Goal: Information Seeking & Learning: Learn about a topic

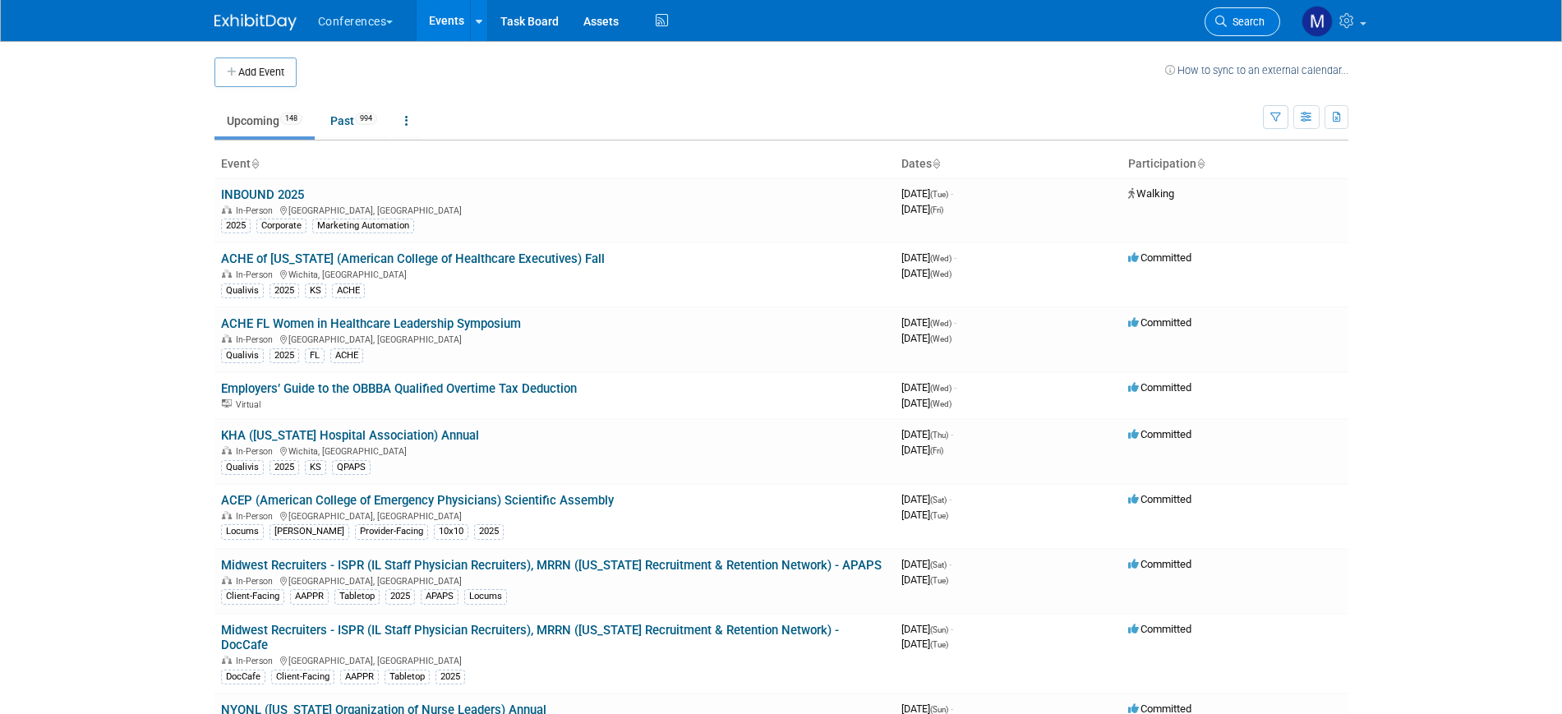
click at [1228, 21] on span "Search" at bounding box center [1246, 22] width 38 height 12
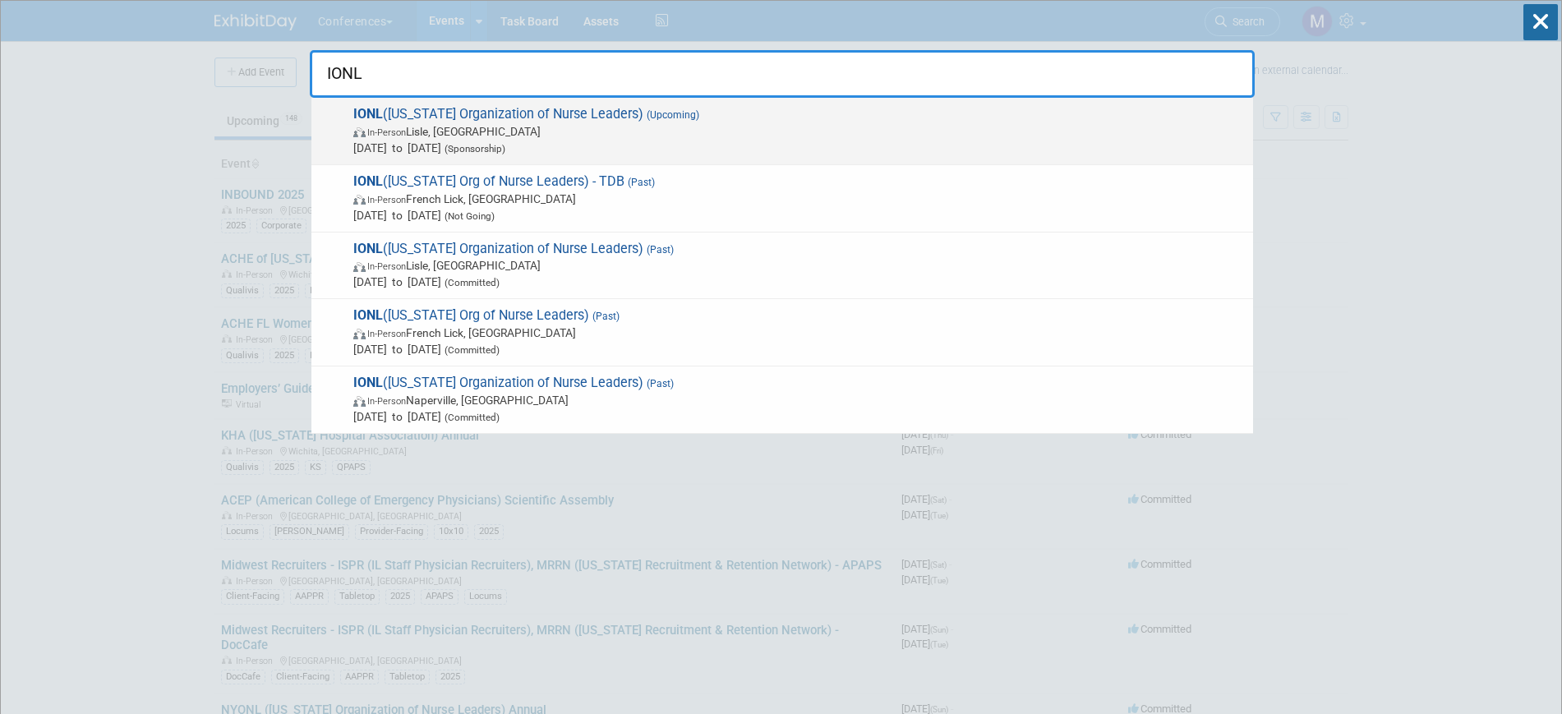
type input "IONL"
click at [555, 126] on span "In-Person Lisle, IL" at bounding box center [798, 131] width 891 height 16
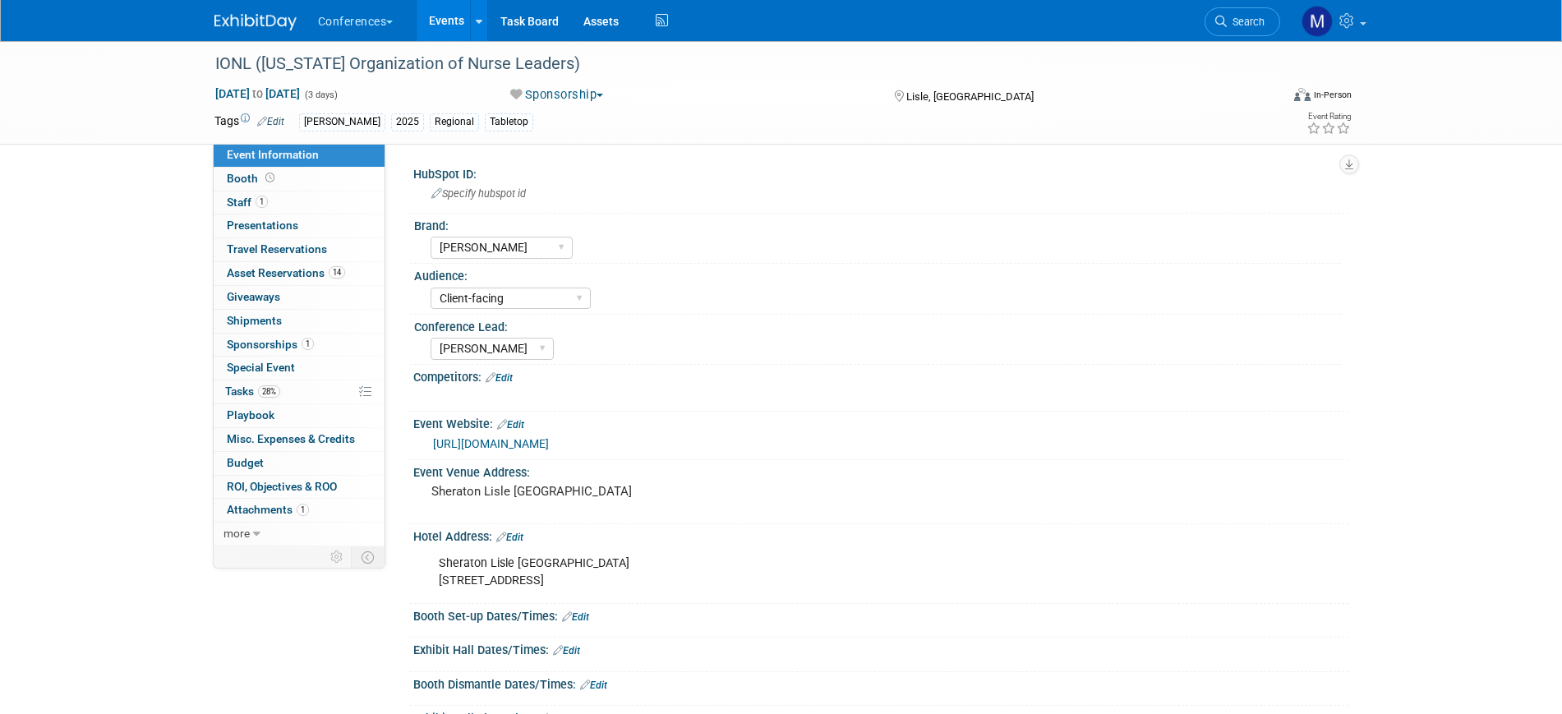
select select "[PERSON_NAME]"
select select "Client-facing"
select select "[PERSON_NAME]"
click at [290, 201] on link "1 Staff 1" at bounding box center [299, 202] width 171 height 23
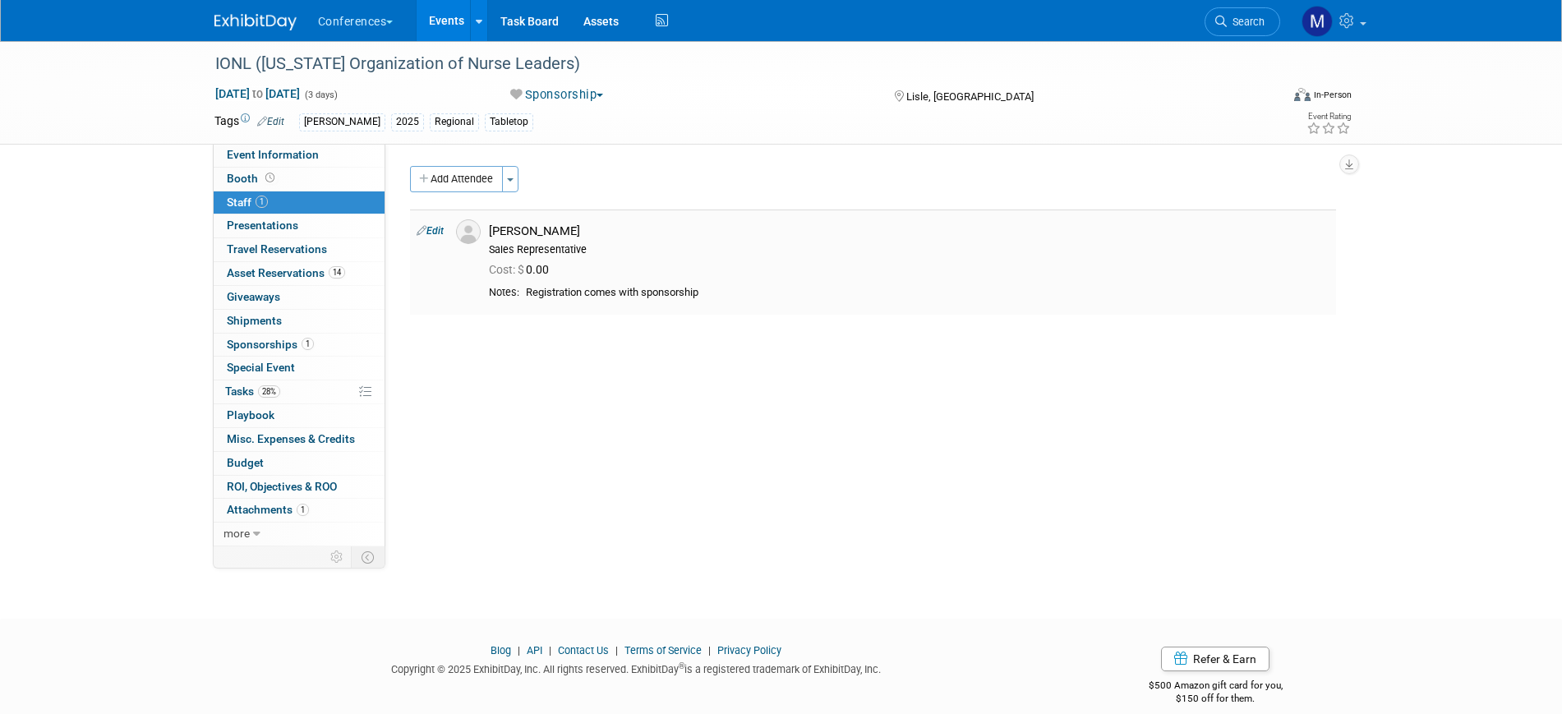
click at [436, 228] on link "Edit" at bounding box center [430, 231] width 27 height 12
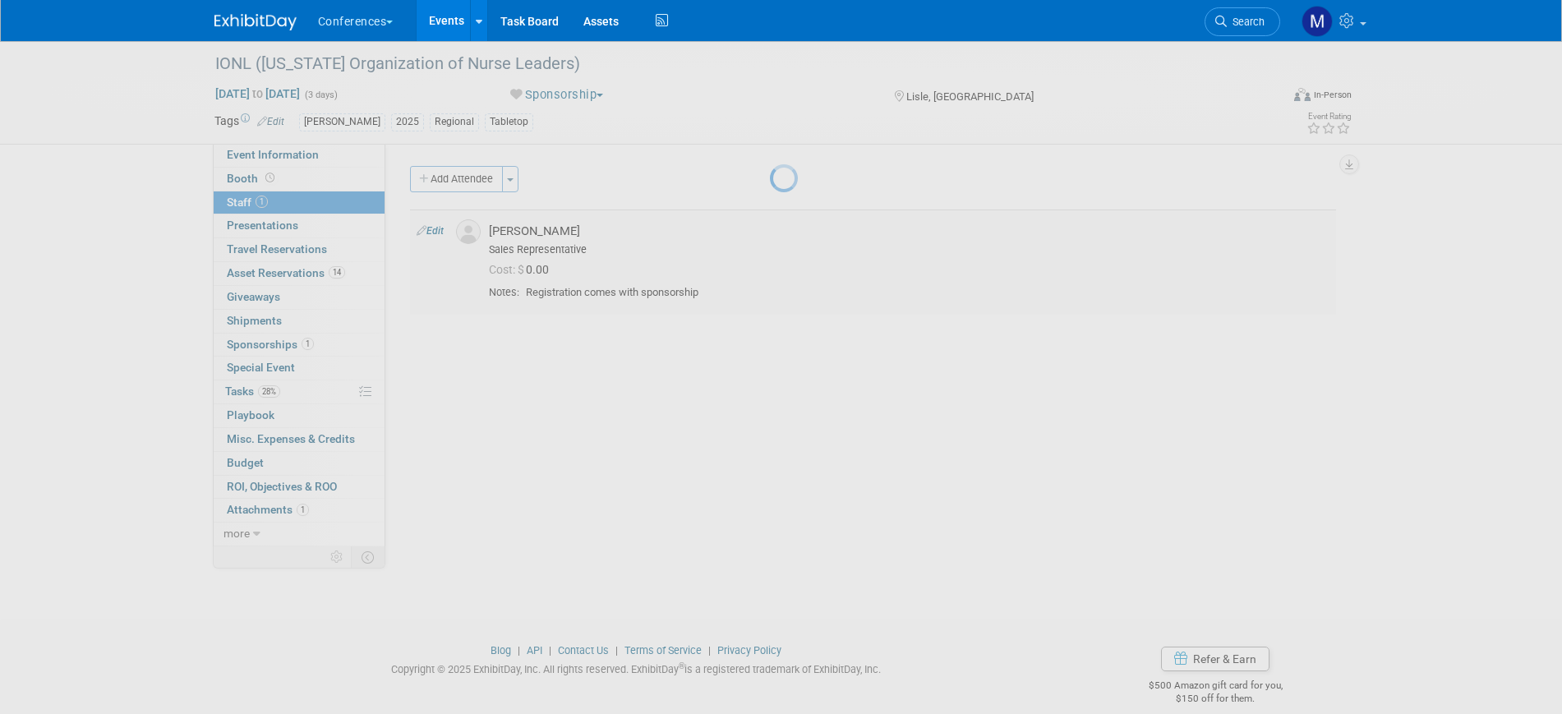
select select "83d37cd3-e9f8-47ff-8b10-1cfed509767d"
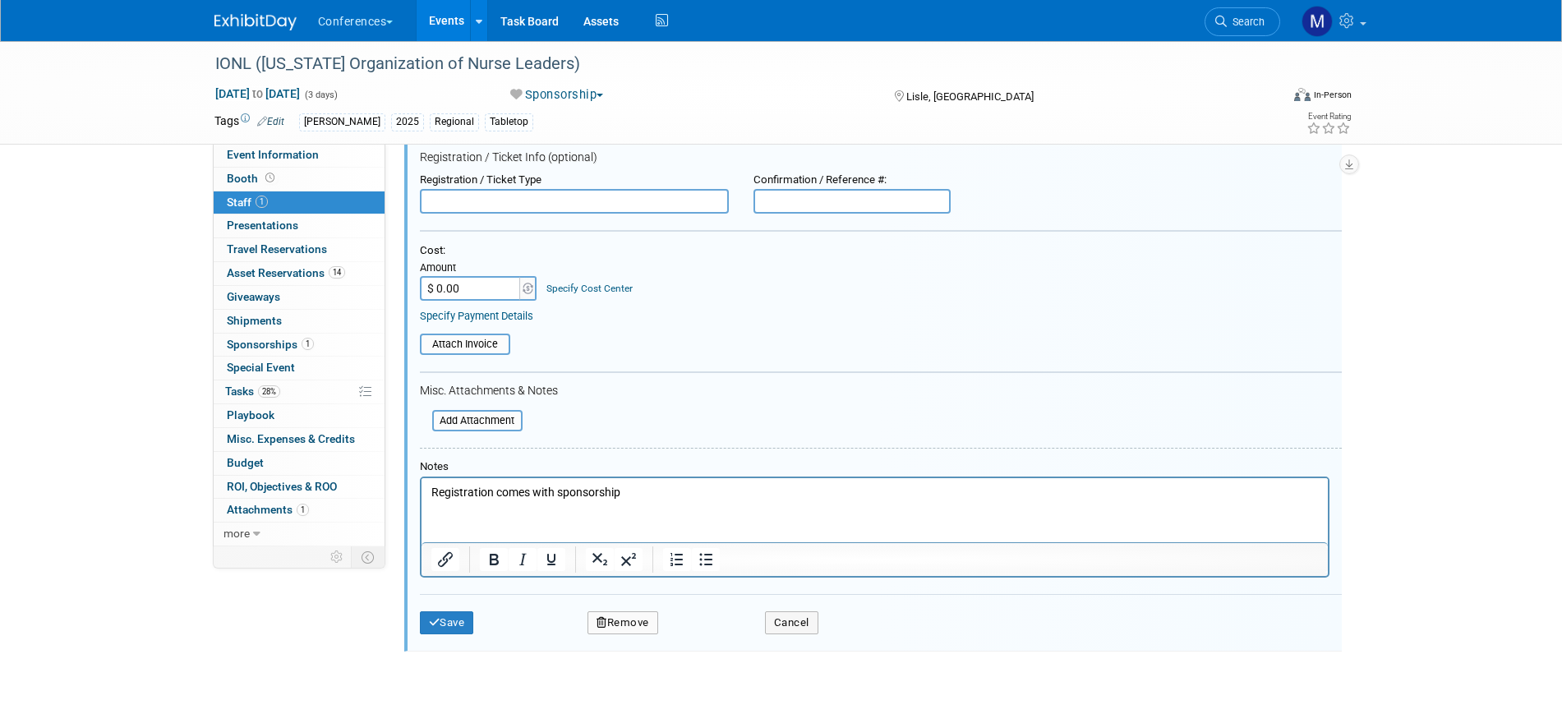
scroll to position [315, 0]
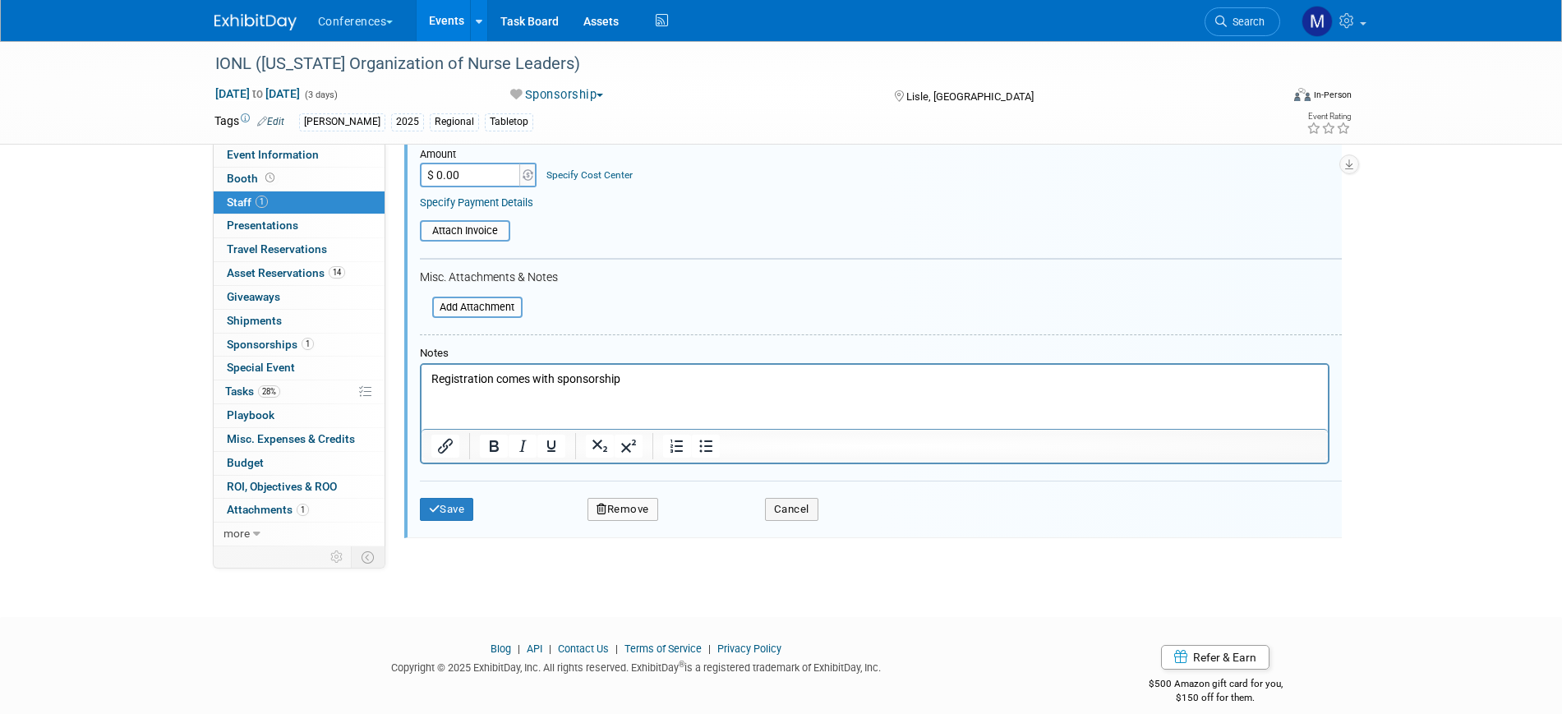
click at [612, 513] on button "Remove" at bounding box center [622, 509] width 71 height 23
click at [713, 523] on link "Yes" at bounding box center [713, 523] width 48 height 26
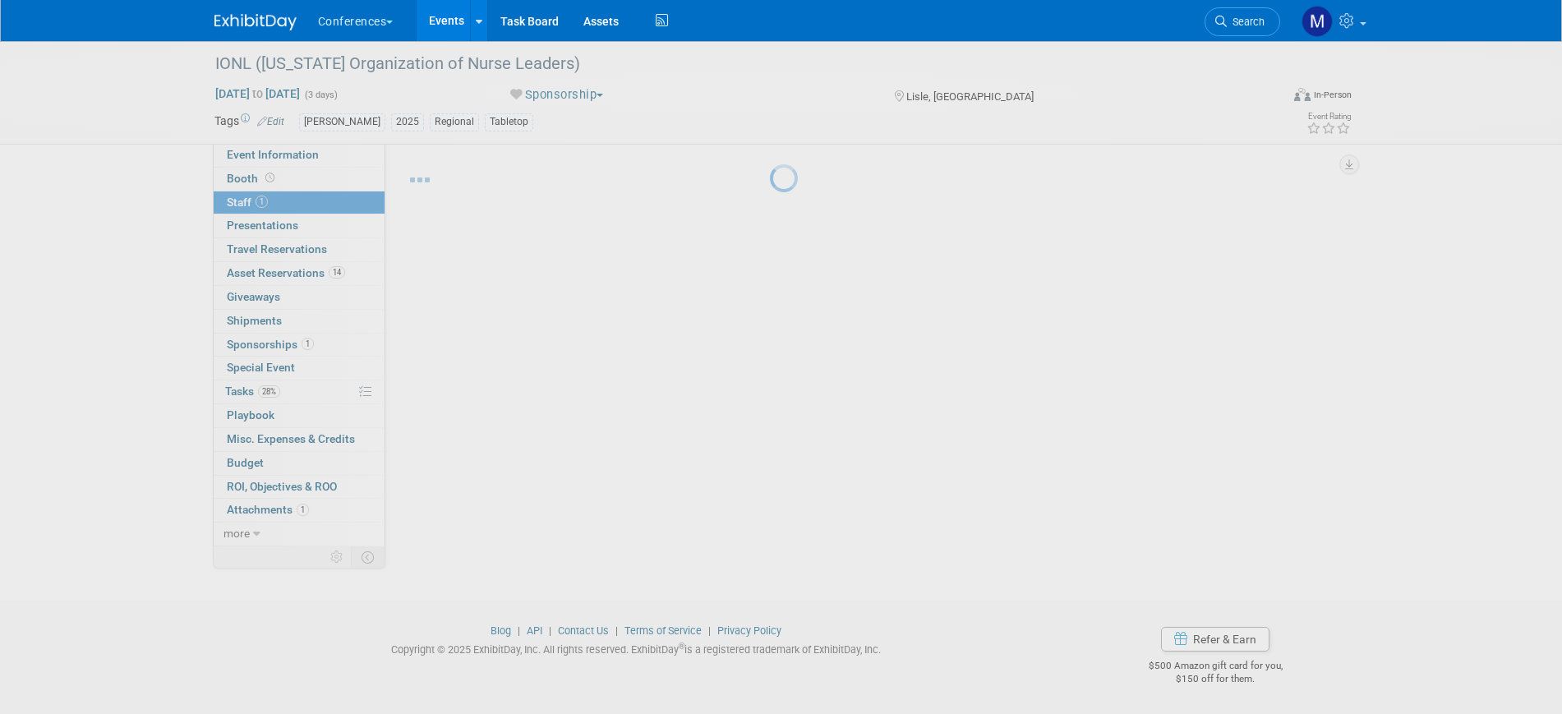
scroll to position [20, 0]
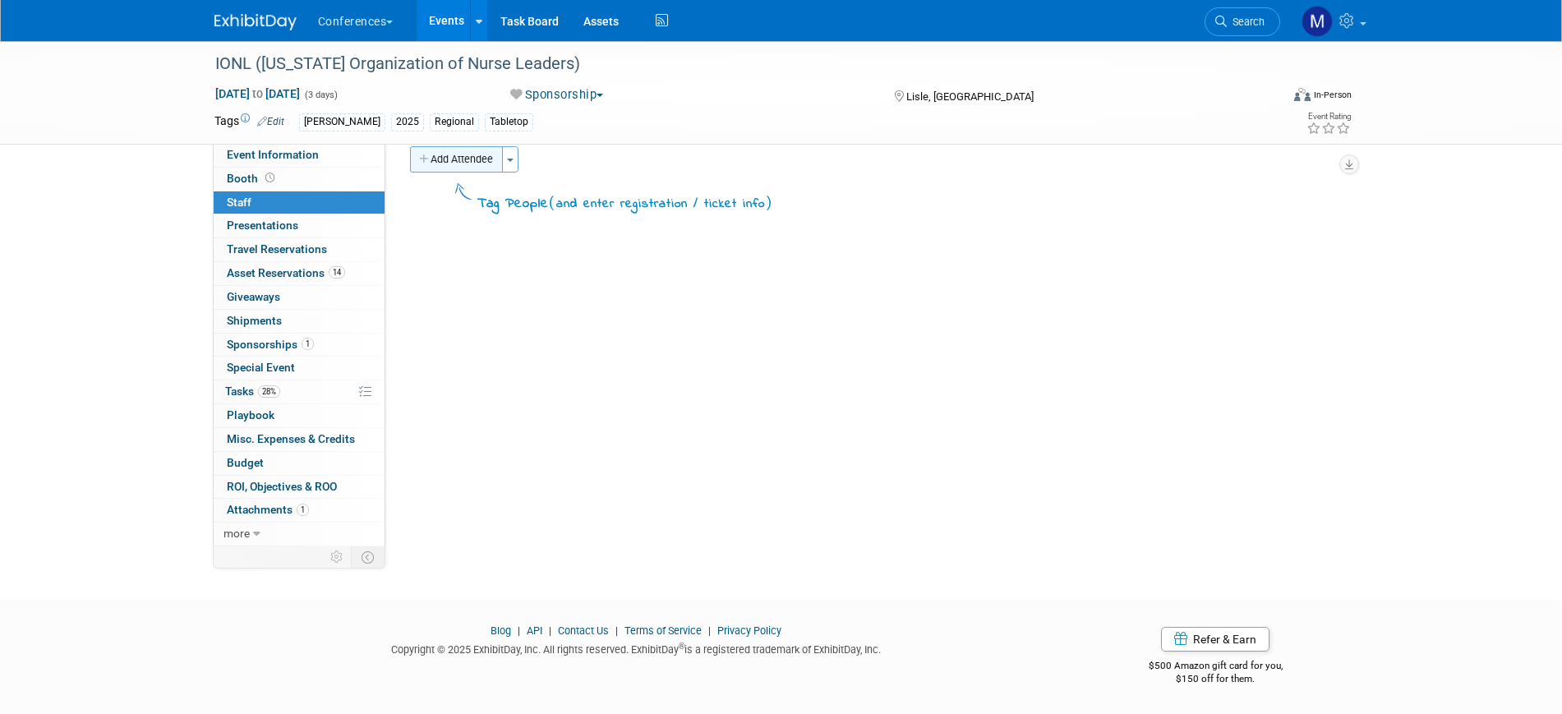
click at [469, 168] on button "Add Attendee" at bounding box center [456, 159] width 93 height 26
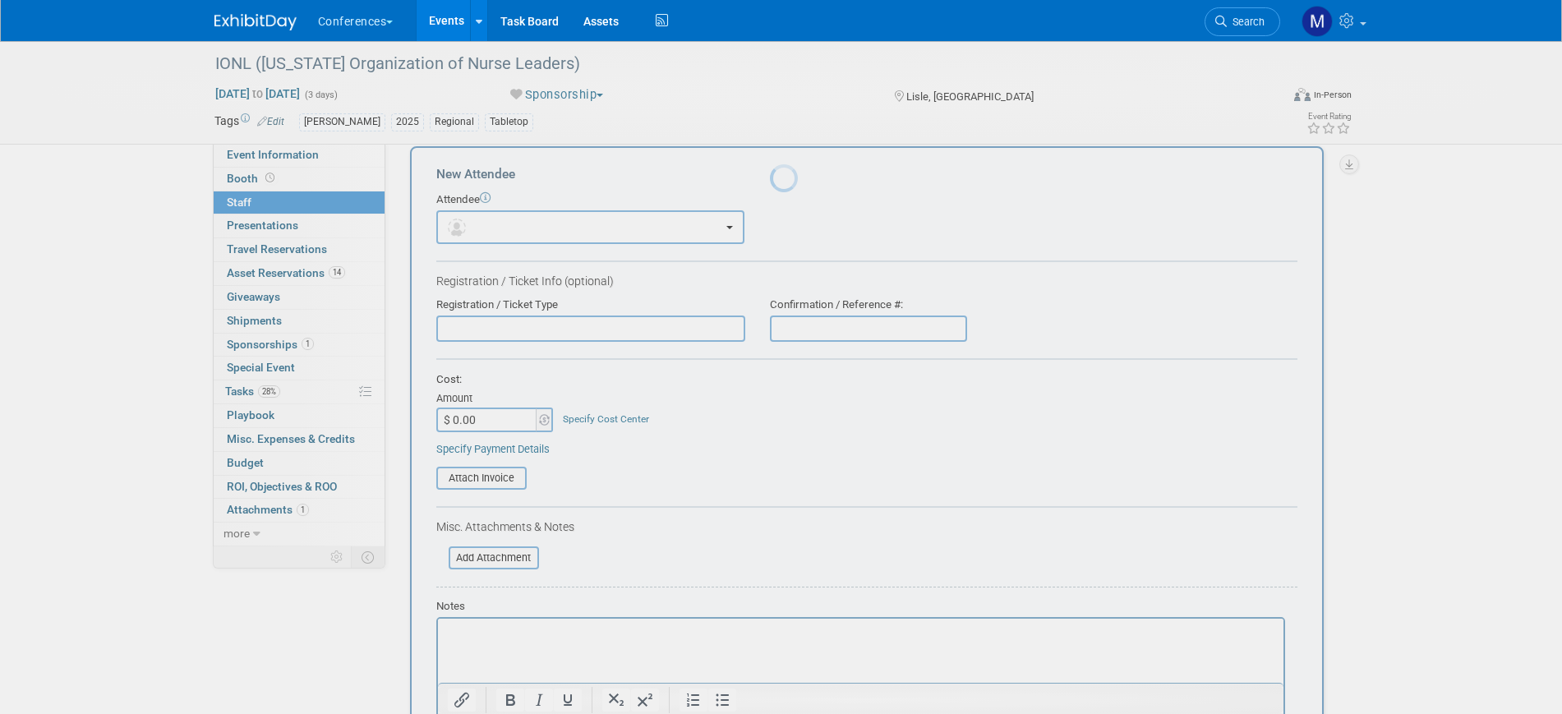
scroll to position [0, 0]
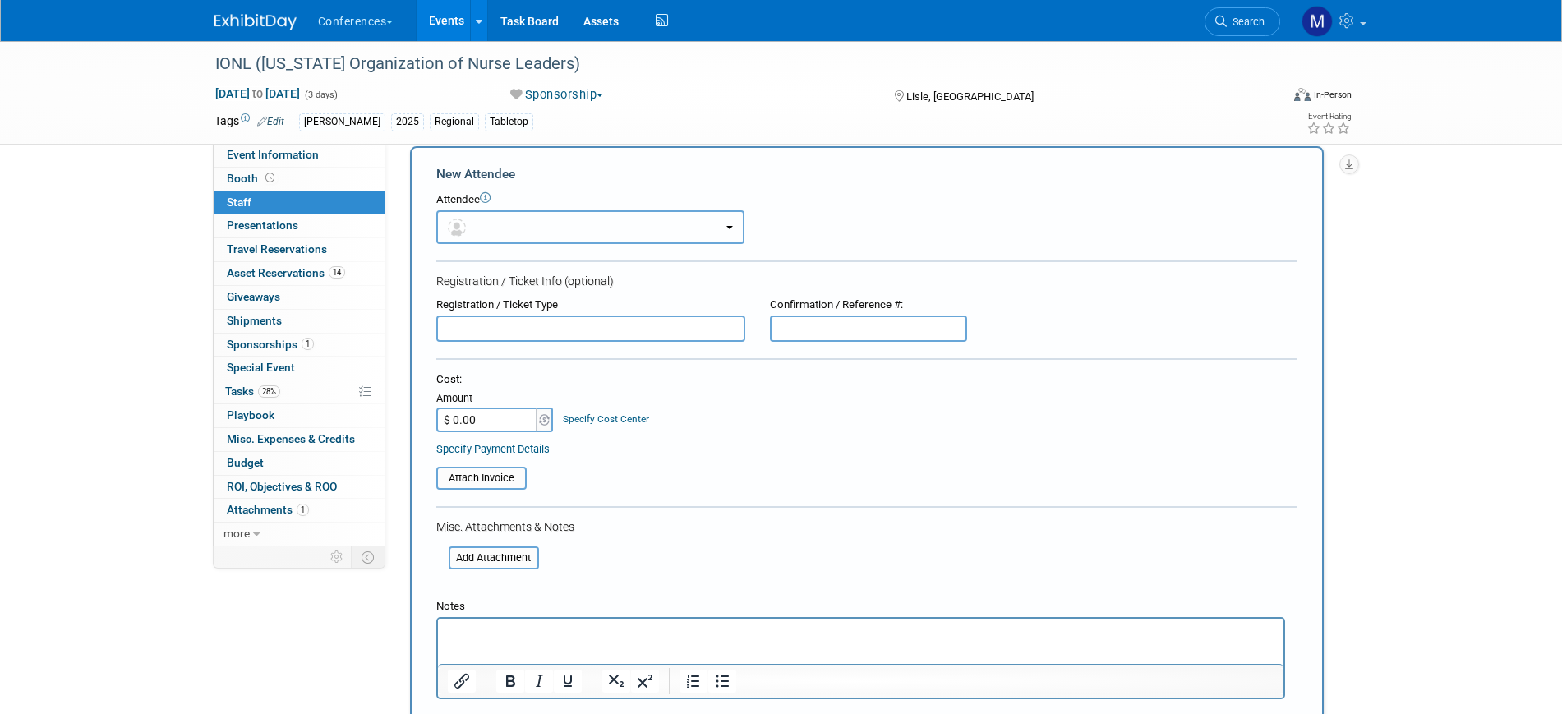
click at [495, 228] on button "button" at bounding box center [590, 227] width 308 height 34
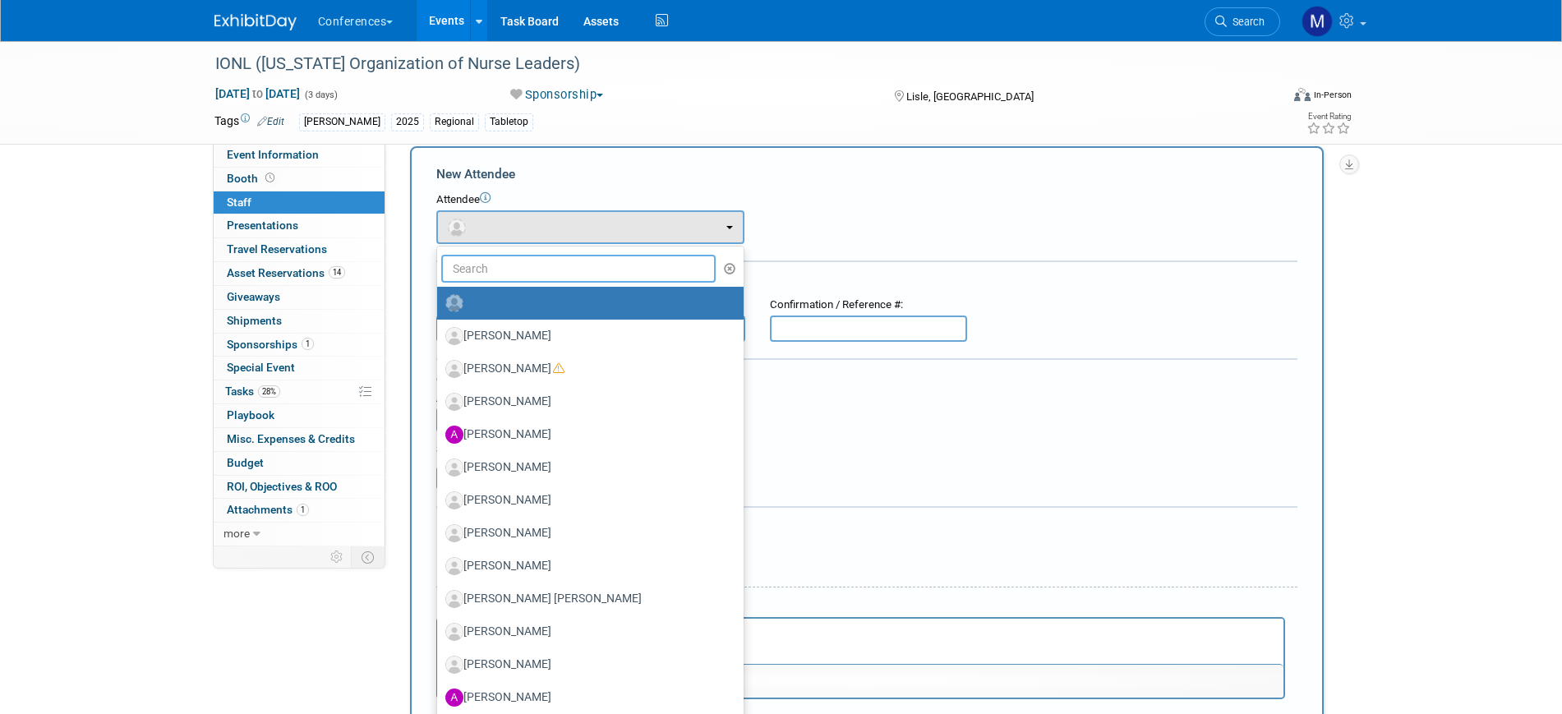
click at [494, 265] on input "text" at bounding box center [578, 269] width 275 height 28
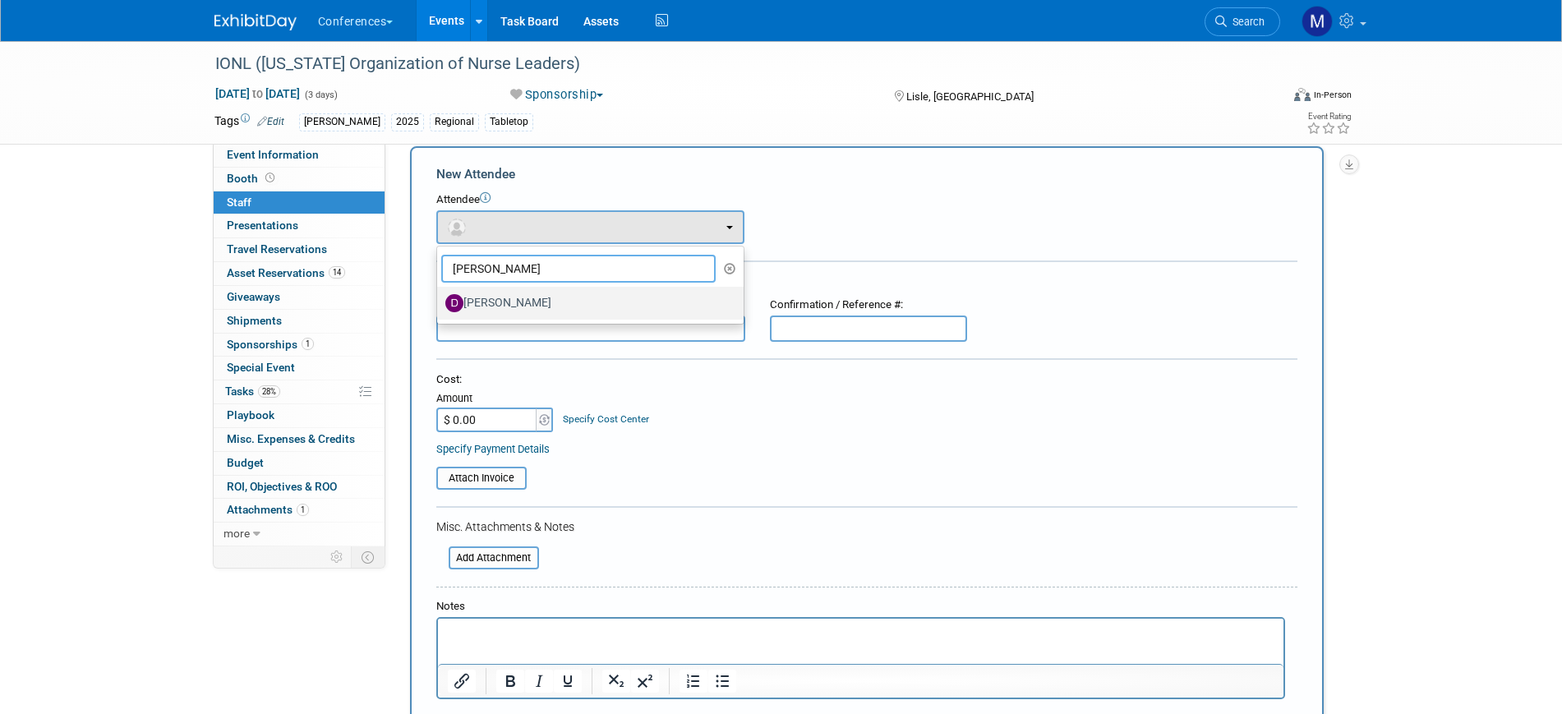
type input "darin"
click at [504, 314] on label "Darin Taylor" at bounding box center [586, 303] width 282 height 26
click at [440, 306] on input "Darin Taylor" at bounding box center [434, 301] width 11 height 11
select select "64be5e3d-3fe7-4012-81f6-7507feb59db0"
select select "4"
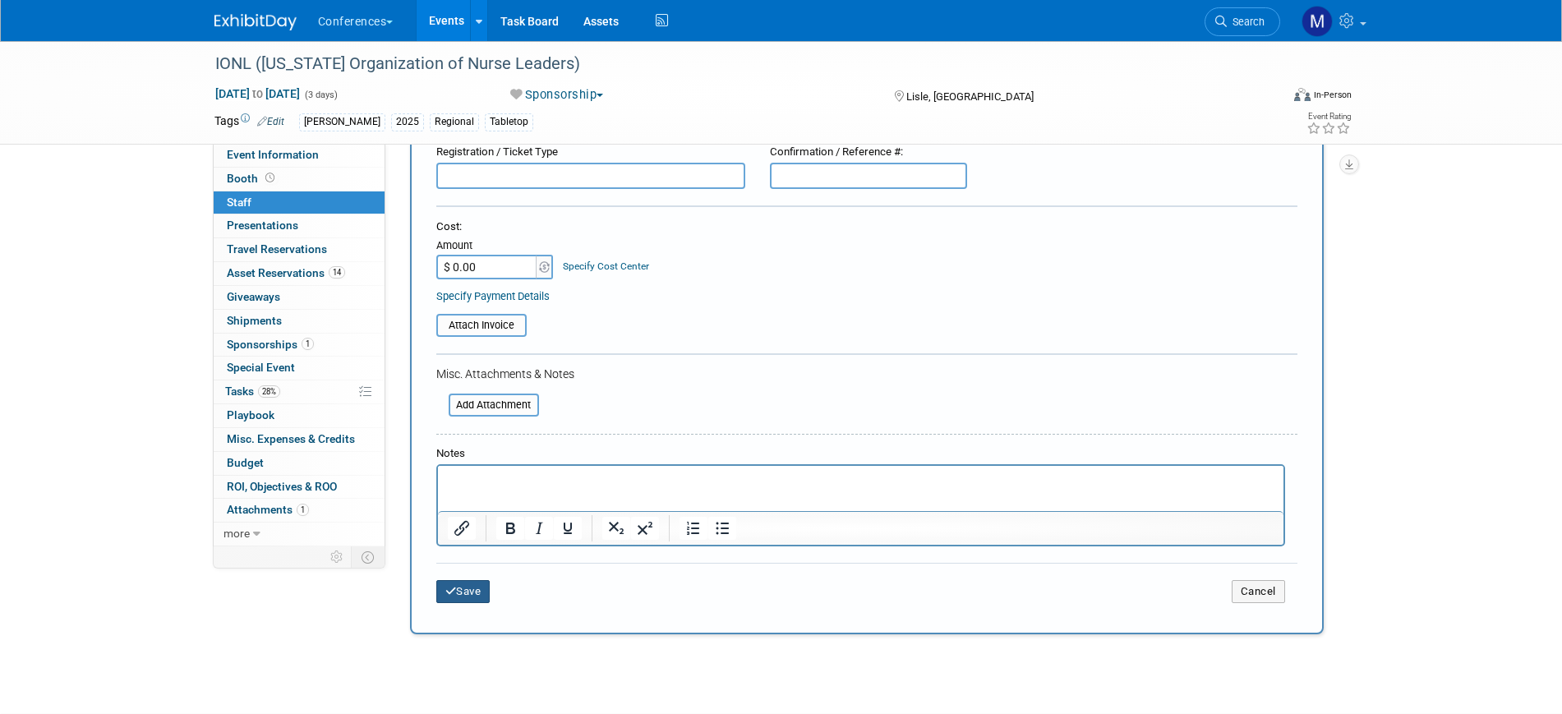
click at [477, 587] on button "Save" at bounding box center [463, 591] width 54 height 23
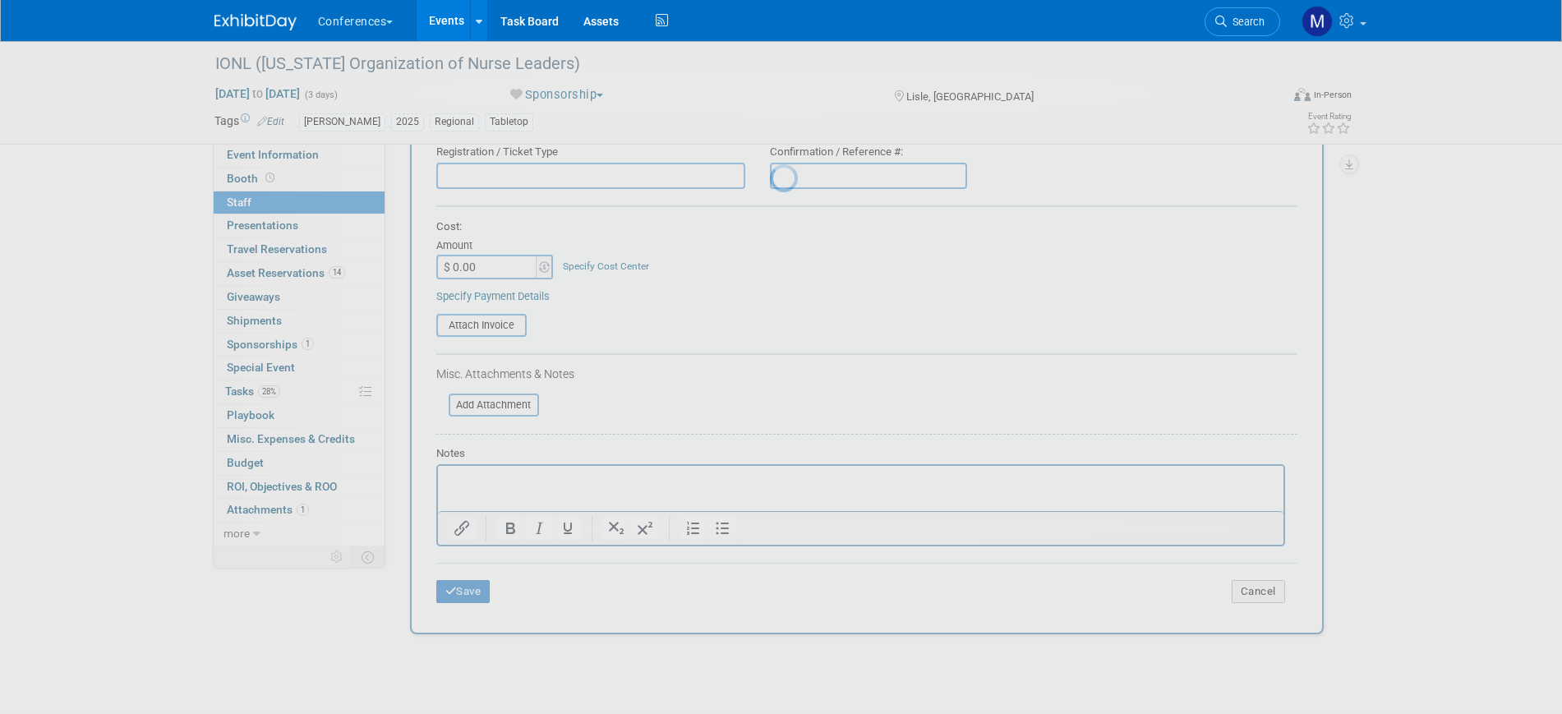
scroll to position [20, 0]
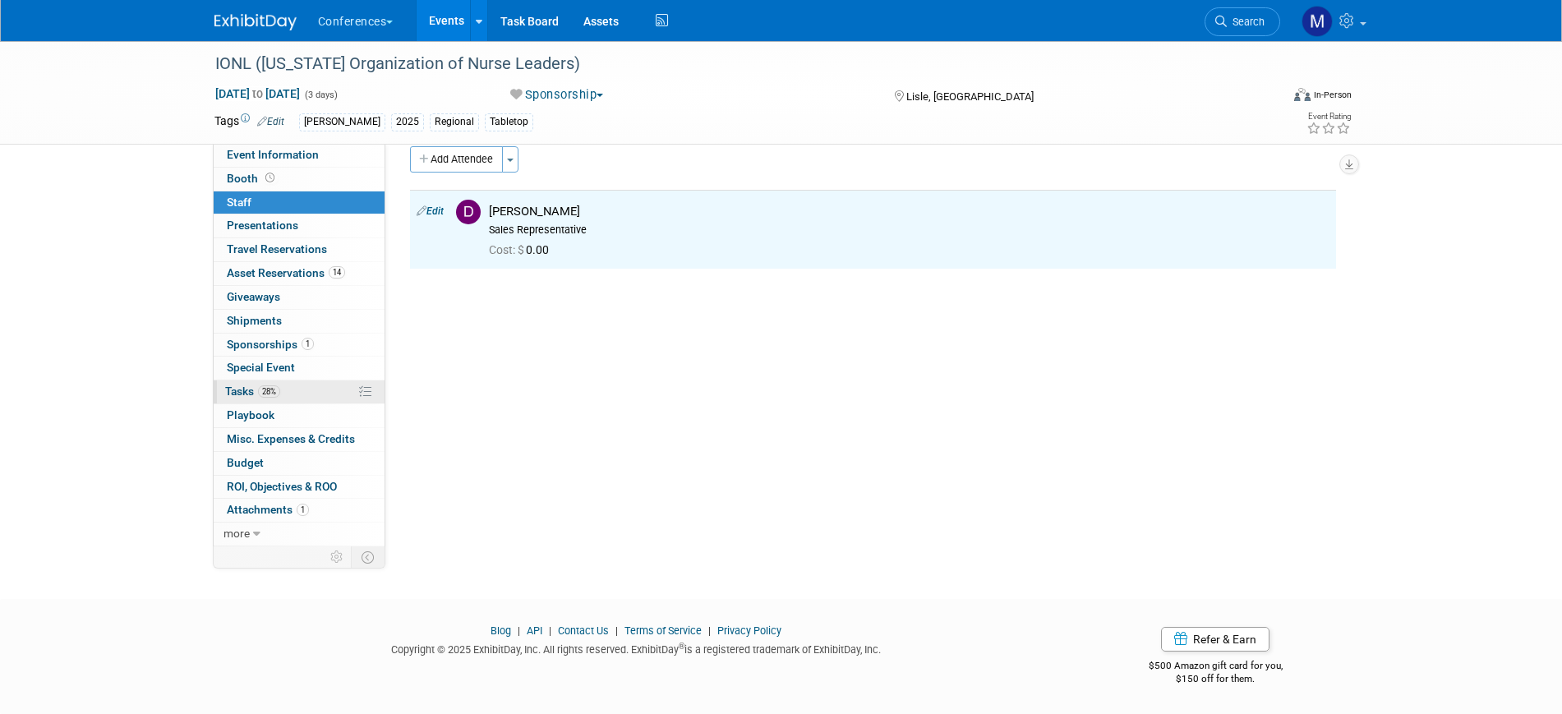
click at [293, 395] on link "28% Tasks 28%" at bounding box center [299, 391] width 171 height 23
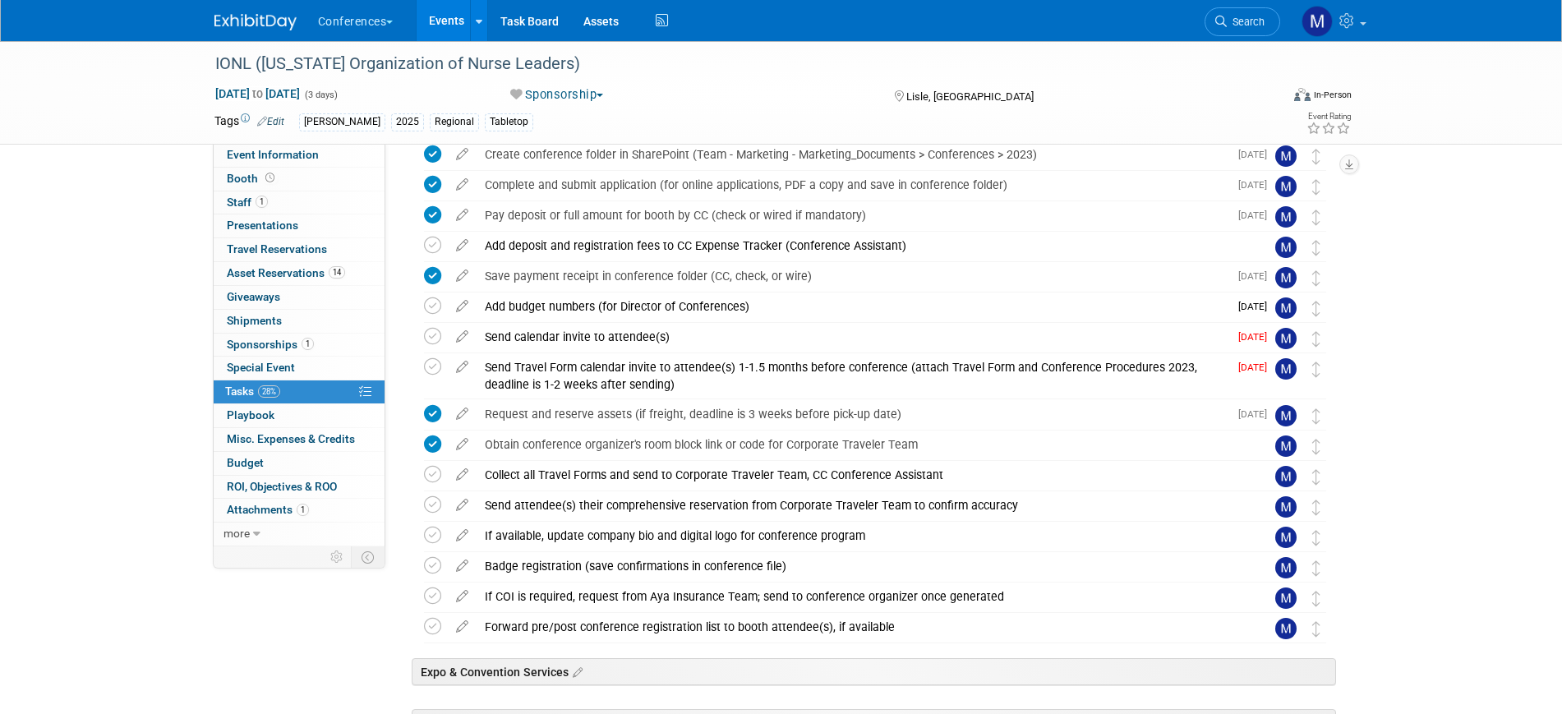
scroll to position [308, 0]
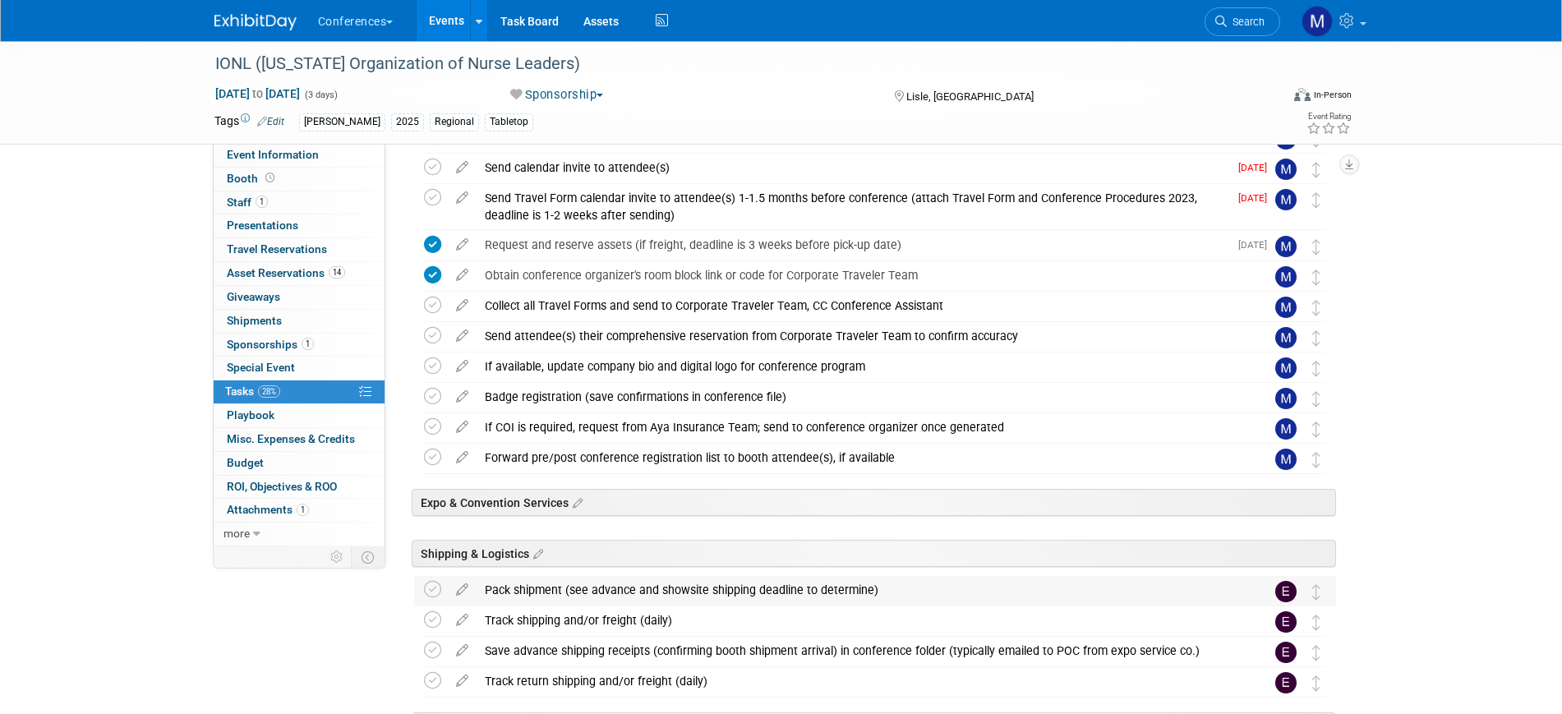
click at [699, 584] on div "Pack shipment (see advance and showsite shipping deadline to determine)" at bounding box center [860, 590] width 766 height 28
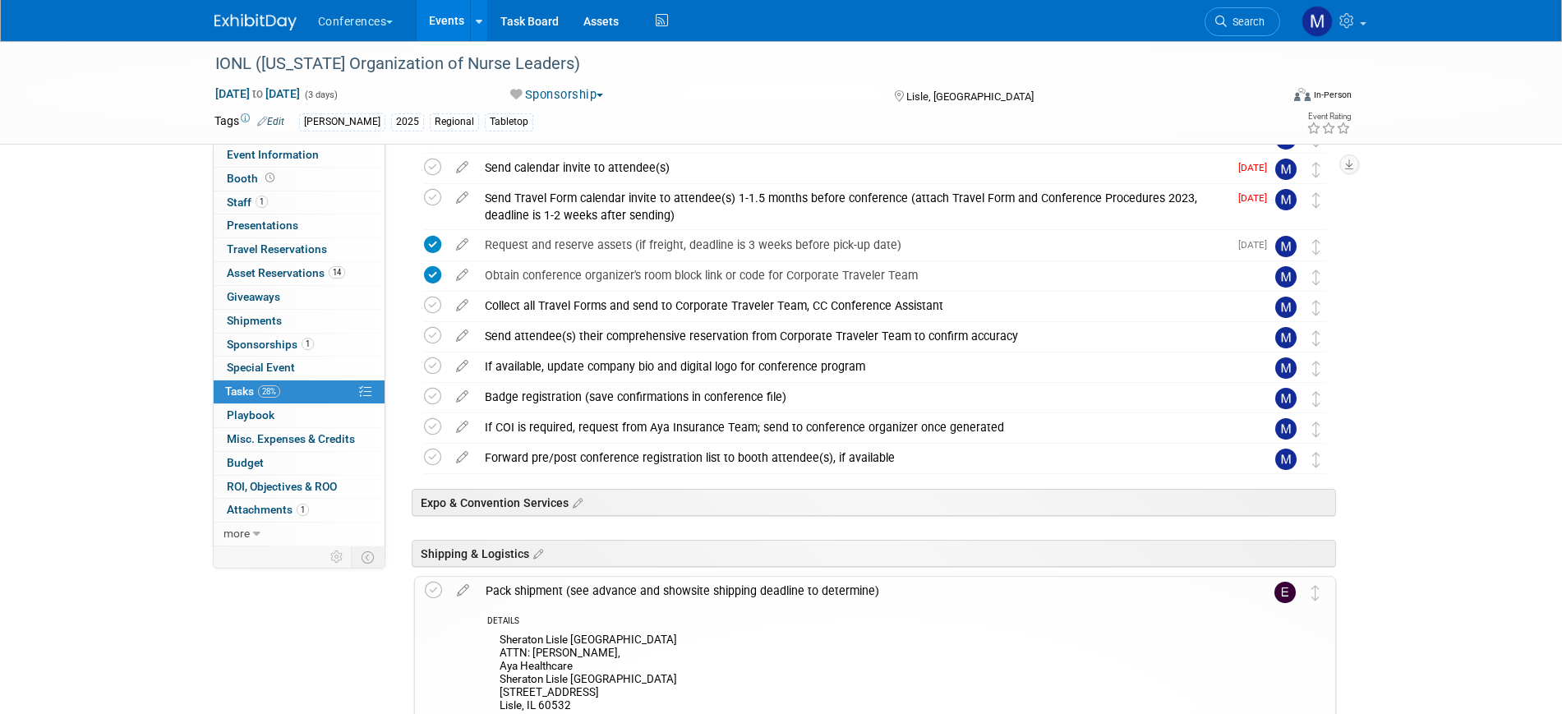
scroll to position [616, 0]
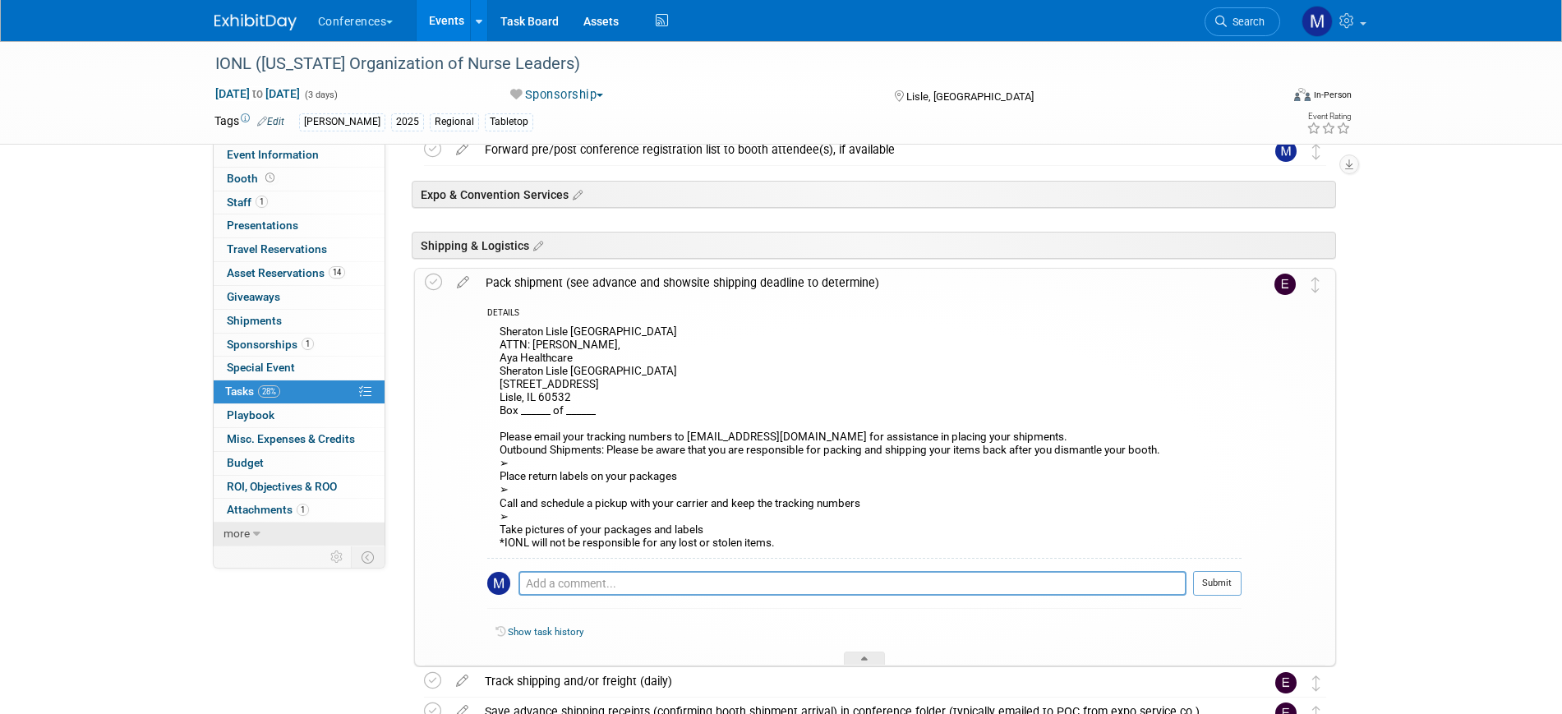
click at [255, 533] on icon at bounding box center [256, 534] width 7 height 12
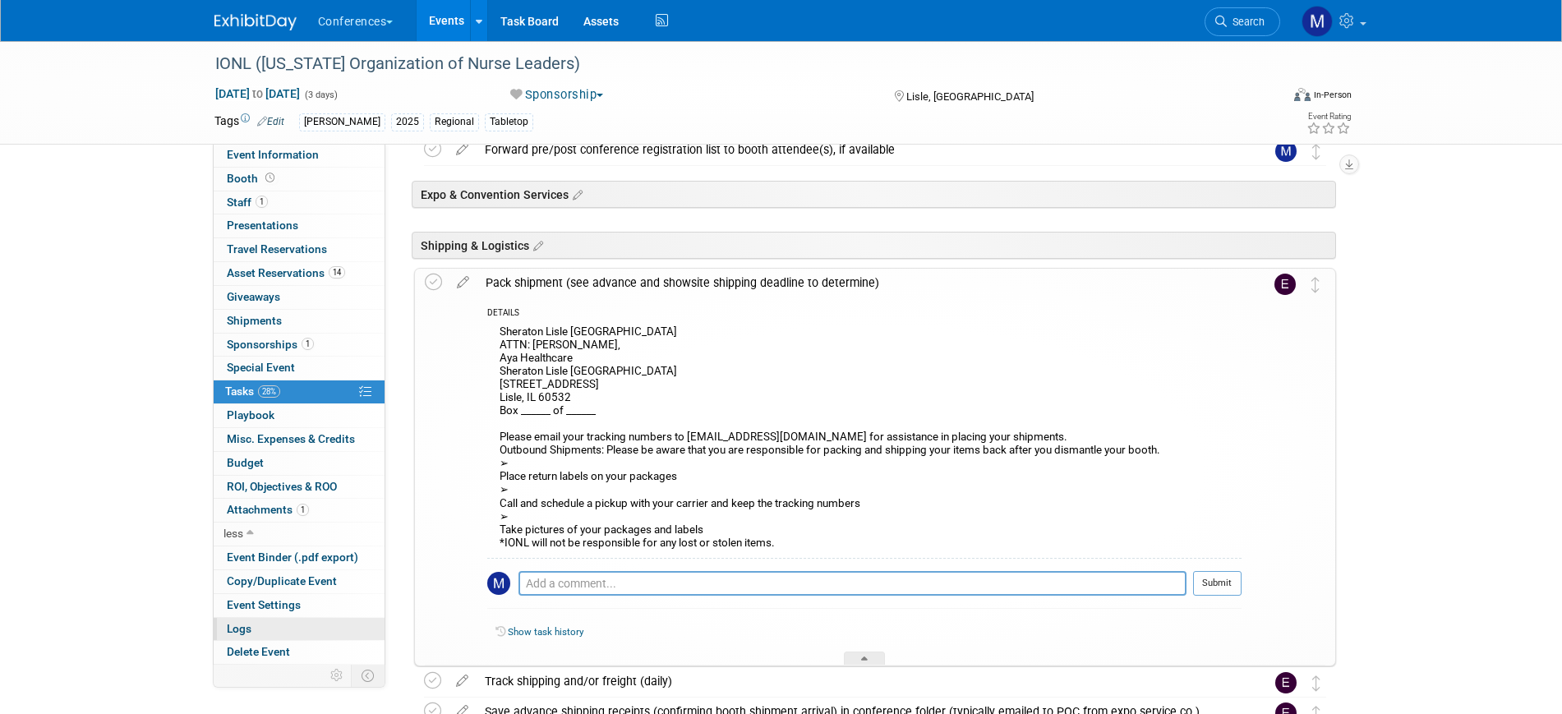
click at [272, 622] on link "Logs" at bounding box center [299, 629] width 171 height 23
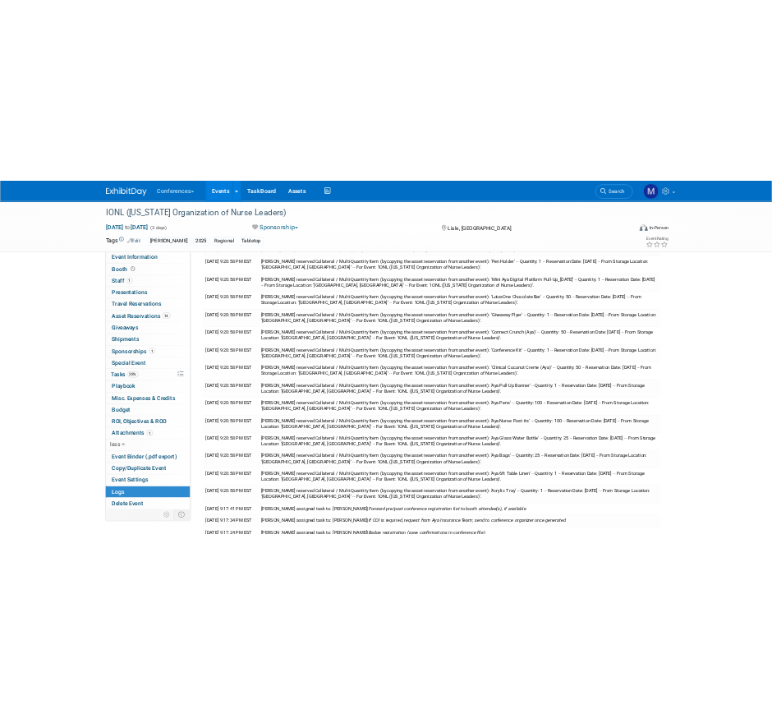
scroll to position [308, 0]
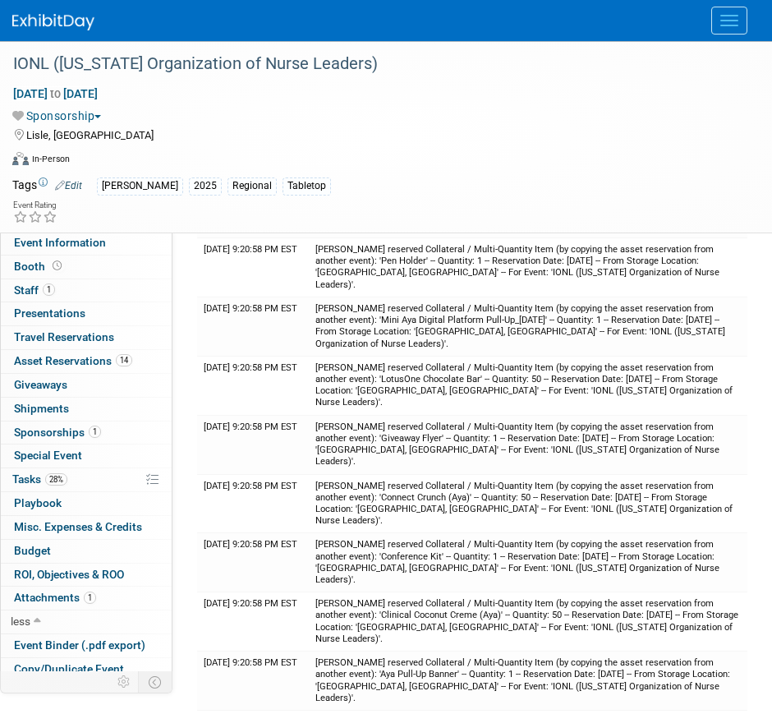
click at [620, 119] on div "Sponsorship Committed Considering Not Going Walking Sponsorship Canceled Waitli…" at bounding box center [375, 115] width 727 height 17
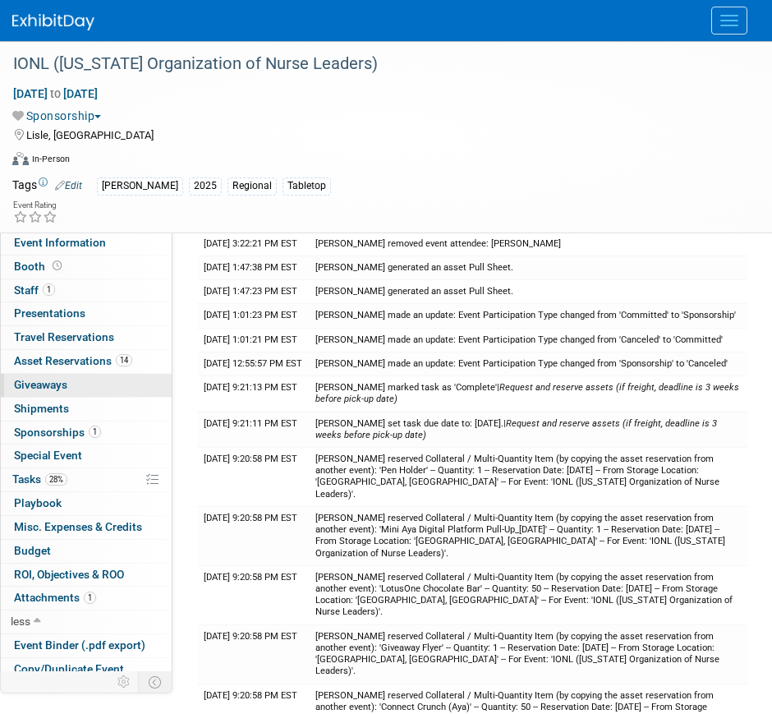
scroll to position [0, 0]
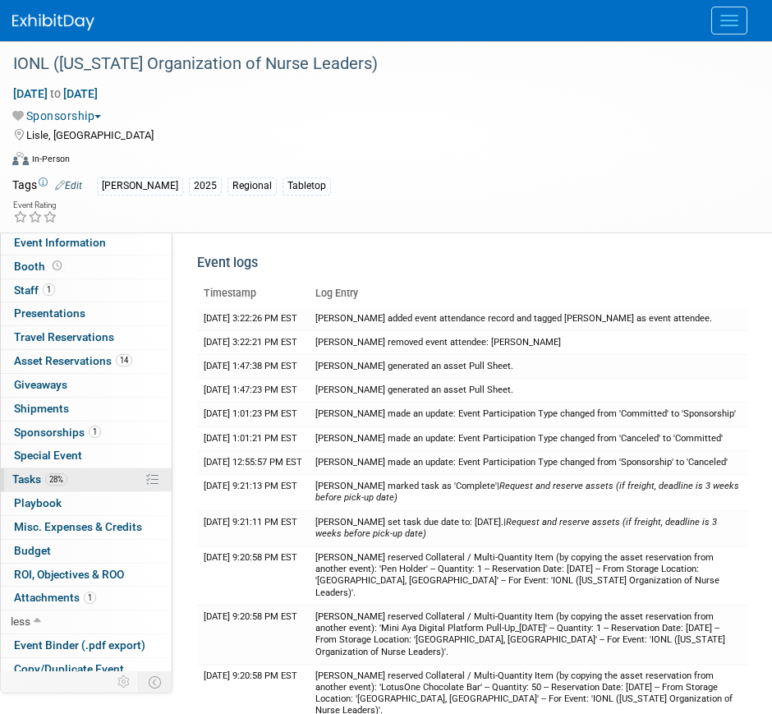
click at [58, 476] on span "28%" at bounding box center [56, 479] width 22 height 12
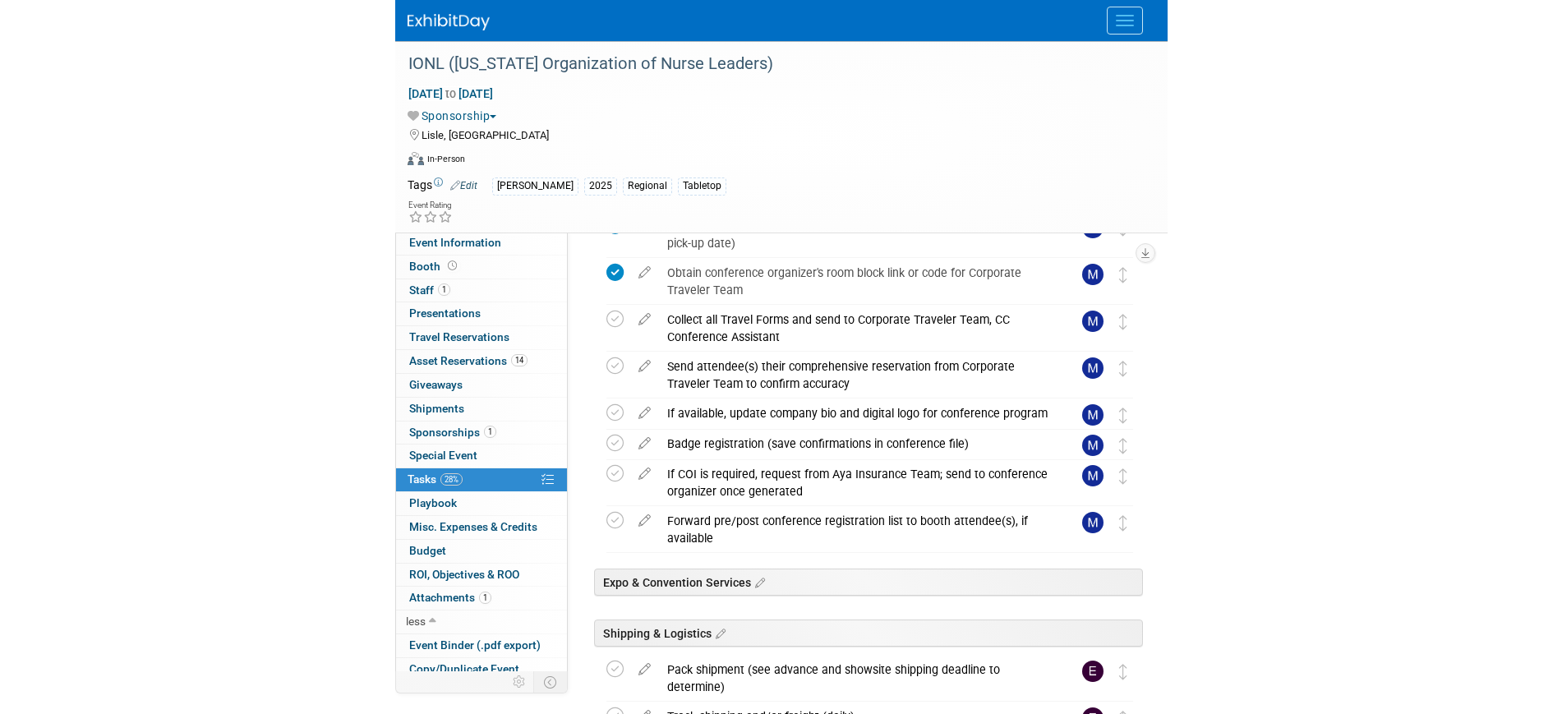
scroll to position [719, 0]
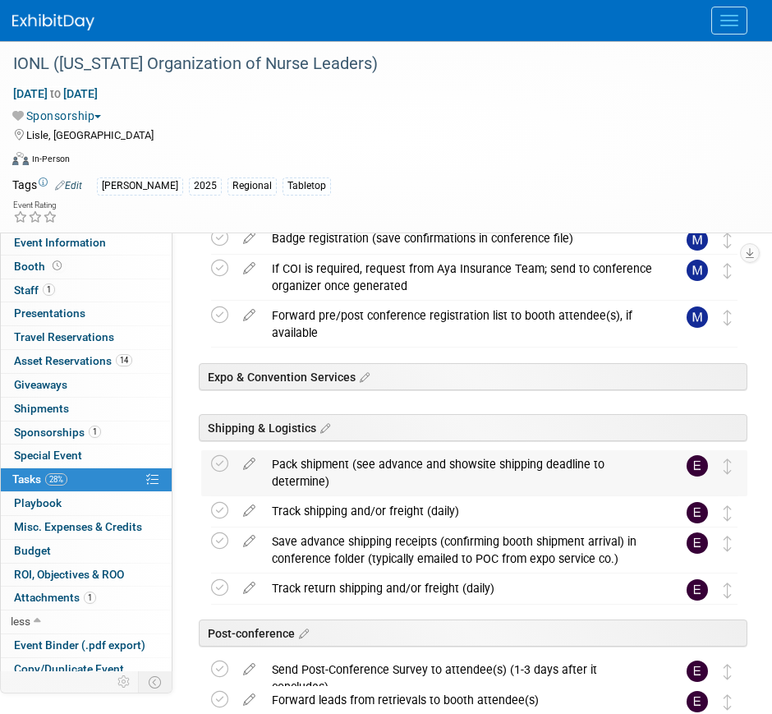
click at [407, 472] on div "Pack shipment (see advance and showsite shipping deadline to determine)" at bounding box center [459, 472] width 390 height 45
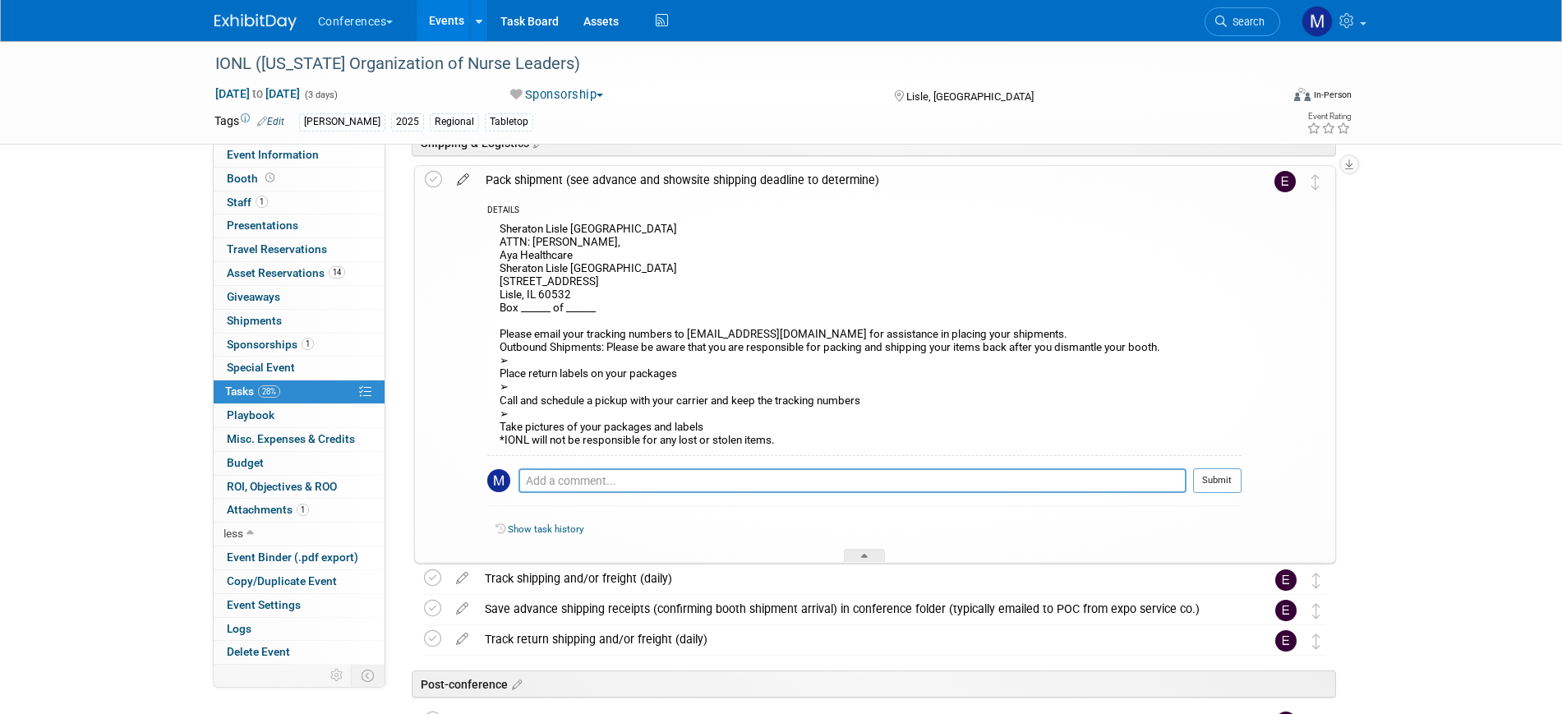
click at [463, 178] on icon at bounding box center [463, 176] width 29 height 21
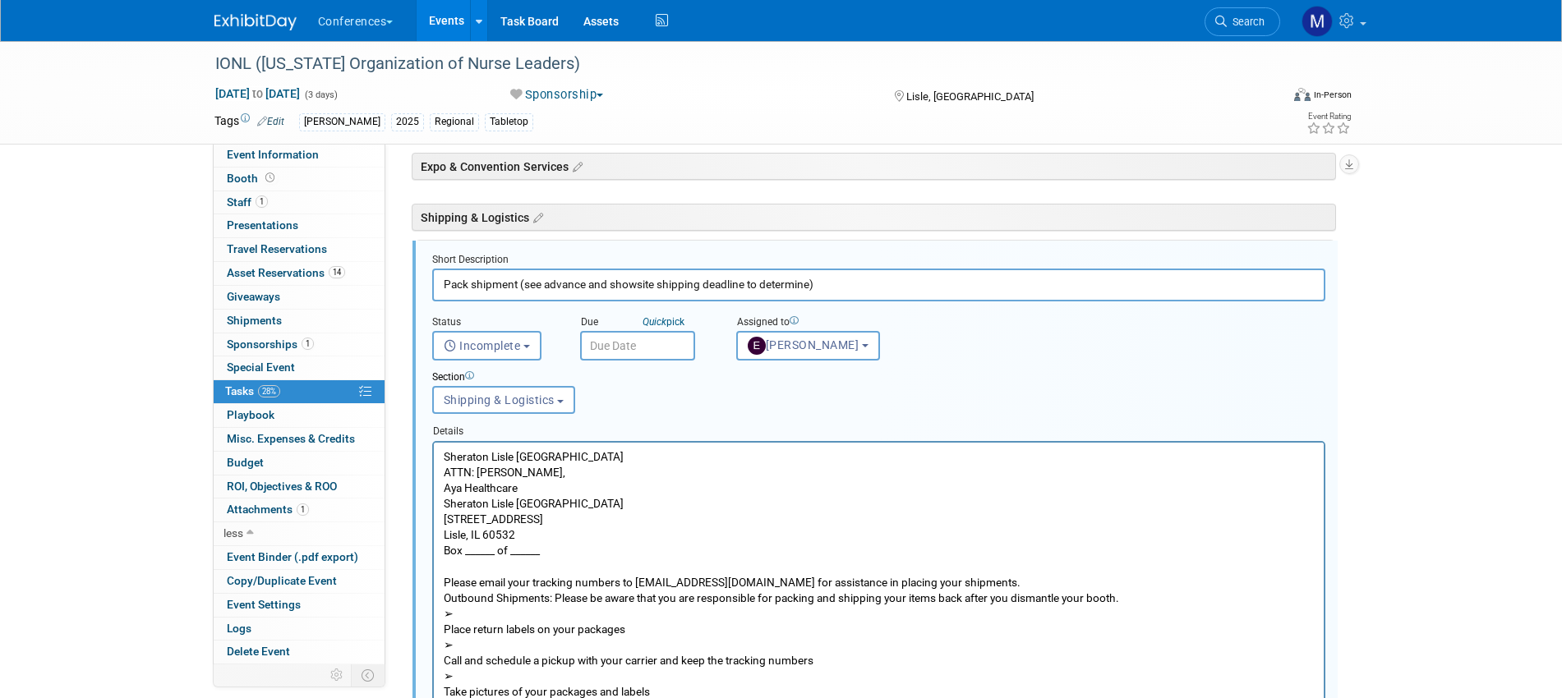
scroll to position [0, 0]
click at [445, 551] on p "Sheraton Lisle Naperville Hotel ATTN: SHELLY GREENWOOD, Aya Healthcare Sheraton…" at bounding box center [878, 582] width 871 height 266
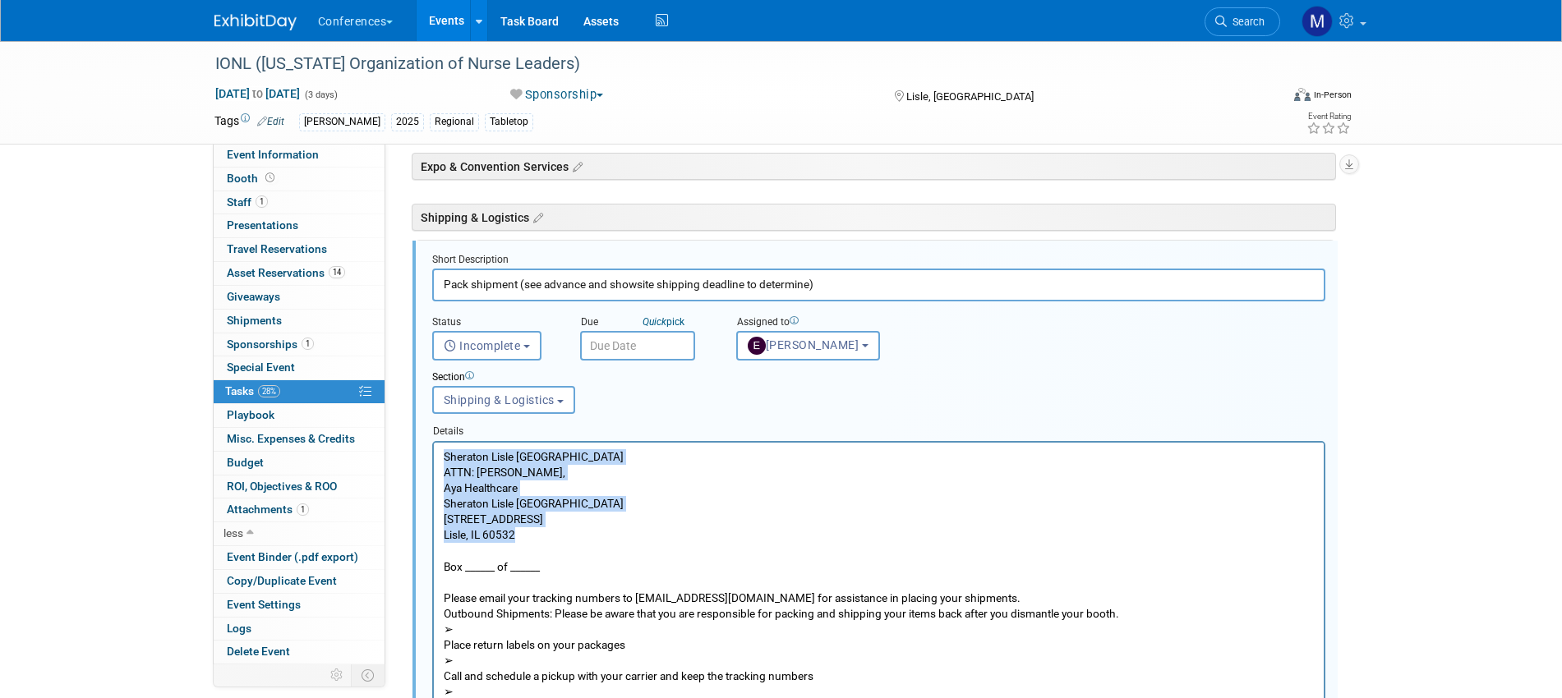
drag, startPoint x: 530, startPoint y: 537, endPoint x: 427, endPoint y: 440, distance: 140.7
click at [433, 442] on html "Sheraton Lisle Naperville Hotel ATTN: SHELLY GREENWOOD, Aya Healthcare Sheraton…" at bounding box center [878, 586] width 890 height 288
paste body "Rich Text Area. Press ALT-0 for help."
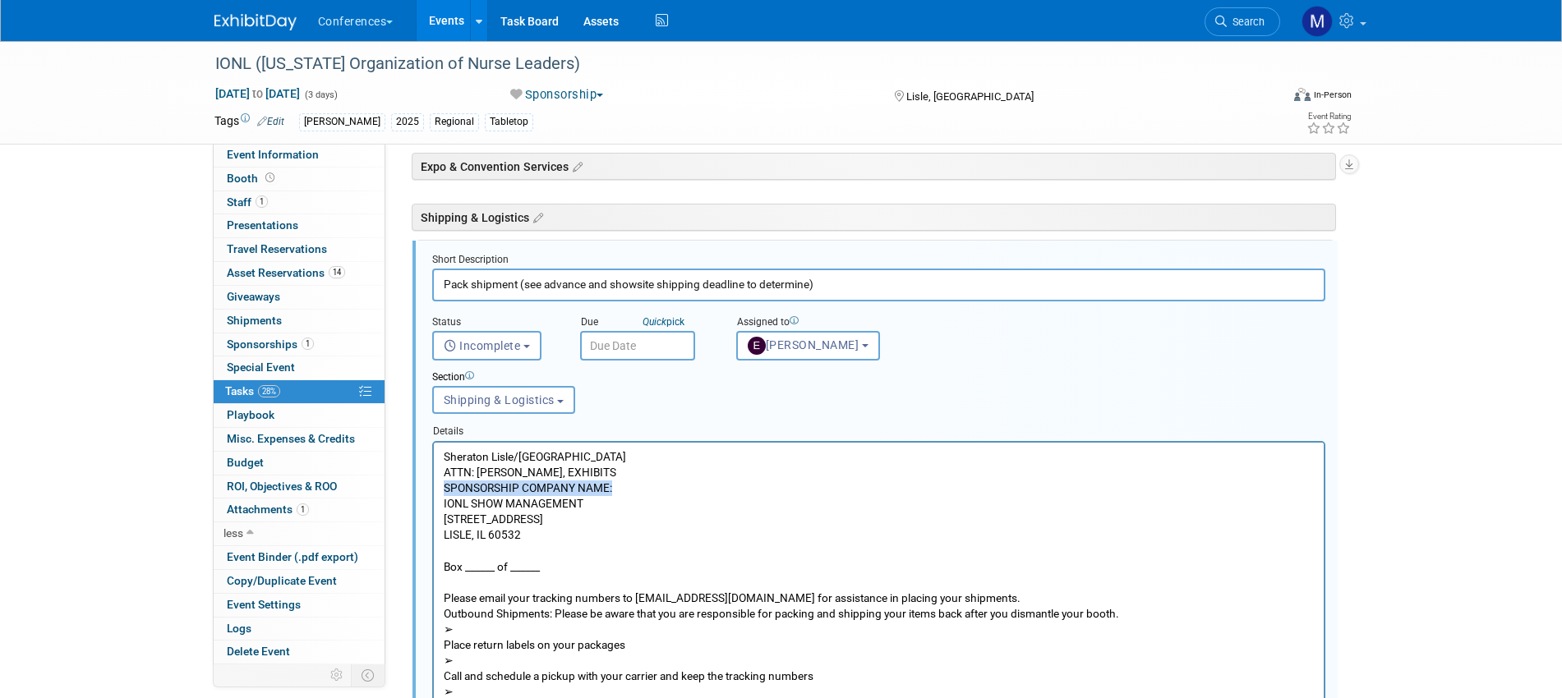
drag, startPoint x: 621, startPoint y: 488, endPoint x: 435, endPoint y: 482, distance: 186.6
click at [435, 482] on html "Sheraton Lisle/Naperville ATTN: SHELLY GREENWOOD, EXHIBITS SPONSORSHIP COMPANY …" at bounding box center [878, 586] width 890 height 288
click at [611, 534] on p "Sheraton Lisle/Naperville ATTN: SHELLY GREENWOOD, EXHIBITS AYA HEALTHCARE IONL …" at bounding box center [878, 590] width 871 height 282
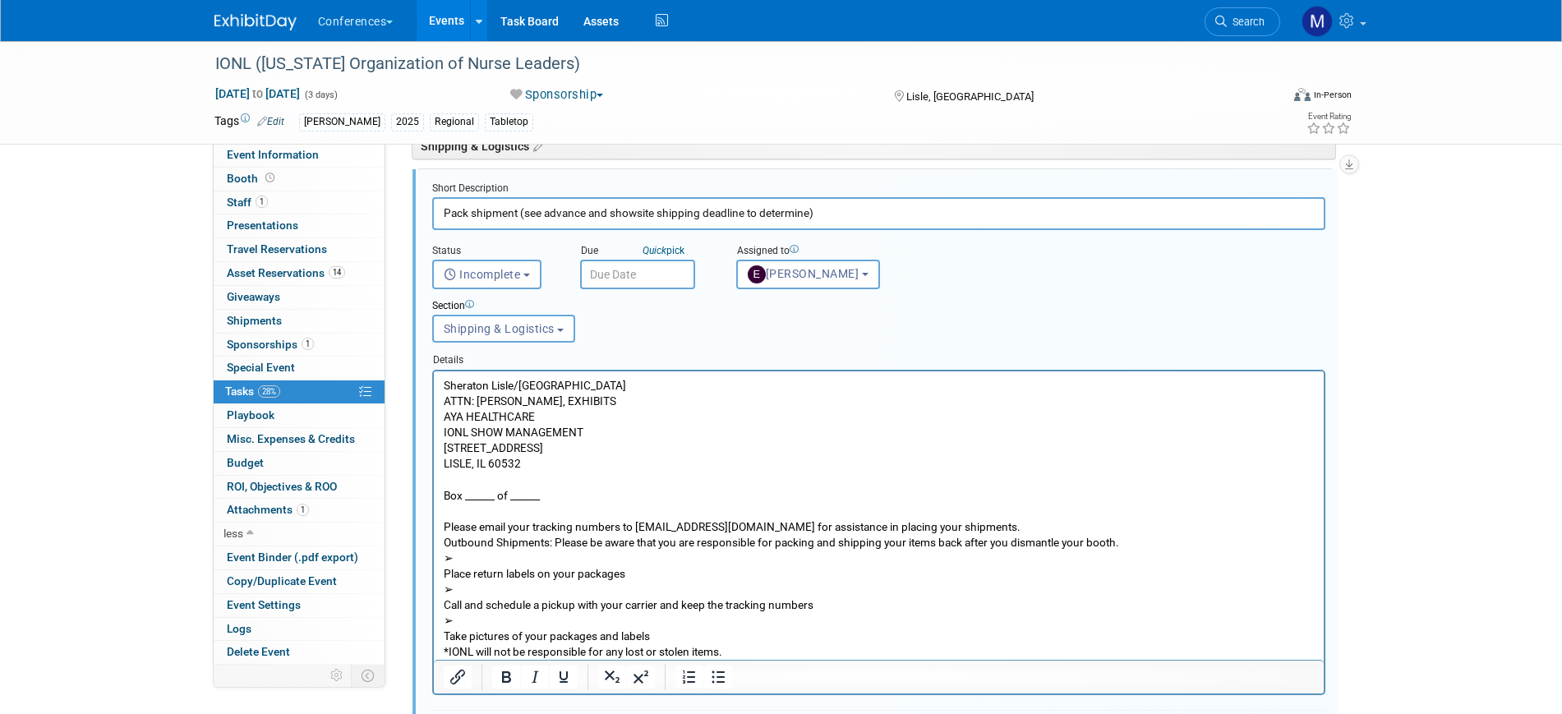
scroll to position [747, 0]
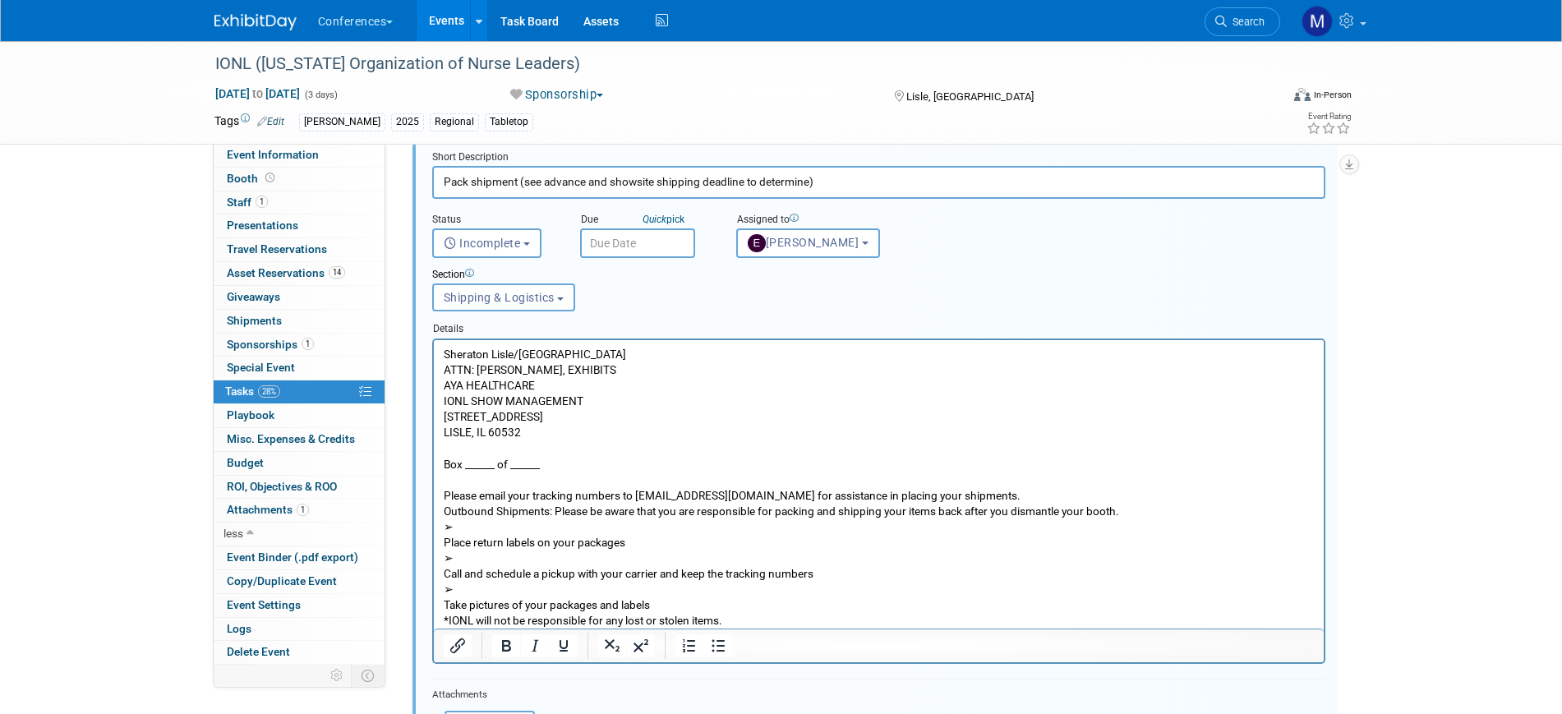
drag, startPoint x: 440, startPoint y: 491, endPoint x: 731, endPoint y: 629, distance: 321.6
click at [731, 628] on html "Sheraton Lisle/Naperville ATTN: SHELLY GREENWOOD, EXHIBITS AYA HEALTHCARE IONL …" at bounding box center [878, 483] width 890 height 288
click at [734, 624] on p "Sheraton Lisle/Naperville ATTN: SHELLY GREENWOOD, EXHIBITS AYA HEALTHCARE IONL …" at bounding box center [878, 487] width 871 height 282
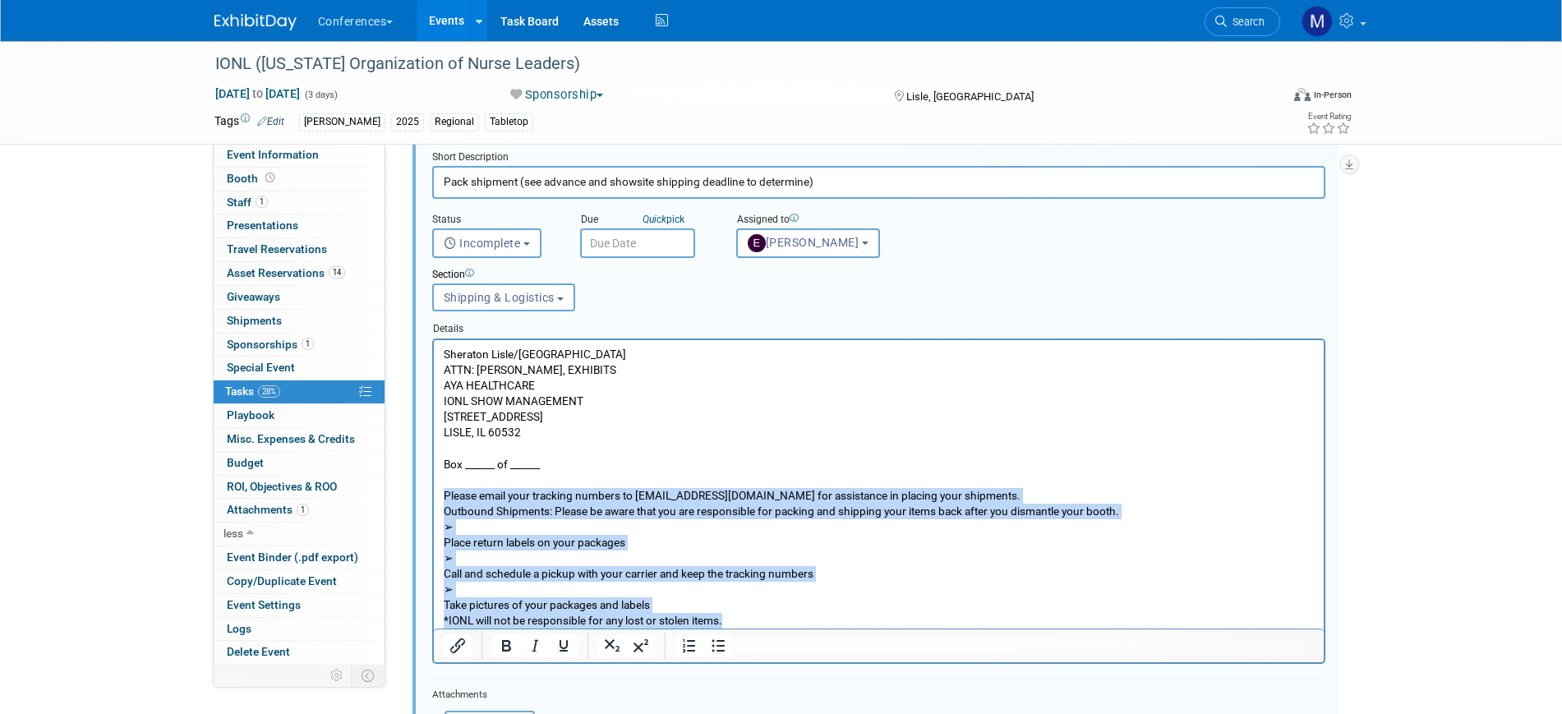
drag, startPoint x: 716, startPoint y: 618, endPoint x: 479, endPoint y: 475, distance: 276.5
click at [464, 489] on p "Sheraton Lisle/Naperville ATTN: SHELLY GREENWOOD, EXHIBITS AYA HEALTHCARE IONL …" at bounding box center [878, 487] width 871 height 282
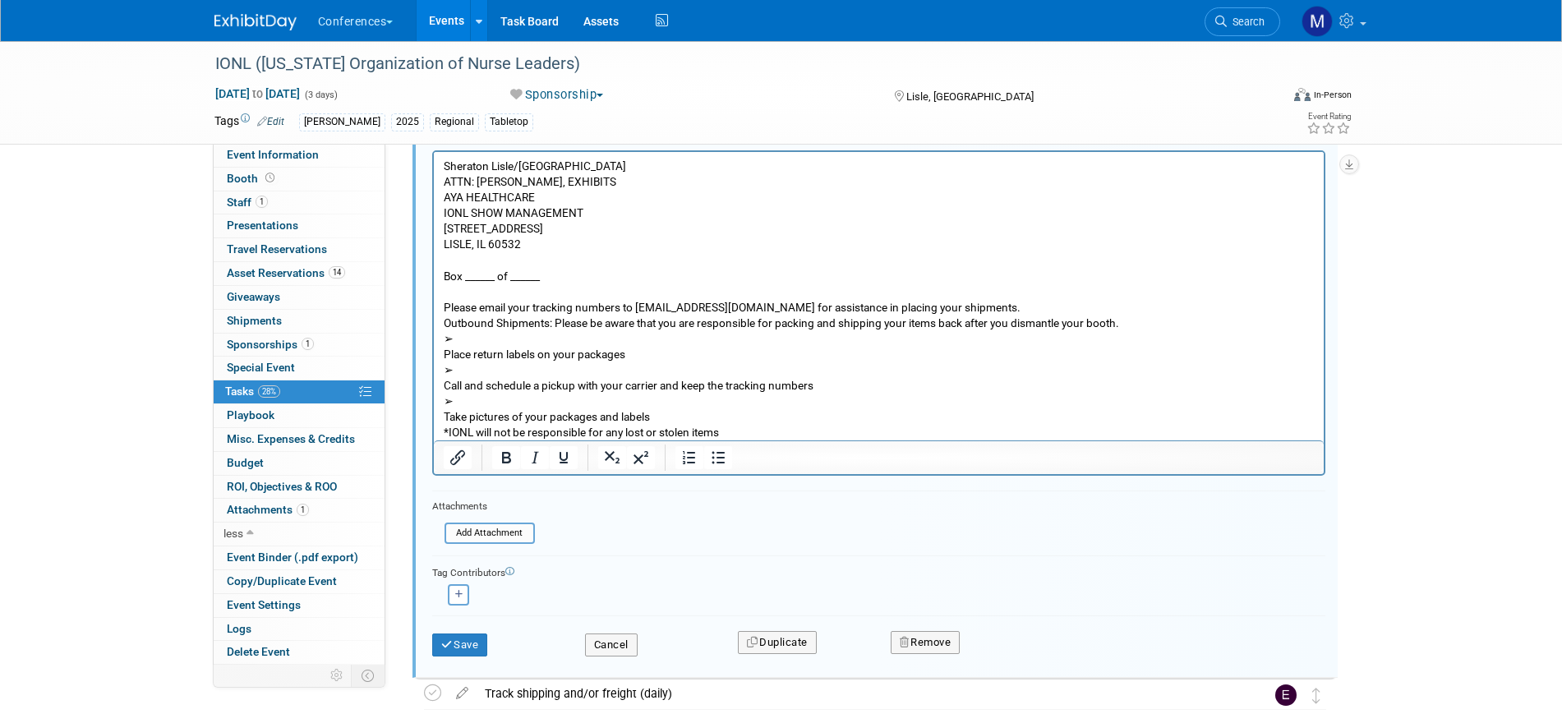
scroll to position [1055, 0]
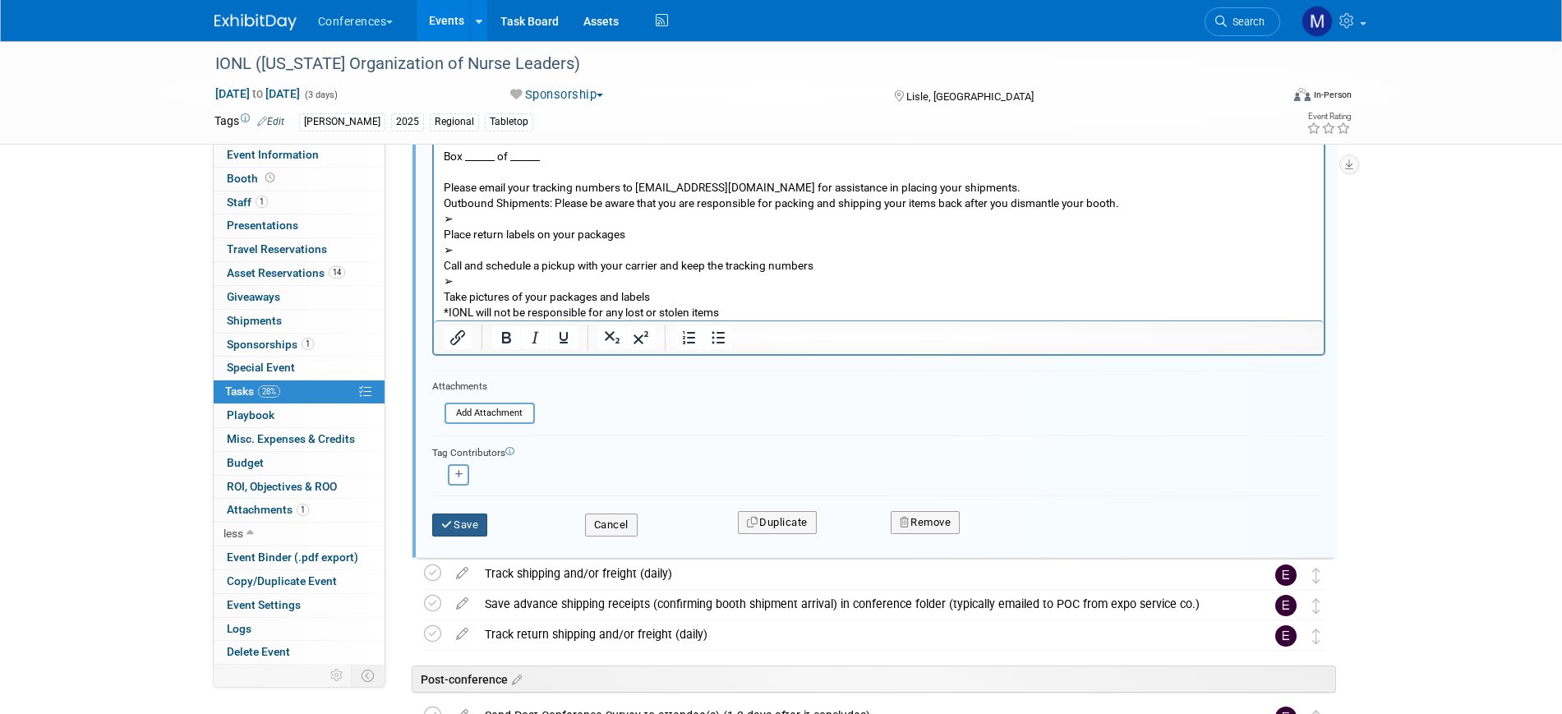
click at [472, 515] on button "Save" at bounding box center [460, 525] width 56 height 23
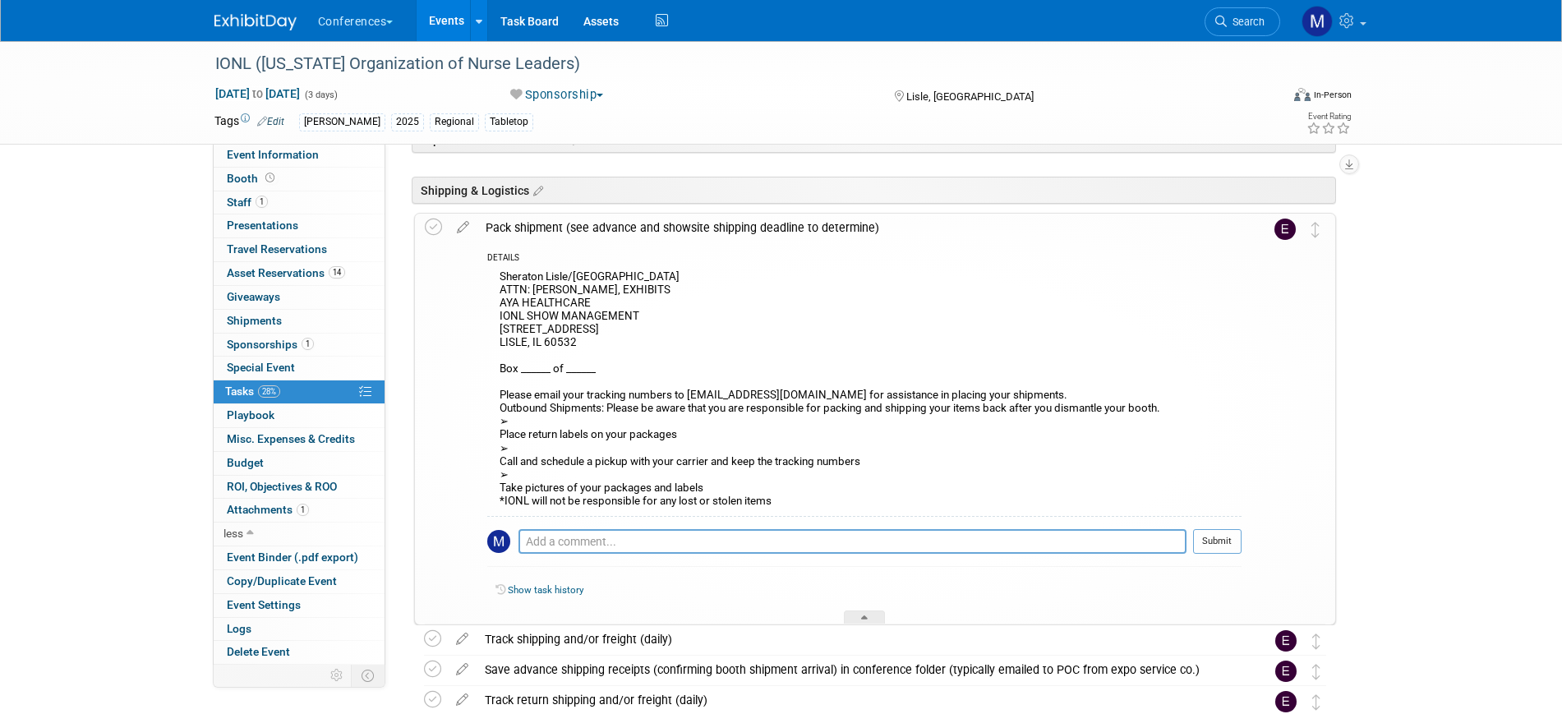
scroll to position [638, 0]
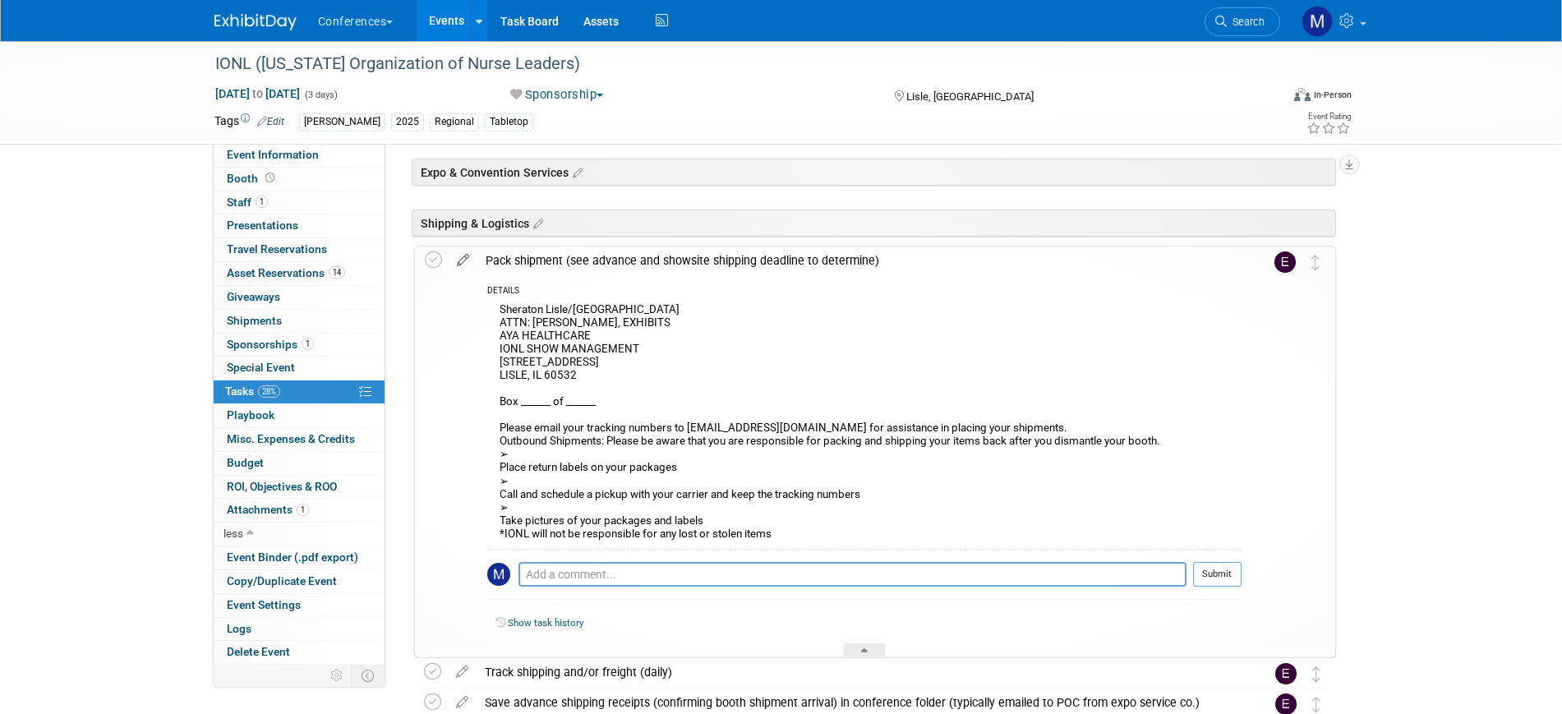
click at [464, 259] on icon at bounding box center [463, 256] width 29 height 21
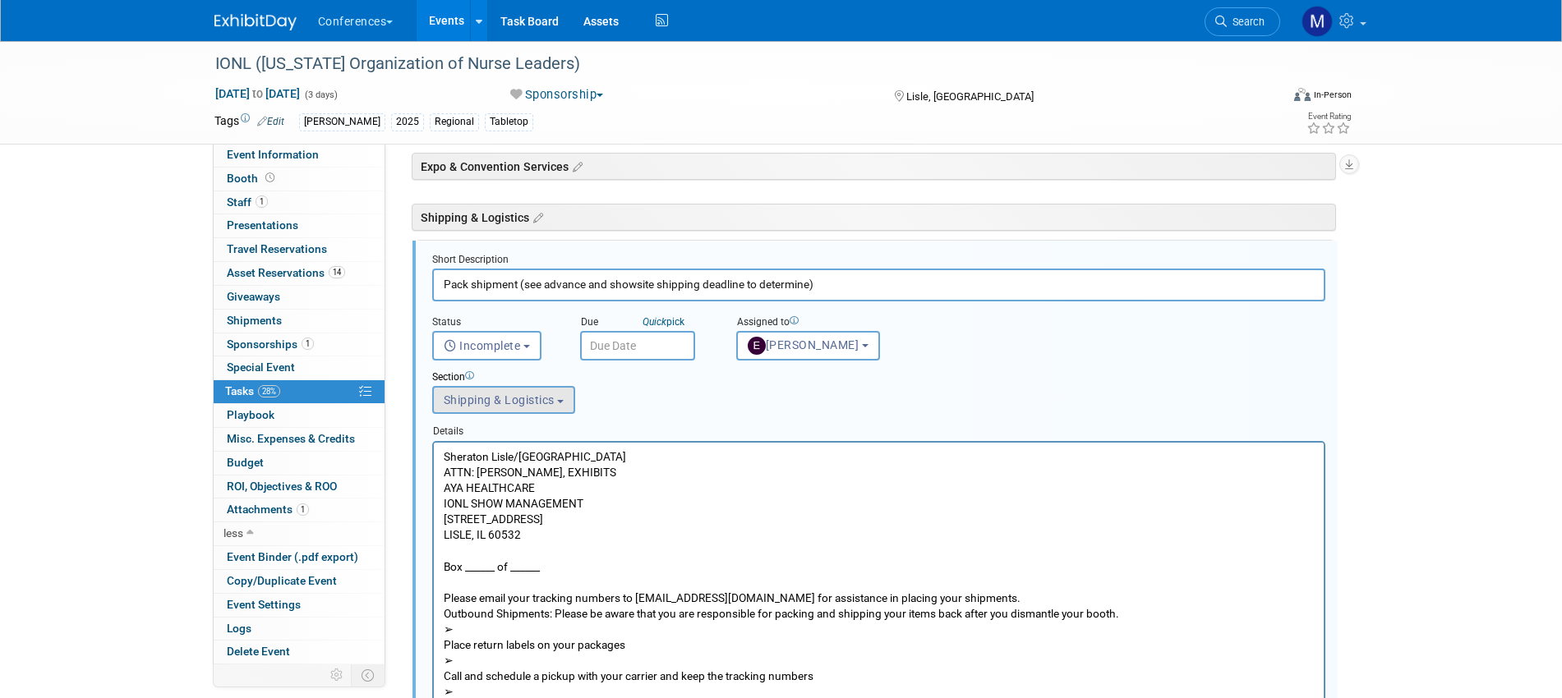
scroll to position [0, 0]
click at [440, 449] on html "Sheraton Lisle/Naperville ATTN: SHELLY GREENWOOD, EXHIBITS AYA HEALTHCARE IONL …" at bounding box center [878, 586] width 890 height 288
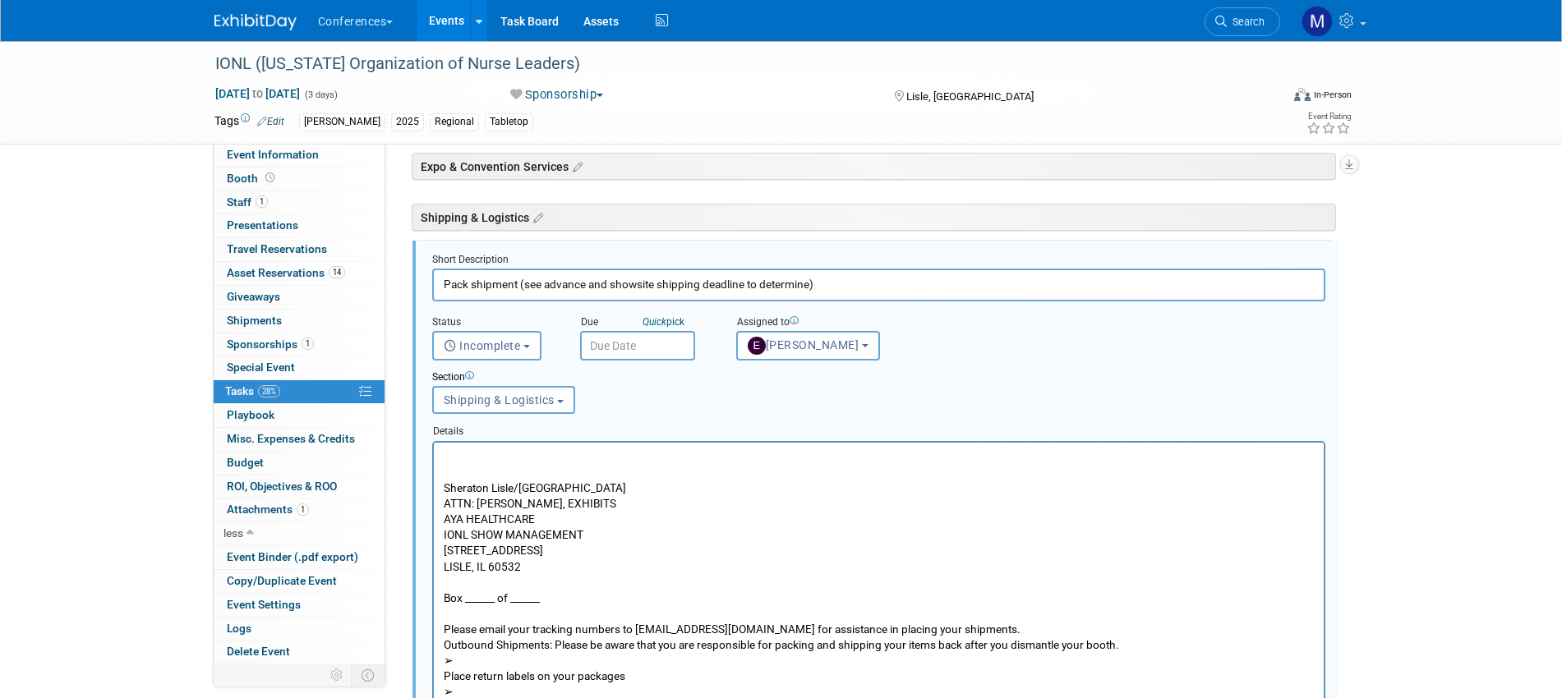
click at [447, 459] on p "Sheraton Lisle/Naperville ATTN: SHELLY GREENWOOD, EXHIBITS AYA HEALTHCARE IONL …" at bounding box center [878, 606] width 871 height 314
paste body "Rich Text Area. Press ALT-0 for help."
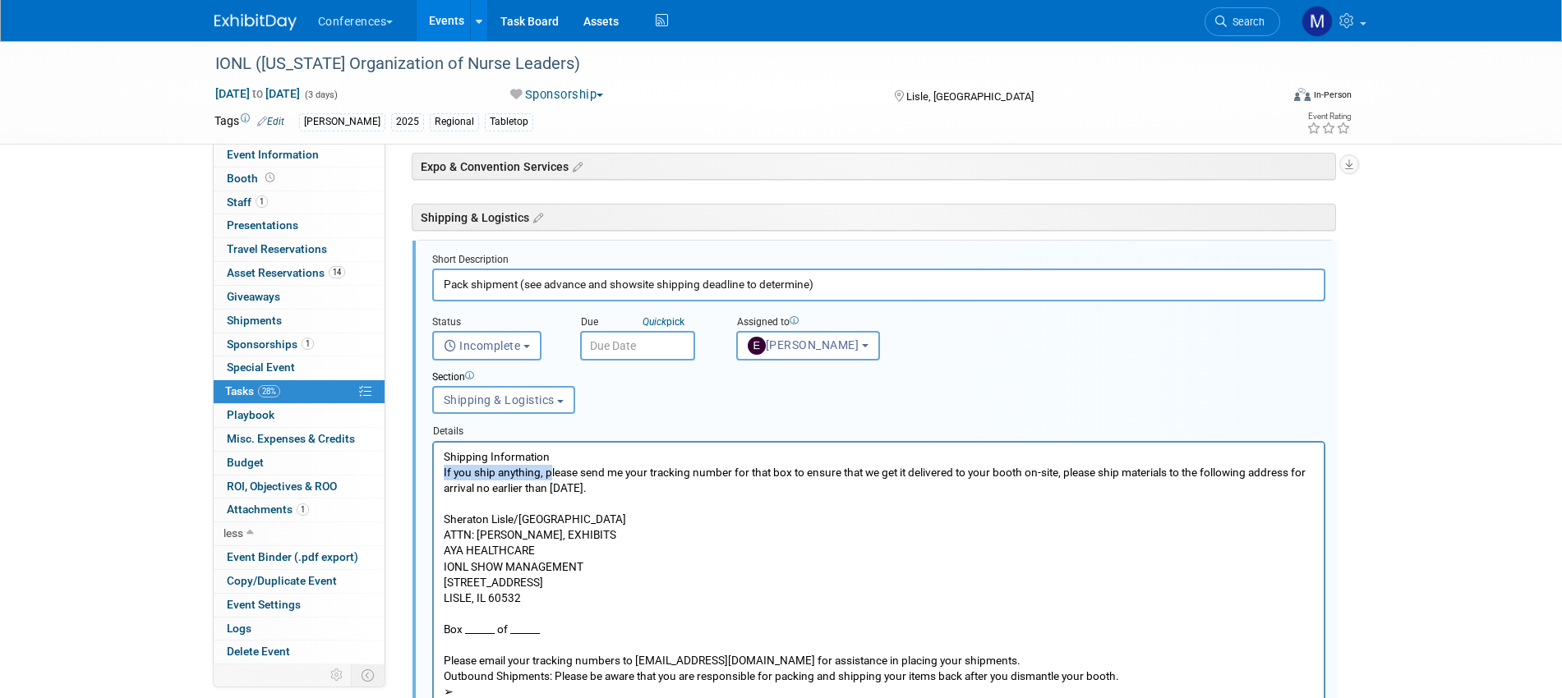
drag, startPoint x: 547, startPoint y: 475, endPoint x: 435, endPoint y: 478, distance: 111.8
click at [435, 478] on html "Shipping Information If you ship anything, please send me your tracking number …" at bounding box center [878, 618] width 890 height 352
drag, startPoint x: 469, startPoint y: 488, endPoint x: 595, endPoint y: 493, distance: 125.8
click at [595, 493] on p "Shipping Information Please send me your tracking number for that box to ensure…" at bounding box center [878, 621] width 871 height 345
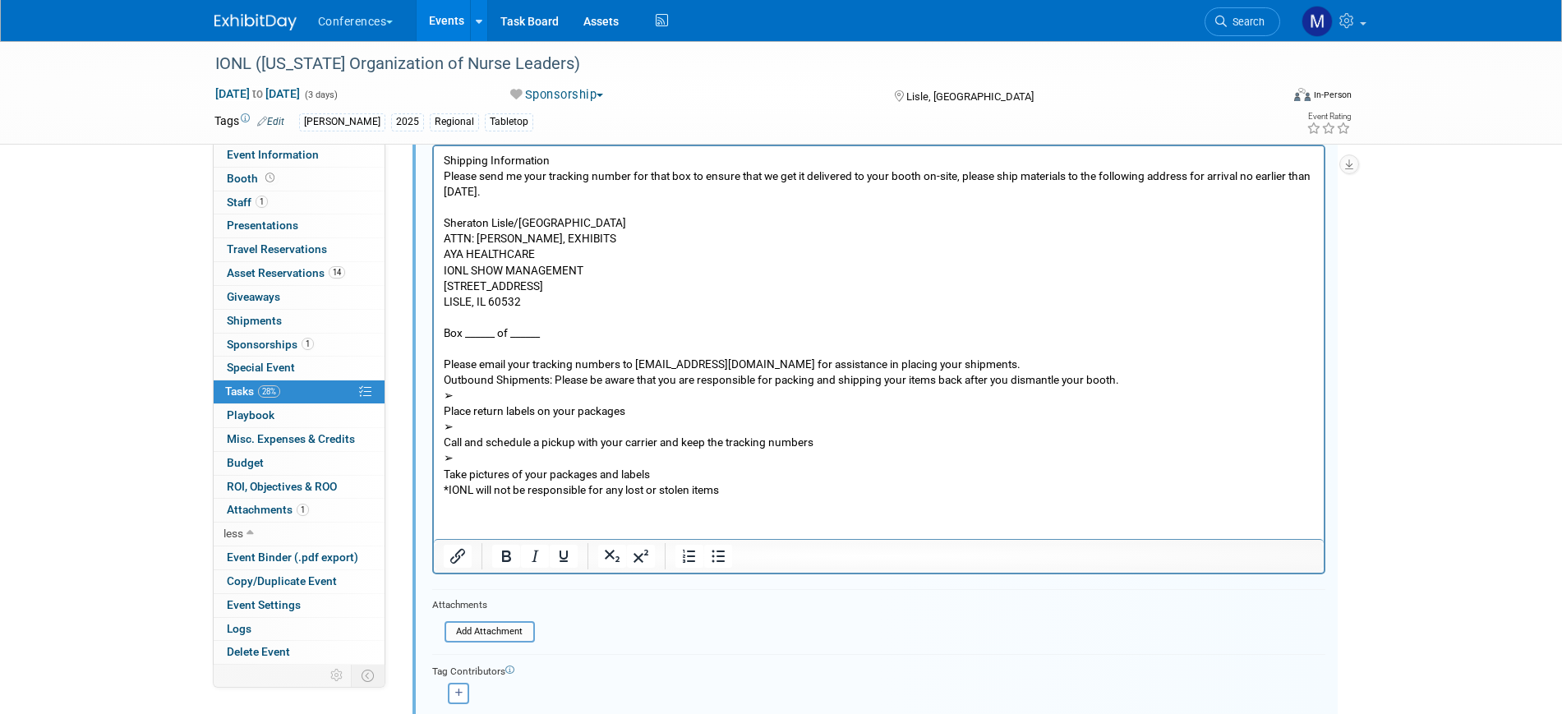
scroll to position [952, 0]
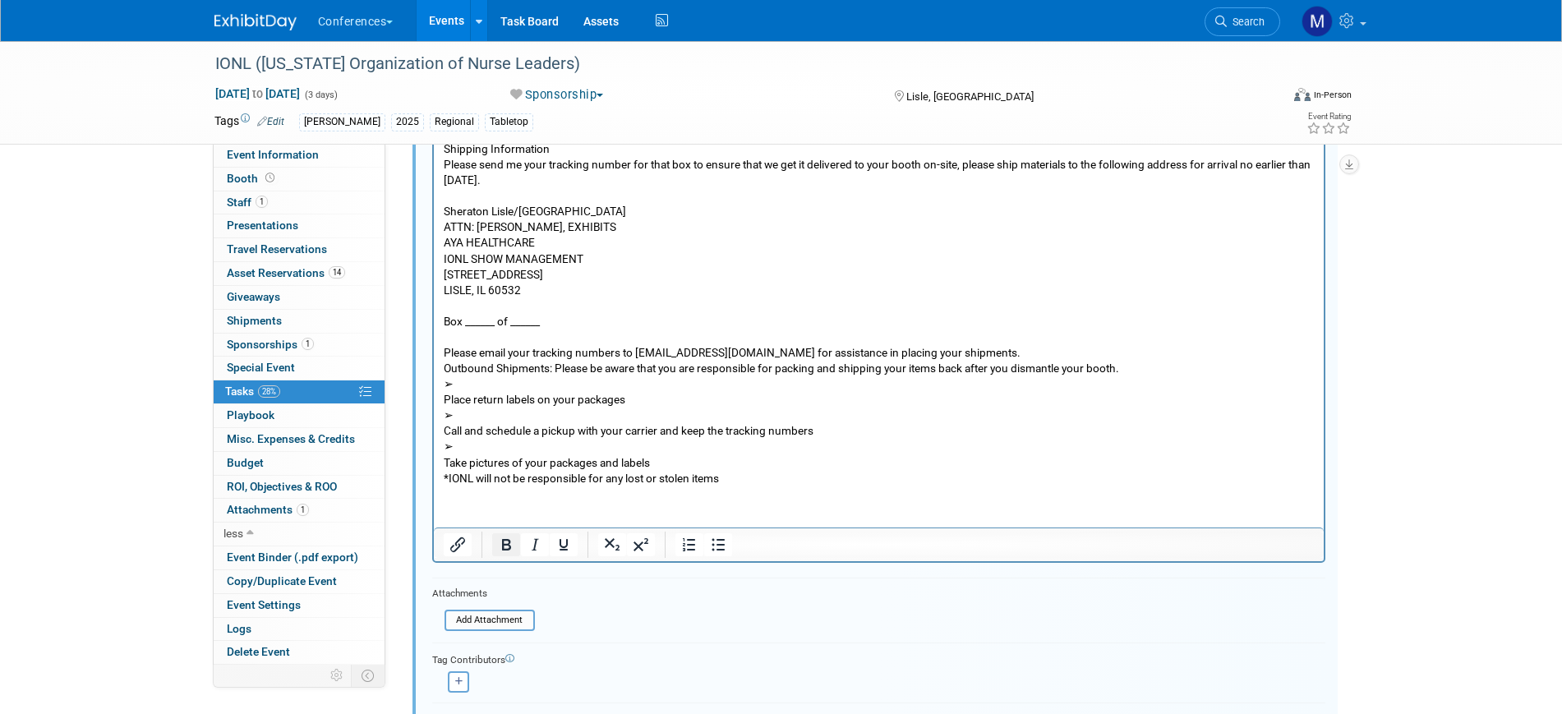
drag, startPoint x: 506, startPoint y: 540, endPoint x: 111, endPoint y: 362, distance: 433.2
click at [506, 540] on icon "Bold" at bounding box center [506, 545] width 9 height 12
click at [680, 269] on p "Shipping Information Please send me your tracking number for that box to ensure…" at bounding box center [878, 312] width 871 height 345
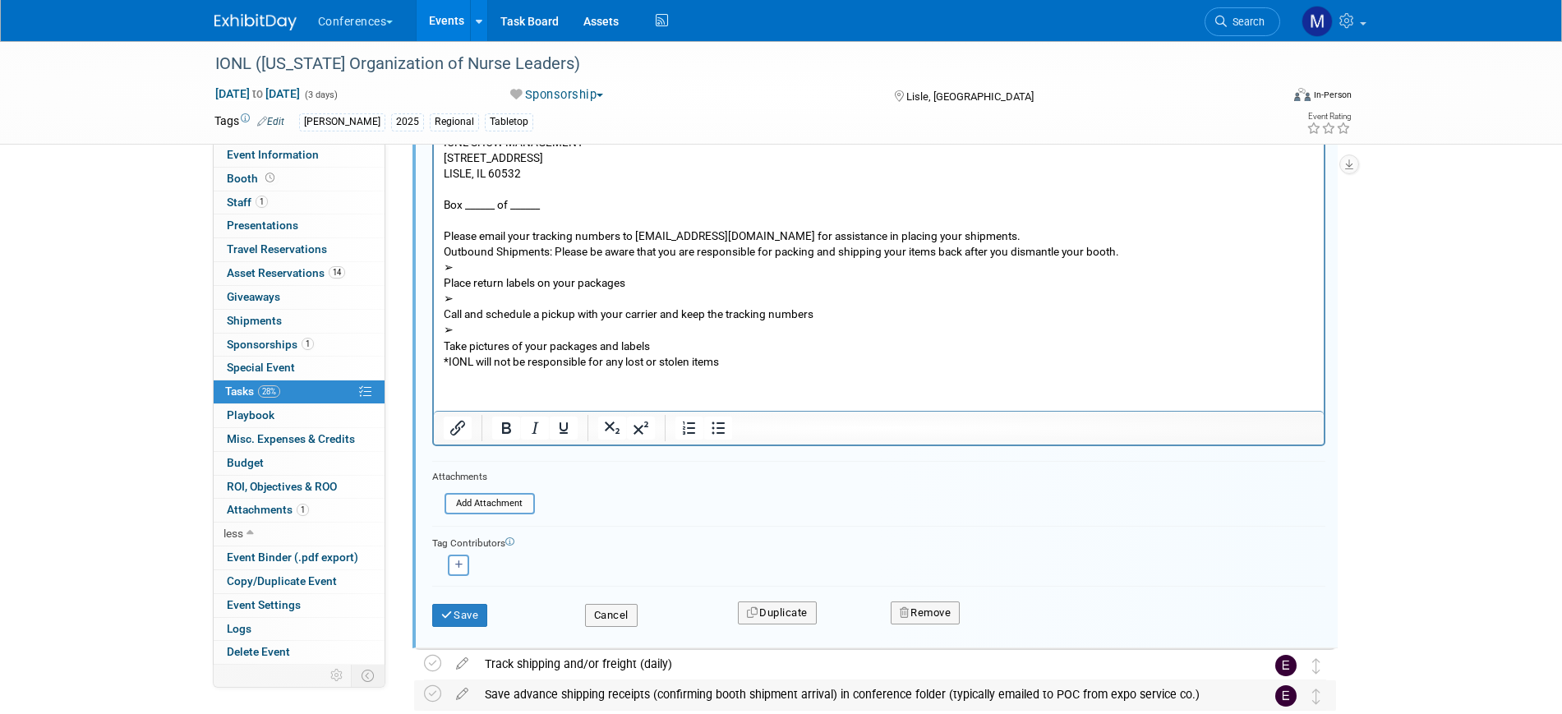
scroll to position [1158, 0]
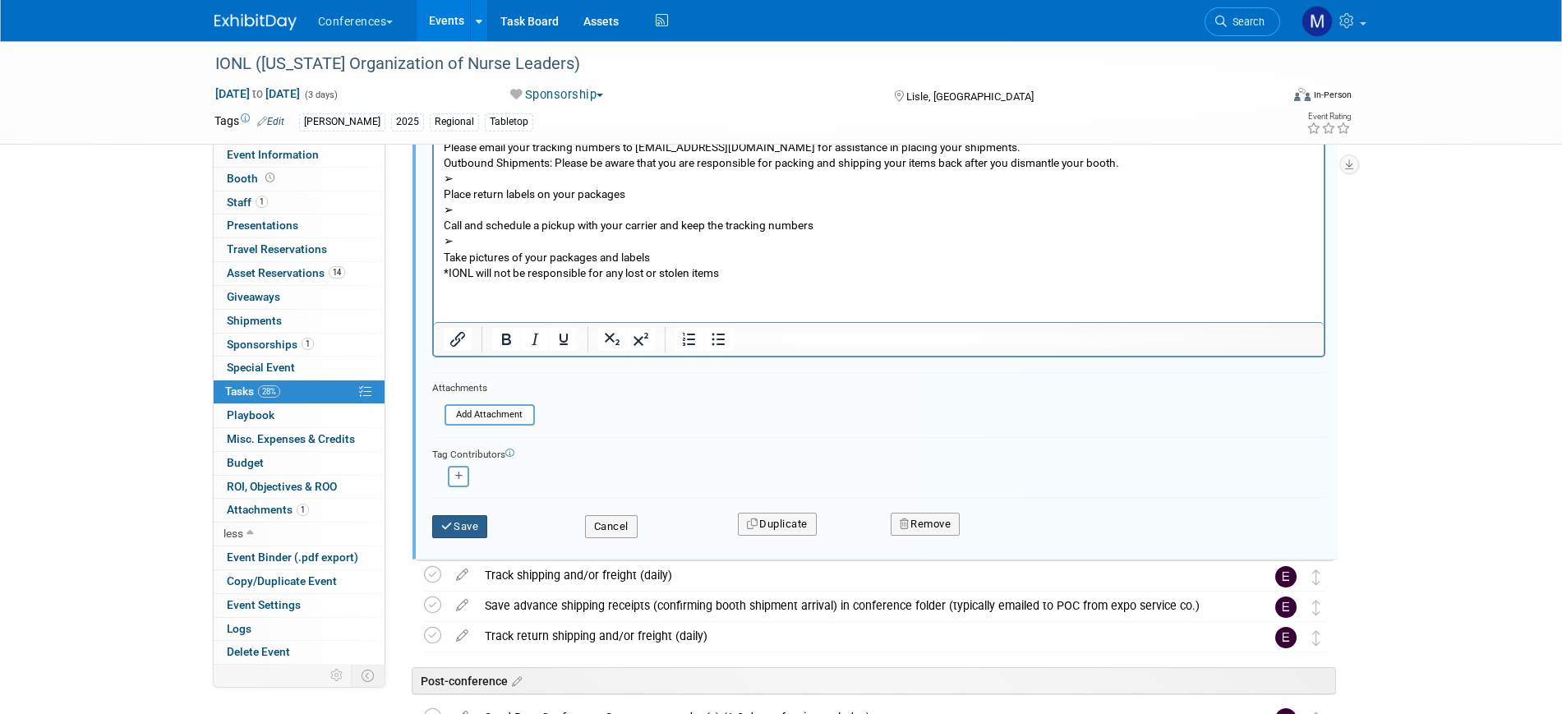
click at [468, 524] on button "Save" at bounding box center [460, 526] width 56 height 23
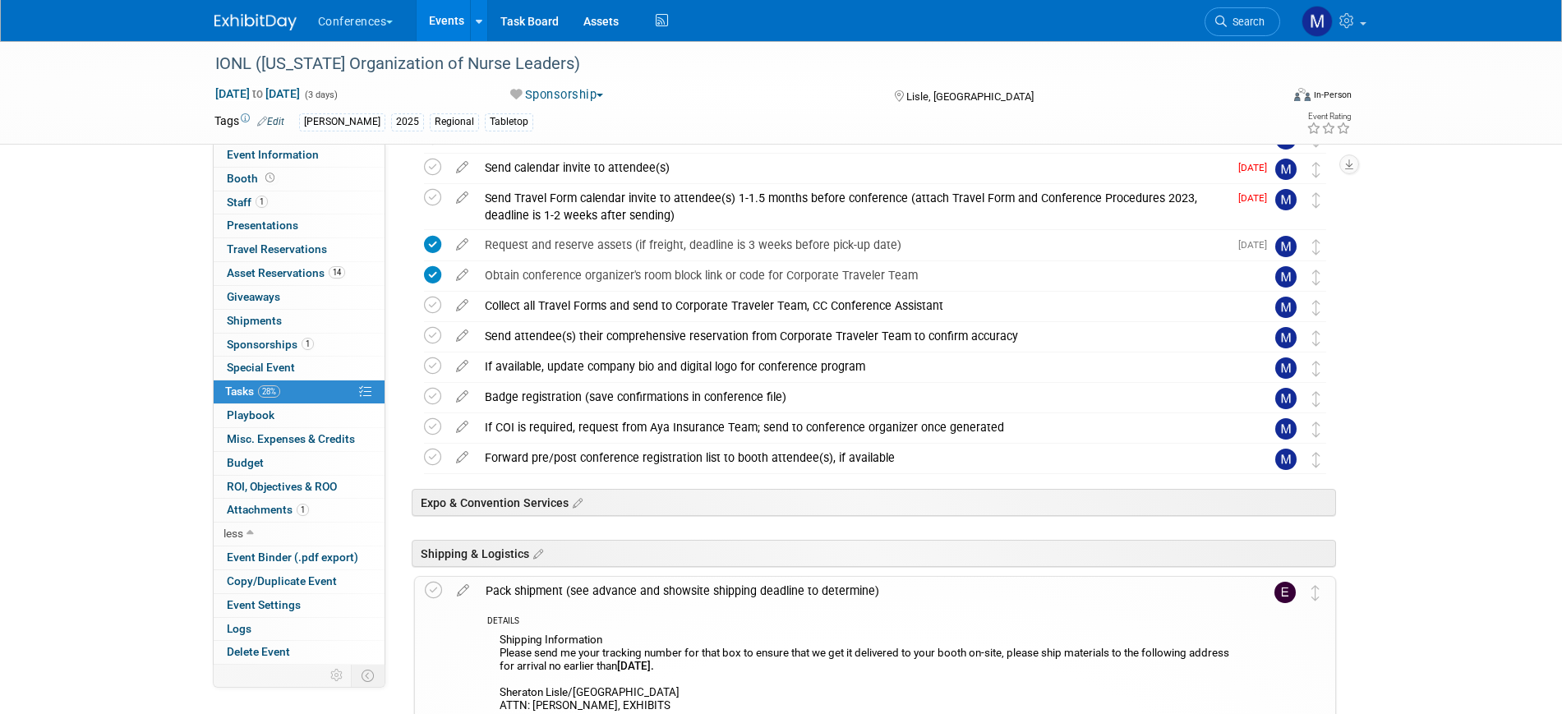
scroll to position [616, 0]
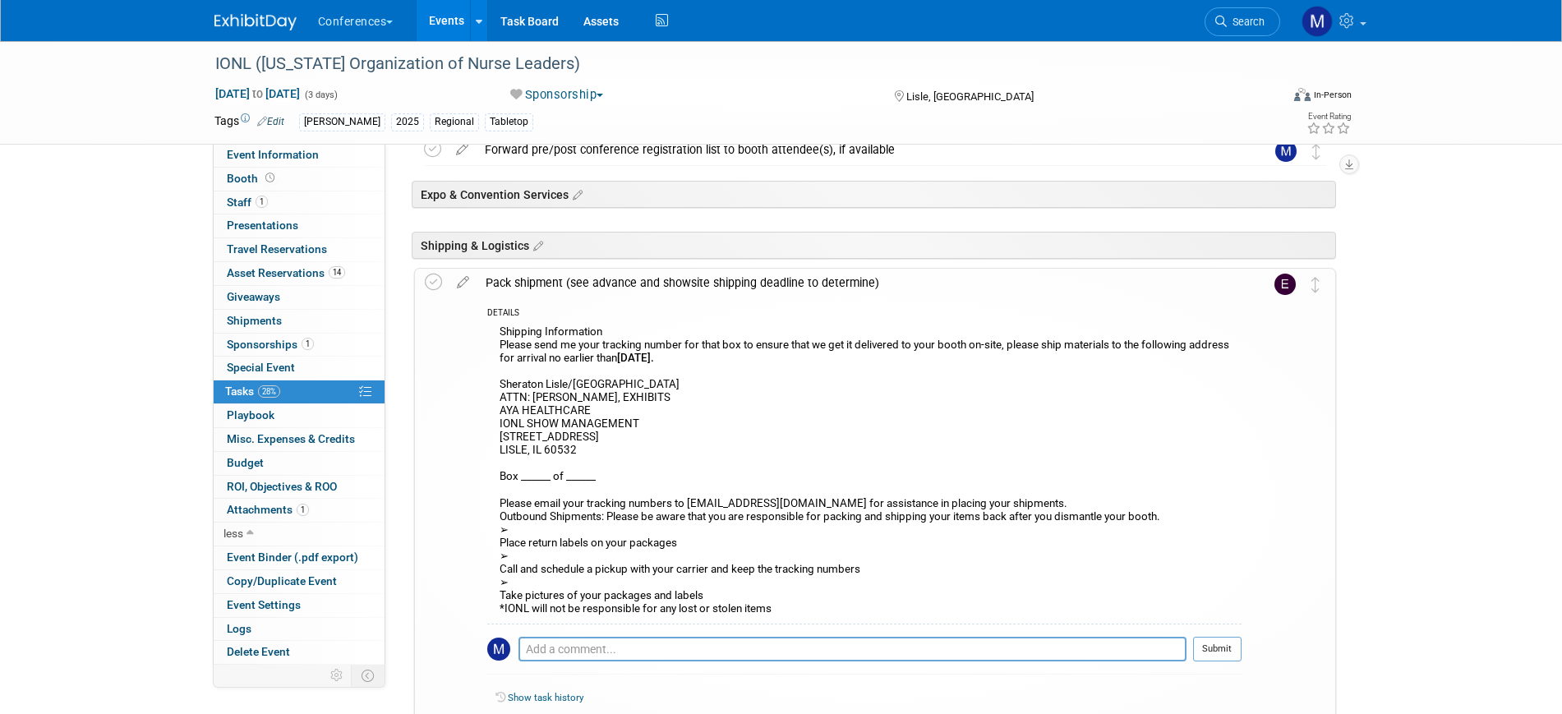
click at [573, 281] on div "Pack shipment (see advance and showsite shipping deadline to determine)" at bounding box center [859, 283] width 764 height 28
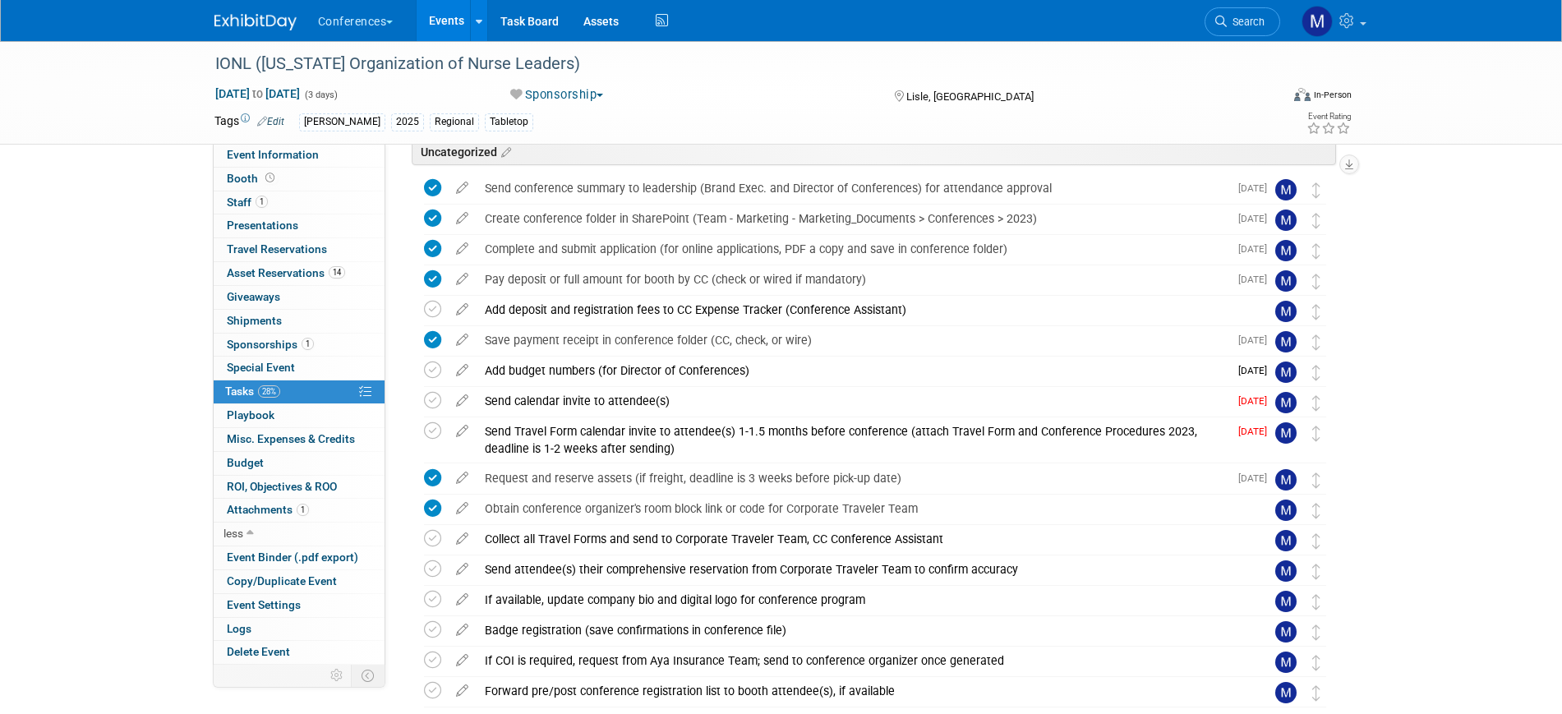
scroll to position [0, 0]
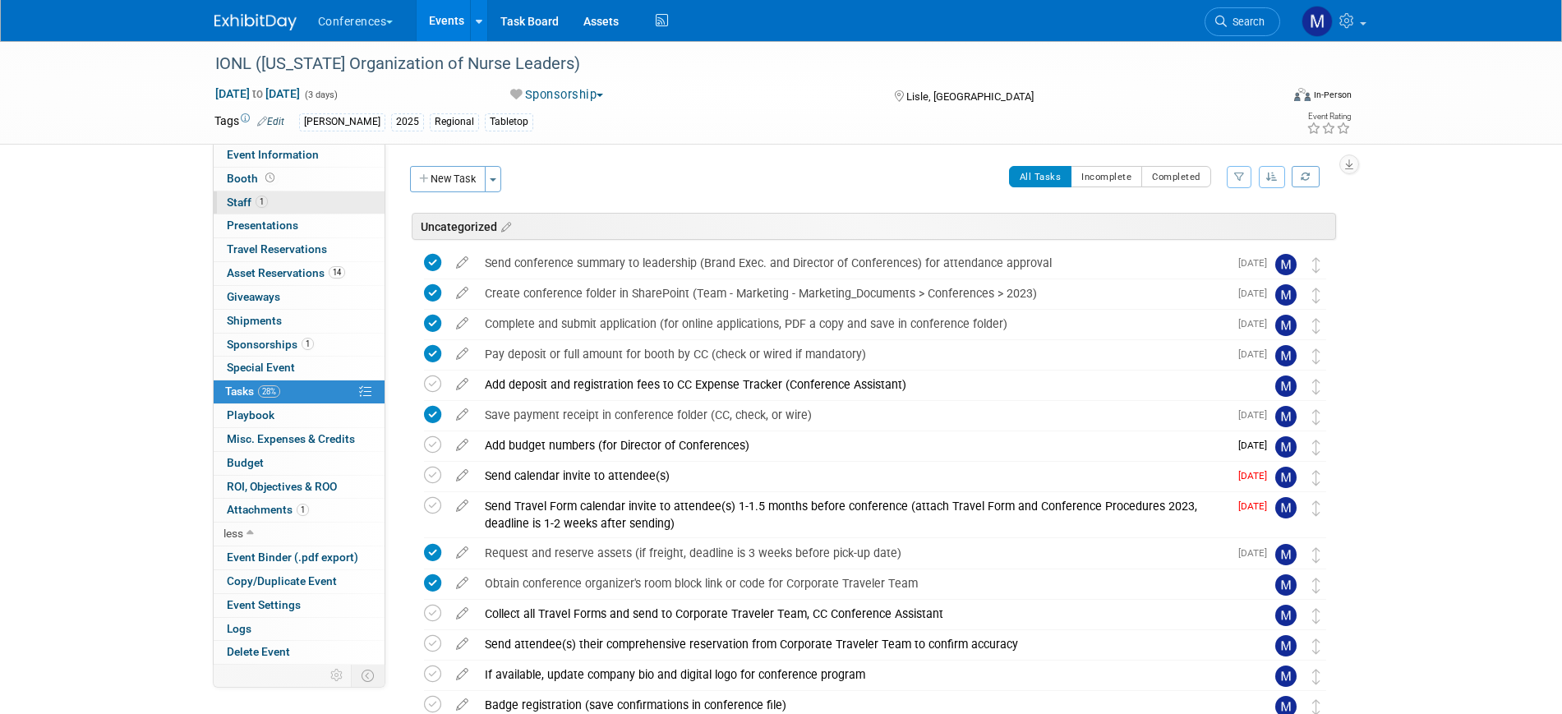
click at [241, 208] on span "Staff 1" at bounding box center [247, 202] width 41 height 13
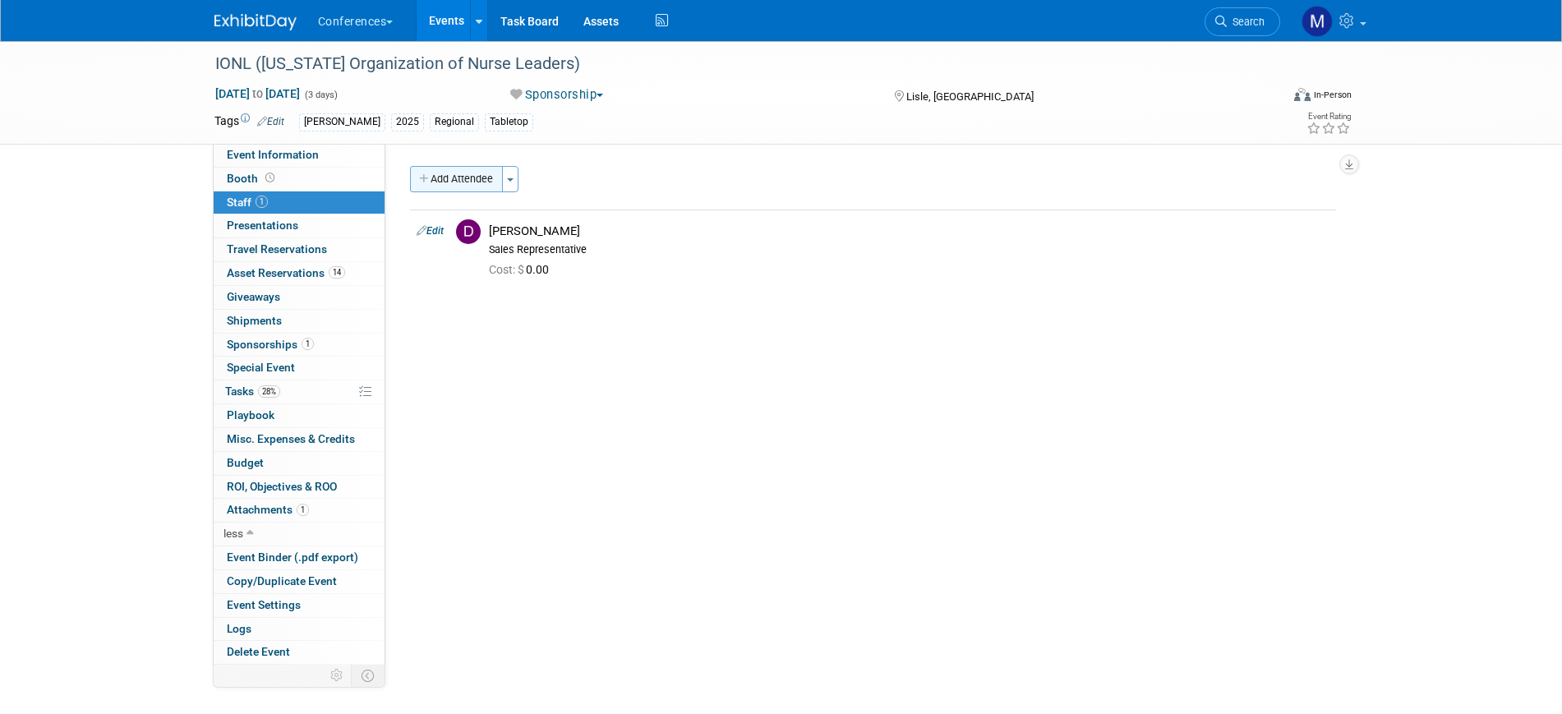
click at [473, 181] on button "Add Attendee" at bounding box center [456, 179] width 93 height 26
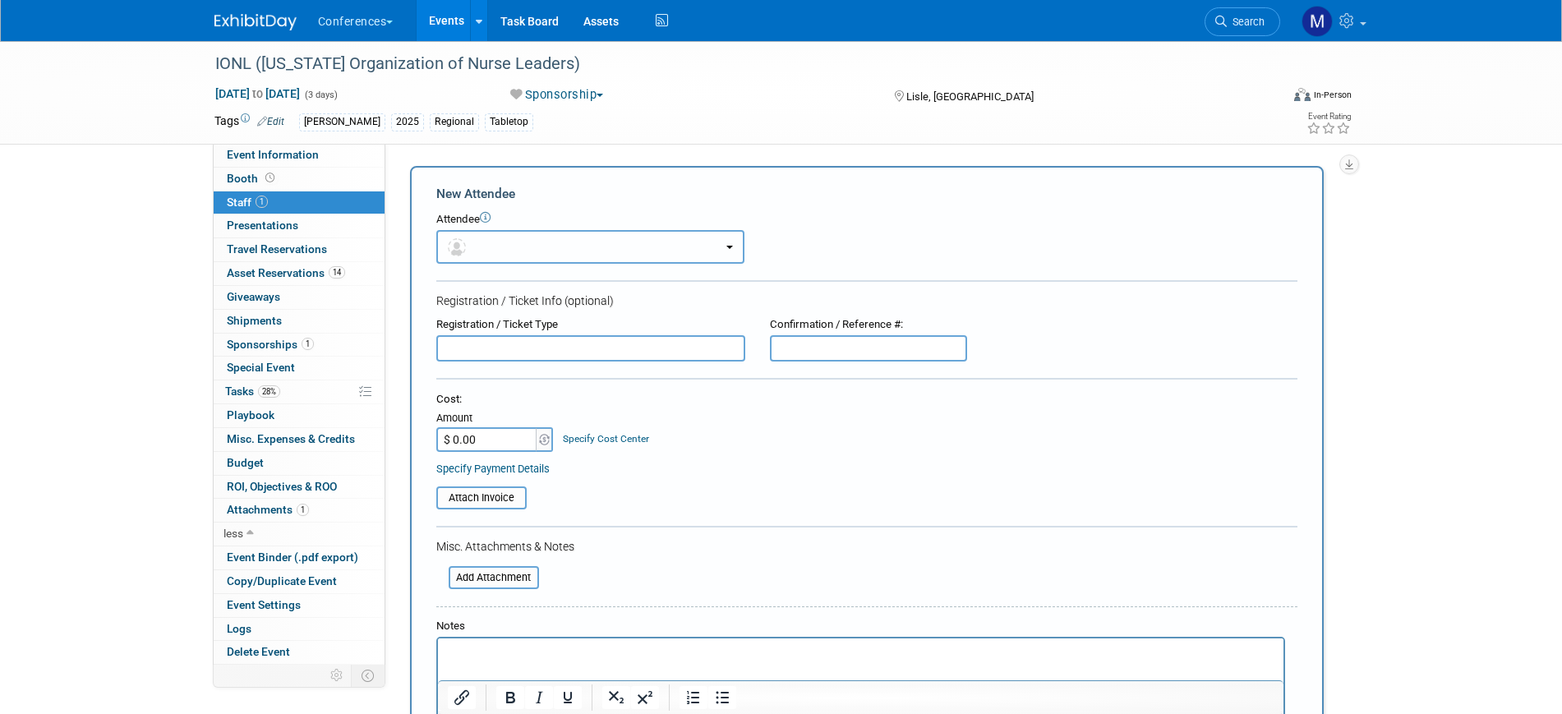
click at [482, 239] on button "button" at bounding box center [590, 247] width 308 height 34
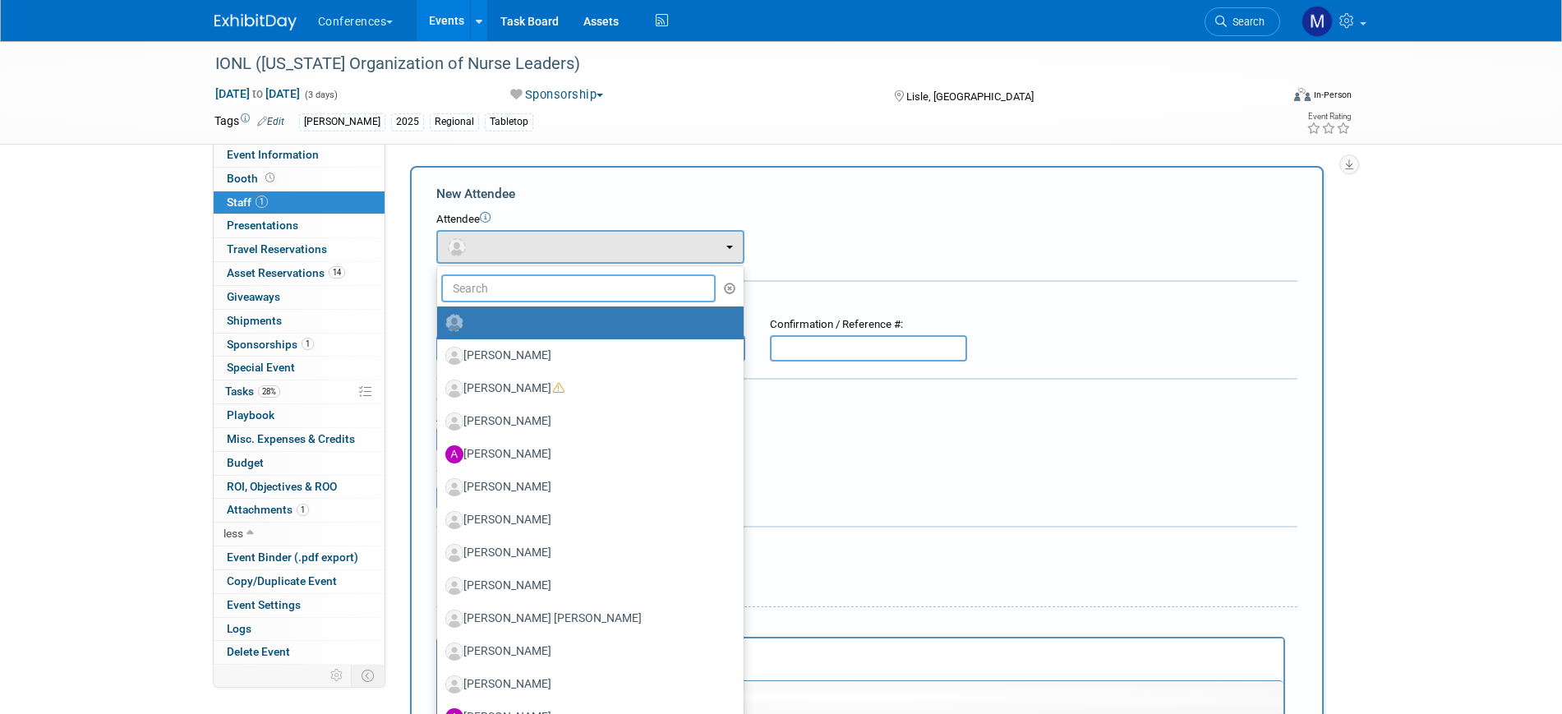
click at [500, 292] on input "text" at bounding box center [578, 288] width 275 height 28
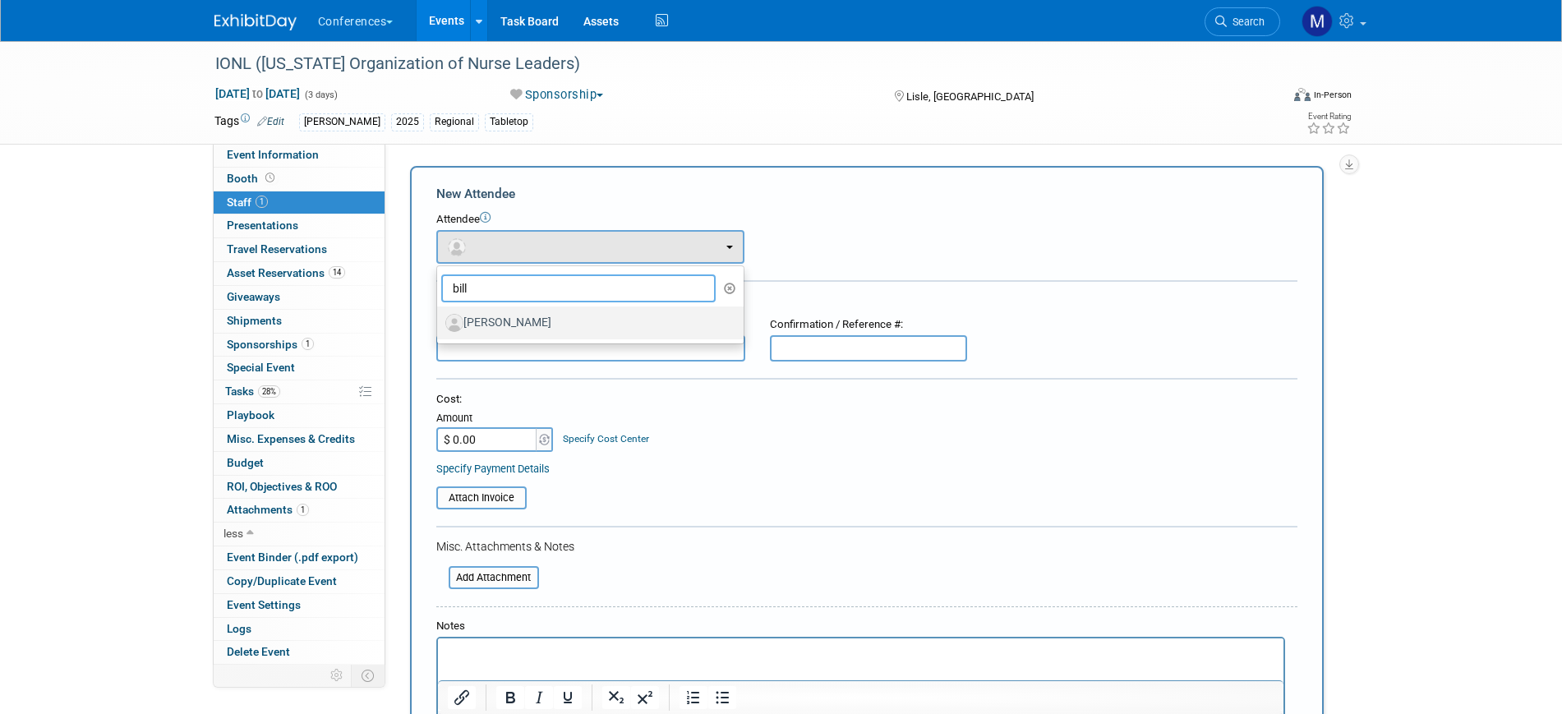
type input "bill"
click at [498, 326] on label "[PERSON_NAME]" at bounding box center [586, 323] width 282 height 26
click at [440, 326] on input "[PERSON_NAME]" at bounding box center [434, 321] width 11 height 11
select select "7179790f-c217-4824-9196-cbe9e0ec30f6"
select select "400"
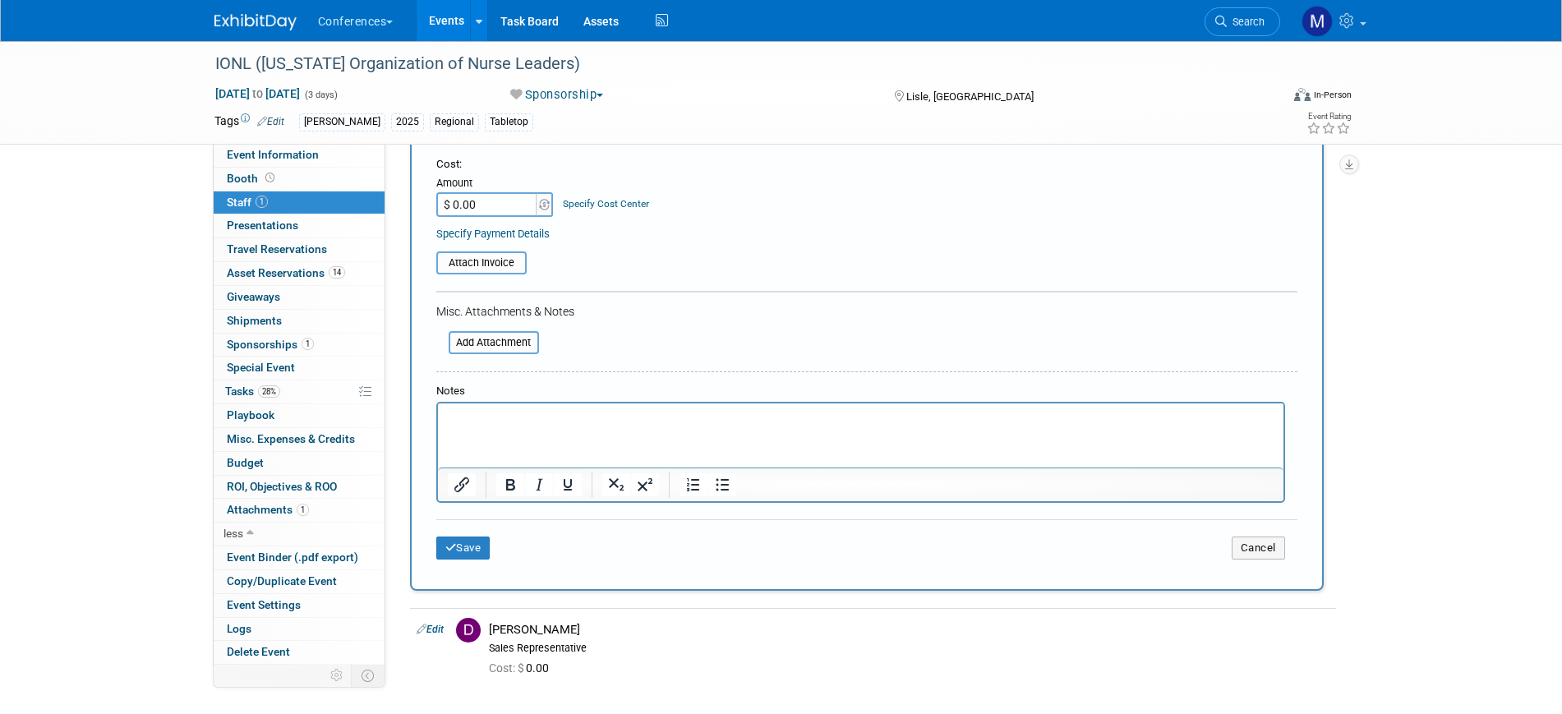
scroll to position [308, 0]
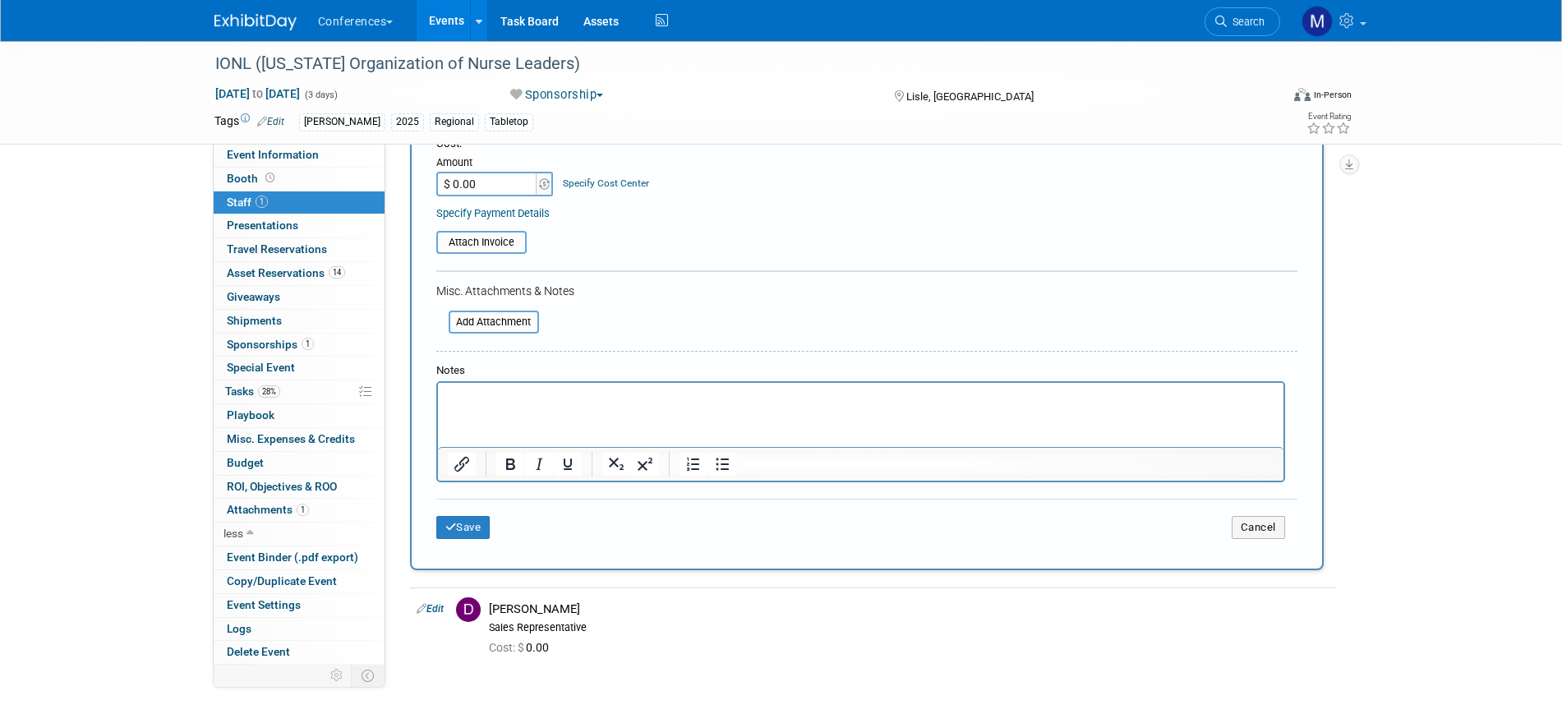
click at [498, 406] on html at bounding box center [859, 394] width 845 height 23
click at [477, 525] on button "Save" at bounding box center [463, 527] width 54 height 23
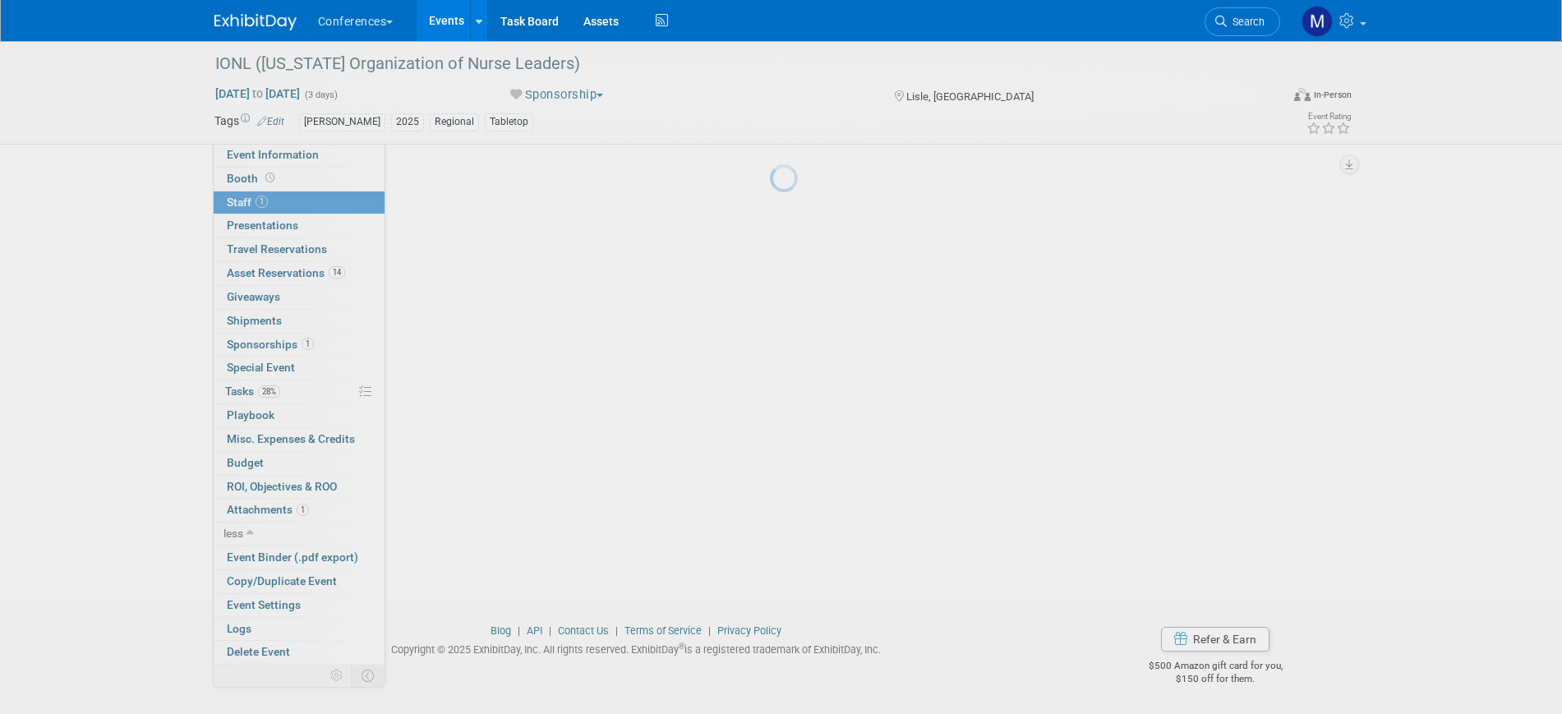
scroll to position [128, 0]
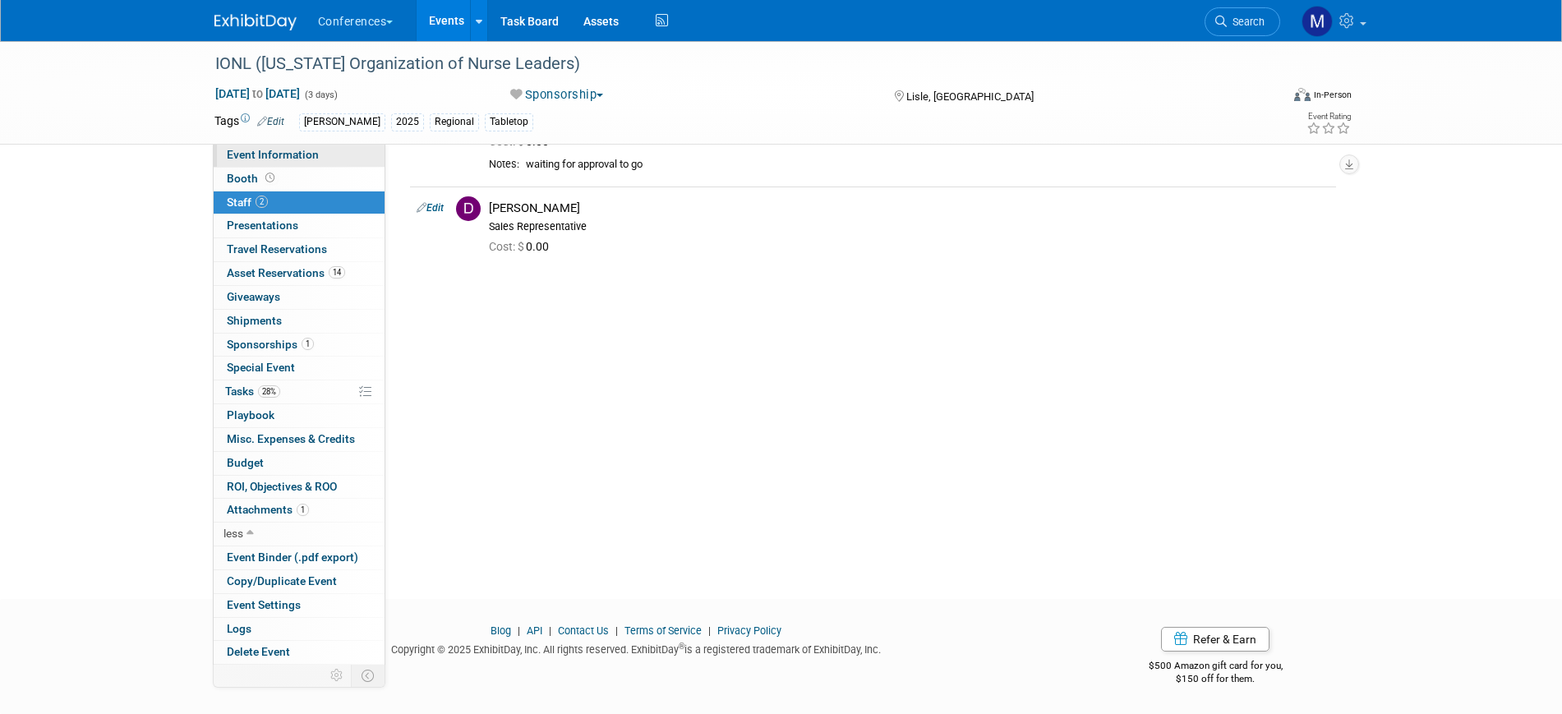
click at [286, 149] on span "Event Information" at bounding box center [273, 154] width 92 height 13
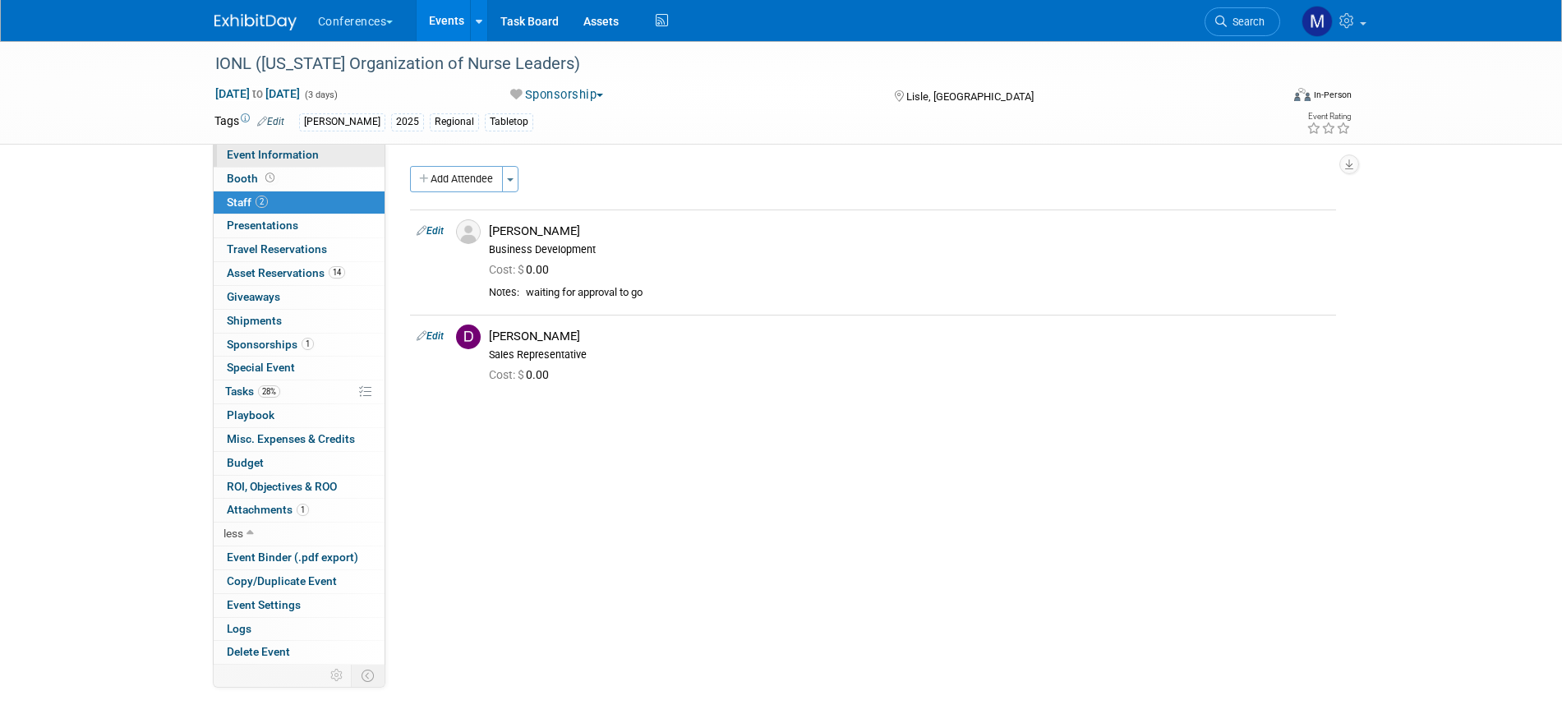
select select "[PERSON_NAME]"
select select "Client-facing"
select select "[PERSON_NAME]"
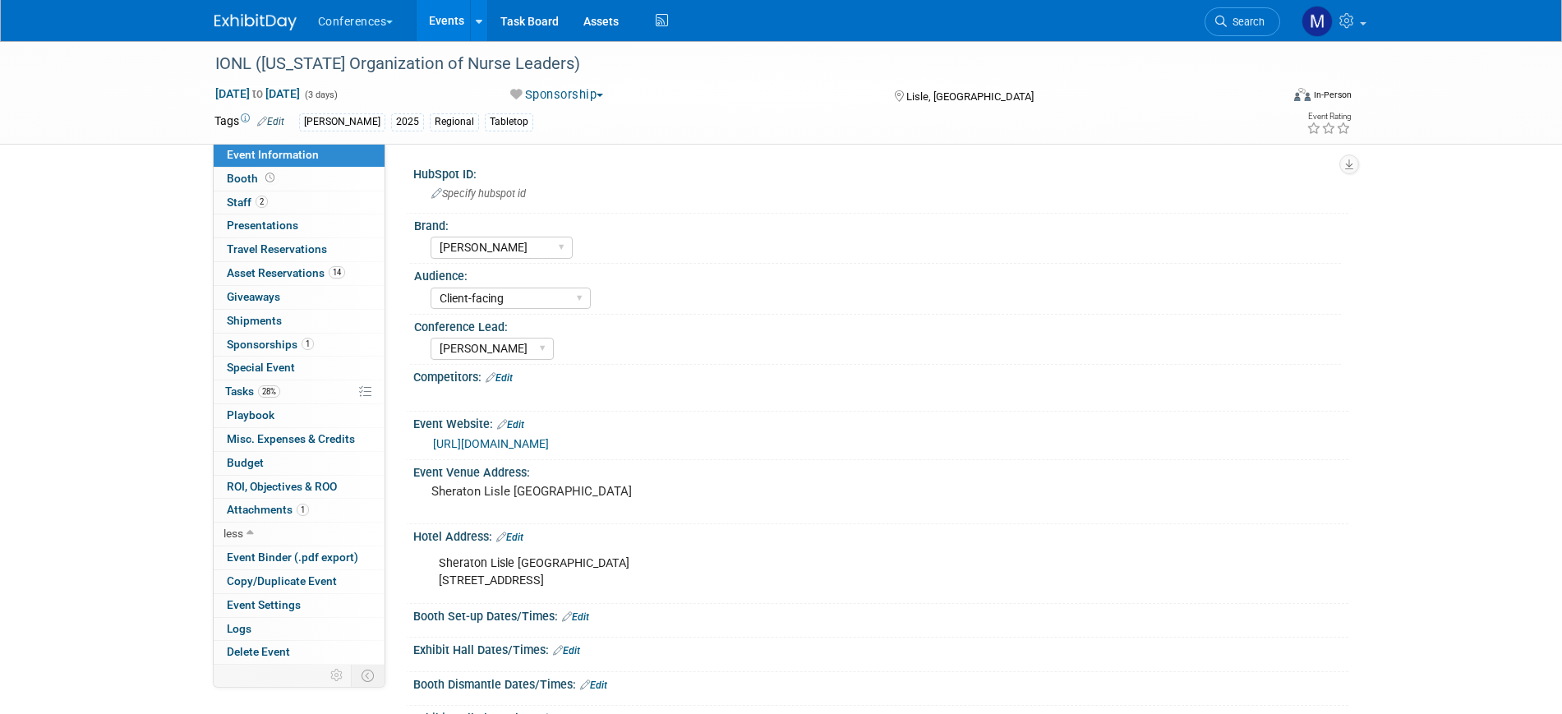
drag, startPoint x: 282, startPoint y: 343, endPoint x: 557, endPoint y: 351, distance: 275.4
click at [282, 342] on span "Sponsorships 1" at bounding box center [270, 344] width 87 height 13
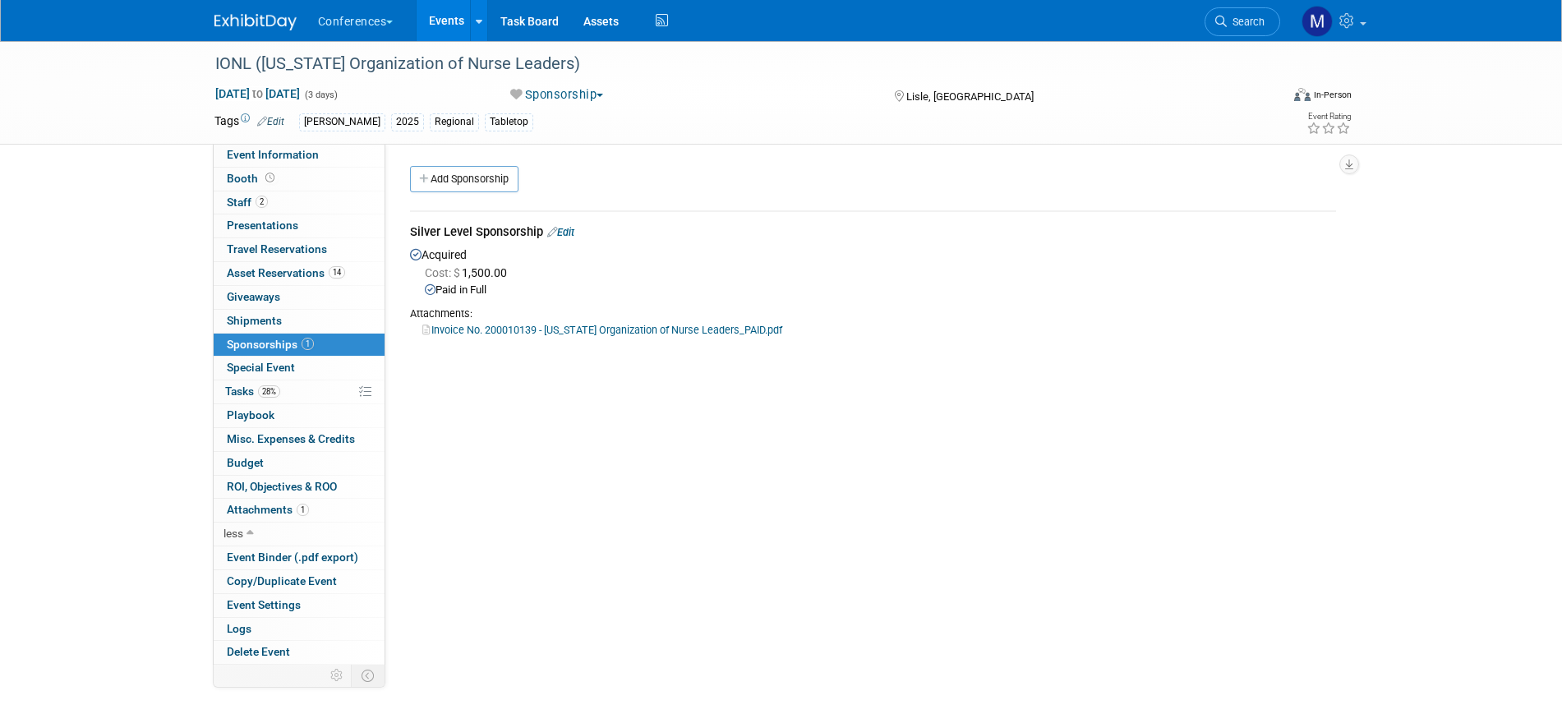
click at [627, 332] on link "Invoice No. 200010139 - Illinois Organization of Nurse Leaders_PAID.pdf" at bounding box center [602, 330] width 360 height 12
click at [270, 393] on span "28%" at bounding box center [269, 391] width 22 height 12
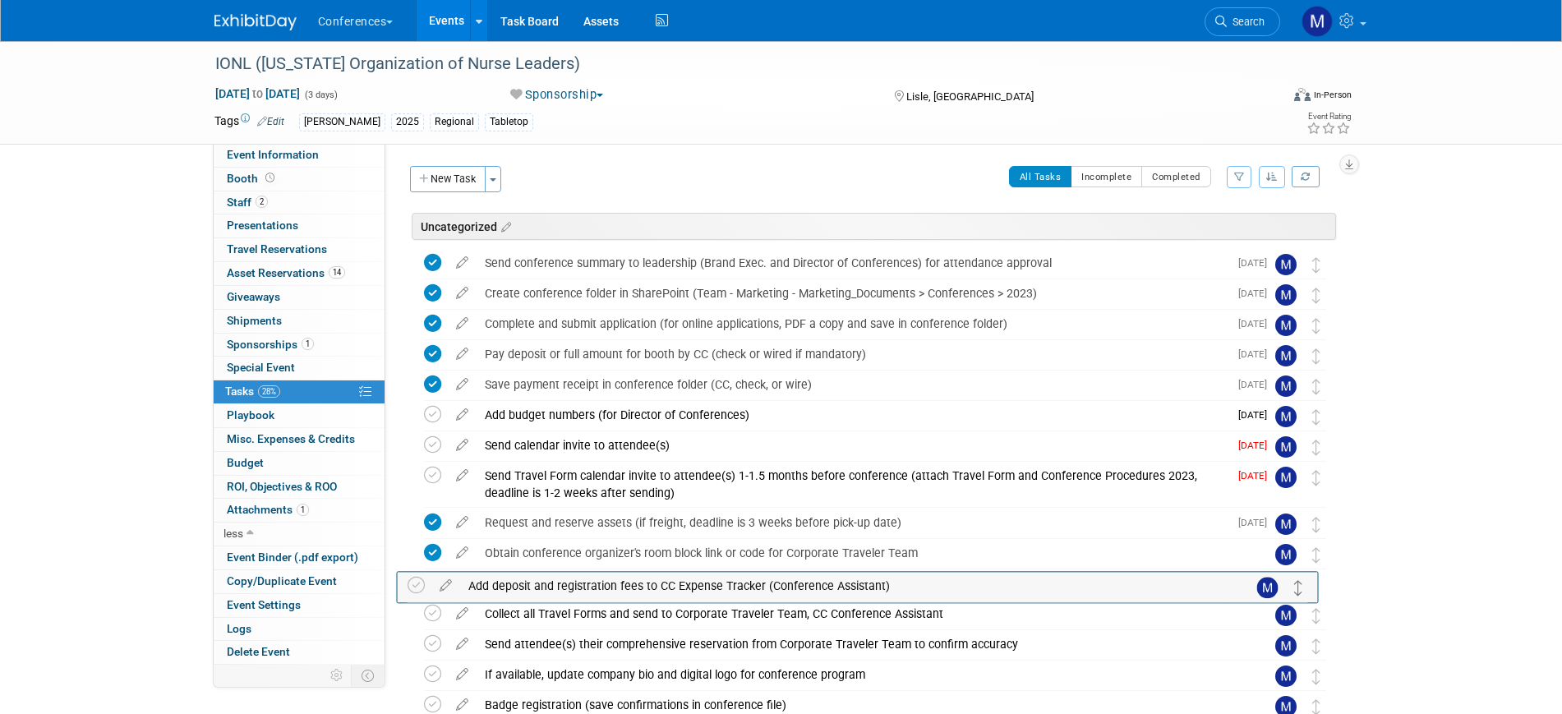
drag, startPoint x: 1310, startPoint y: 384, endPoint x: 1292, endPoint y: 584, distance: 201.2
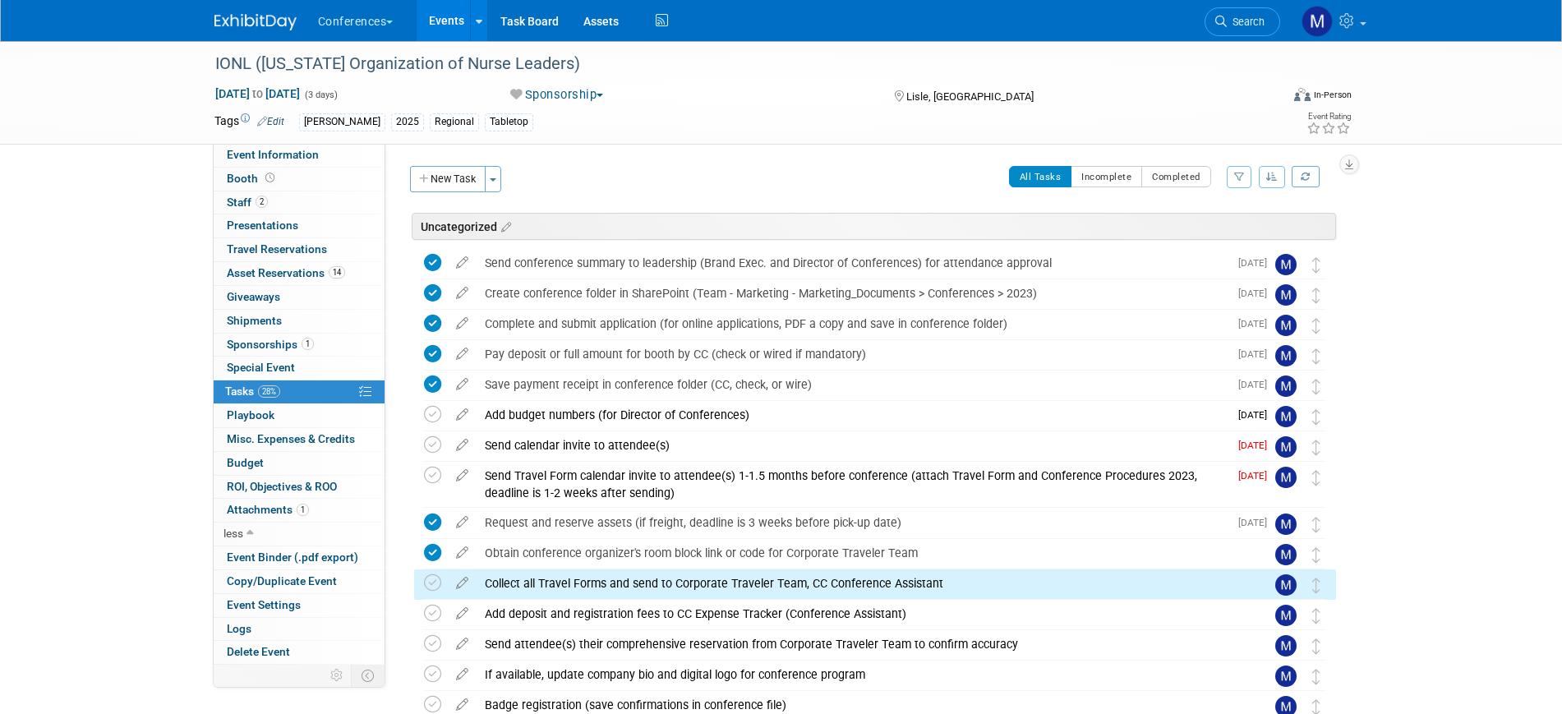
click at [549, 580] on div "Collect all Travel Forms and send to Corporate Traveler Team, CC Conference Ass…" at bounding box center [860, 583] width 766 height 28
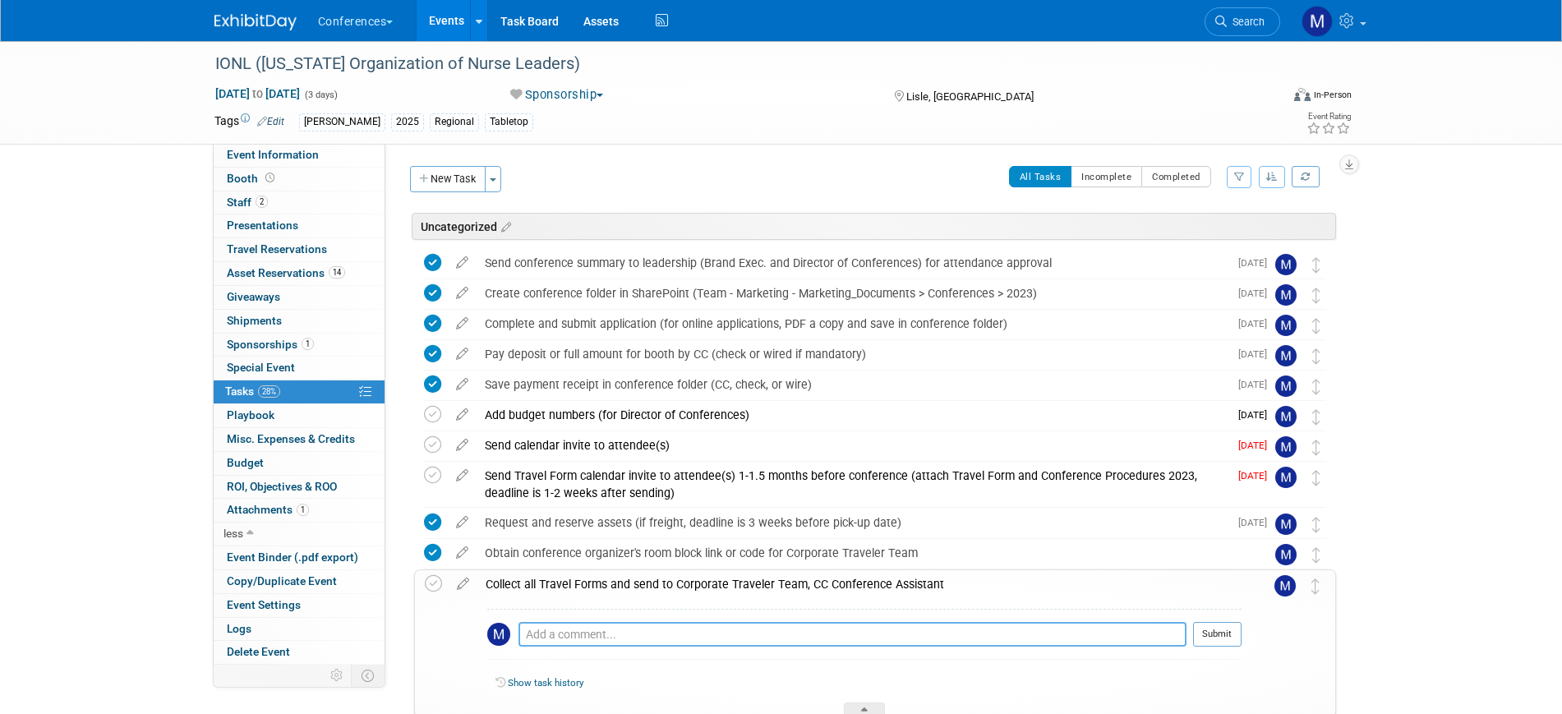
click at [623, 634] on textarea at bounding box center [852, 634] width 668 height 25
type textarea "Darin leaving from Aya Idea's"
click at [1221, 638] on button "Submit" at bounding box center [1217, 634] width 48 height 25
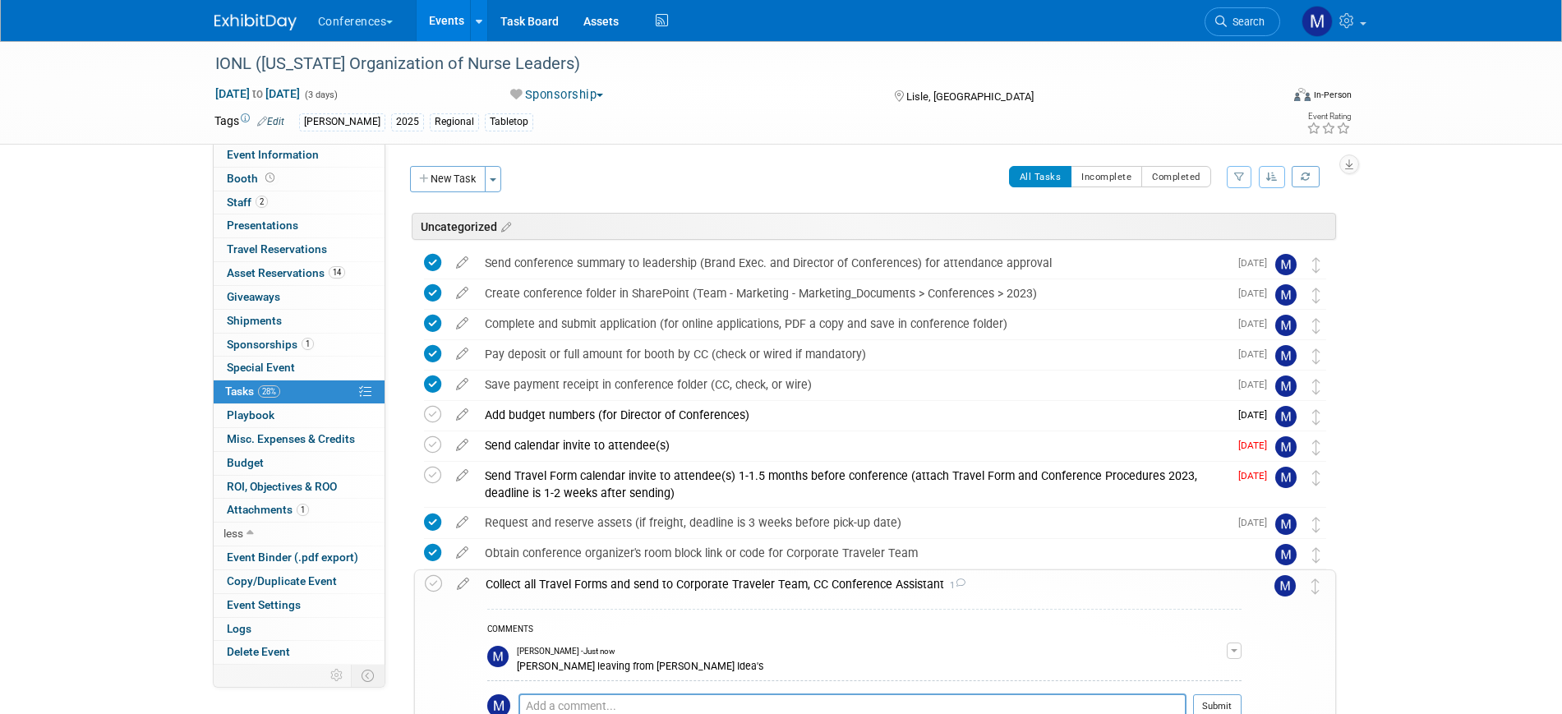
click at [546, 583] on div "Collect all Travel Forms and send to Corporate Traveler Team, CC Conference Ass…" at bounding box center [859, 584] width 764 height 28
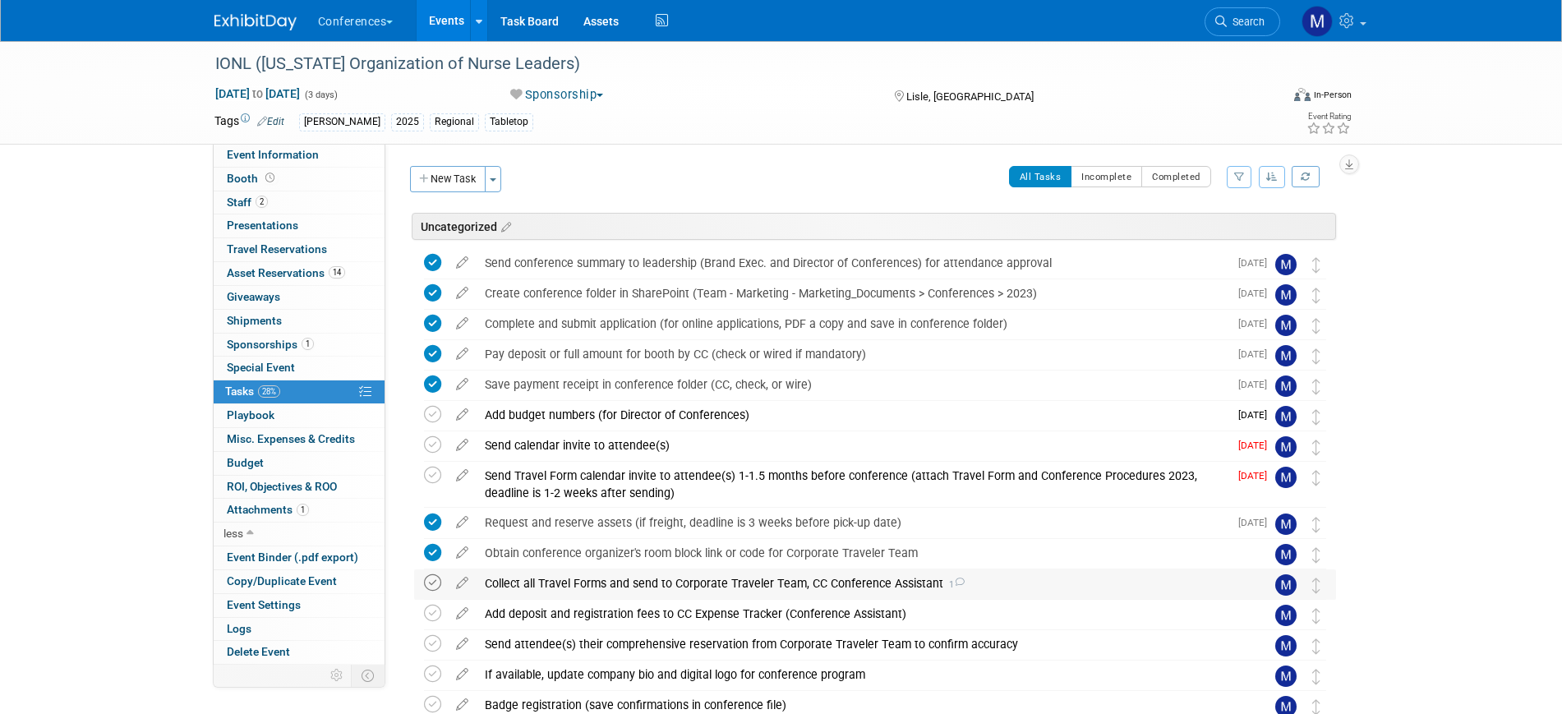
click at [433, 579] on icon at bounding box center [432, 582] width 17 height 17
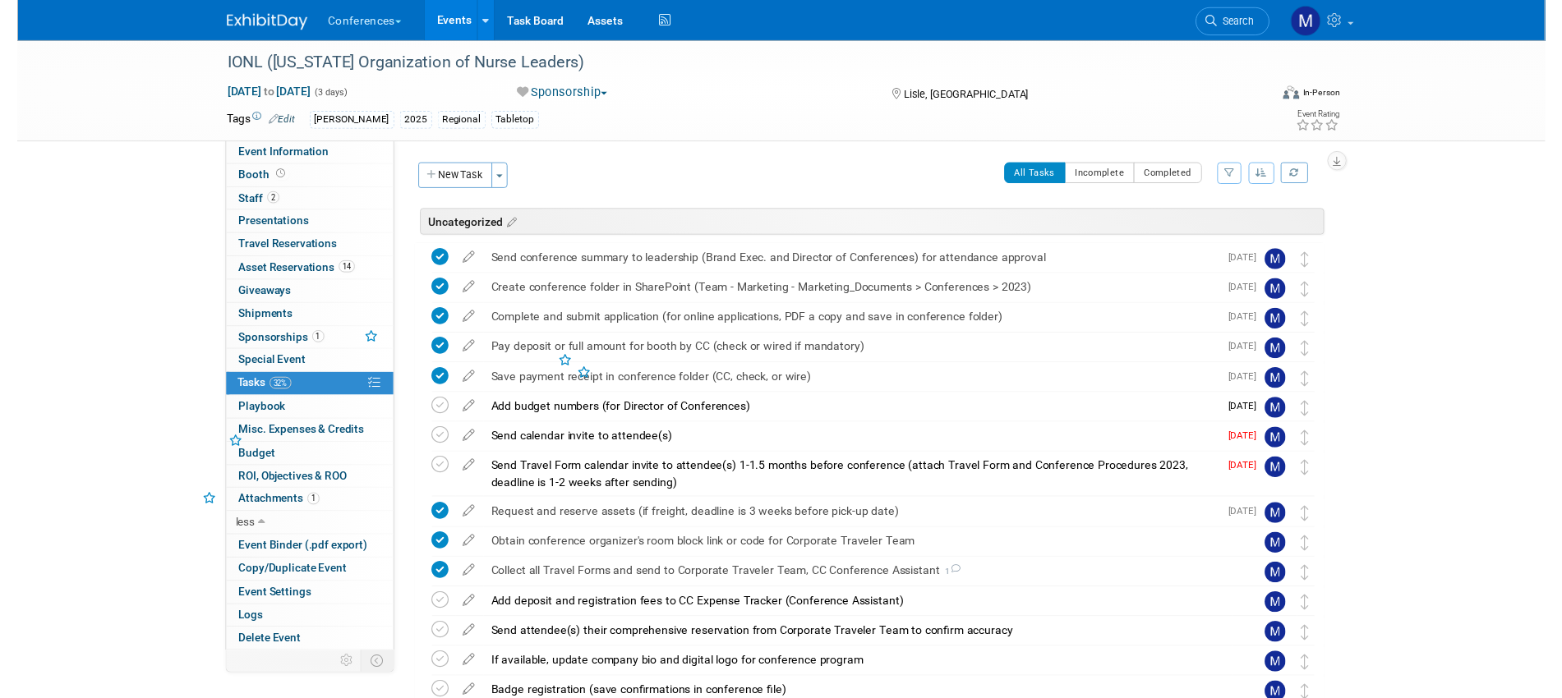
scroll to position [103, 0]
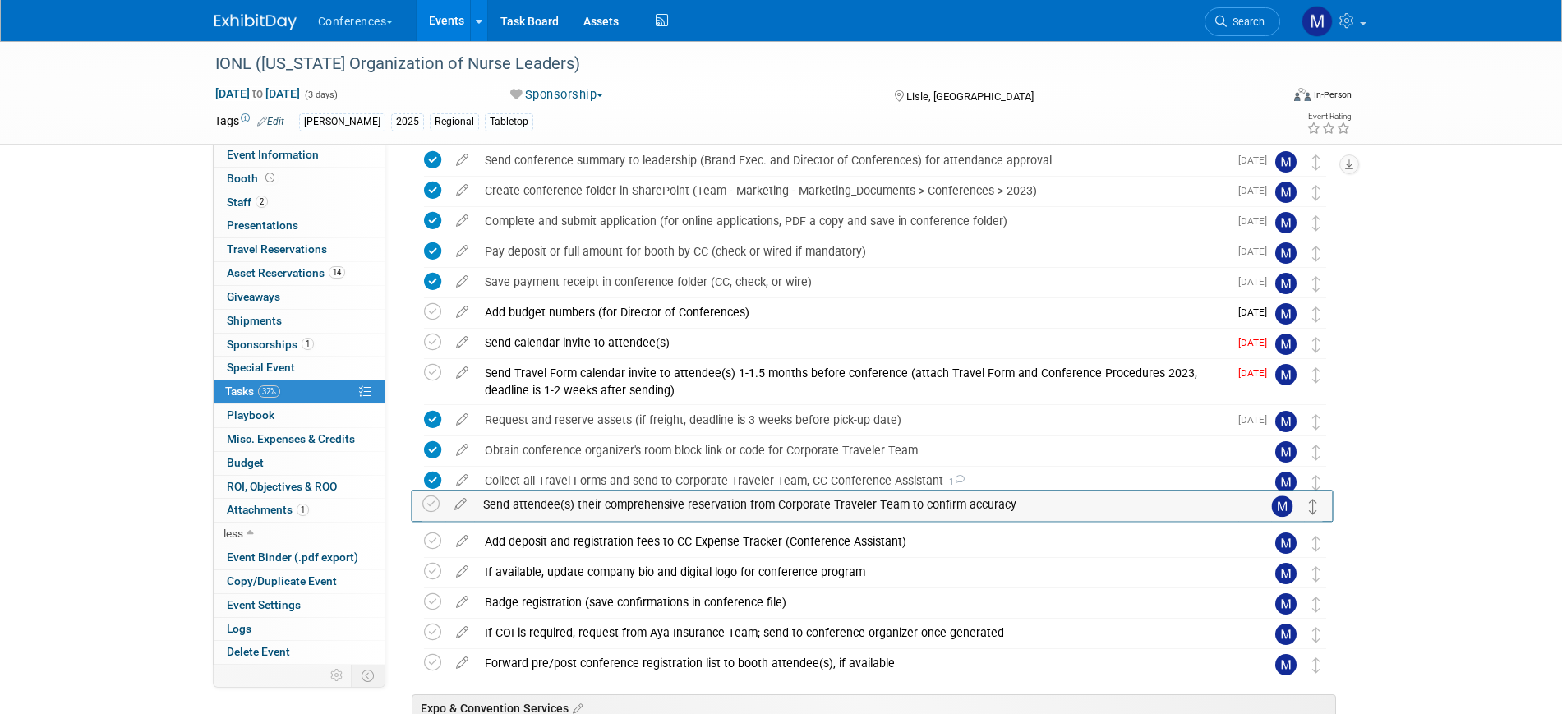
drag, startPoint x: 1319, startPoint y: 550, endPoint x: 1316, endPoint y: 511, distance: 39.5
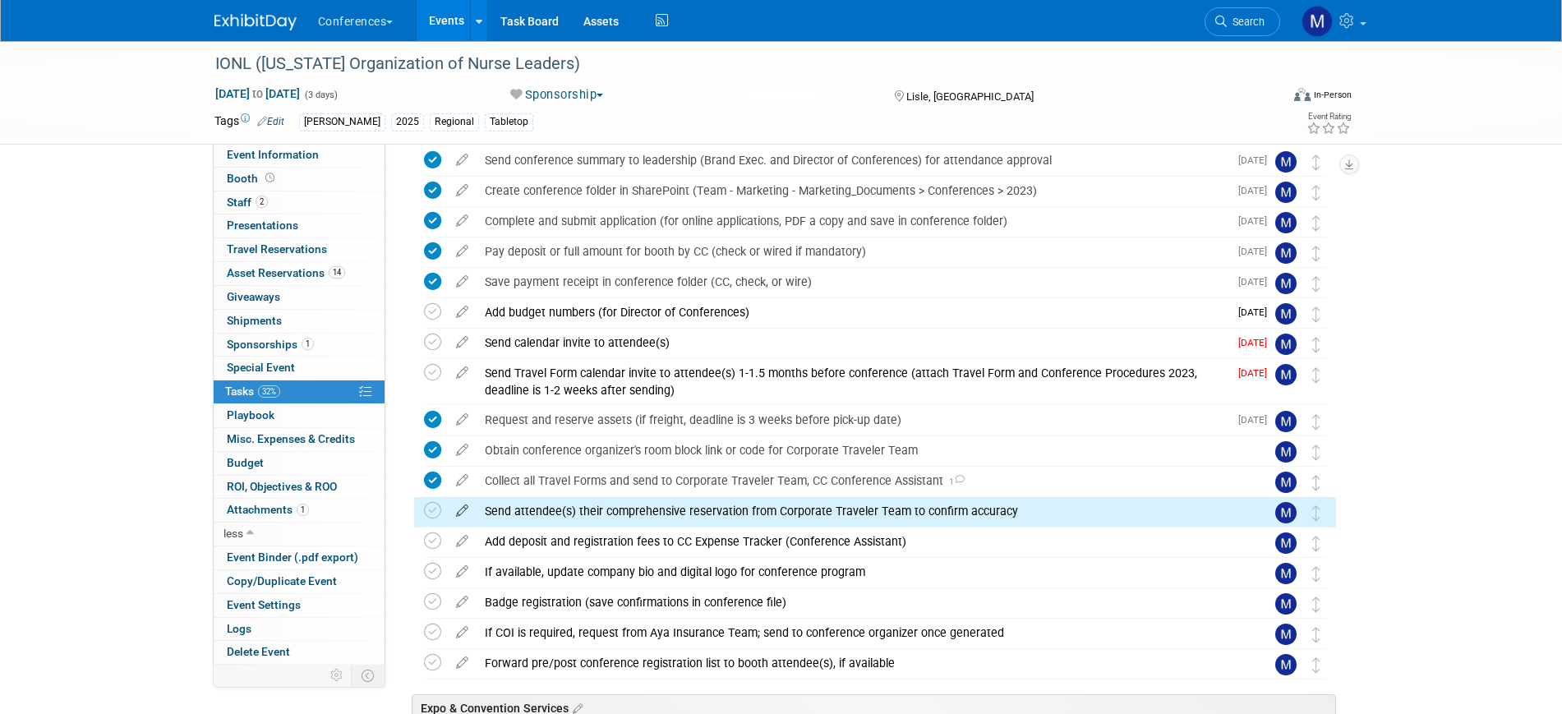
click at [466, 509] on icon at bounding box center [462, 507] width 29 height 21
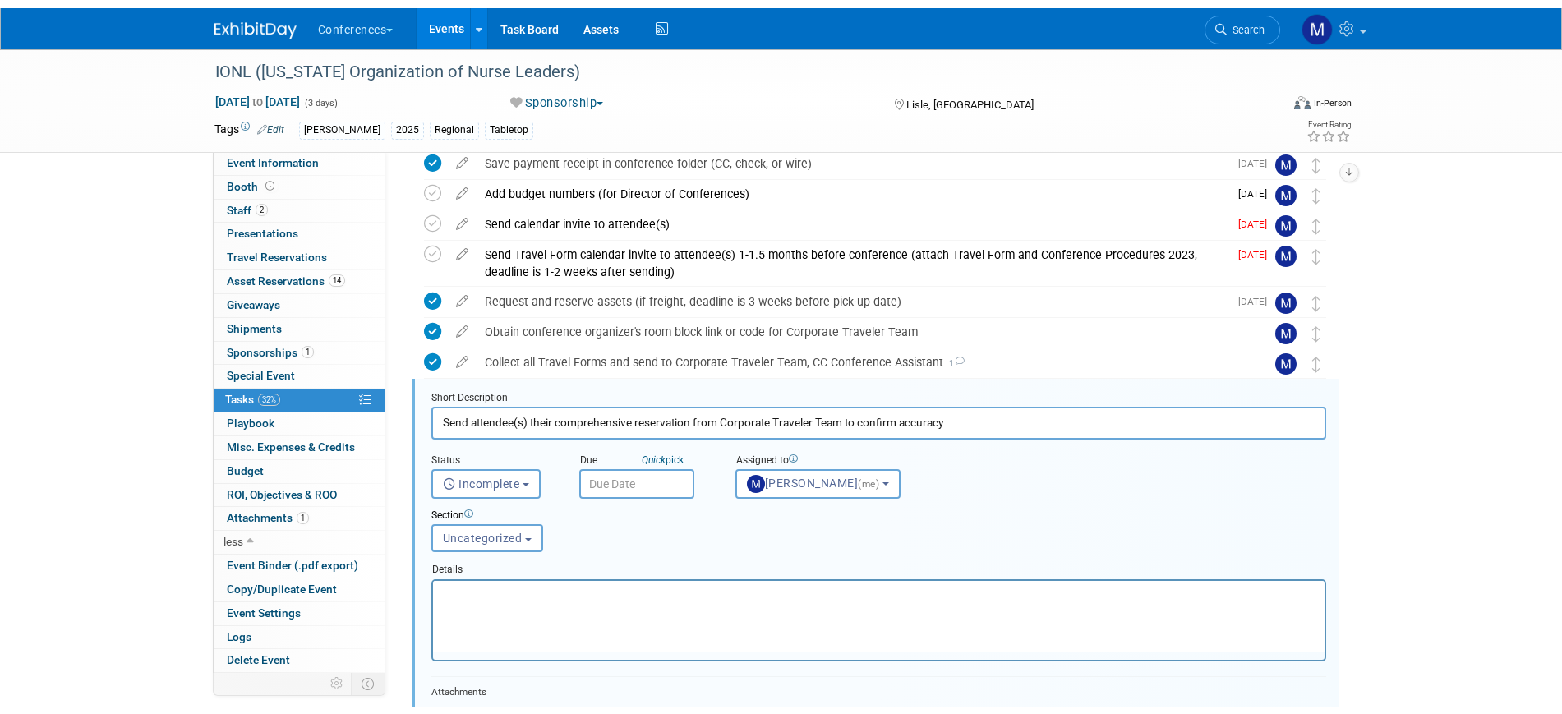
scroll to position [0, 0]
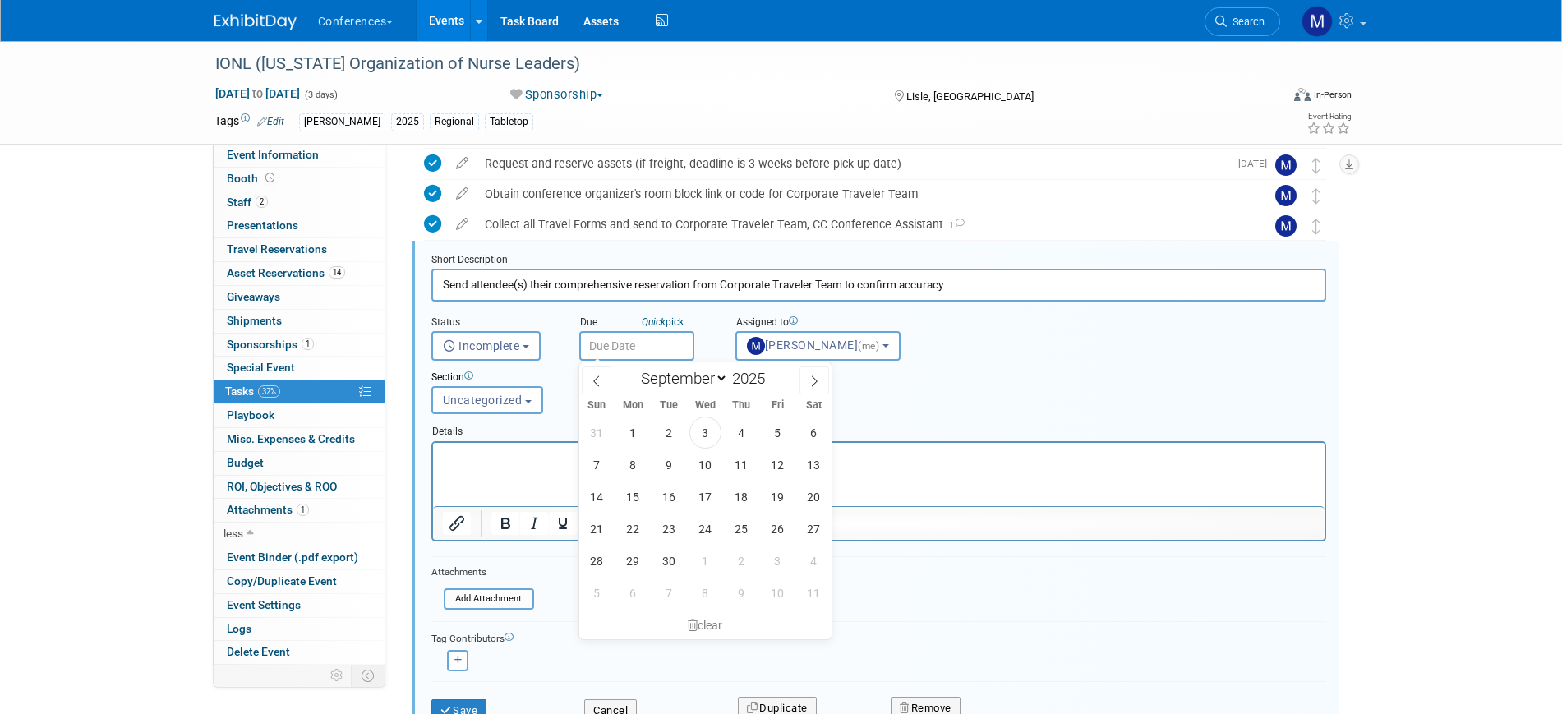
click at [642, 339] on input "text" at bounding box center [636, 346] width 115 height 30
click at [712, 431] on span "3" at bounding box center [705, 433] width 32 height 32
type input "Sep 3, 2025"
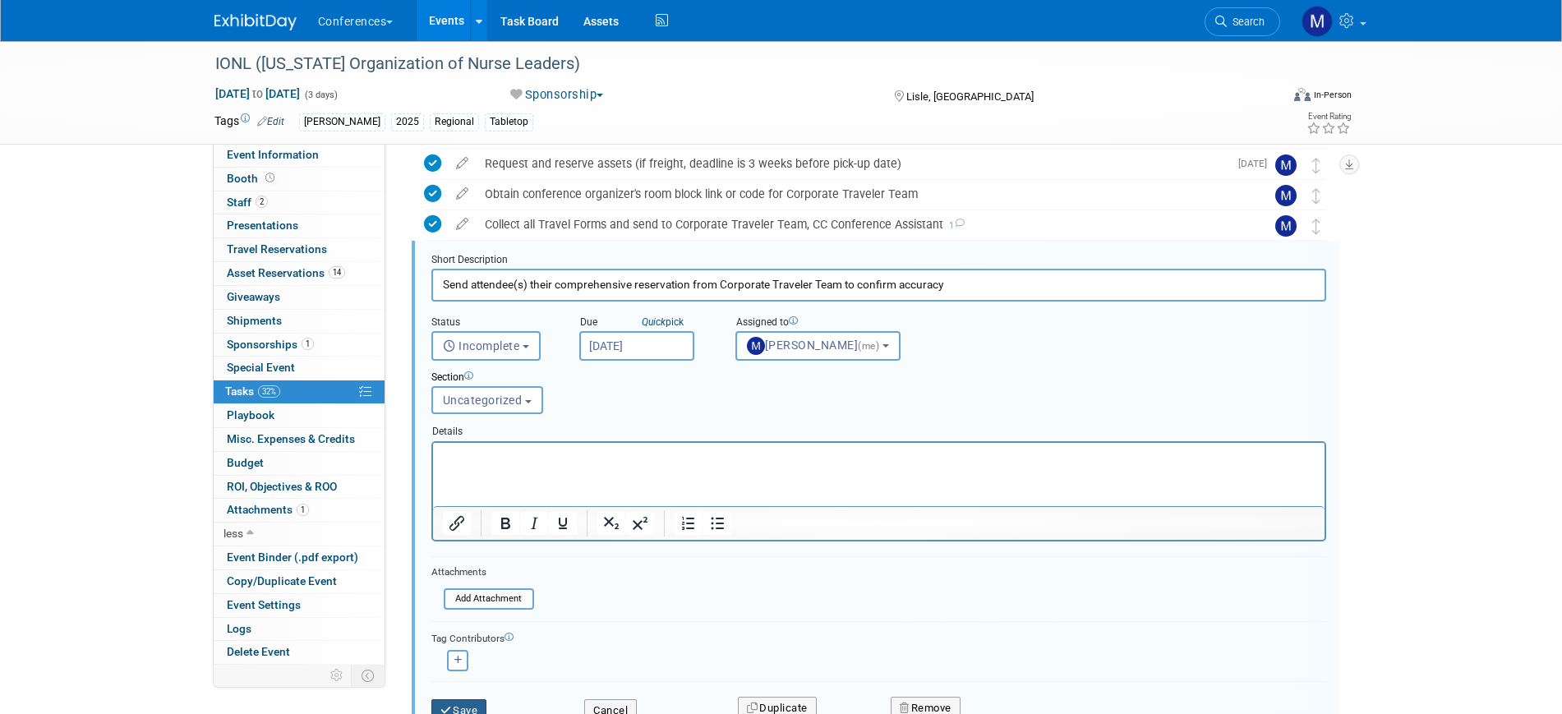
click at [485, 702] on button "Save" at bounding box center [459, 710] width 56 height 23
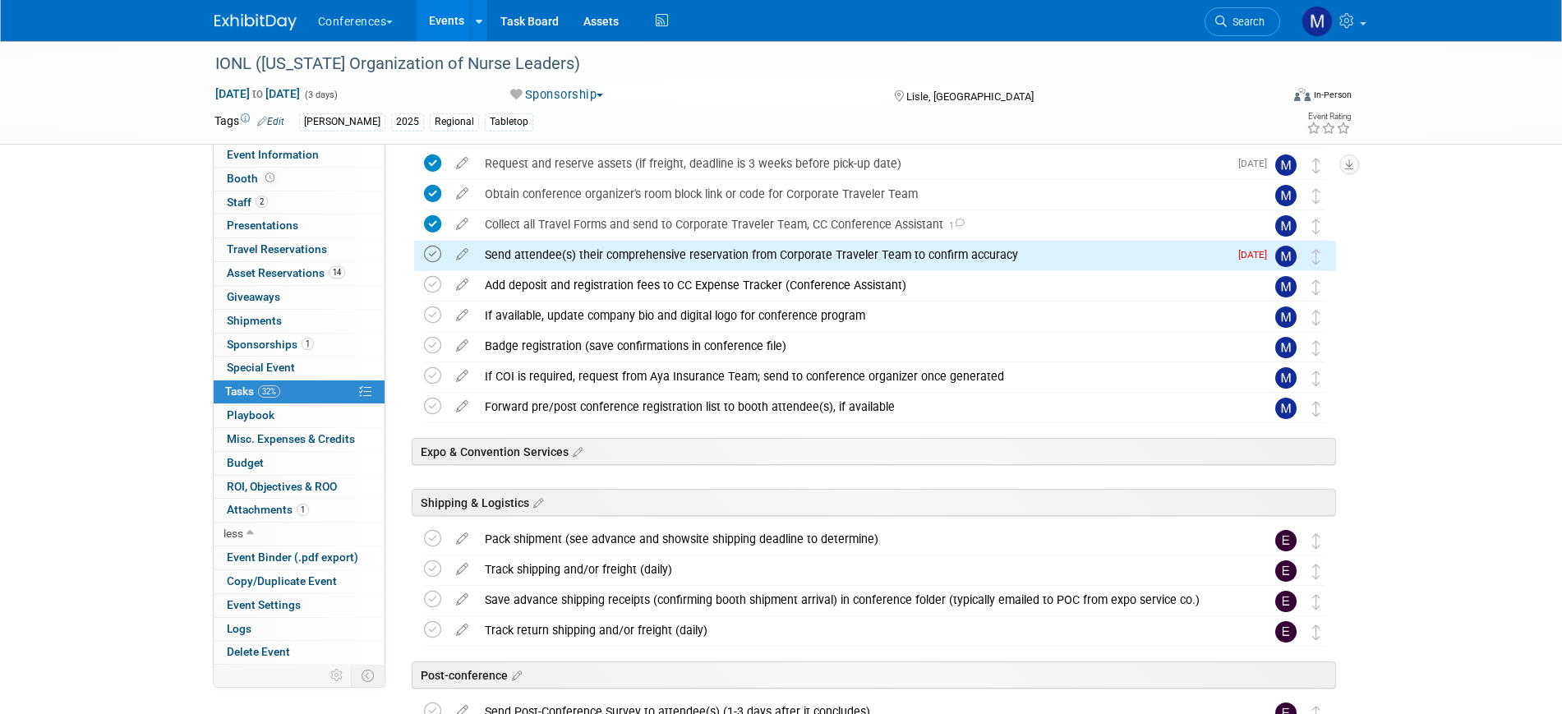
click at [430, 257] on icon at bounding box center [432, 254] width 17 height 17
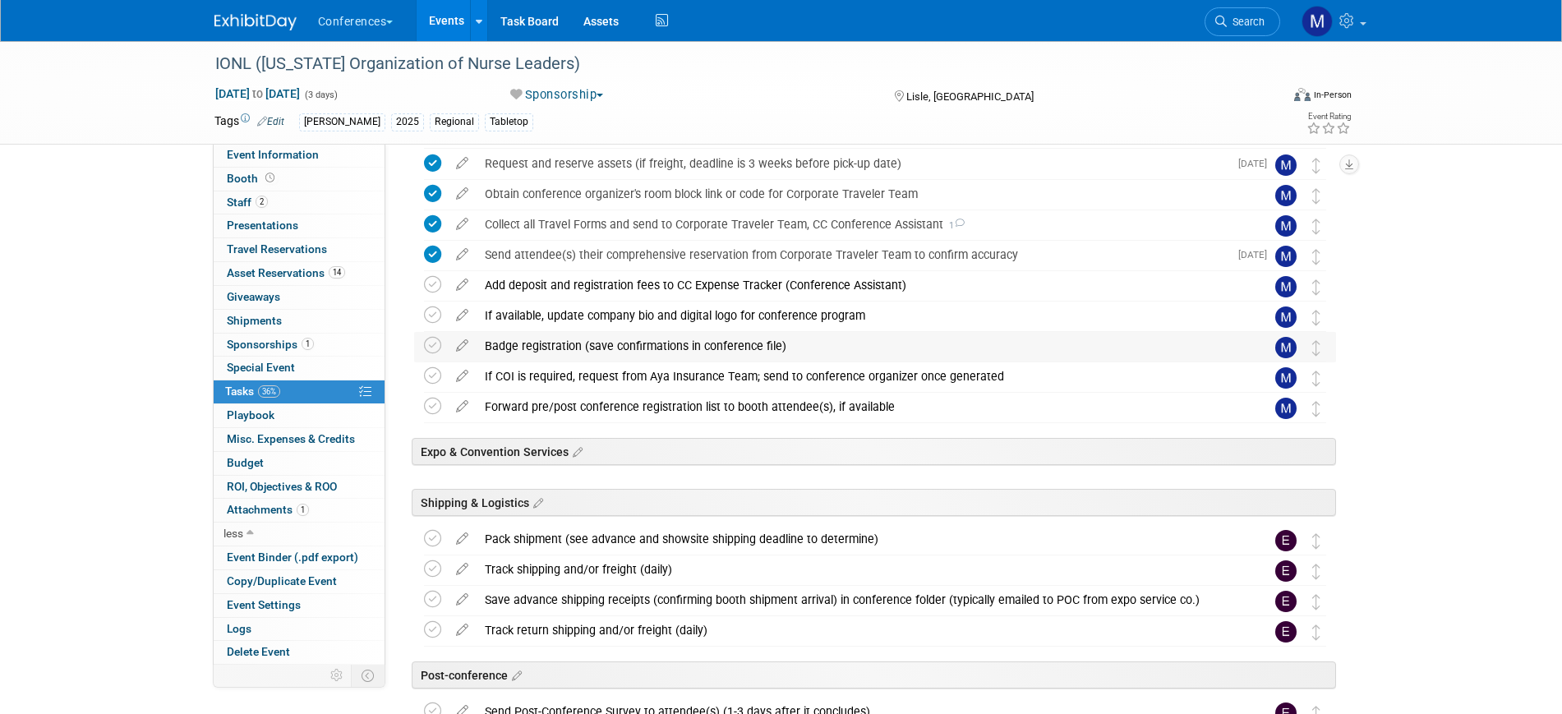
click at [656, 345] on div "Badge registration (save confirmations in conference file)" at bounding box center [860, 346] width 766 height 28
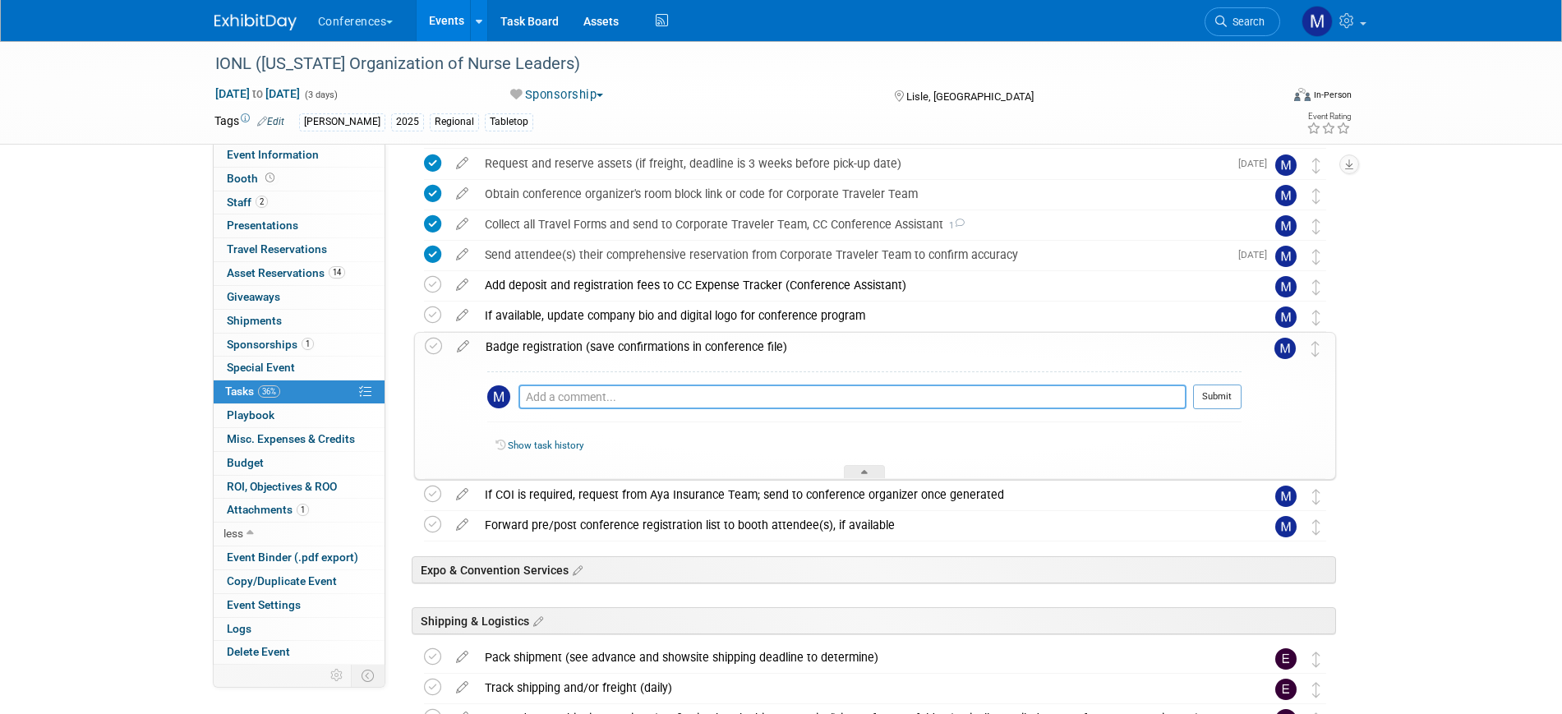
click at [550, 398] on textarea at bounding box center [852, 397] width 668 height 25
type textarea "I let Sherry know Darin is attending."
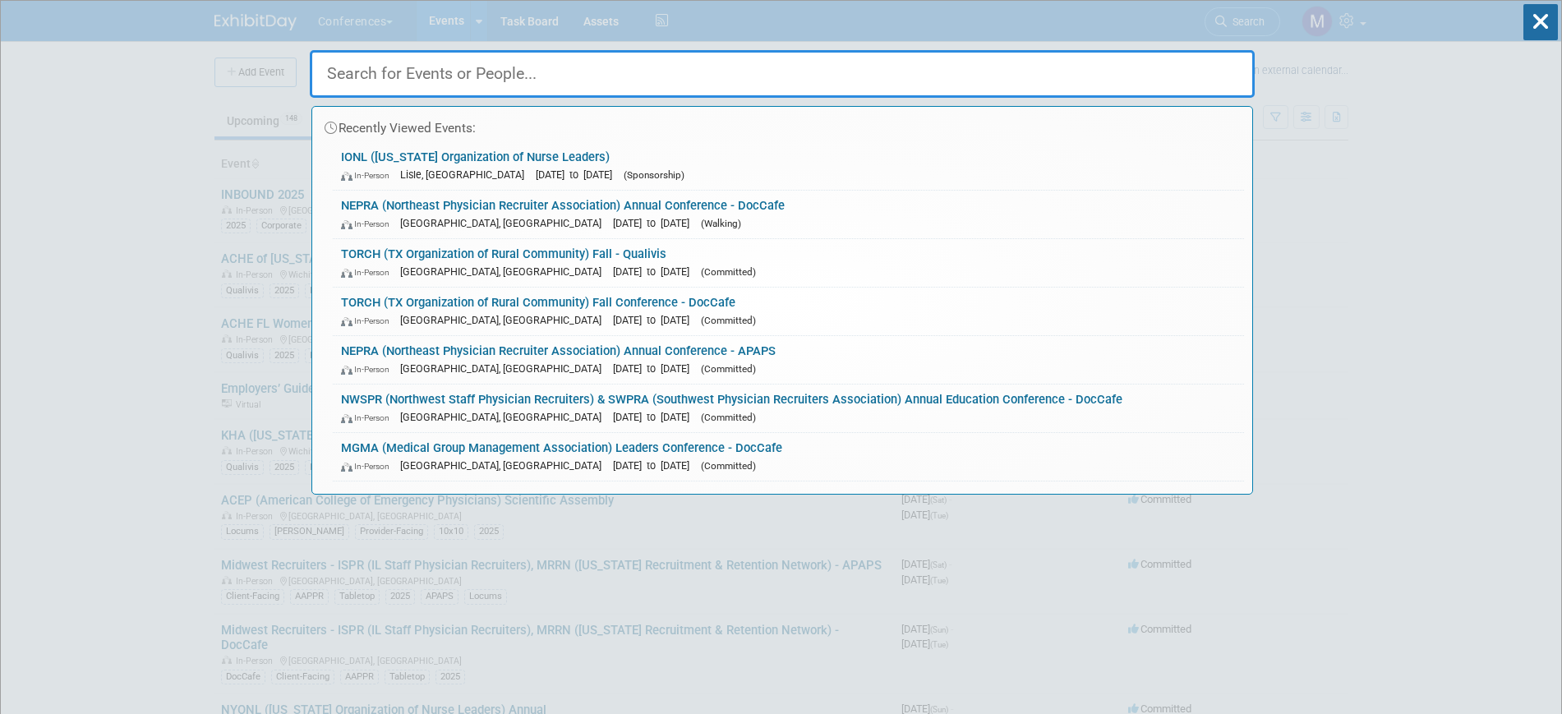
click at [457, 71] on input "text" at bounding box center [782, 74] width 945 height 48
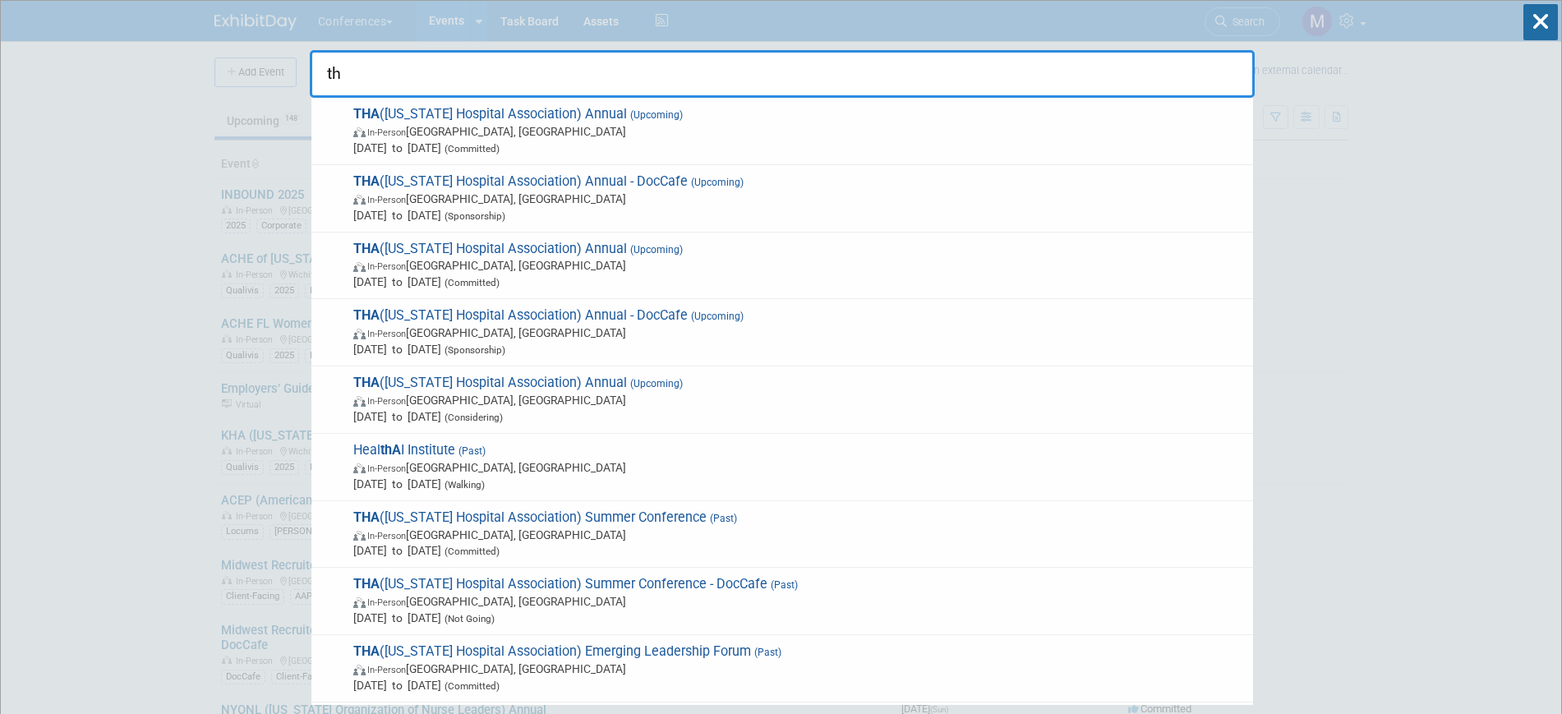
type input "t"
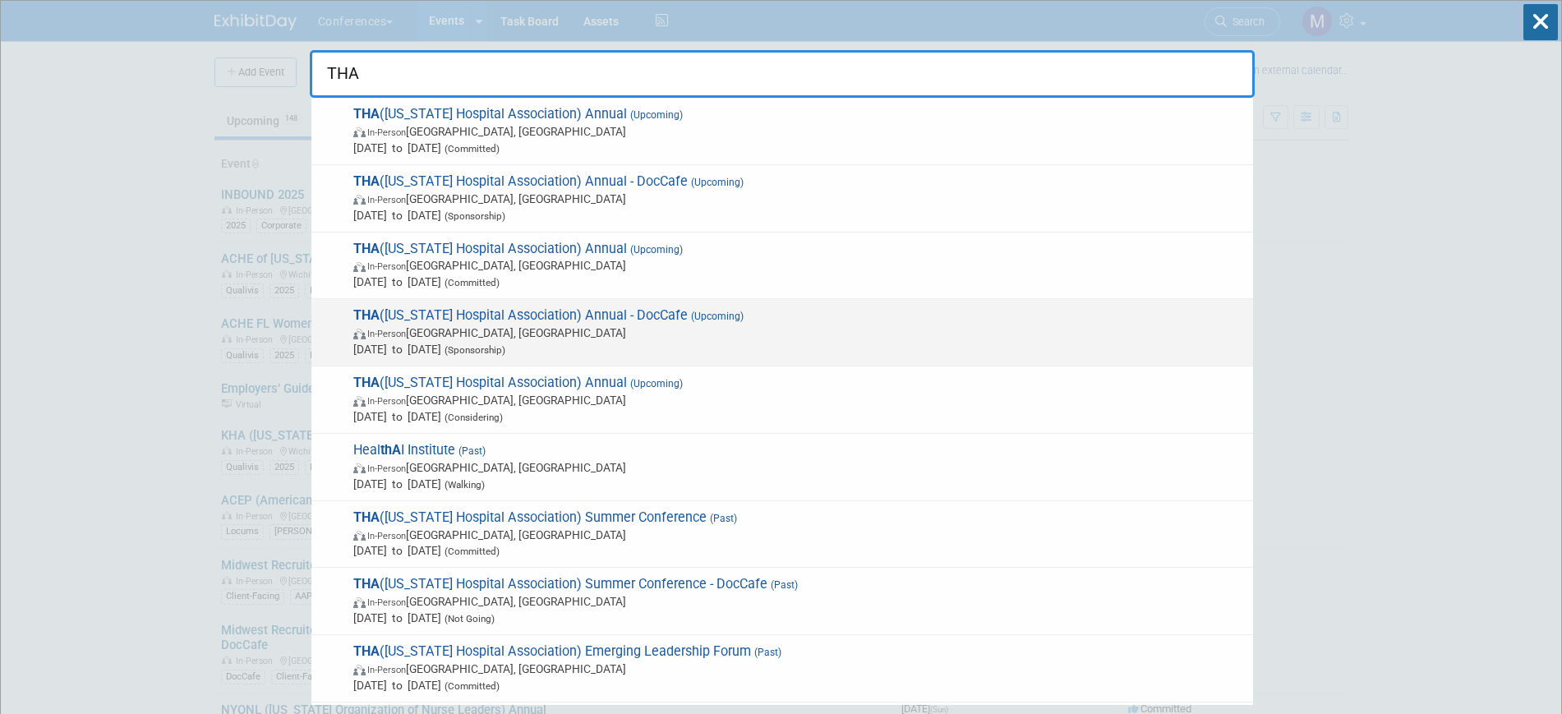
type input "THA"
click at [642, 330] on span "In-Person San Antonio, TX" at bounding box center [798, 333] width 891 height 16
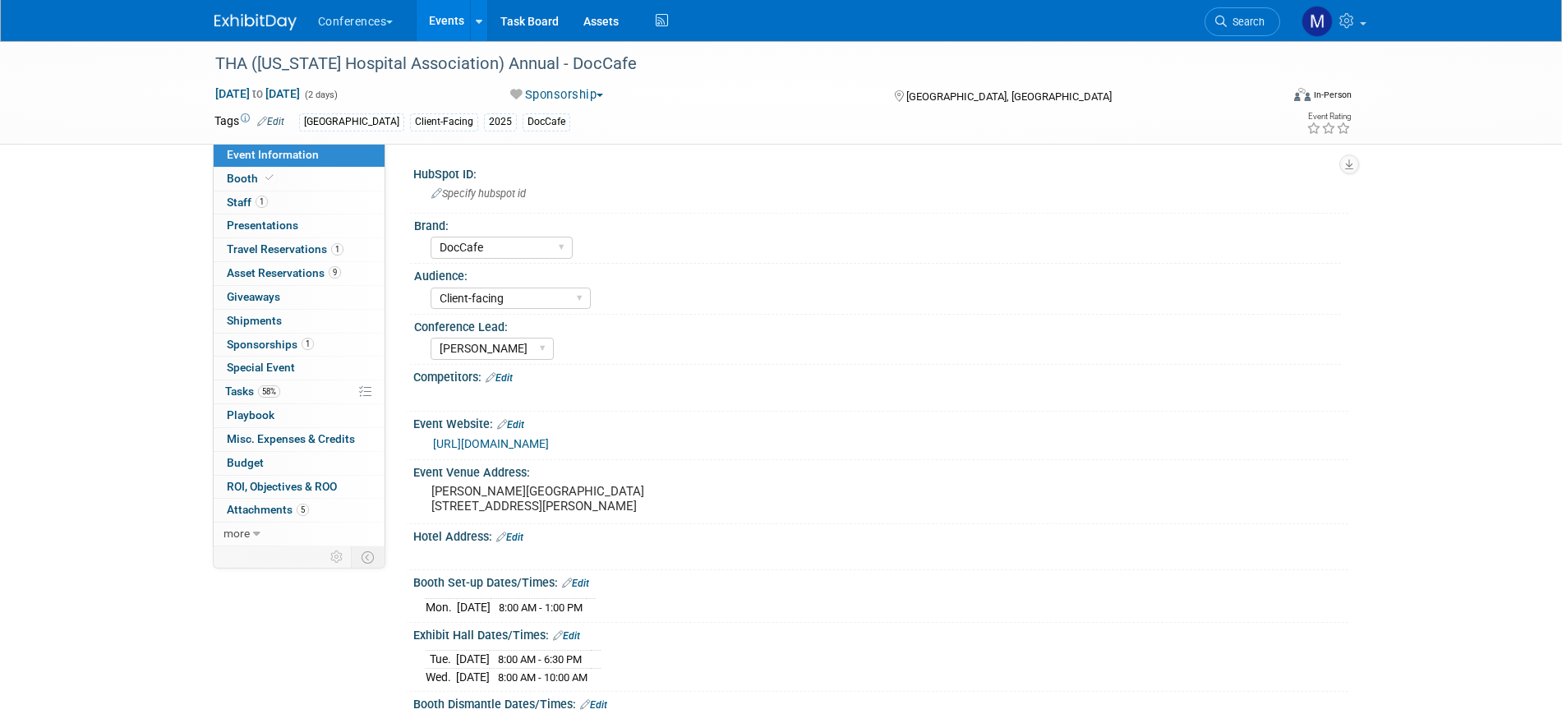
select select "DocCafe"
select select "Client-facing"
select select "[PERSON_NAME]"
click at [296, 348] on span "Sponsorships 1" at bounding box center [270, 344] width 87 height 13
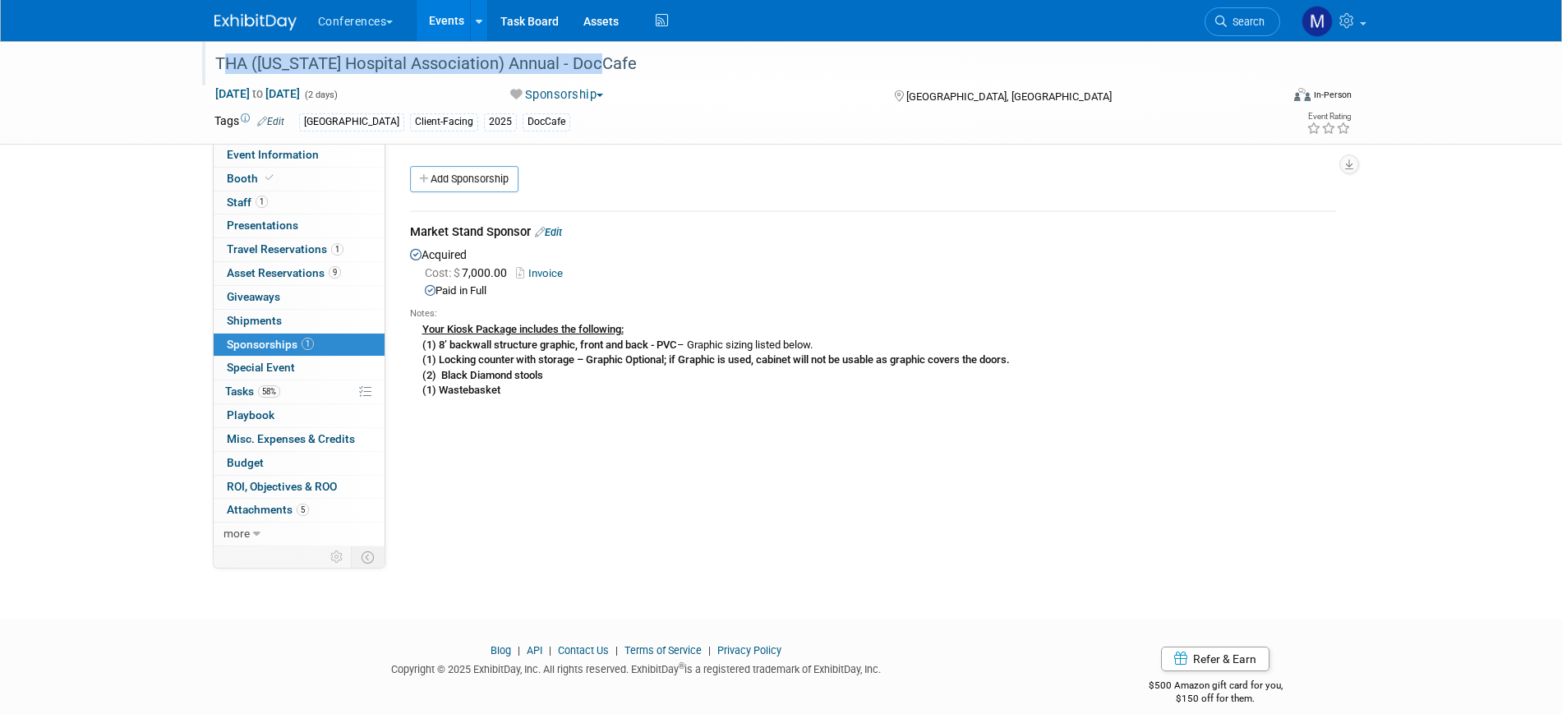
drag, startPoint x: 216, startPoint y: 63, endPoint x: 592, endPoint y: 64, distance: 376.3
click at [592, 64] on div "THA ([US_STATE] Hospital Association) Annual - DocCafe" at bounding box center [733, 64] width 1046 height 30
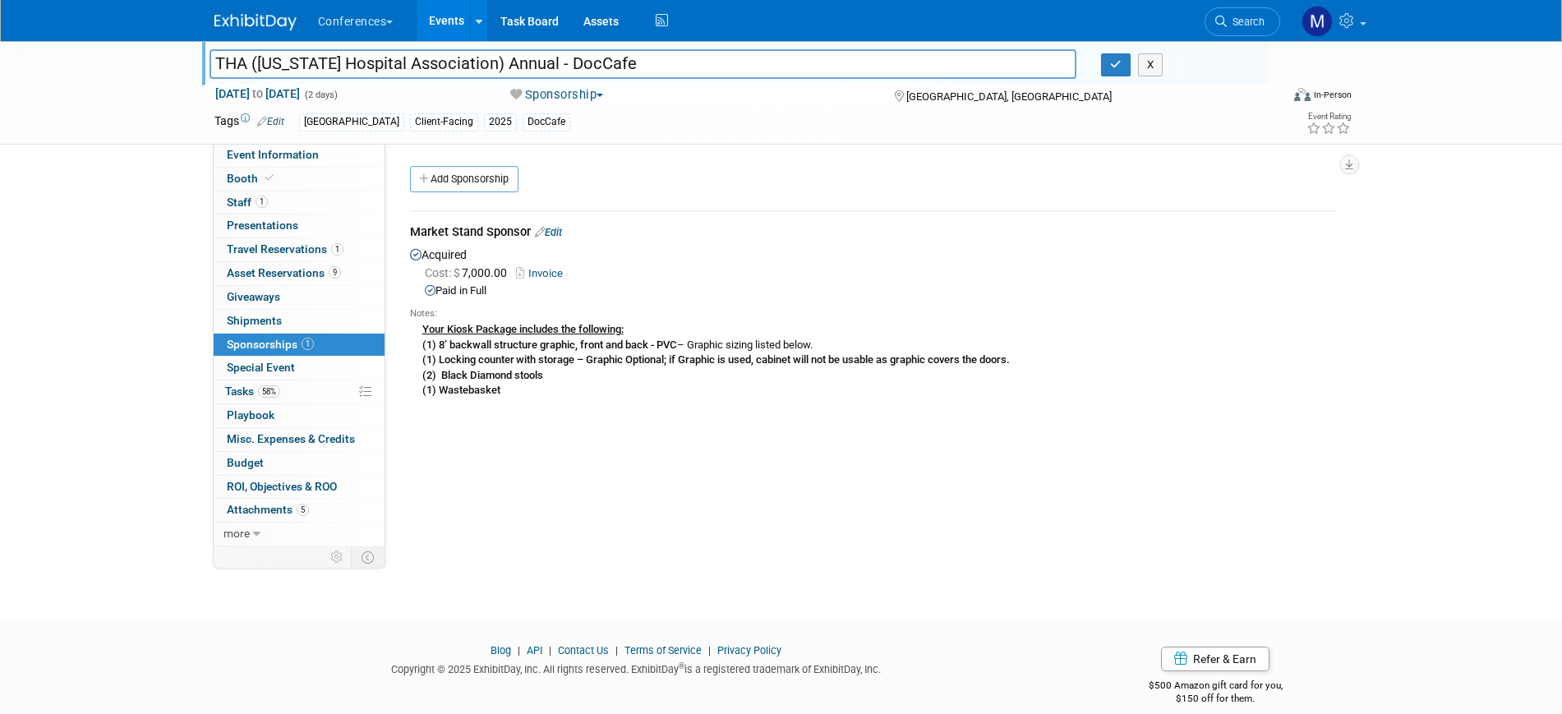
drag, startPoint x: 621, startPoint y: 69, endPoint x: 217, endPoint y: 68, distance: 404.2
click at [217, 68] on input "THA ([US_STATE] Hospital Association) Annual - DocCafe" at bounding box center [644, 63] width 868 height 29
click at [605, 67] on input "THA ([US_STATE] Hospital Association) Annual - DocCafe" at bounding box center [644, 63] width 868 height 29
drag, startPoint x: 624, startPoint y: 65, endPoint x: 146, endPoint y: 58, distance: 478.2
click at [146, 58] on div "THA (Texas Hospital Association) Annual - DocCafe THA (Texas Hospital Associati…" at bounding box center [781, 93] width 1562 height 104
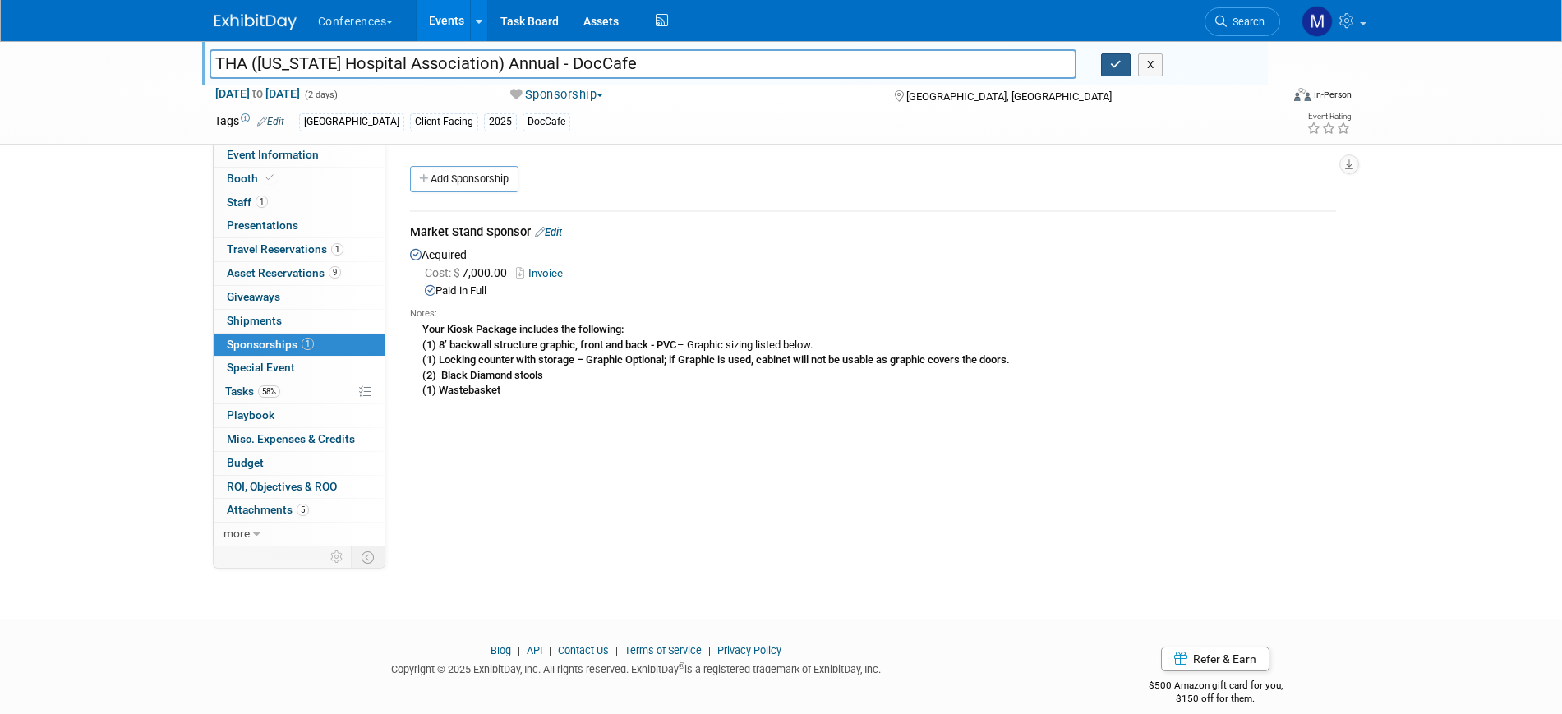
click at [1114, 68] on icon "button" at bounding box center [1116, 64] width 12 height 11
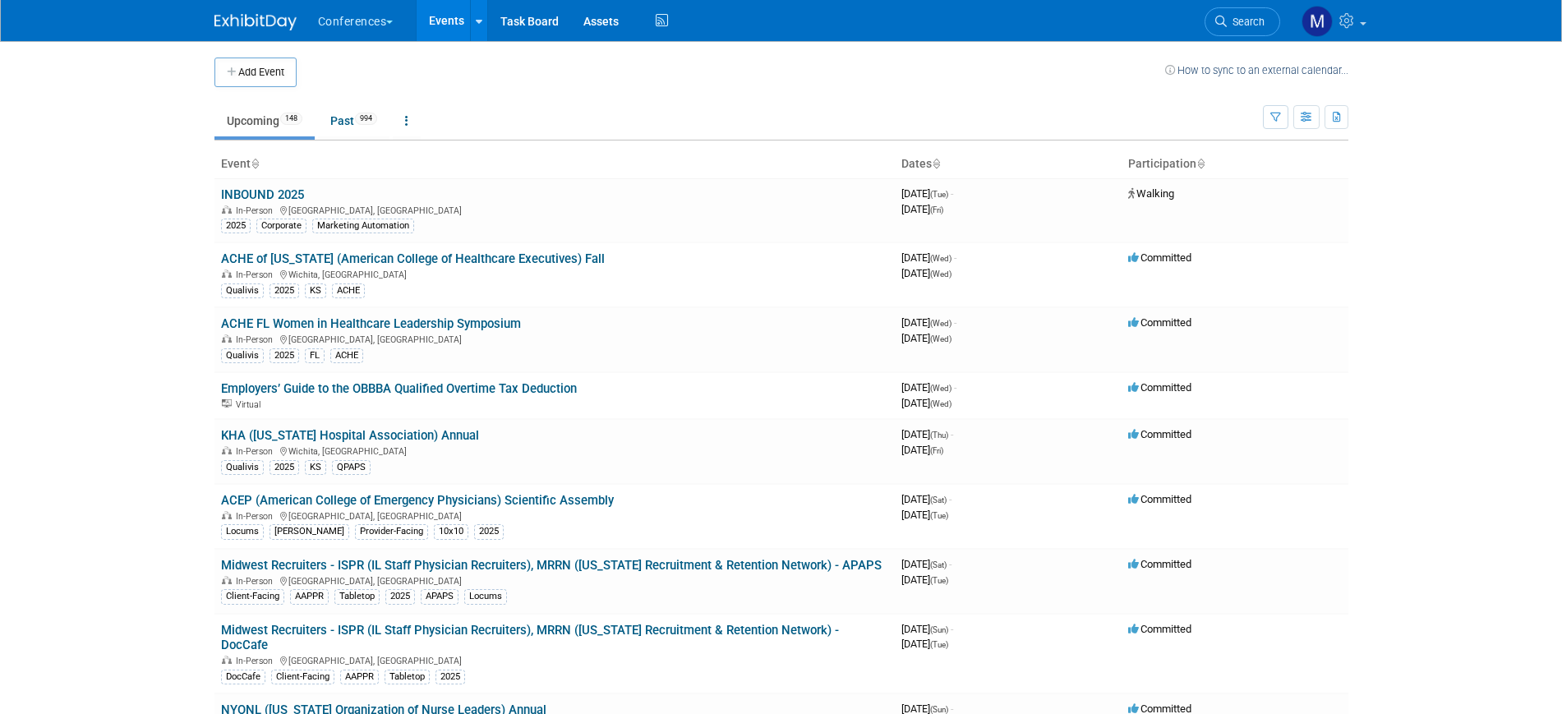
click at [1253, 25] on span "Search" at bounding box center [1246, 22] width 38 height 12
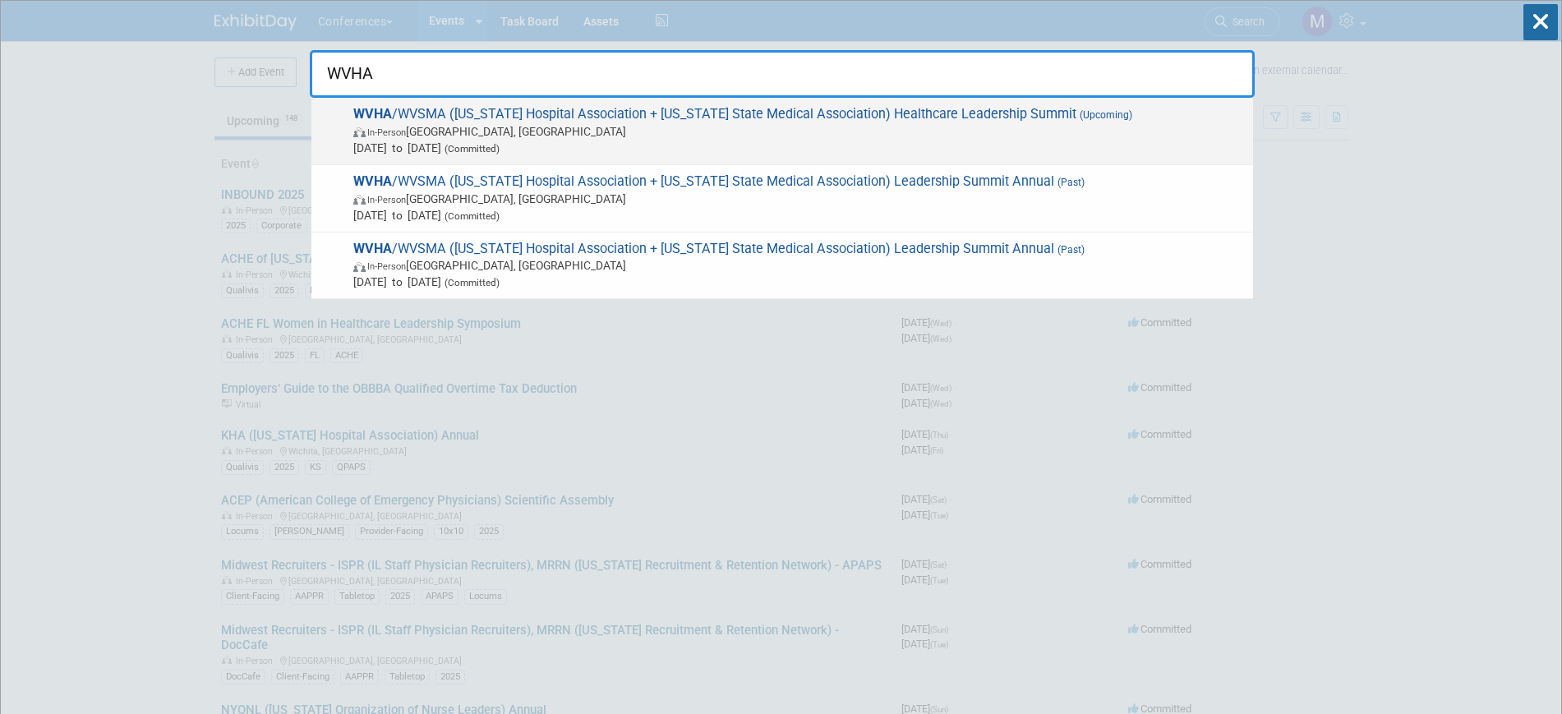
type input "WVHA"
click at [615, 131] on span "In-Person White Sulphur Springs, WV" at bounding box center [798, 131] width 891 height 16
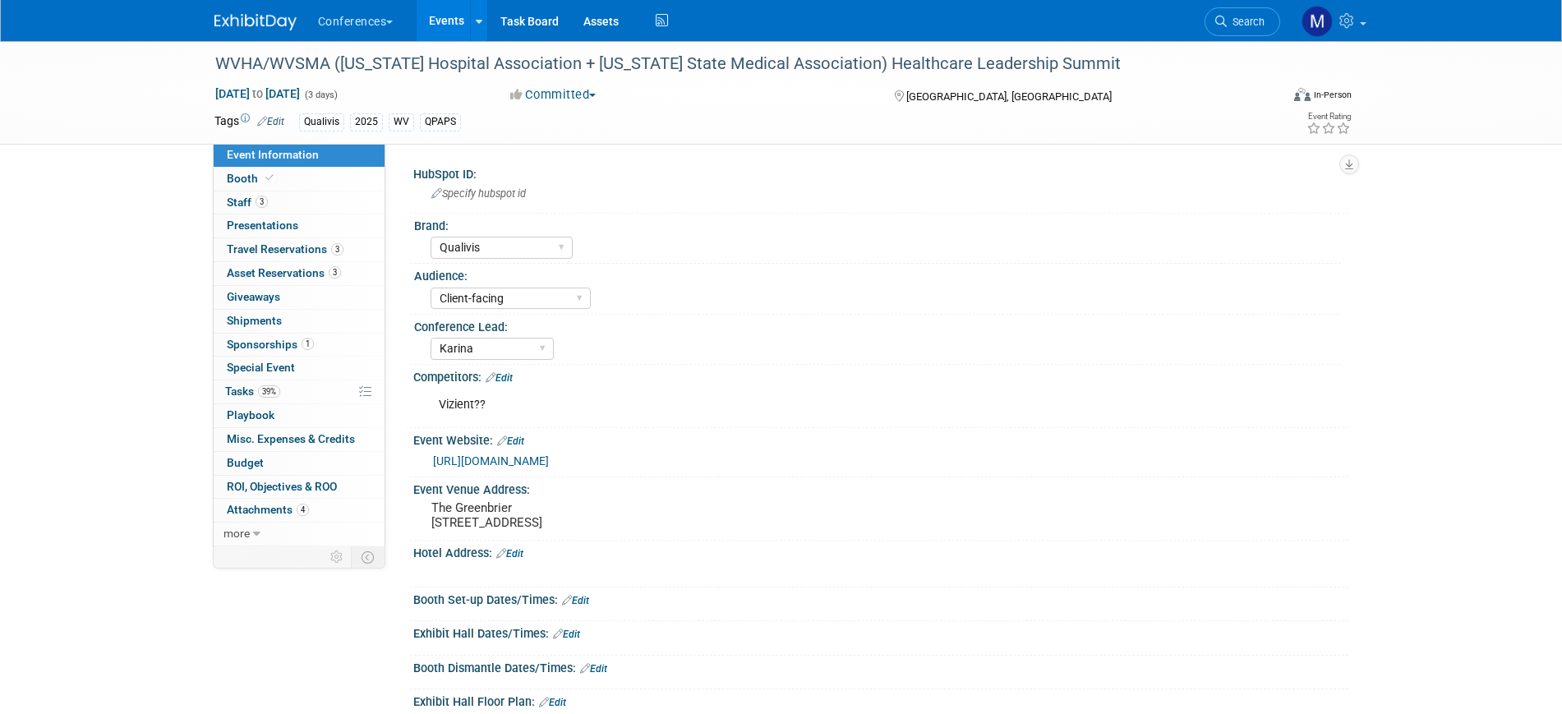
select select "Qualivis"
select select "Client-facing"
select select "Karina"
click at [275, 203] on link "3 Staff 3" at bounding box center [299, 202] width 171 height 23
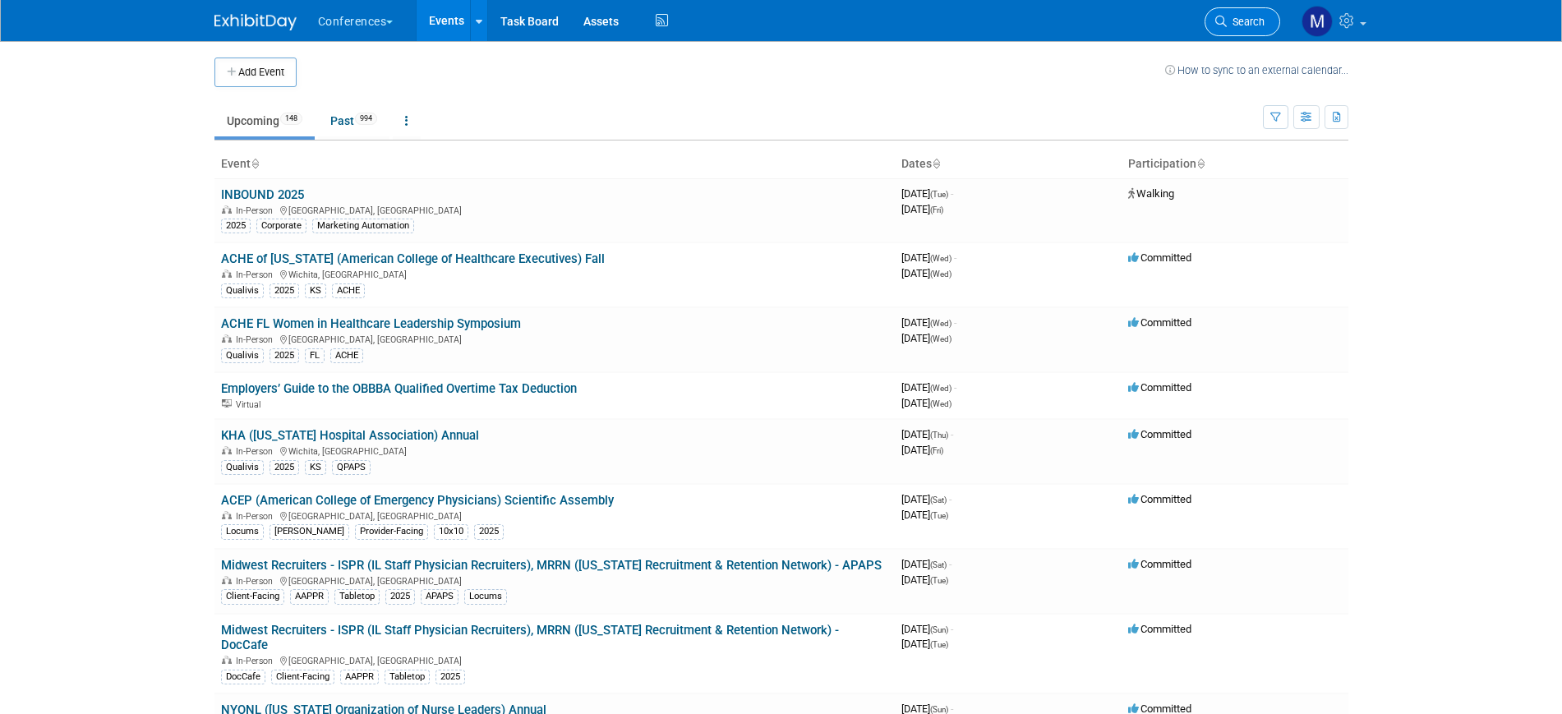
click at [1250, 17] on span "Search" at bounding box center [1246, 22] width 38 height 12
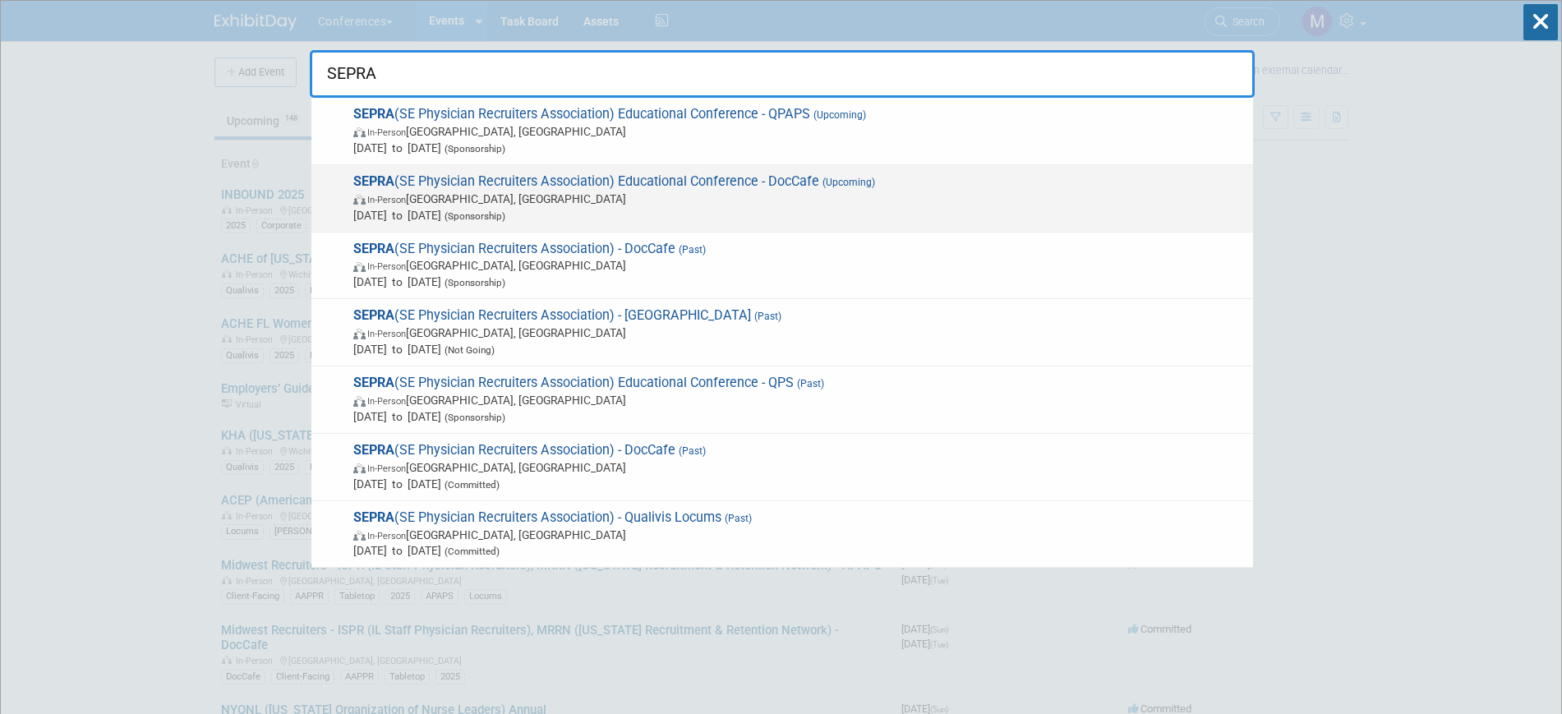
type input "SEPRA"
click at [505, 214] on span "(Sponsorship)" at bounding box center [473, 216] width 64 height 12
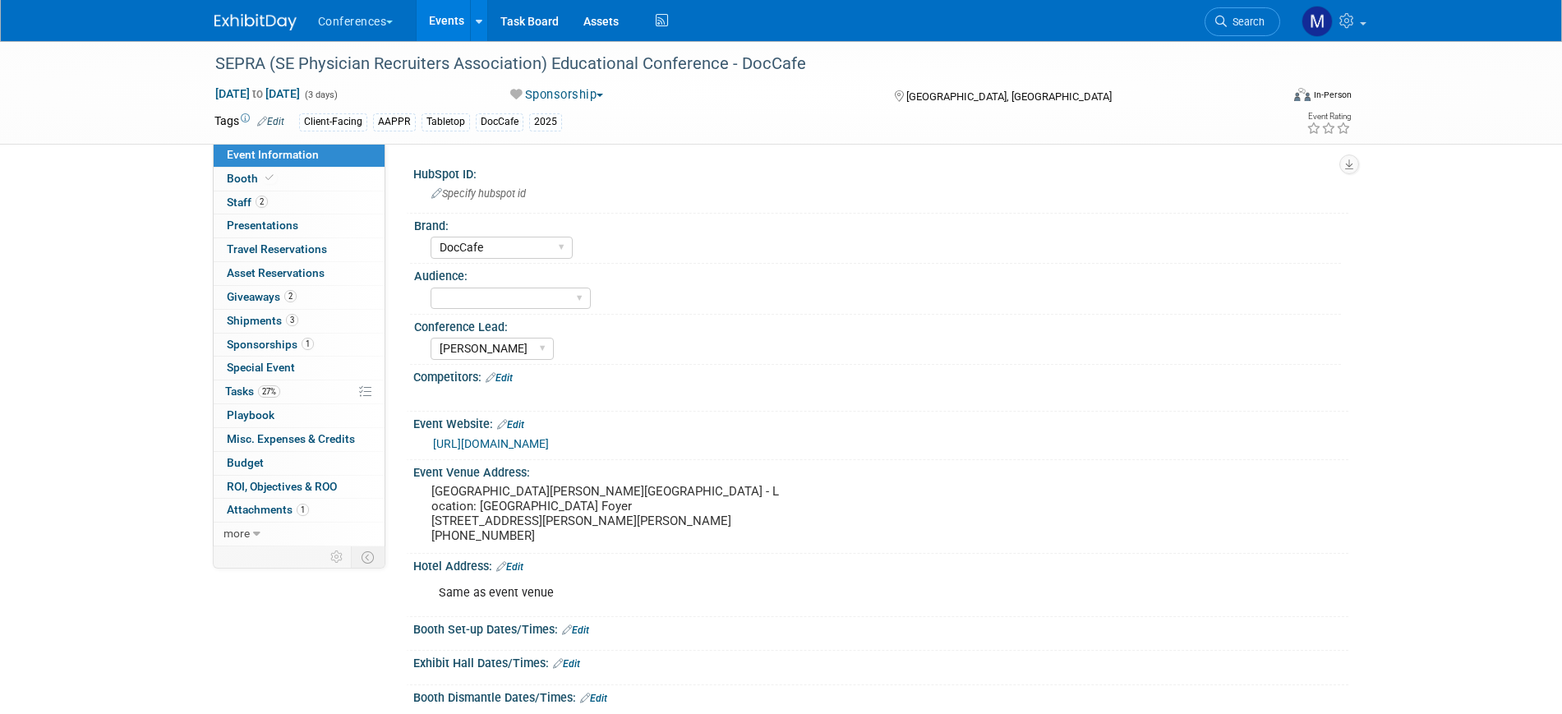
select select "DocCafe"
select select "Marygrace"
click at [302, 210] on link "2 Staff 2" at bounding box center [299, 202] width 171 height 23
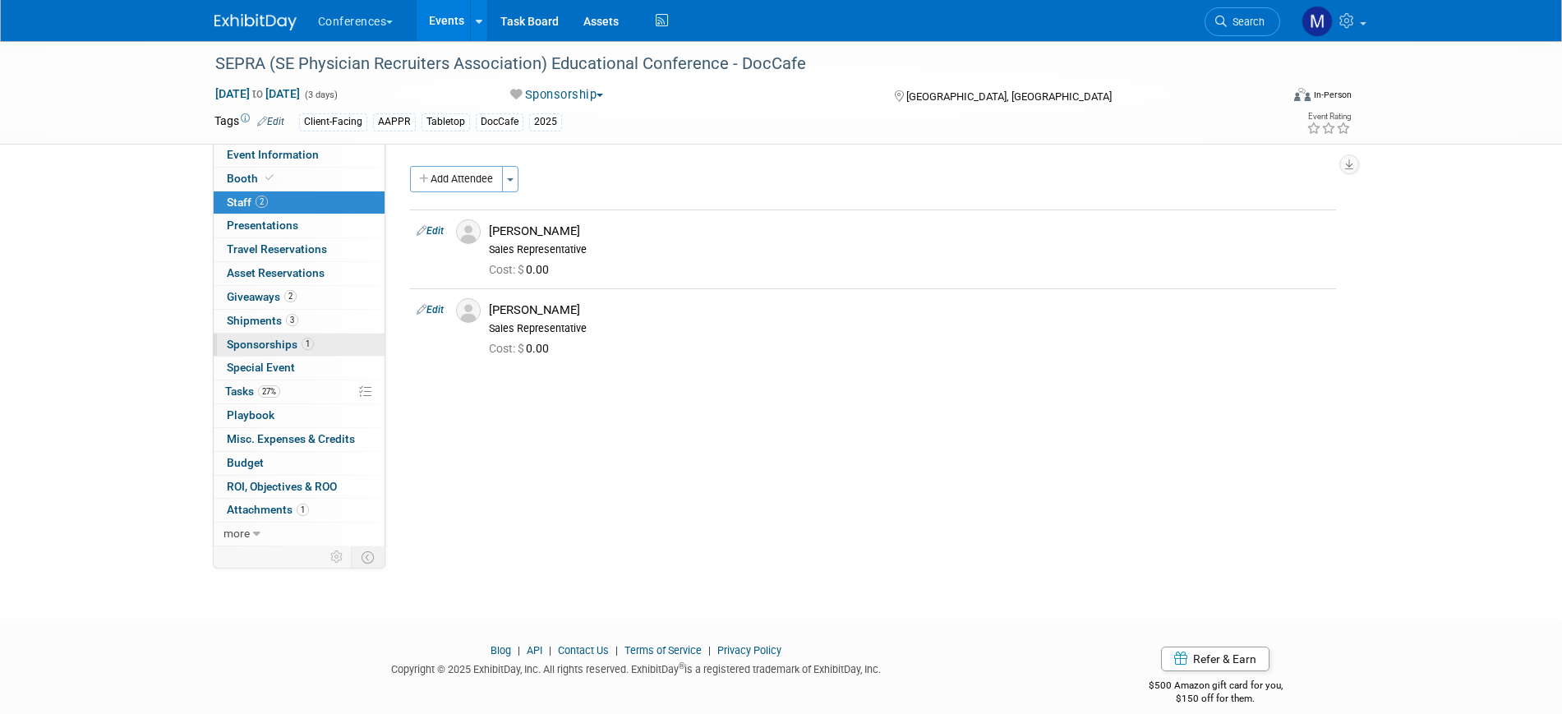
click at [302, 341] on span "1" at bounding box center [308, 344] width 12 height 12
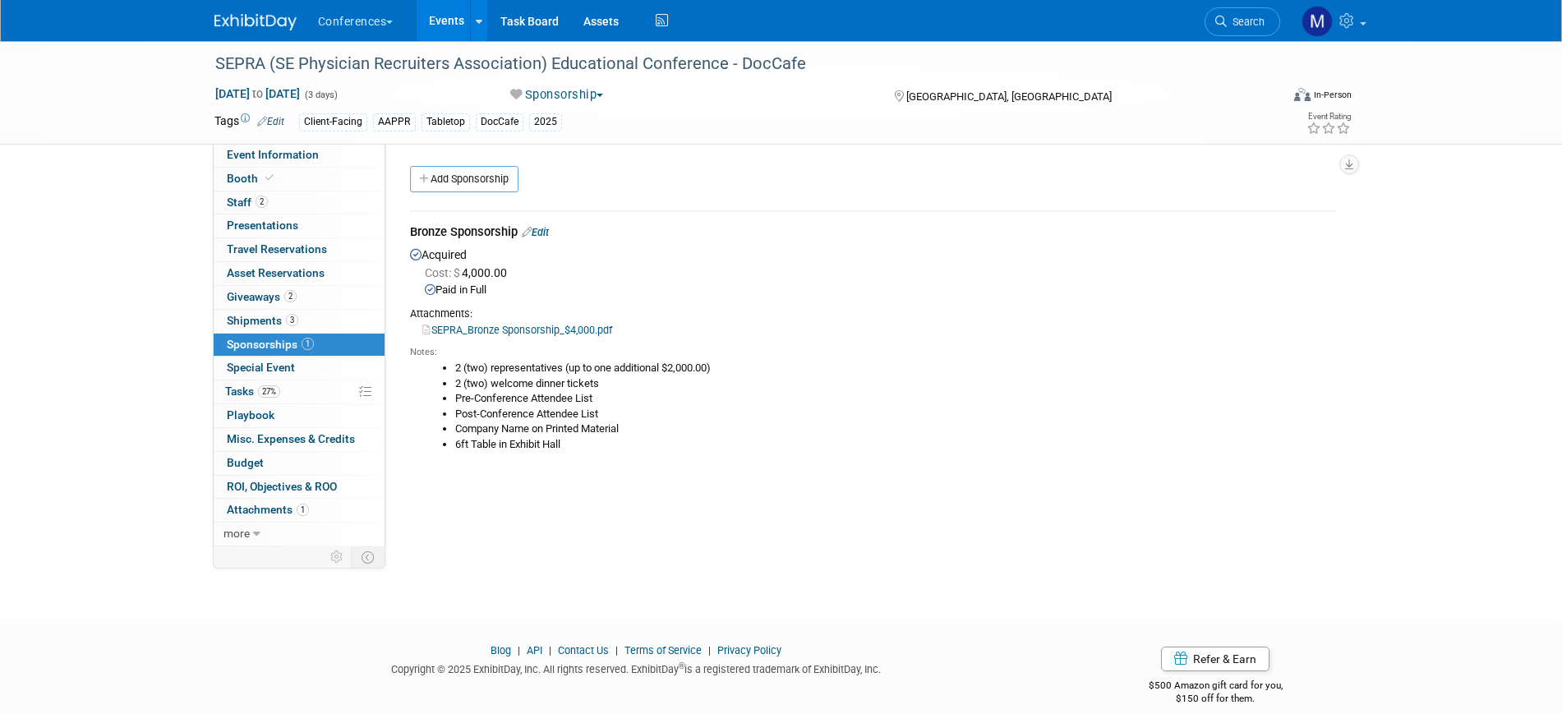
click at [593, 329] on link "SEPRA_Bronze Sponsorship_$4,000.pdf" at bounding box center [517, 330] width 190 height 12
drag, startPoint x: 279, startPoint y: 155, endPoint x: 337, endPoint y: 178, distance: 61.9
click at [279, 154] on span "Event Information" at bounding box center [273, 154] width 92 height 13
select select "DocCafe"
select select "[PERSON_NAME]"
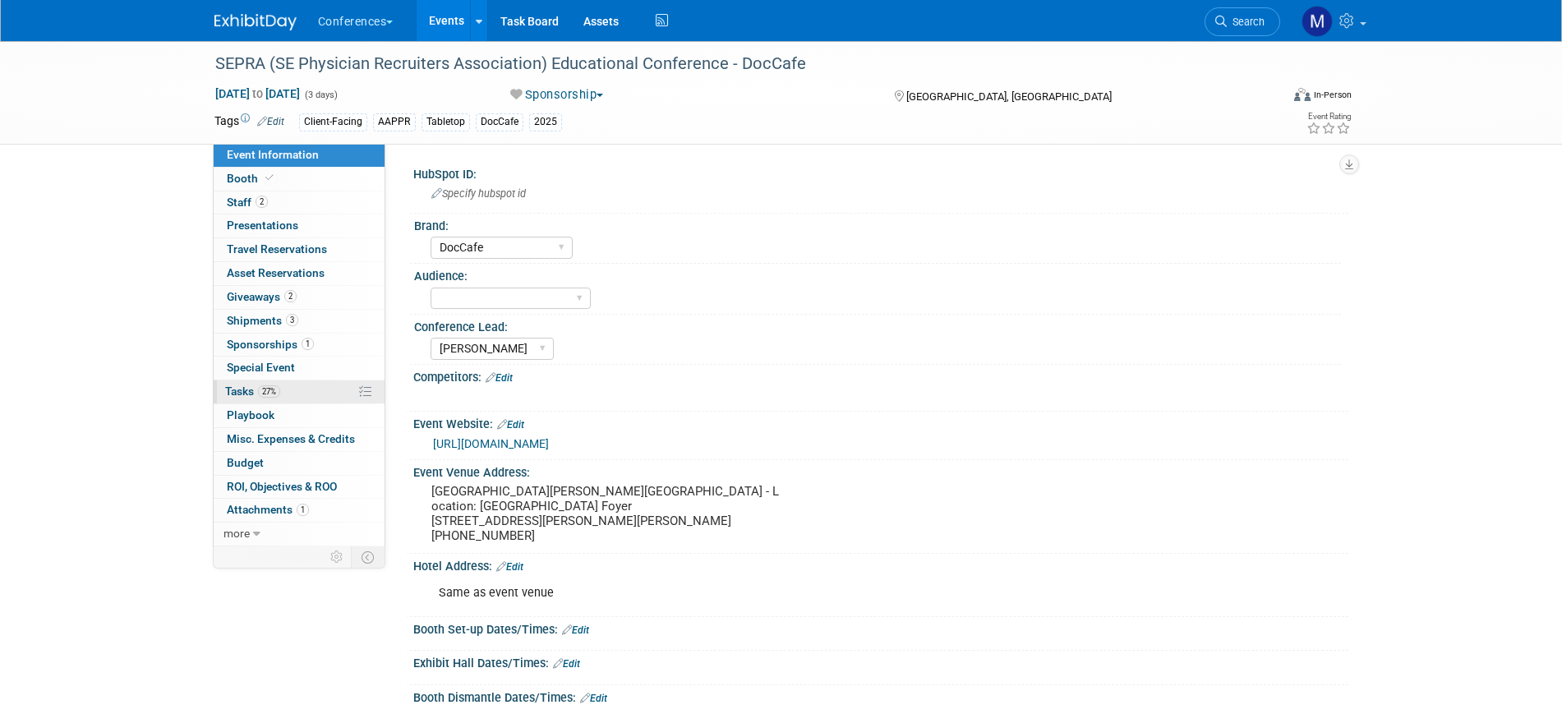
click at [260, 396] on span "Tasks 27%" at bounding box center [252, 391] width 55 height 13
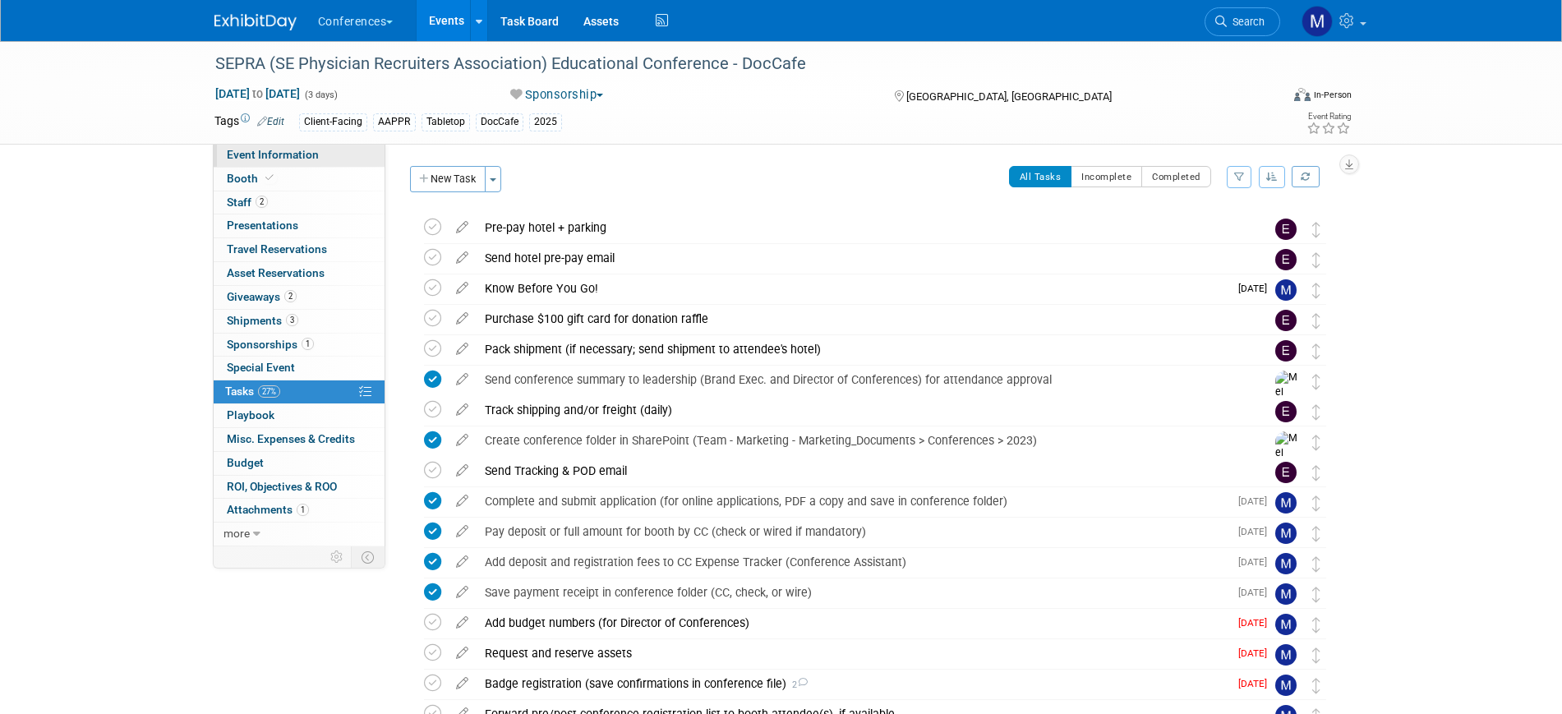
click at [323, 163] on link "Event Information" at bounding box center [299, 155] width 171 height 23
select select "DocCafe"
select select "[PERSON_NAME]"
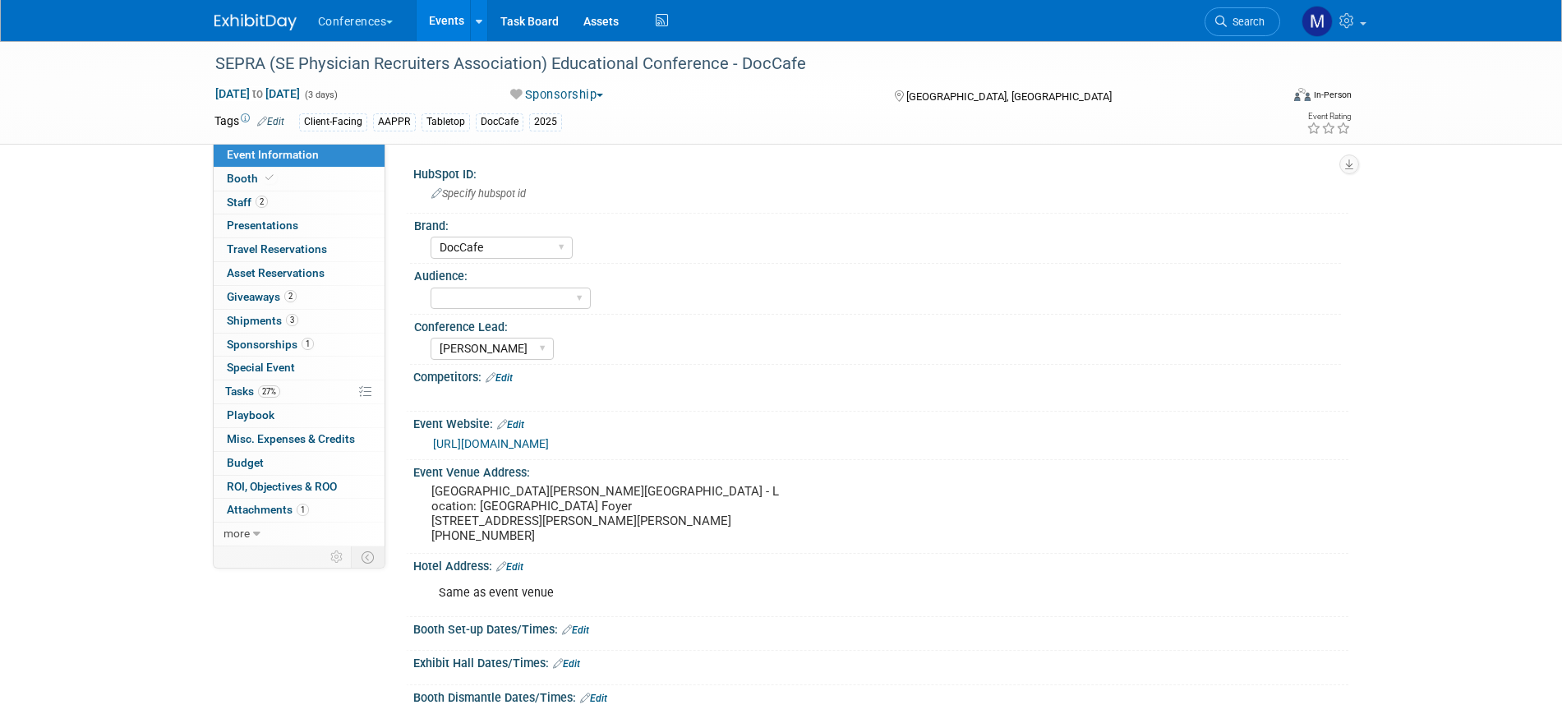
drag, startPoint x: 279, startPoint y: 385, endPoint x: 404, endPoint y: 417, distance: 129.7
click at [279, 385] on span "27%" at bounding box center [269, 391] width 22 height 12
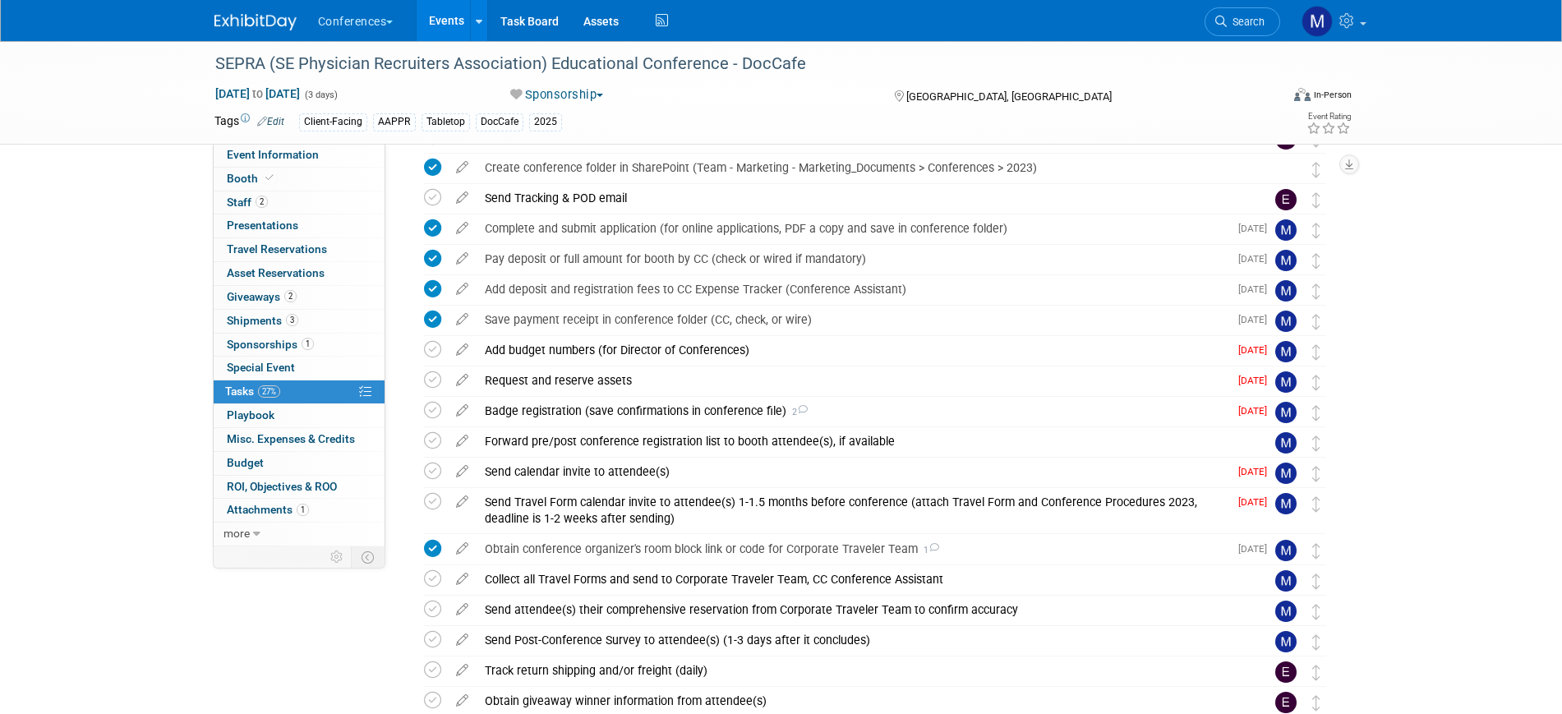
scroll to position [308, 0]
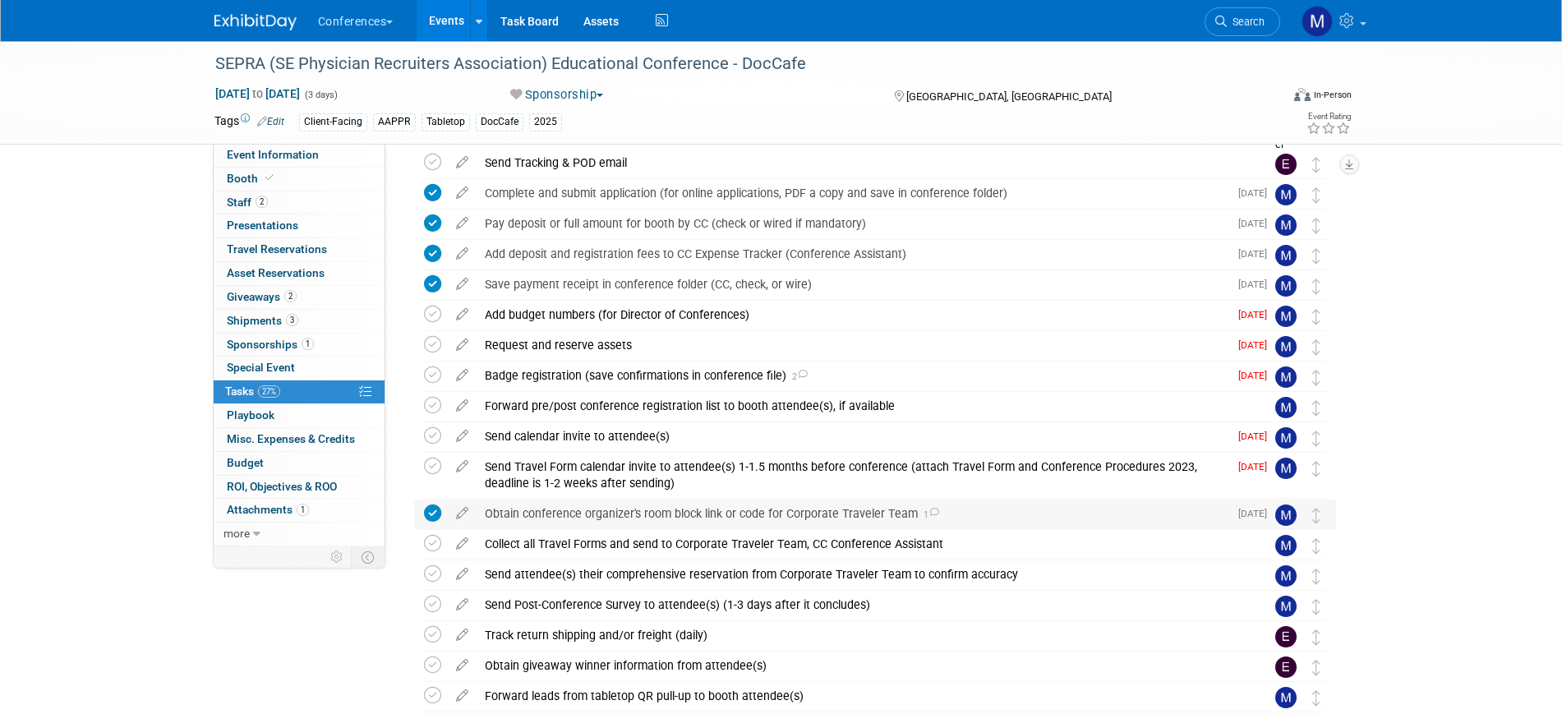
click at [661, 514] on div "Obtain conference organizer's room block link or code for Corporate Traveler Te…" at bounding box center [853, 514] width 752 height 28
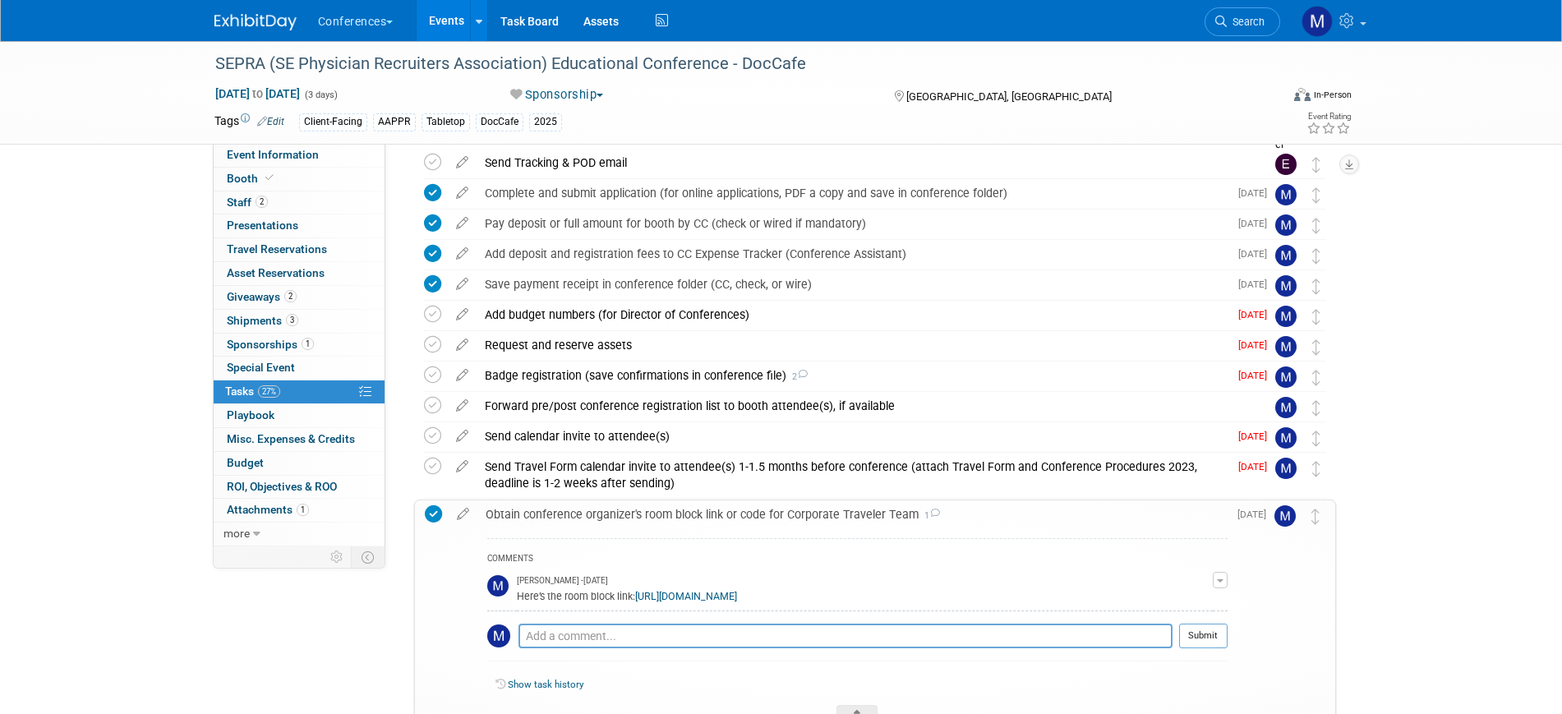
click at [661, 514] on div "Obtain conference organizer's room block link or code for Corporate Traveler Te…" at bounding box center [852, 514] width 750 height 28
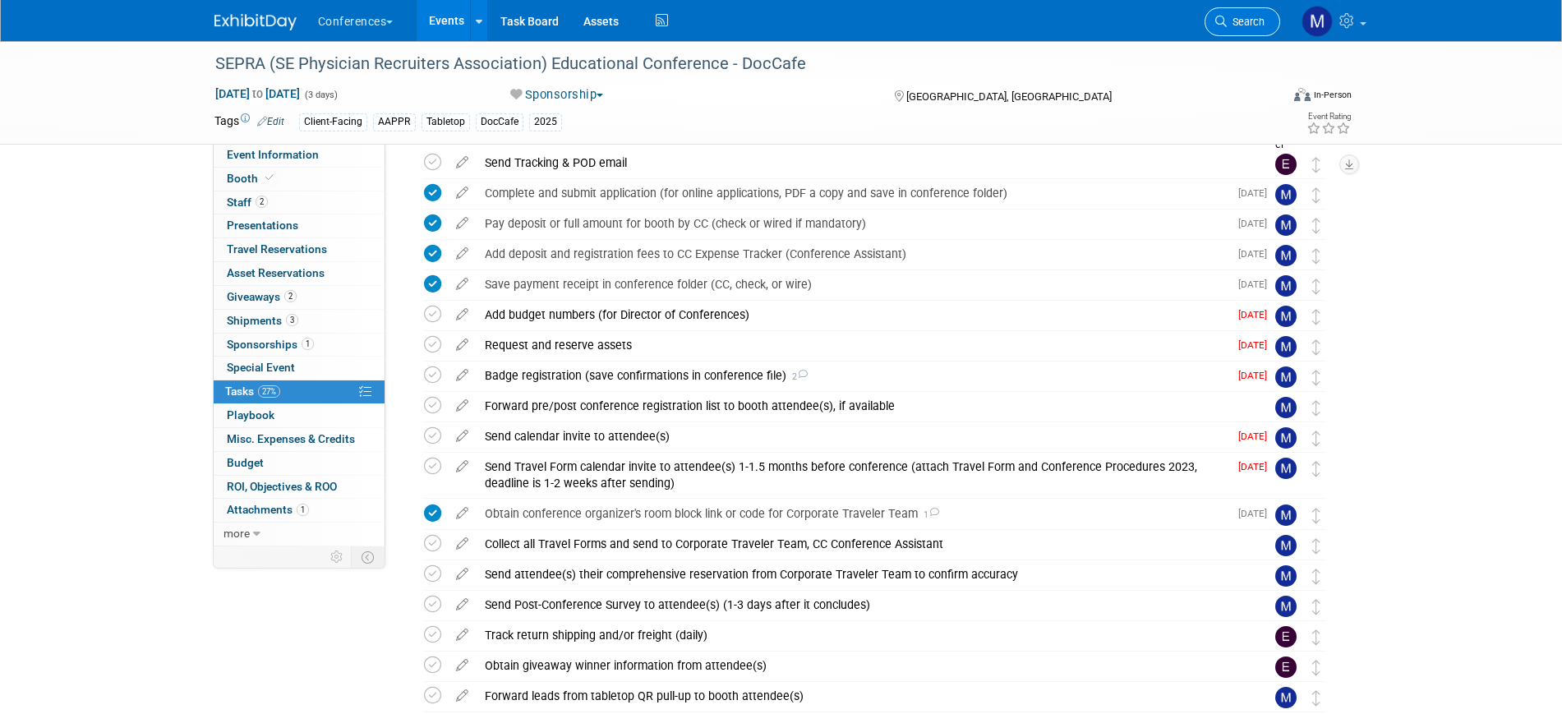
click at [1254, 27] on span "Search" at bounding box center [1246, 22] width 38 height 12
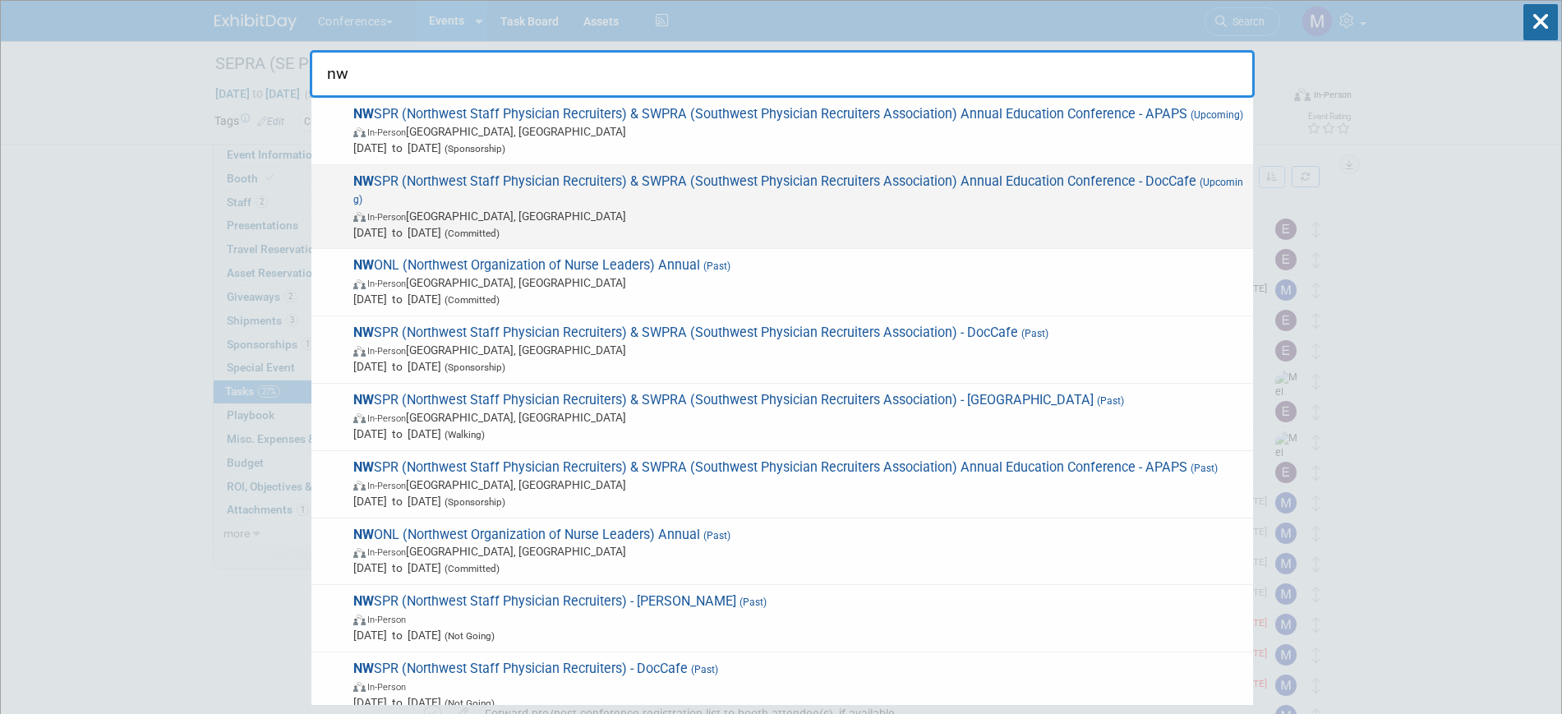
type input "nw"
click at [1032, 210] on span "NW SPR (Northwest Staff Physician Recruiters) & SWPRA (Southwest Physician Recr…" at bounding box center [796, 206] width 896 height 67
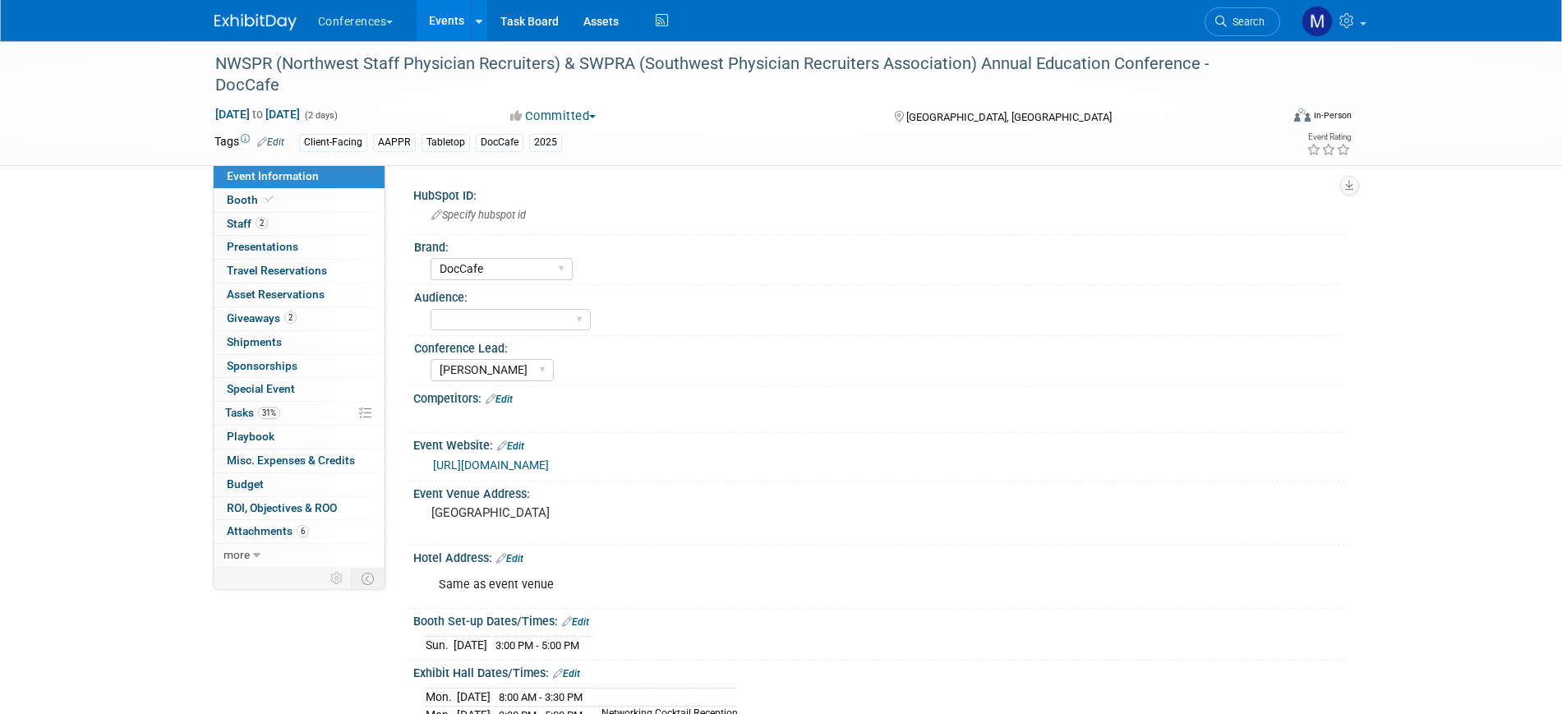
select select "DocCafe"
select select "[PERSON_NAME]"
click at [314, 230] on link "2 Staff 2" at bounding box center [299, 224] width 171 height 23
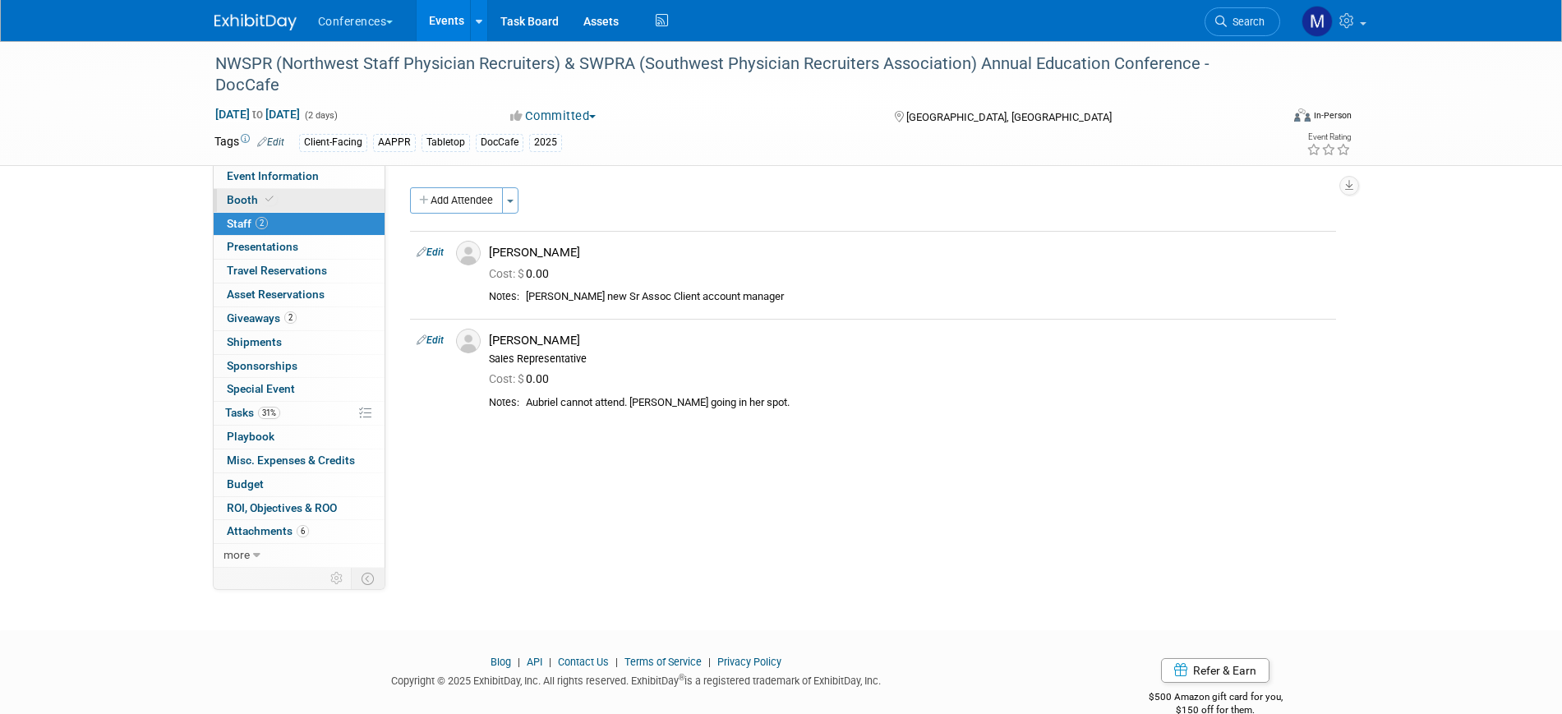
click at [293, 202] on link "Booth" at bounding box center [299, 200] width 171 height 23
select select "6' tabletop"
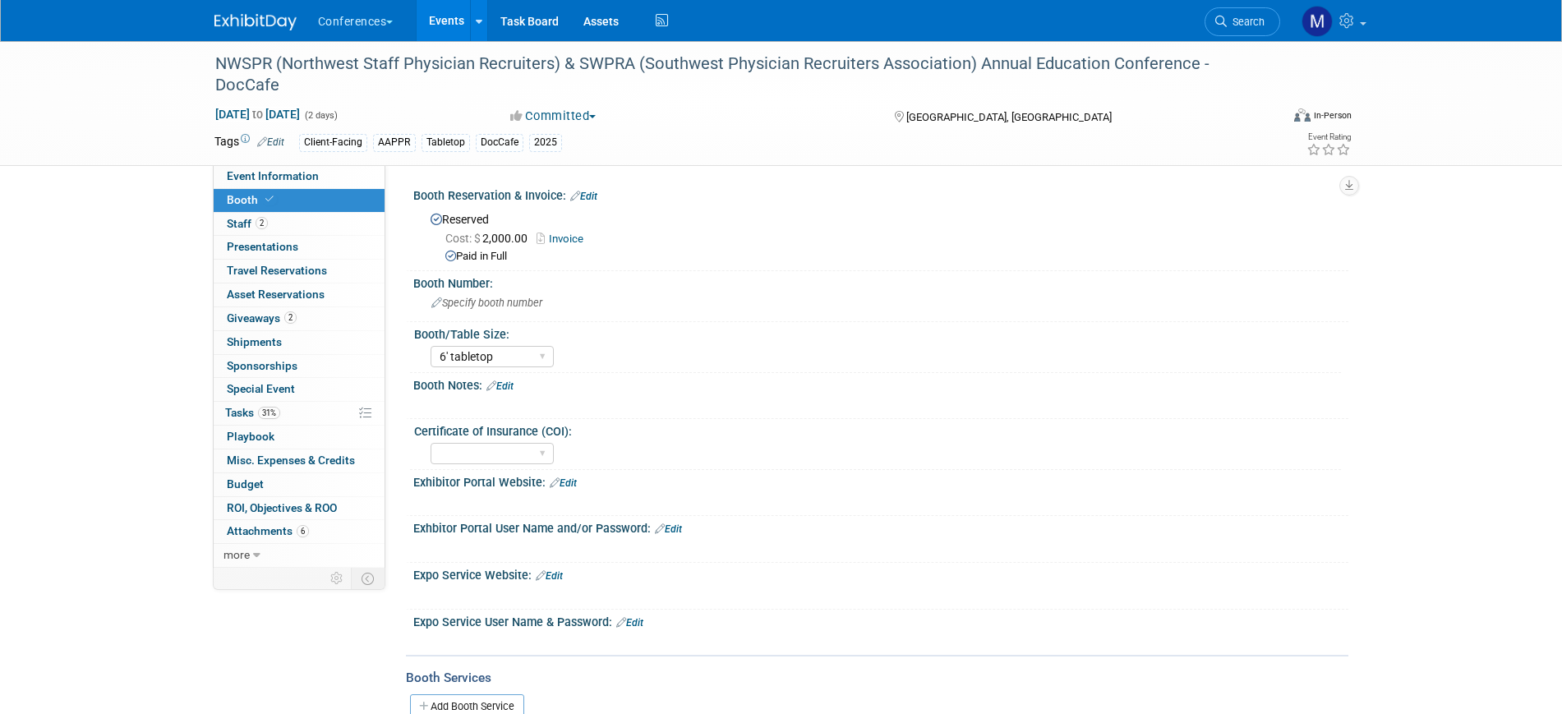
click at [568, 235] on link "Invoice" at bounding box center [564, 239] width 55 height 12
click at [237, 229] on span "Staff 2" at bounding box center [247, 223] width 41 height 13
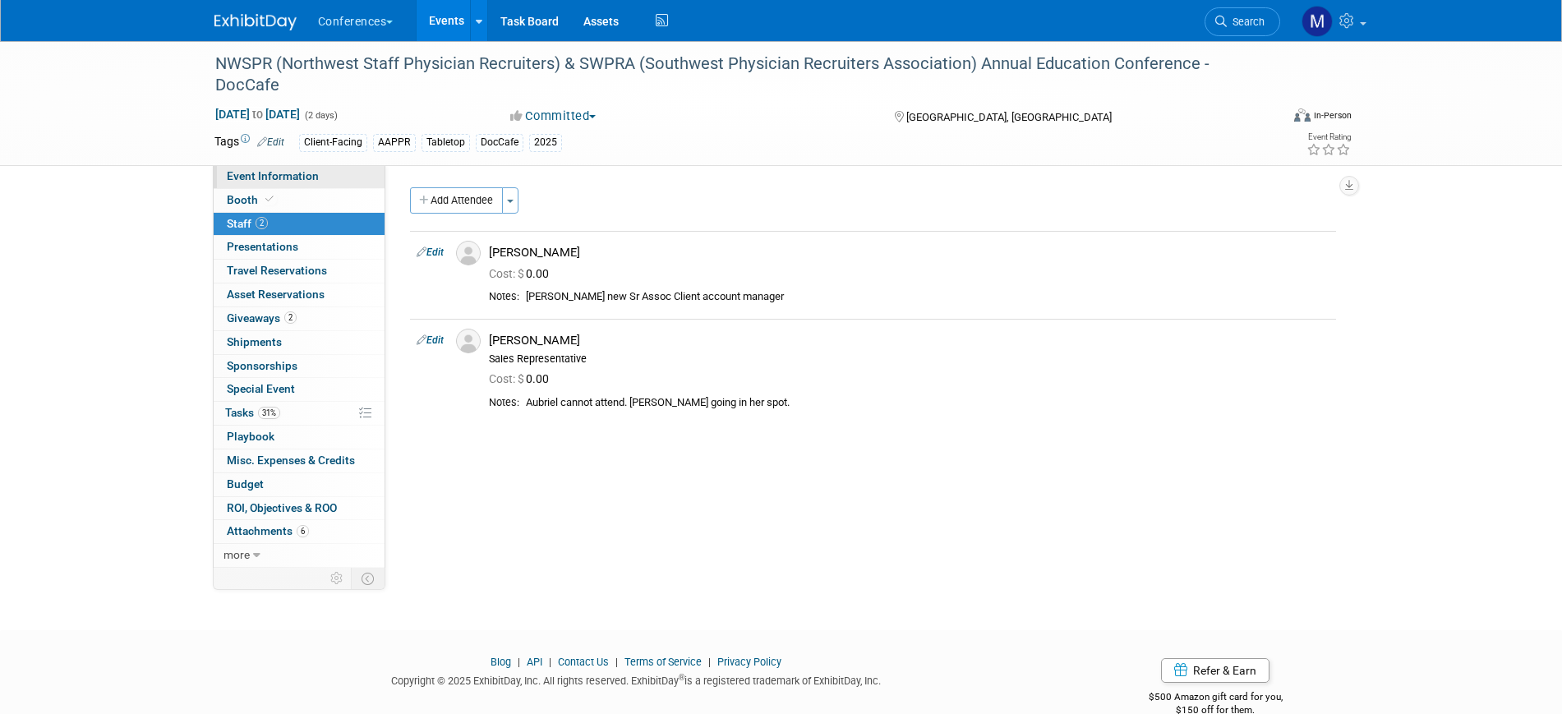
click at [293, 169] on span "Event Information" at bounding box center [273, 175] width 92 height 13
select select "DocCafe"
select select "Marygrace"
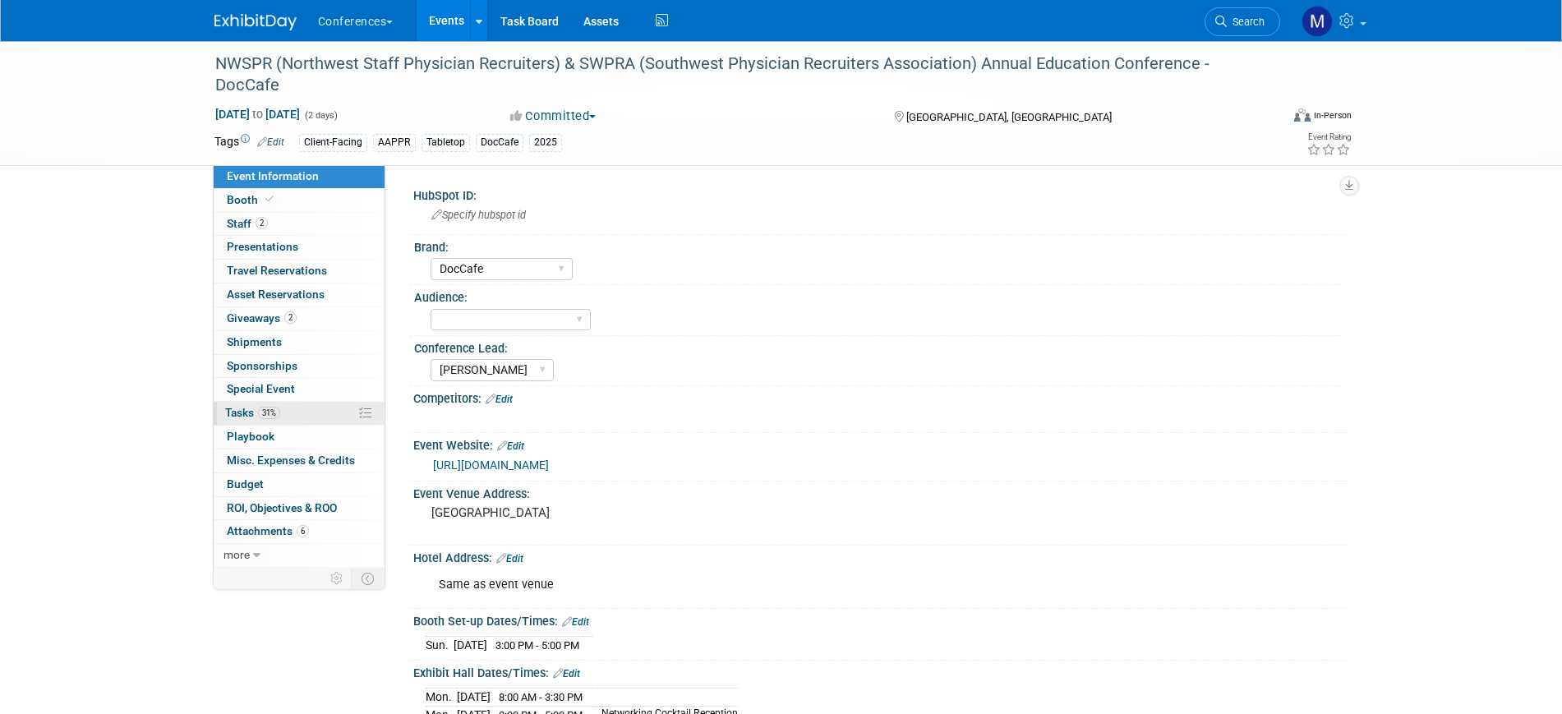
click at [288, 412] on link "31% Tasks 31%" at bounding box center [299, 413] width 171 height 23
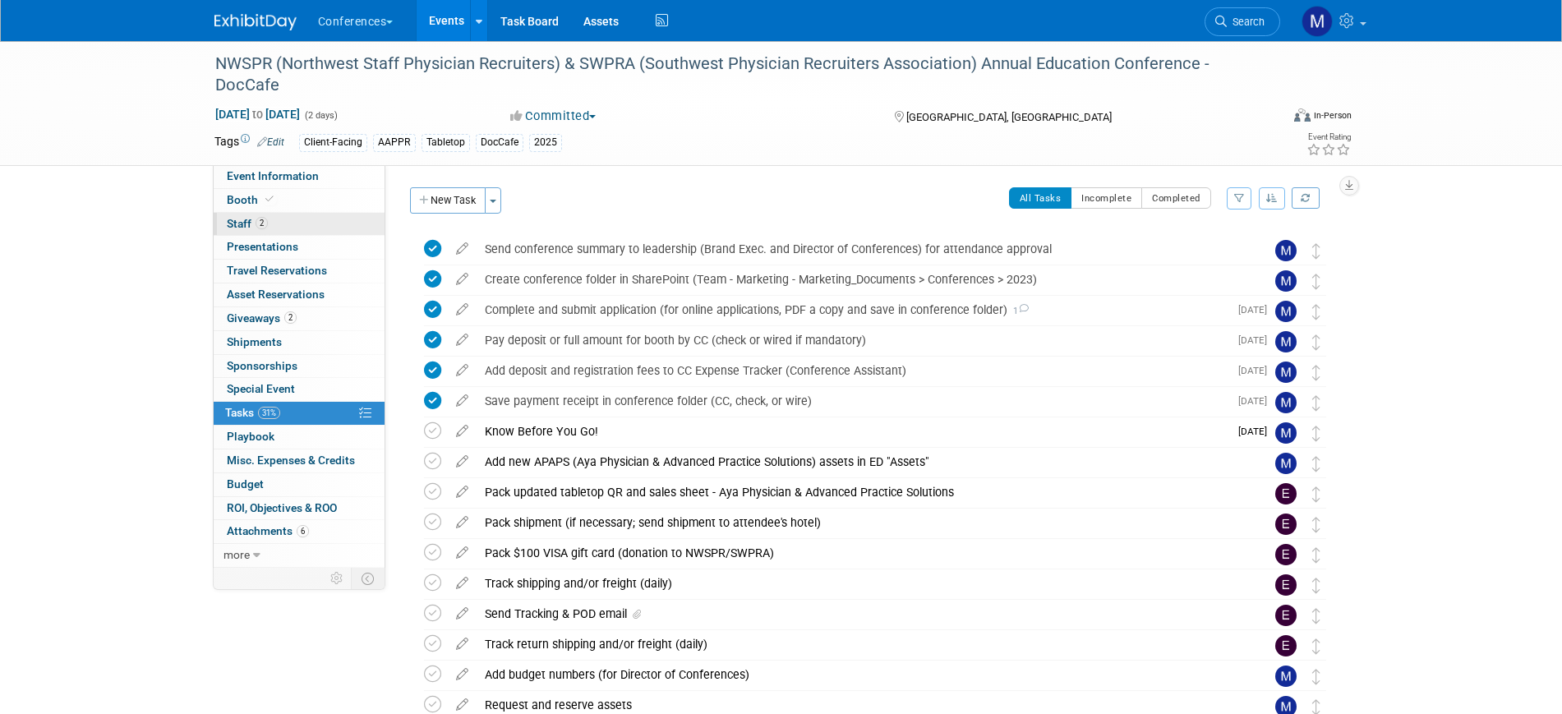
click at [315, 213] on link "2 Staff 2" at bounding box center [299, 224] width 171 height 23
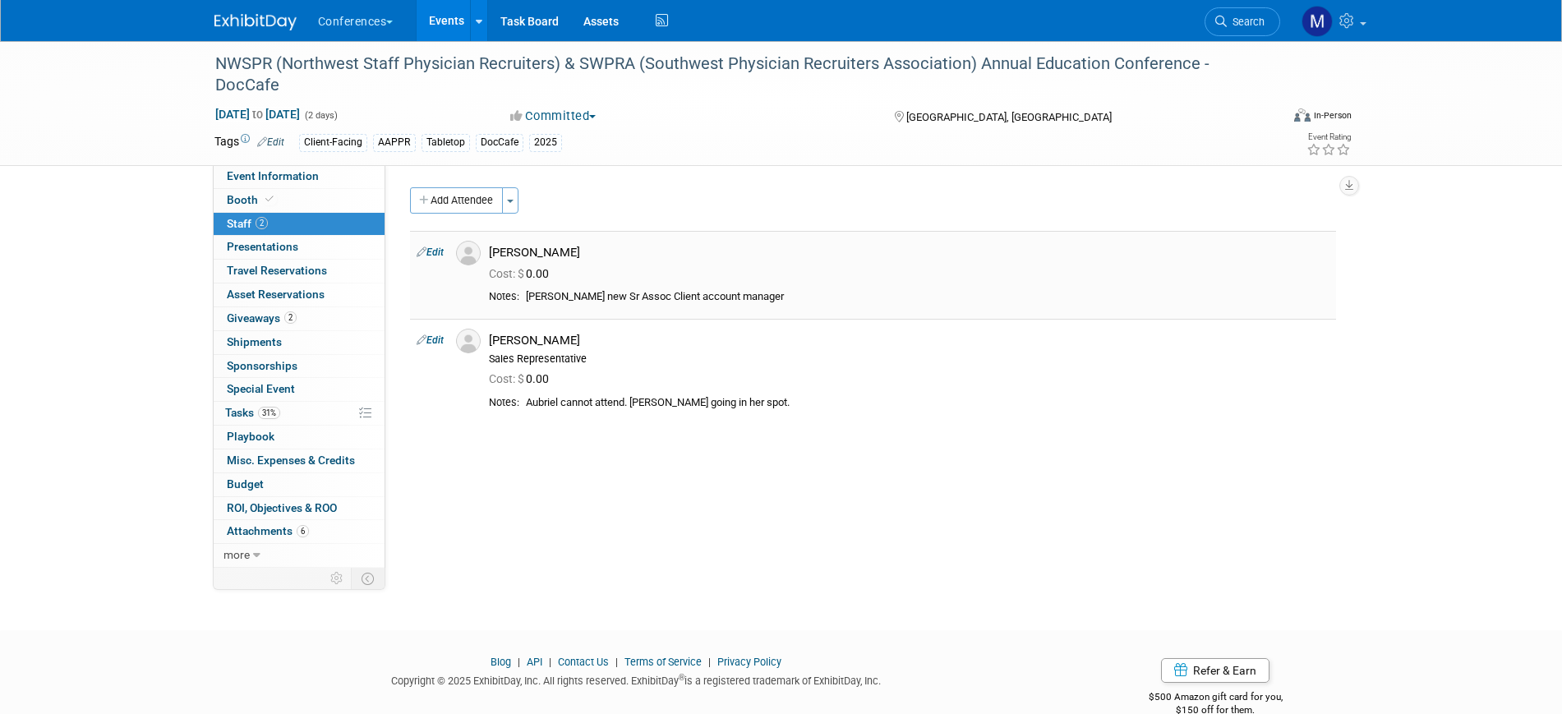
drag, startPoint x: 491, startPoint y: 254, endPoint x: 578, endPoint y: 254, distance: 87.1
click at [578, 254] on div "[PERSON_NAME]" at bounding box center [909, 253] width 841 height 16
copy div "[PERSON_NAME]"
click at [532, 274] on span "Cost: $ 0.00" at bounding box center [522, 273] width 67 height 13
drag, startPoint x: 494, startPoint y: 251, endPoint x: 575, endPoint y: 251, distance: 81.3
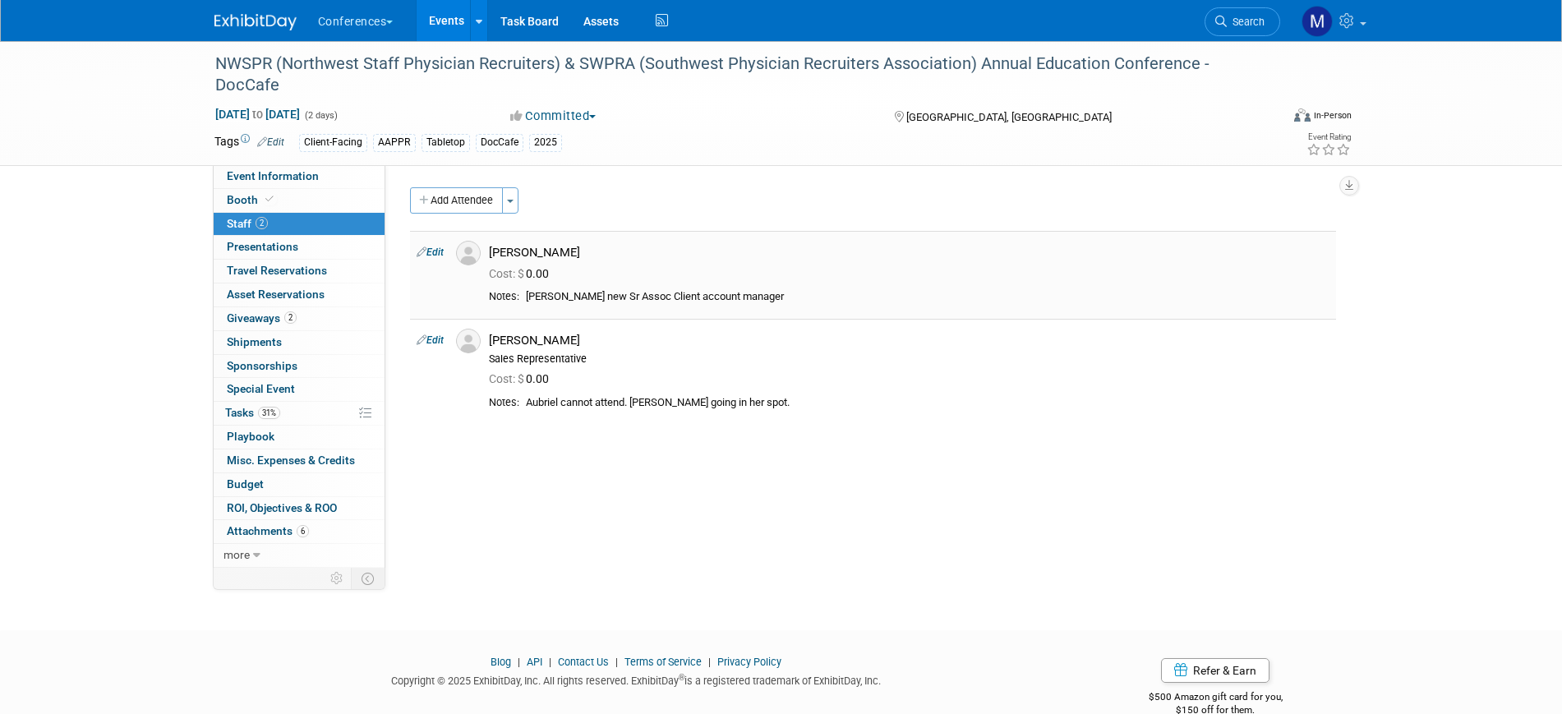
click at [575, 251] on div "[PERSON_NAME]" at bounding box center [909, 253] width 841 height 16
copy div "[PERSON_NAME]"
click at [438, 249] on link "Edit" at bounding box center [430, 252] width 27 height 12
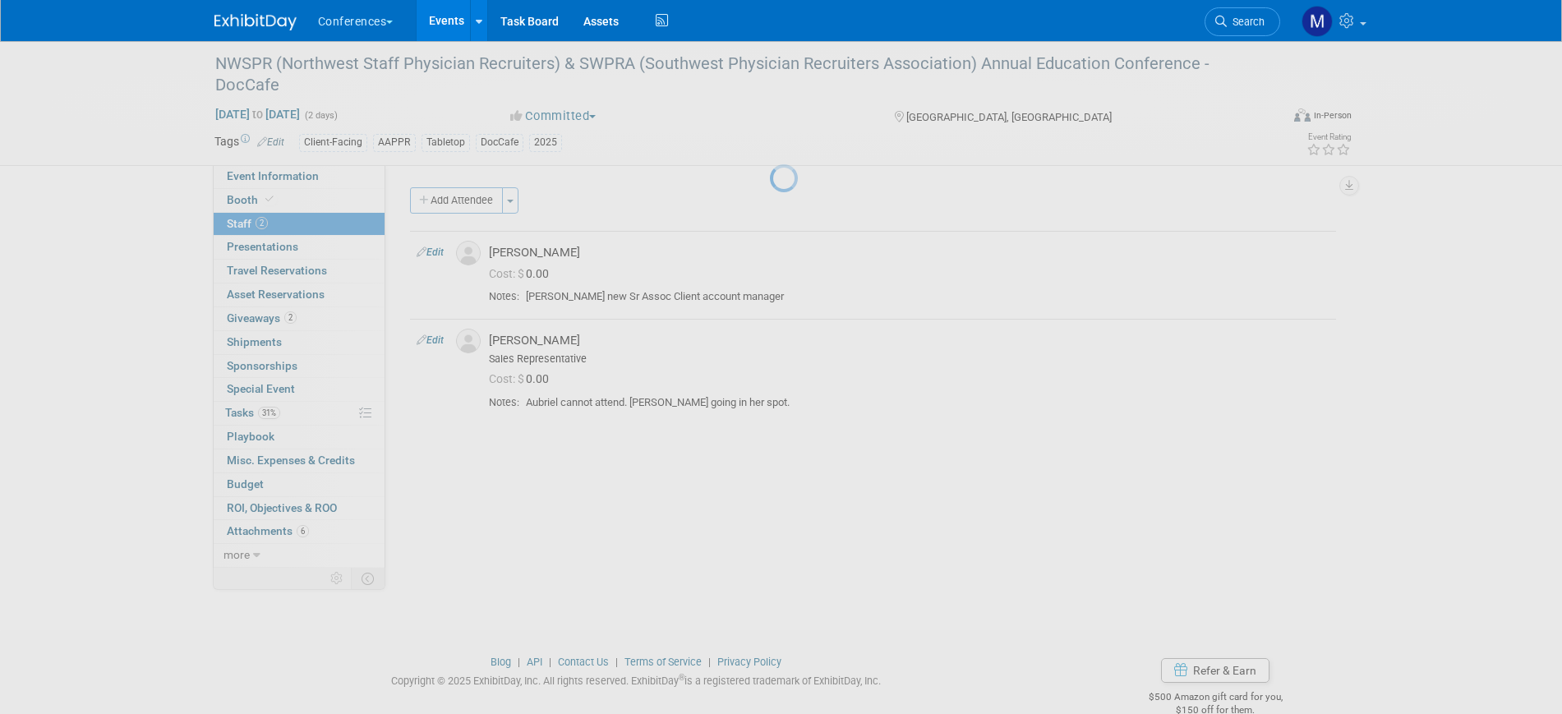
select select "e72b947a-9713-44b3-ae28-d6fa5a4f7b2e"
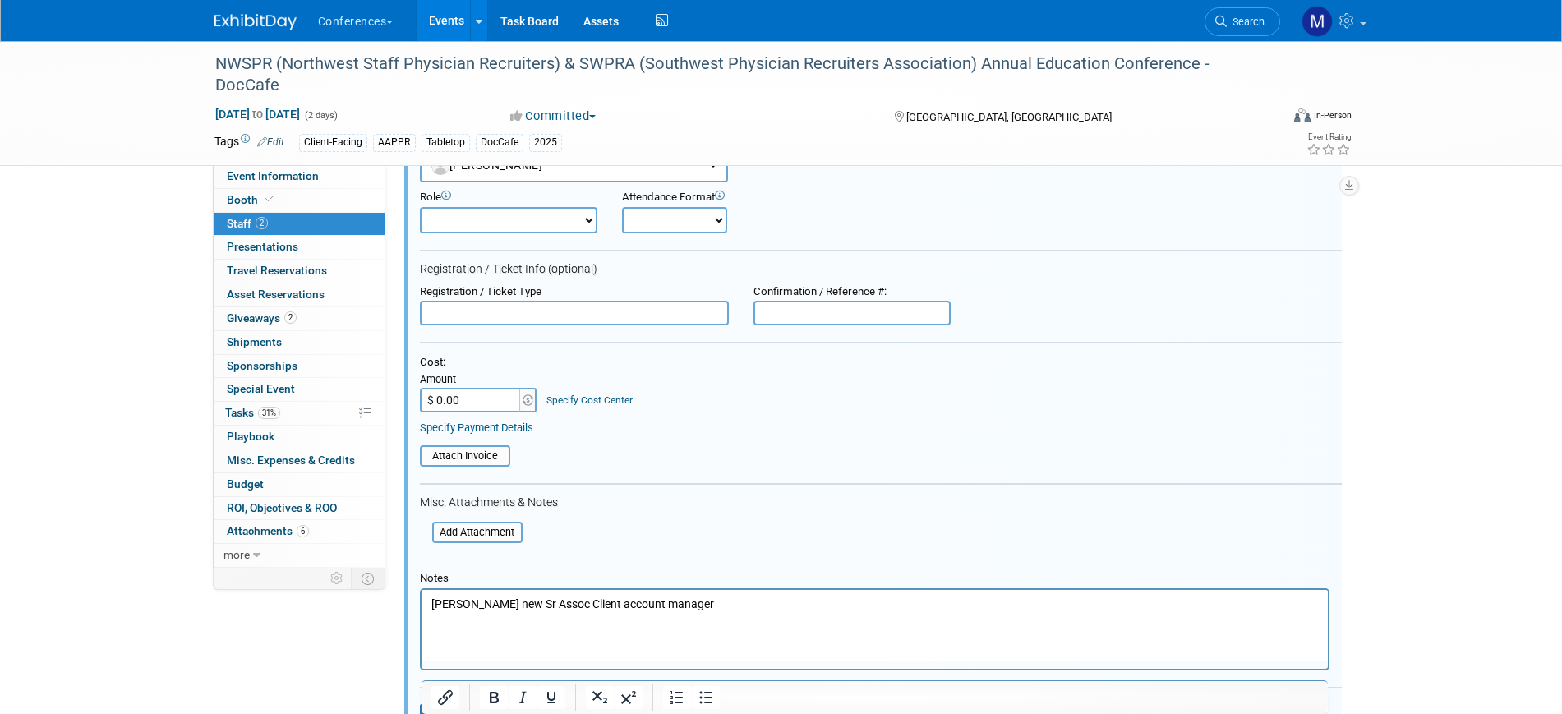
scroll to position [228, 0]
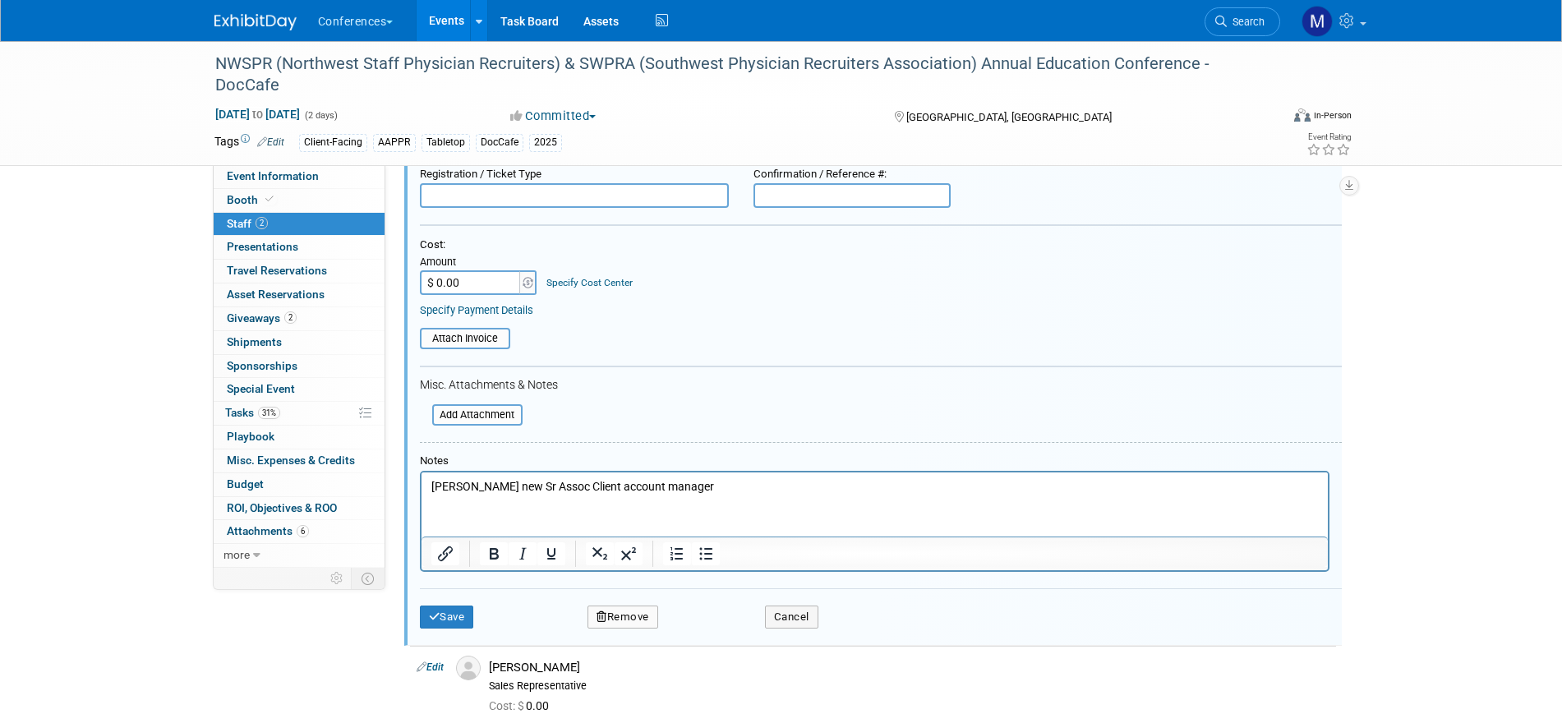
click at [734, 484] on p "Chelsea Powers new Sr Assoc Client account manager" at bounding box center [874, 487] width 887 height 16
click at [469, 611] on button "Save" at bounding box center [447, 617] width 54 height 23
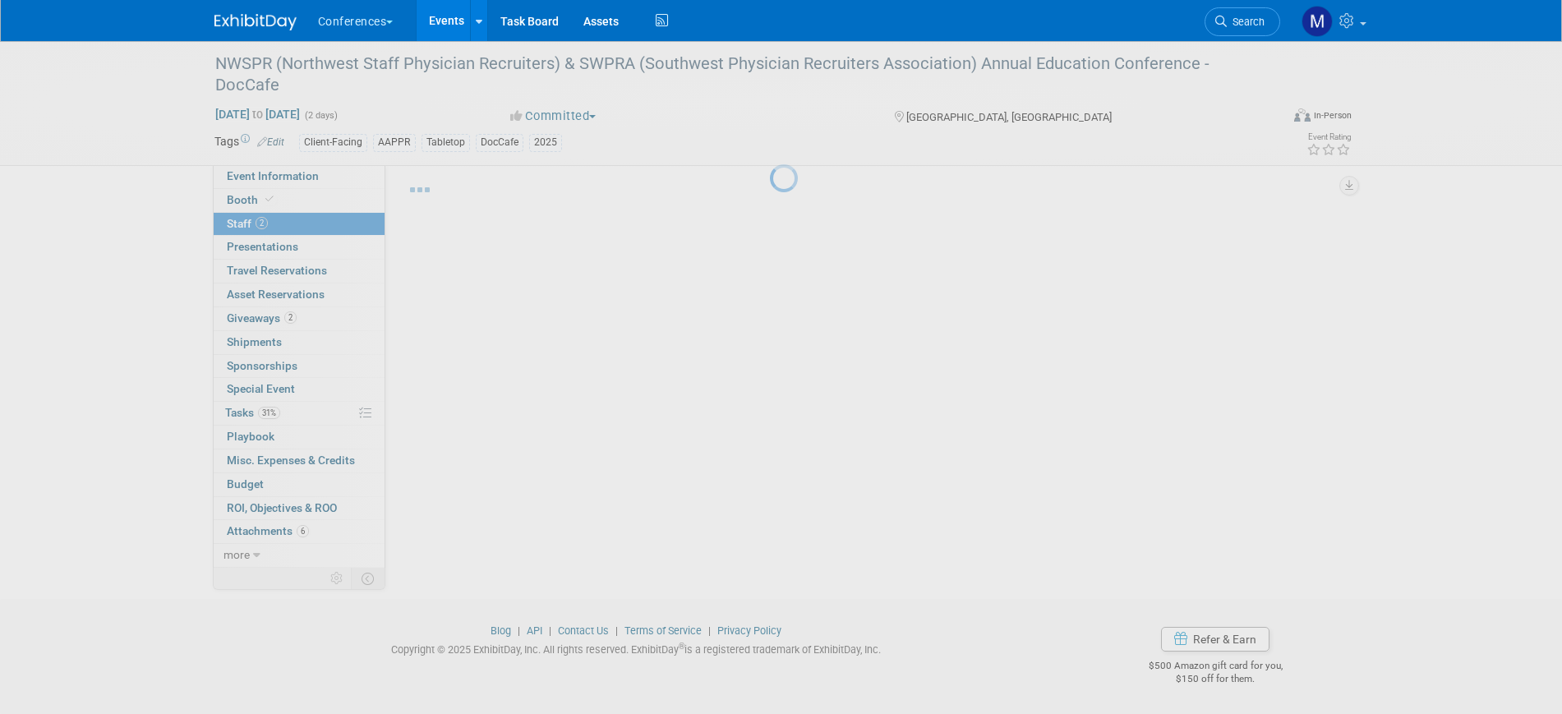
scroll to position [31, 0]
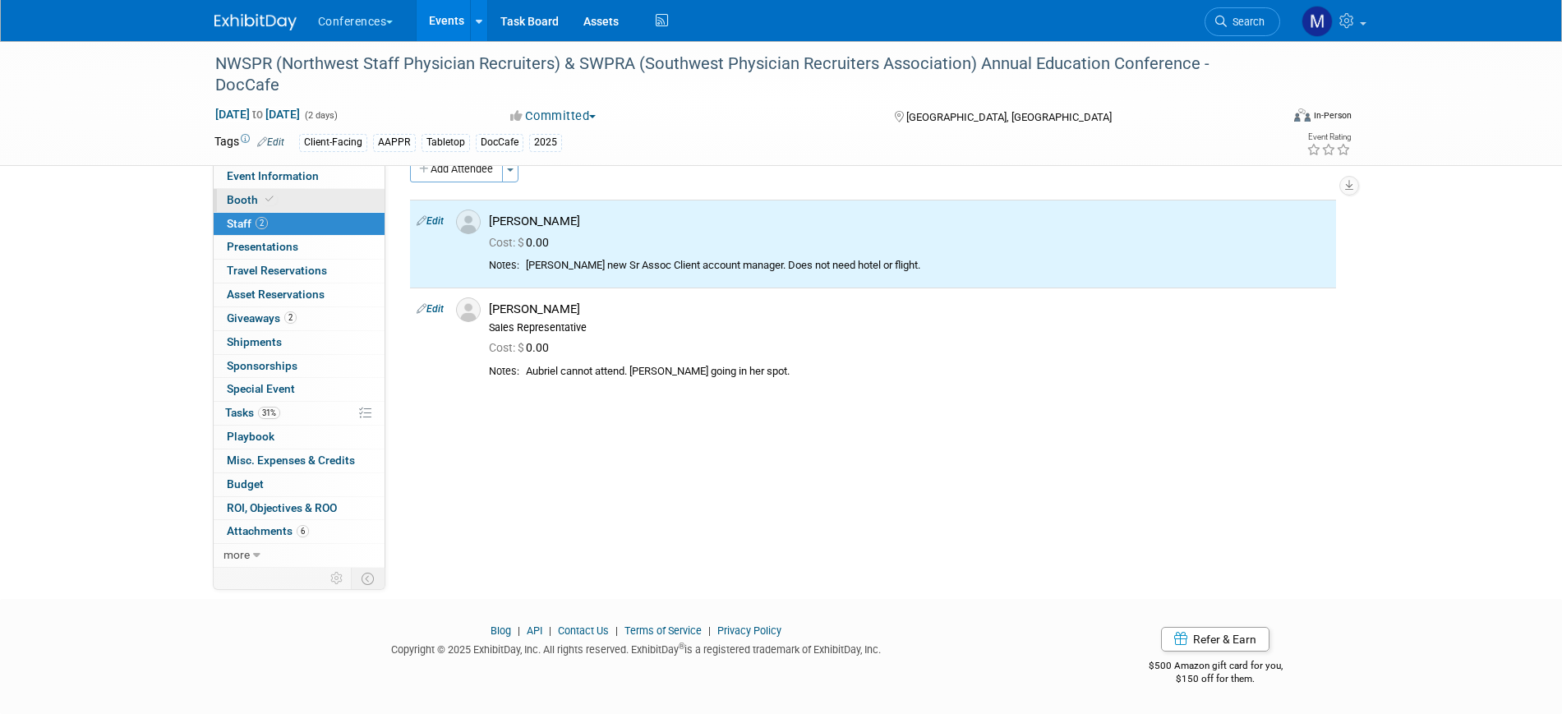
click at [311, 198] on link "Booth" at bounding box center [299, 200] width 171 height 23
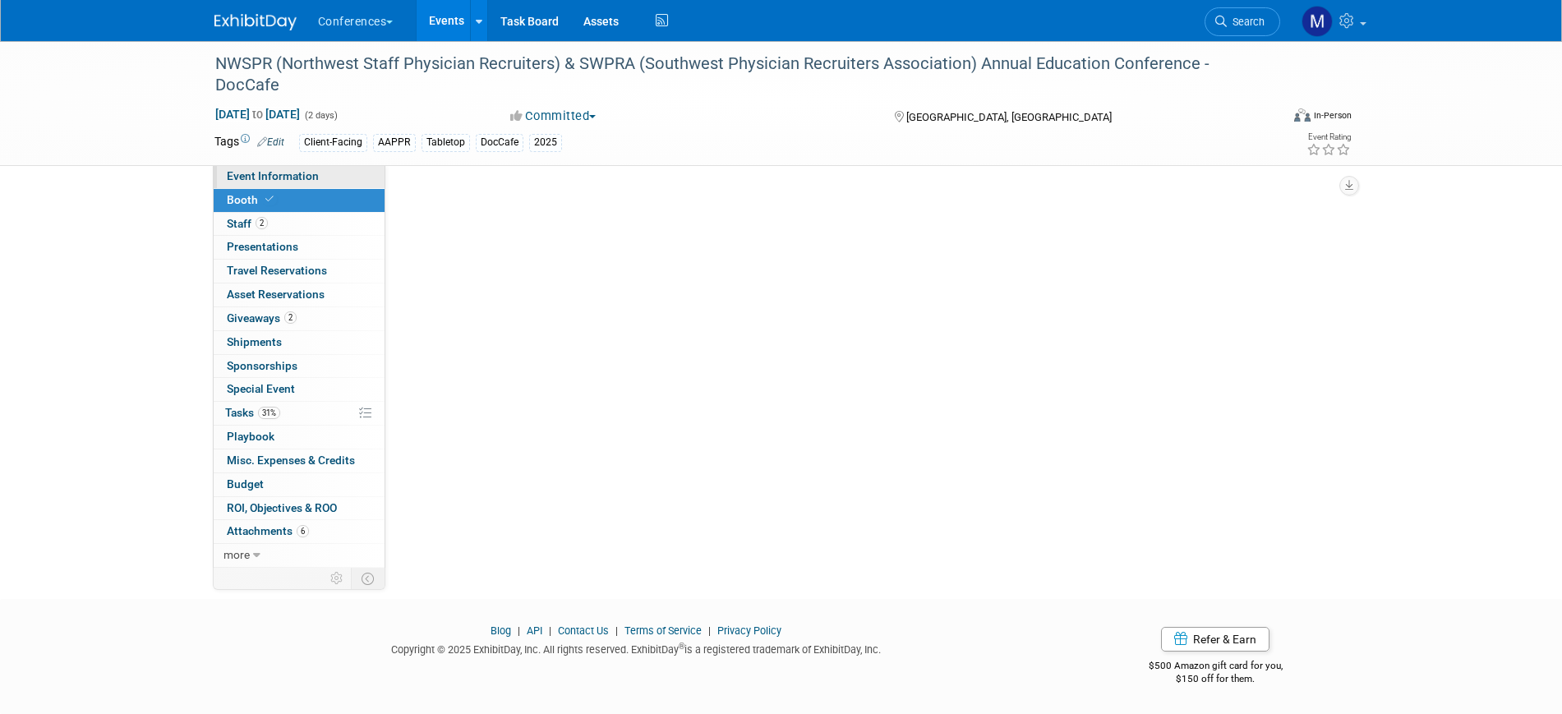
scroll to position [0, 0]
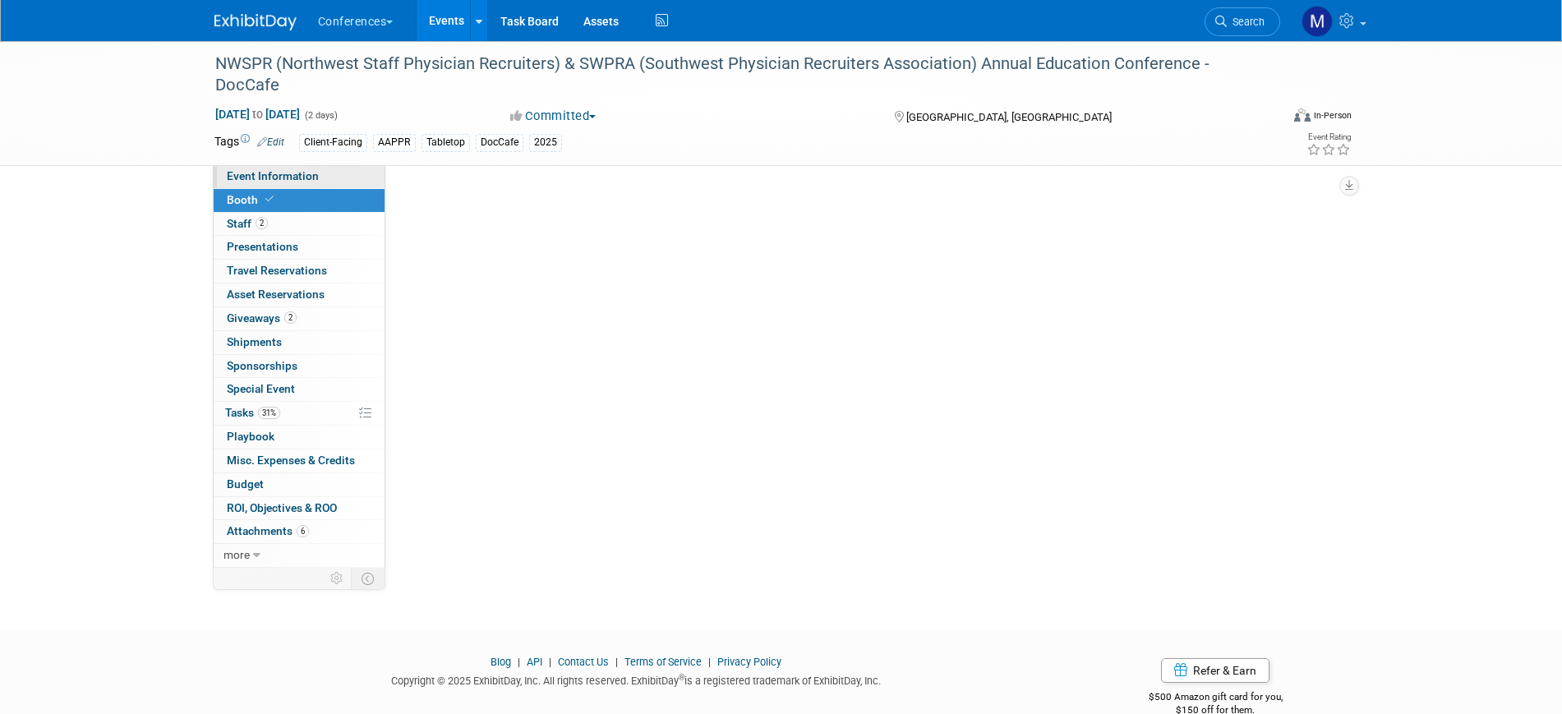
select select "6' tabletop"
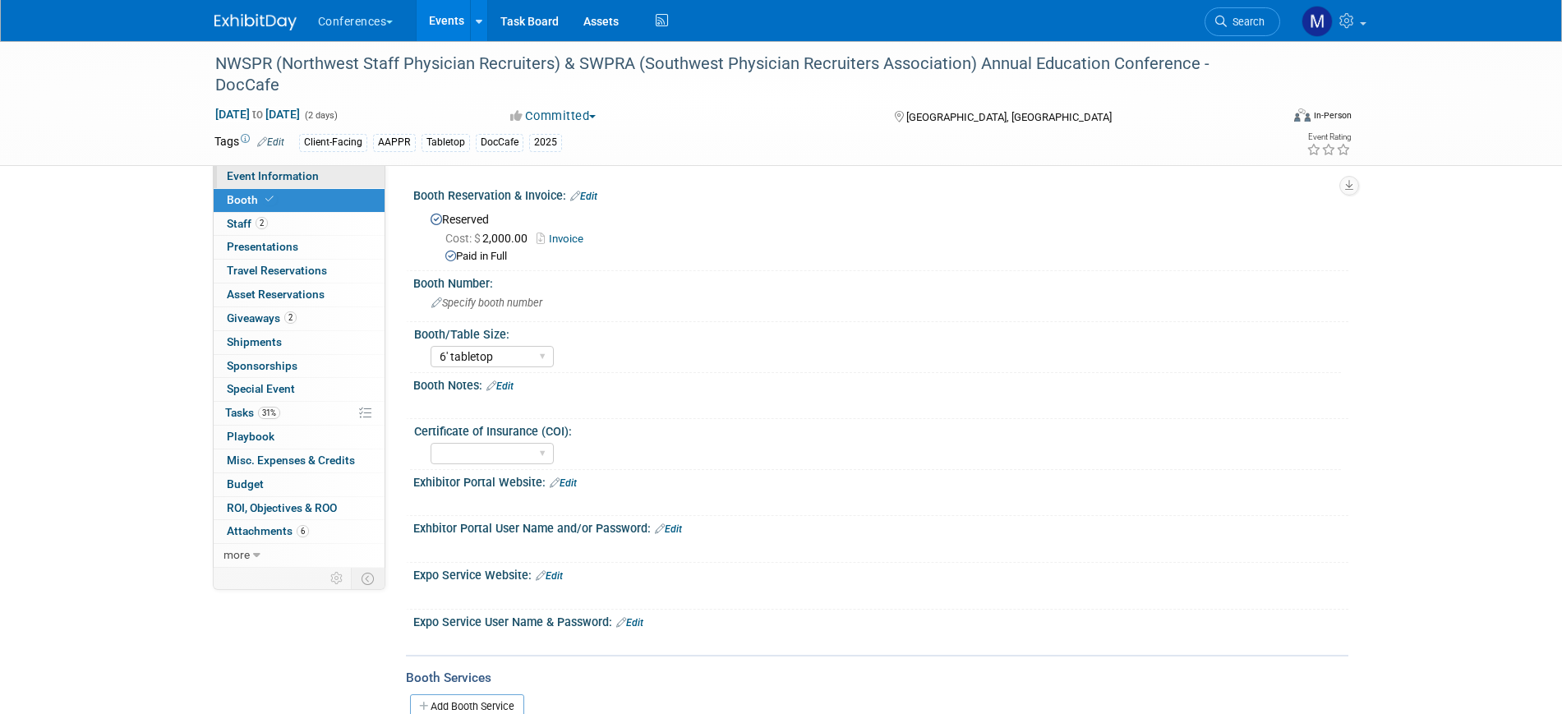
click at [320, 176] on link "Event Information" at bounding box center [299, 176] width 171 height 23
select select "DocCafe"
select select "[PERSON_NAME]"
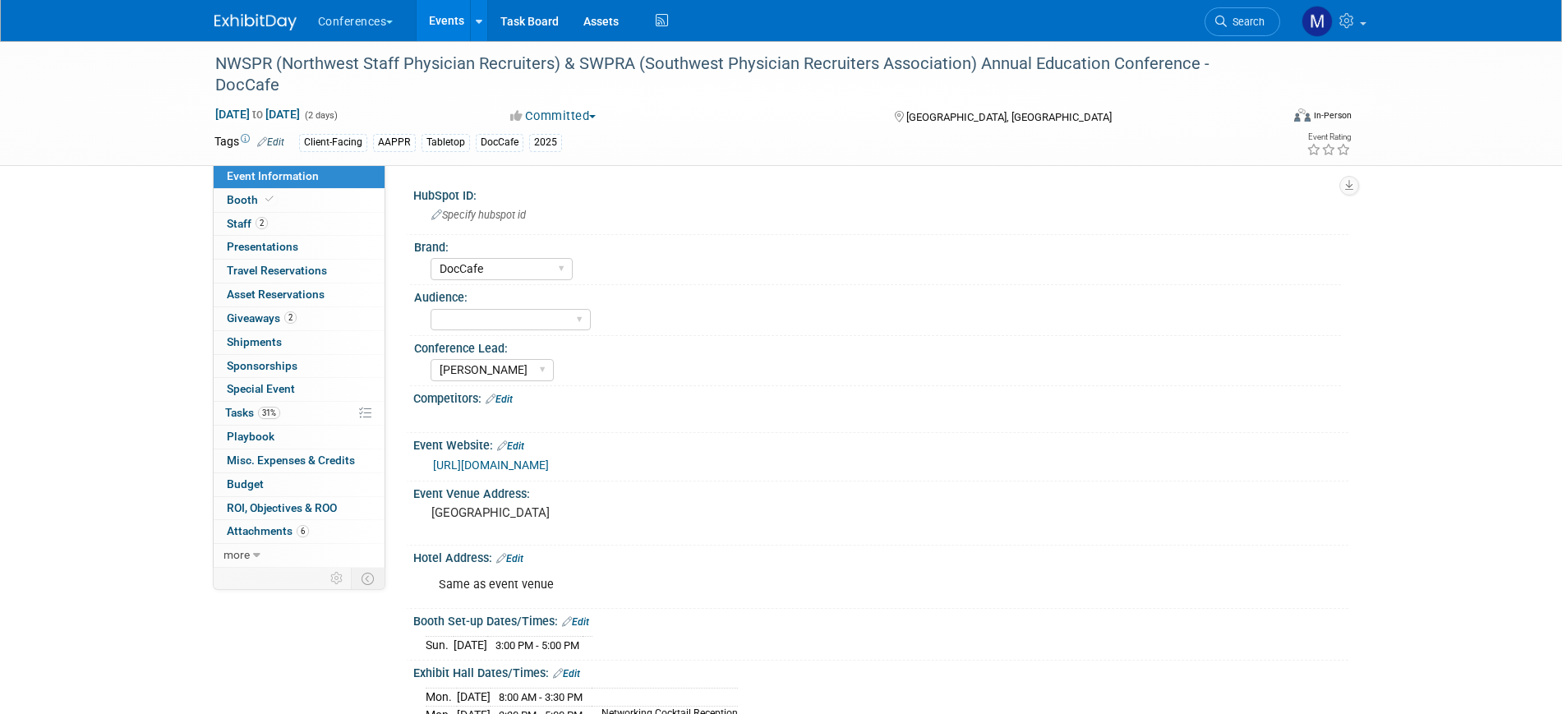
click at [256, 21] on img at bounding box center [255, 22] width 82 height 16
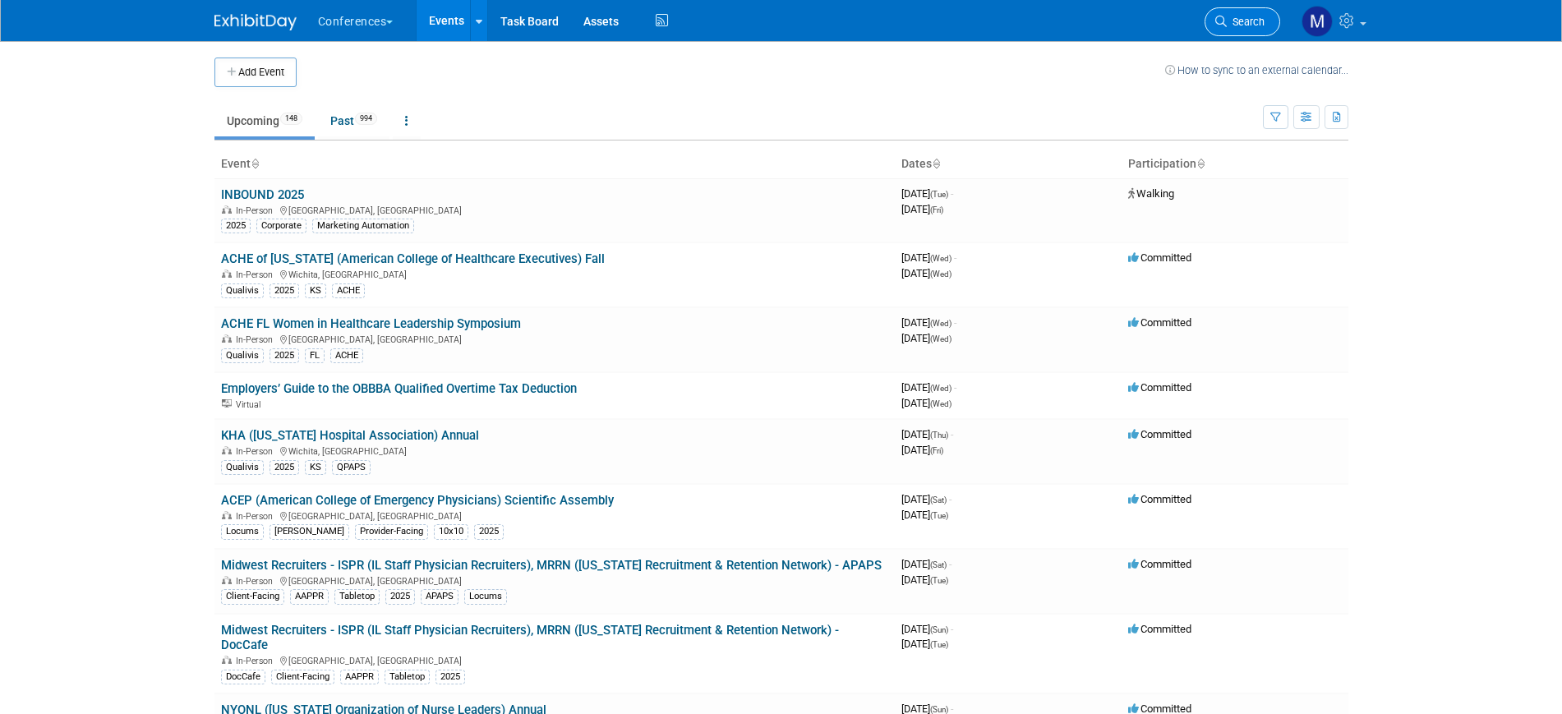
click at [1235, 21] on span "Search" at bounding box center [1246, 22] width 38 height 12
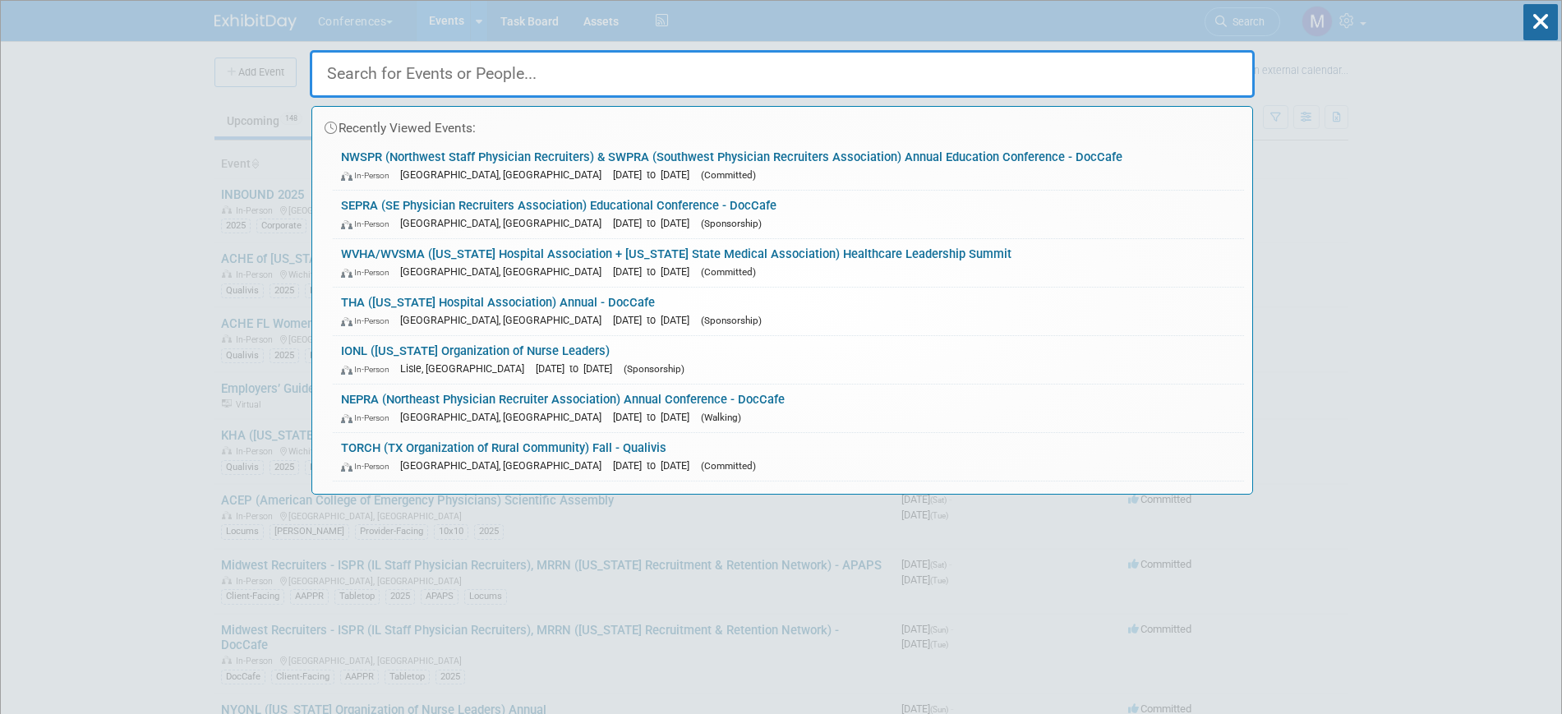
click at [546, 68] on input "text" at bounding box center [782, 74] width 945 height 48
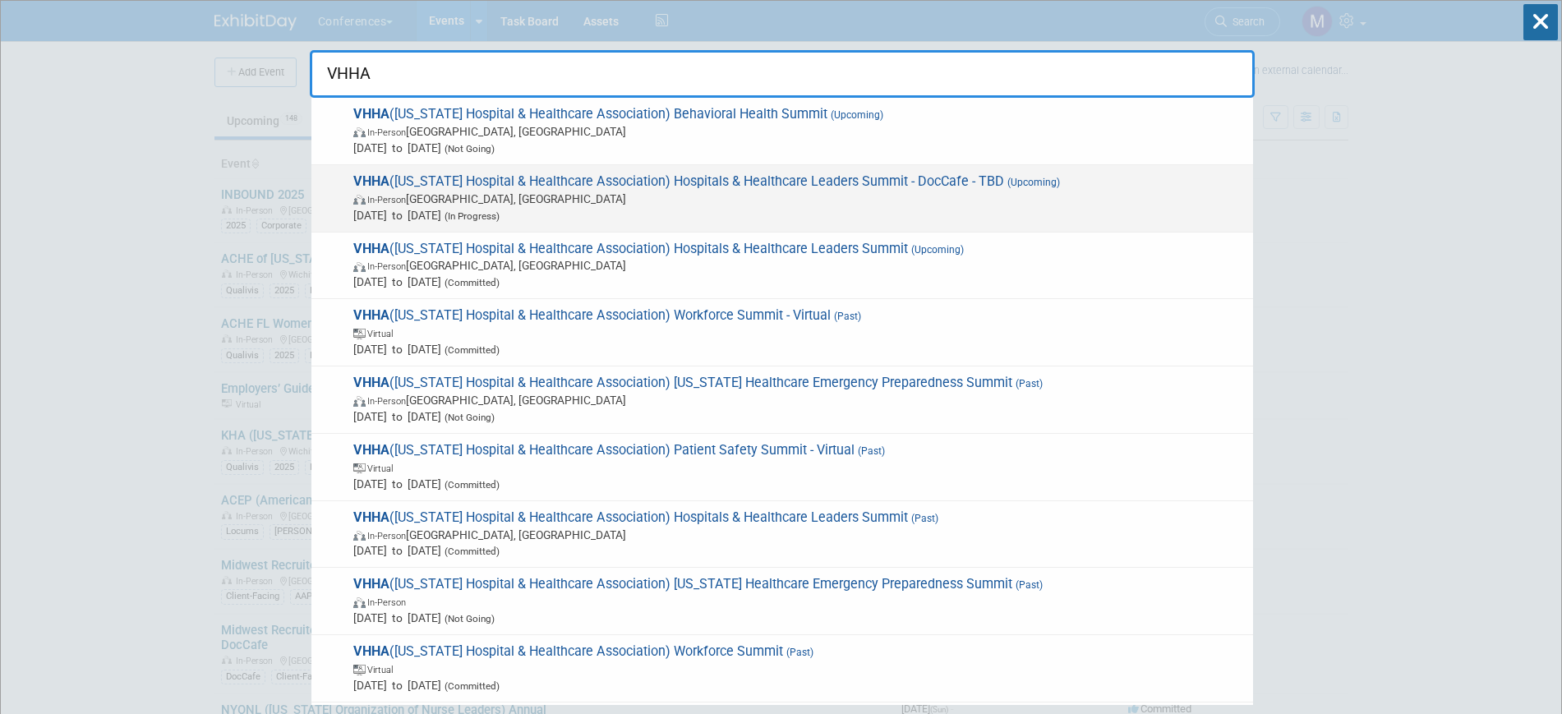
type input "VHHA"
click at [587, 201] on span "In-Person [GEOGRAPHIC_DATA], [GEOGRAPHIC_DATA]" at bounding box center [798, 199] width 891 height 16
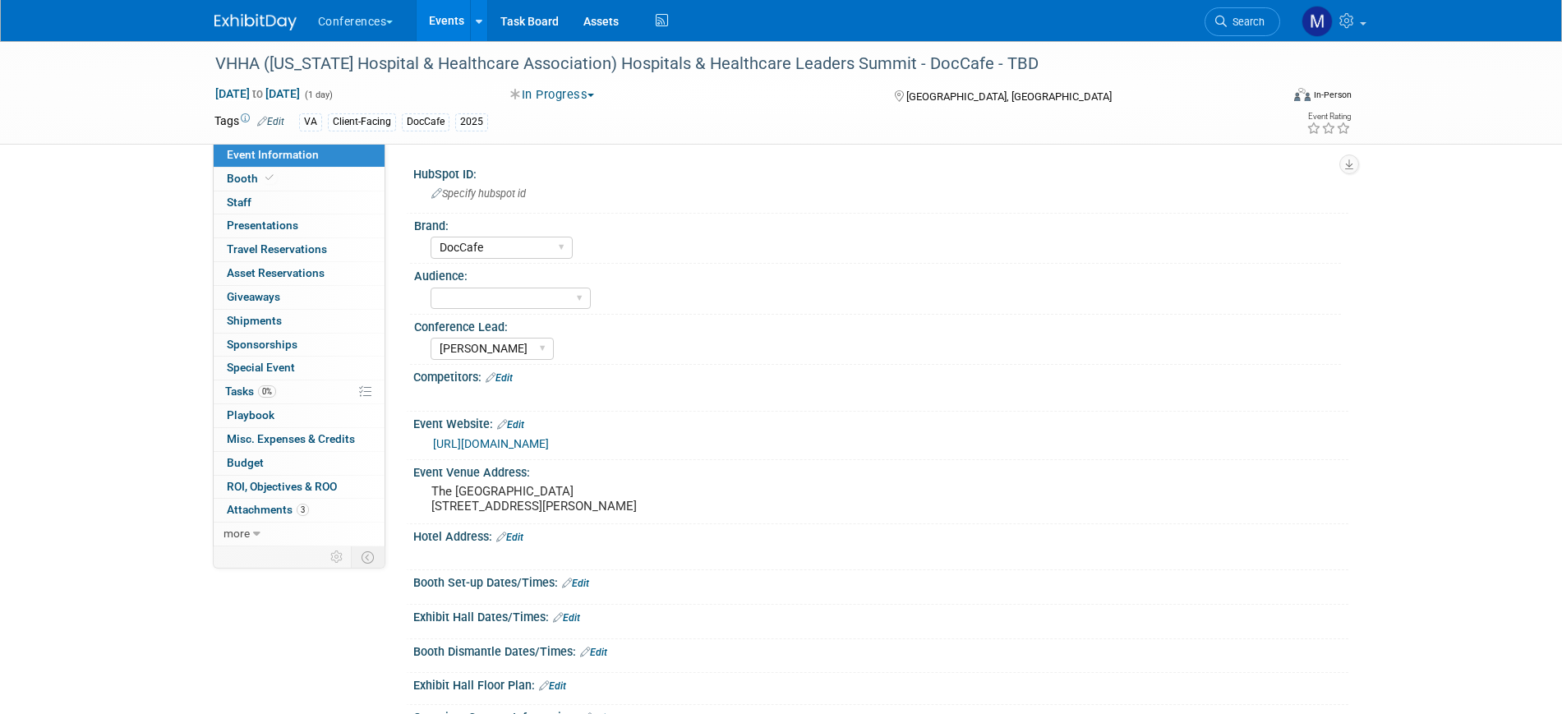
select select "DocCafe"
select select "[PERSON_NAME]"
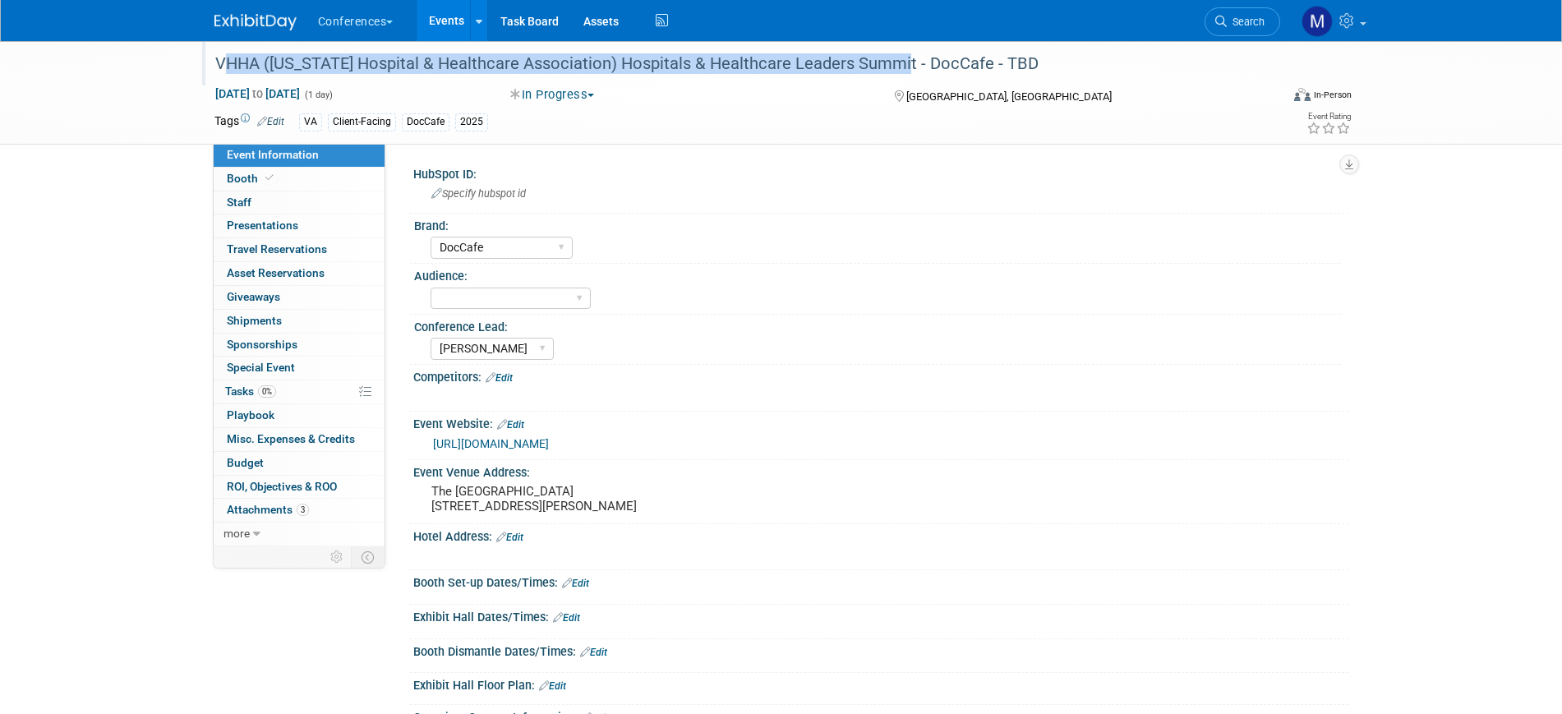
drag, startPoint x: 883, startPoint y: 67, endPoint x: 219, endPoint y: 71, distance: 664.7
click at [219, 71] on div "VHHA ([US_STATE] Hospital & Healthcare Association) Hospitals & Healthcare Lead…" at bounding box center [733, 64] width 1046 height 30
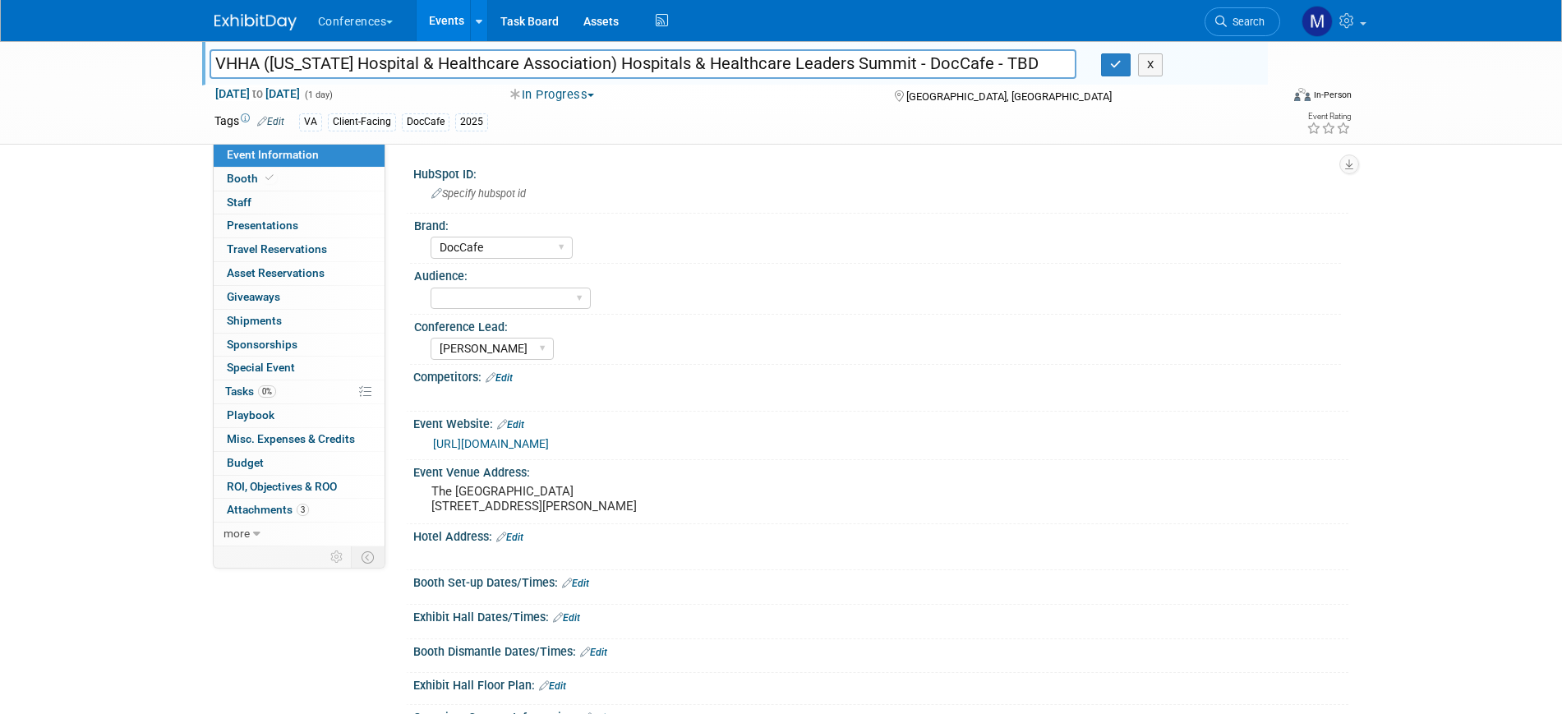
click at [223, 66] on input "VHHA ([US_STATE] Hospital & Healthcare Association) Hospitals & Healthcare Lead…" at bounding box center [644, 63] width 868 height 29
drag, startPoint x: 219, startPoint y: 63, endPoint x: 886, endPoint y: 70, distance: 666.4
click at [886, 70] on input "VHHA ([US_STATE] Hospital & Healthcare Association) Hospitals & Healthcare Lead…" at bounding box center [644, 63] width 868 height 29
drag, startPoint x: 1124, startPoint y: 70, endPoint x: 1214, endPoint y: 5, distance: 110.6
click at [1124, 70] on button "button" at bounding box center [1116, 64] width 30 height 23
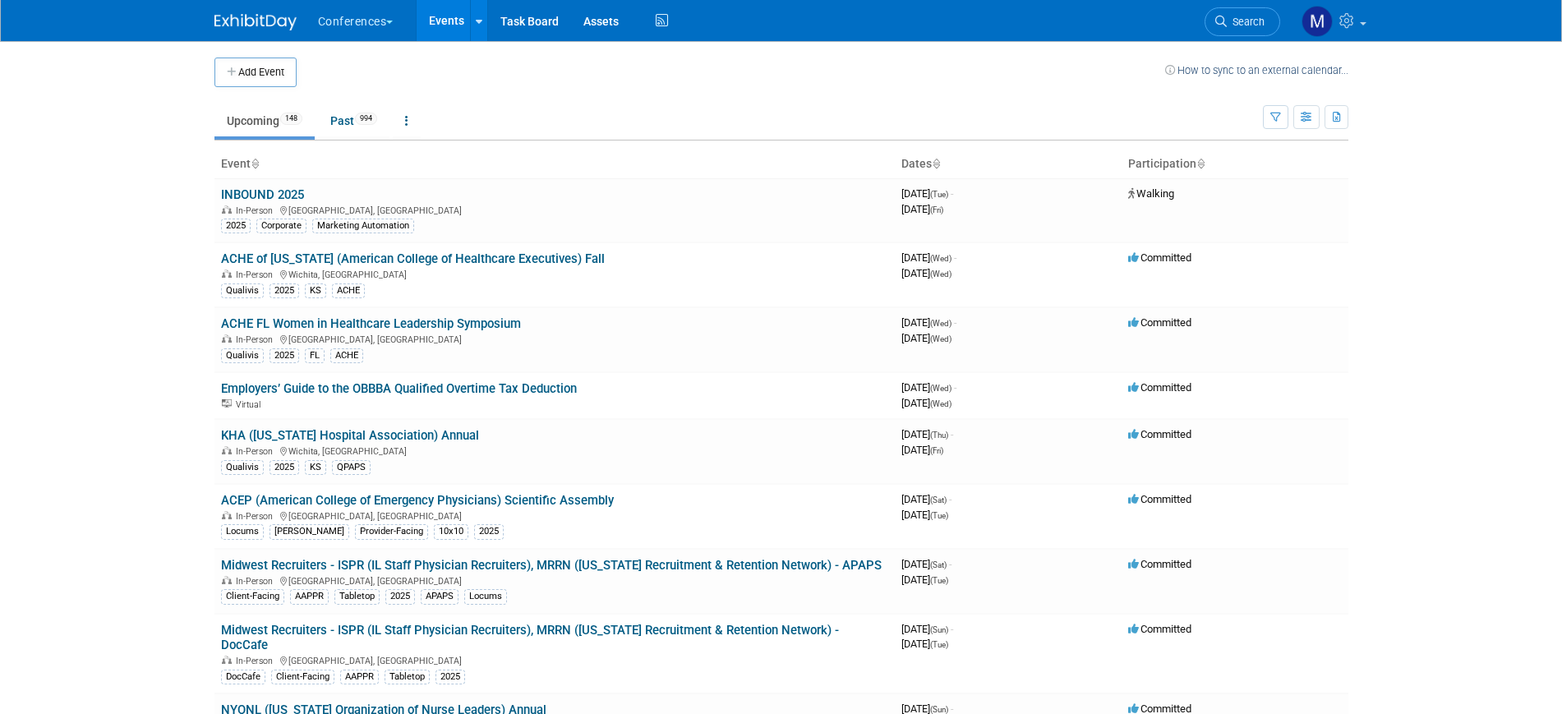
click at [1231, 17] on span "Search" at bounding box center [1246, 22] width 38 height 12
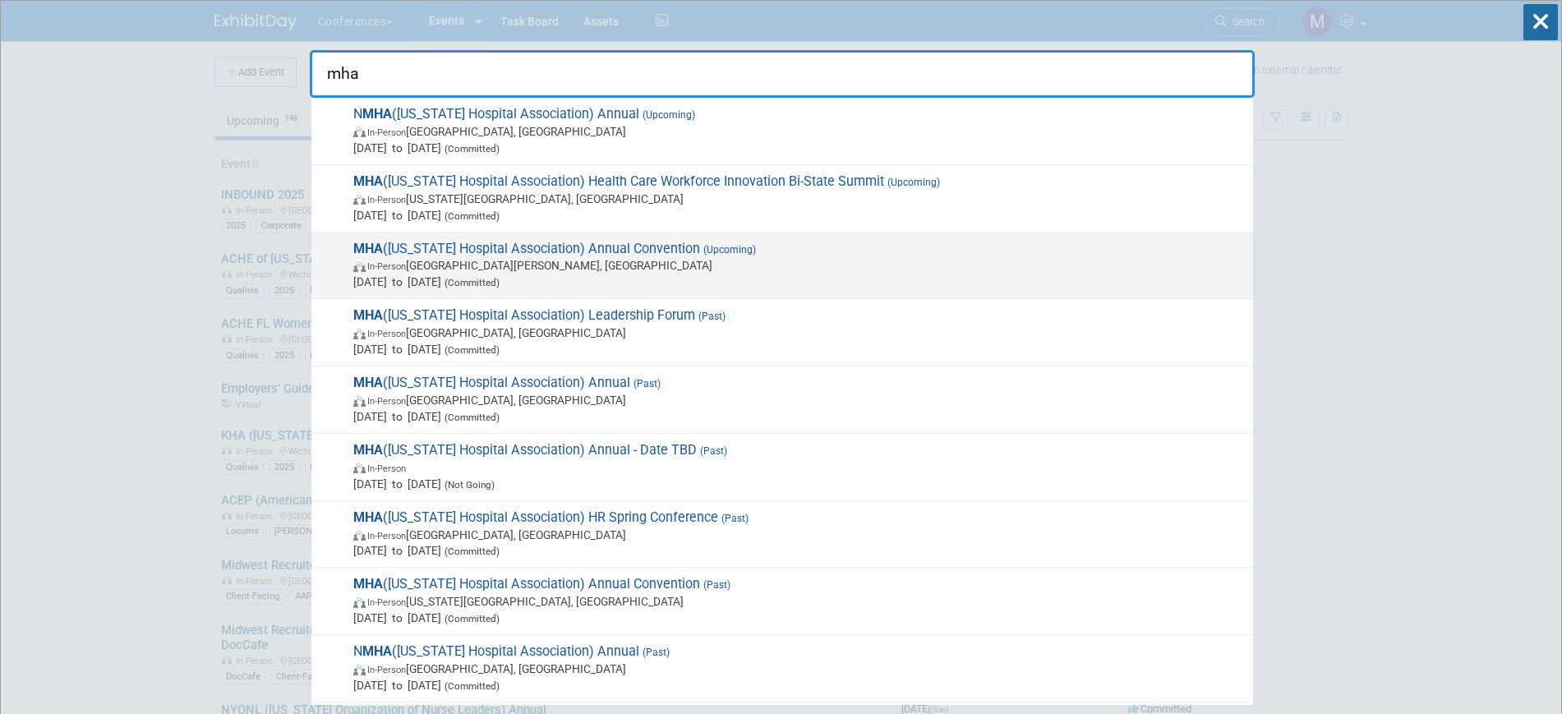
type input "mha"
click at [698, 278] on span "[DATE] to [DATE] (Committed)" at bounding box center [798, 282] width 891 height 16
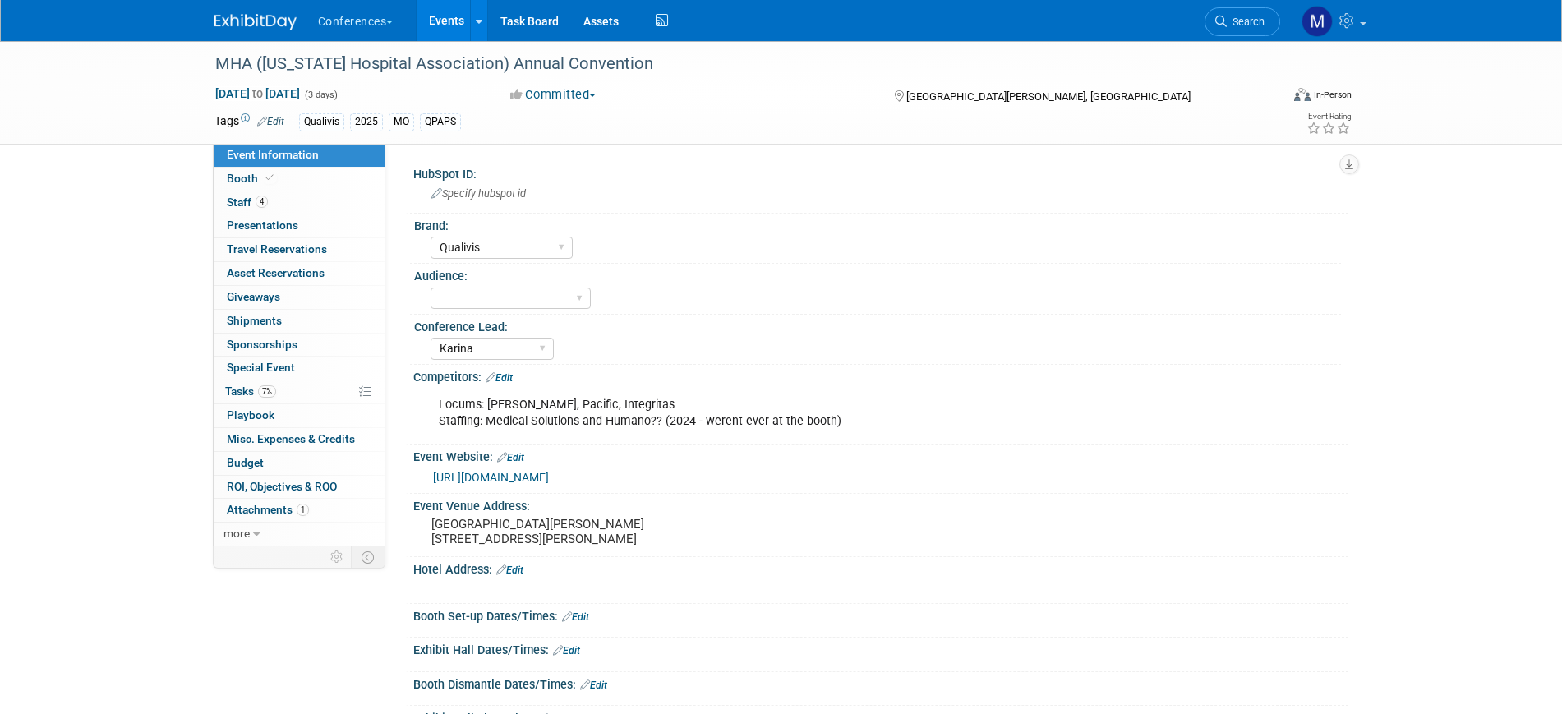
select select "Qualivis"
select select "Karina"
click at [265, 207] on span "Staff 4" at bounding box center [247, 202] width 41 height 13
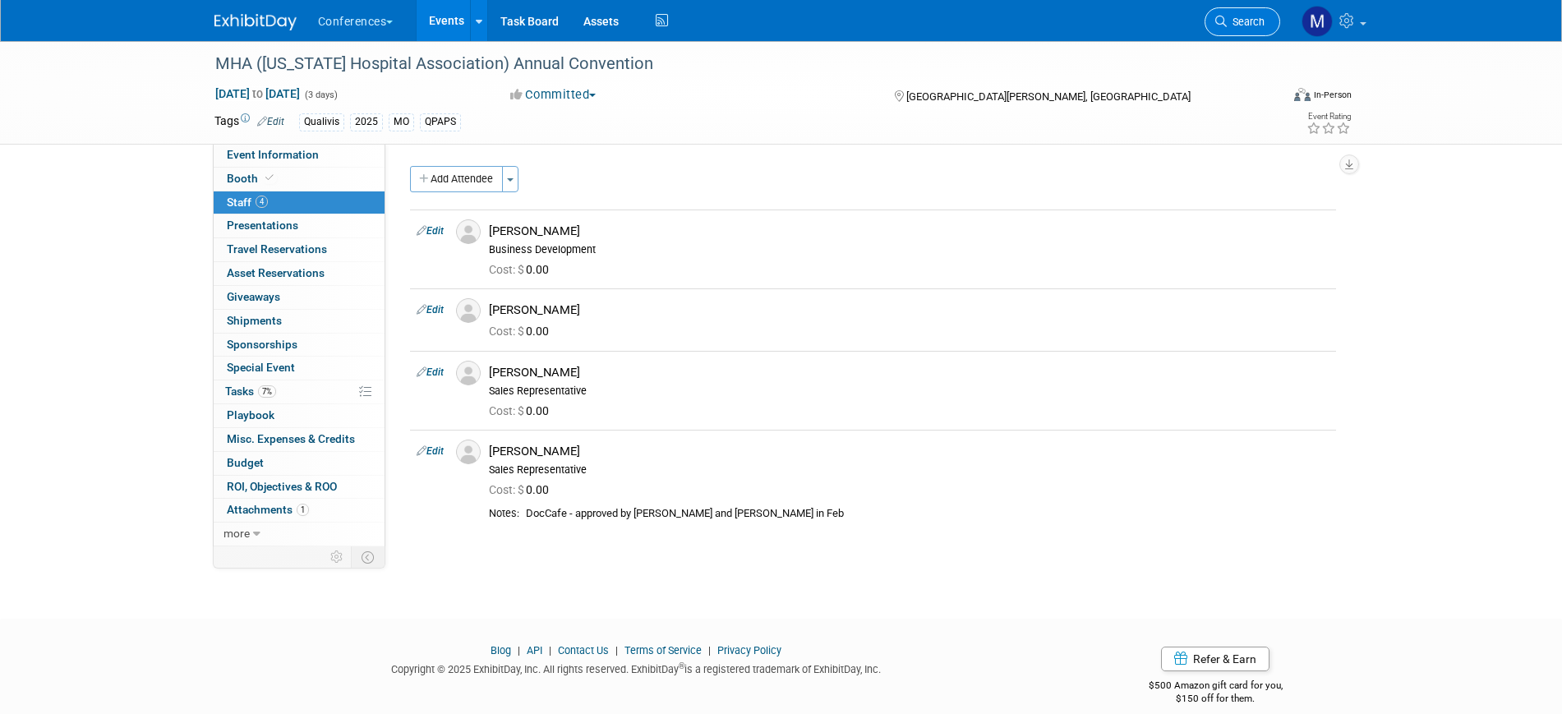
click at [1245, 17] on span "Search" at bounding box center [1246, 22] width 38 height 12
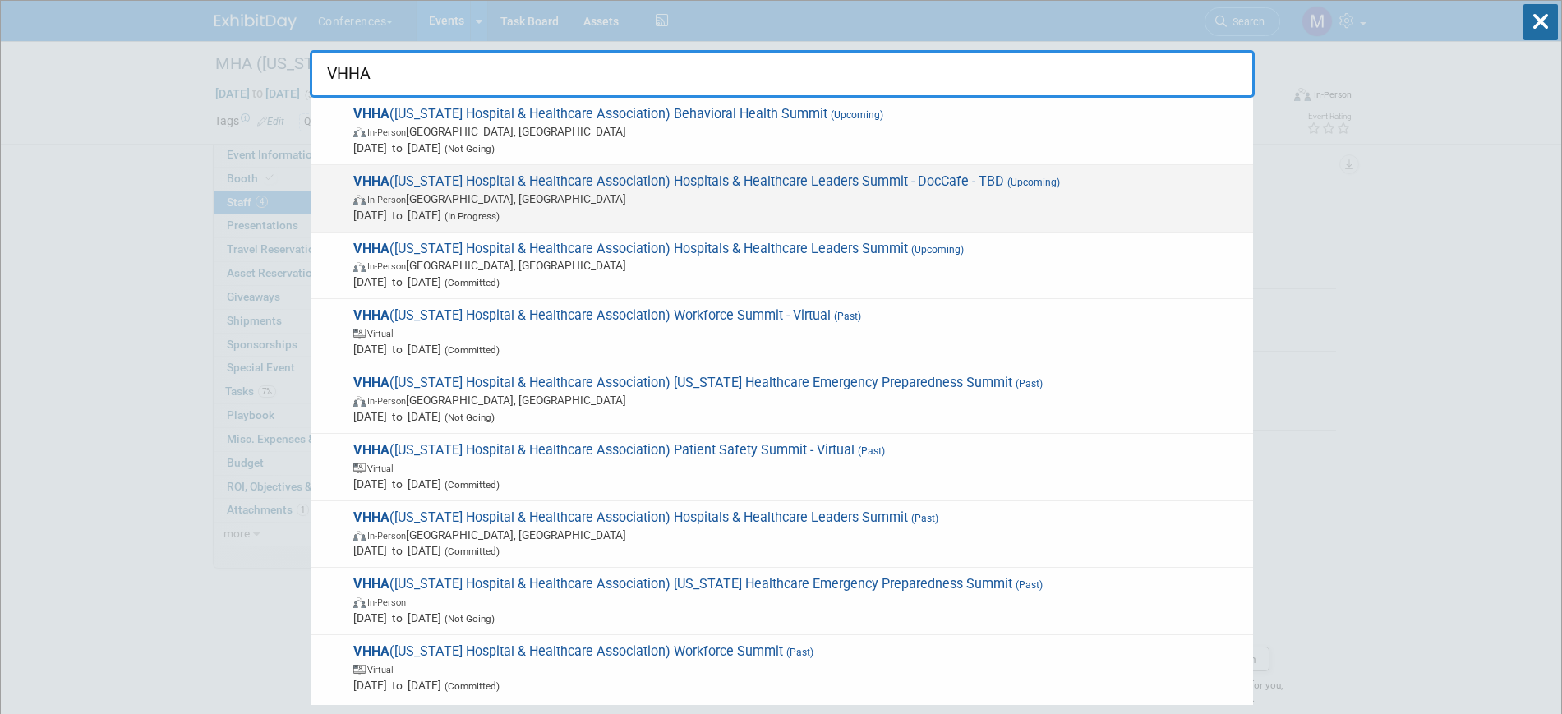
type input "VHHA"
click at [914, 200] on span "In-Person [GEOGRAPHIC_DATA], [GEOGRAPHIC_DATA]" at bounding box center [798, 199] width 891 height 16
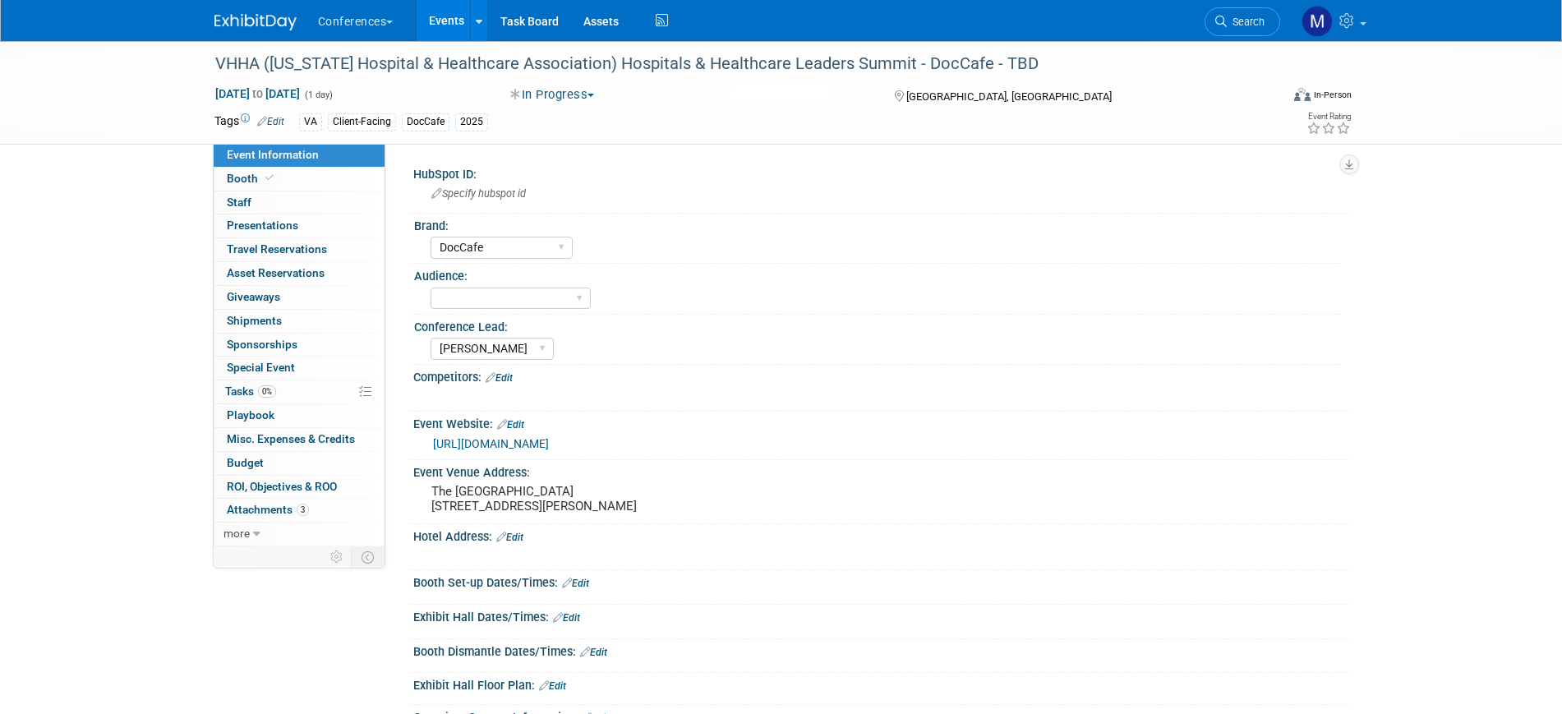
select select "DocCafe"
select select "[PERSON_NAME]"
click at [549, 445] on link "[URL][DOMAIN_NAME]" at bounding box center [491, 443] width 116 height 13
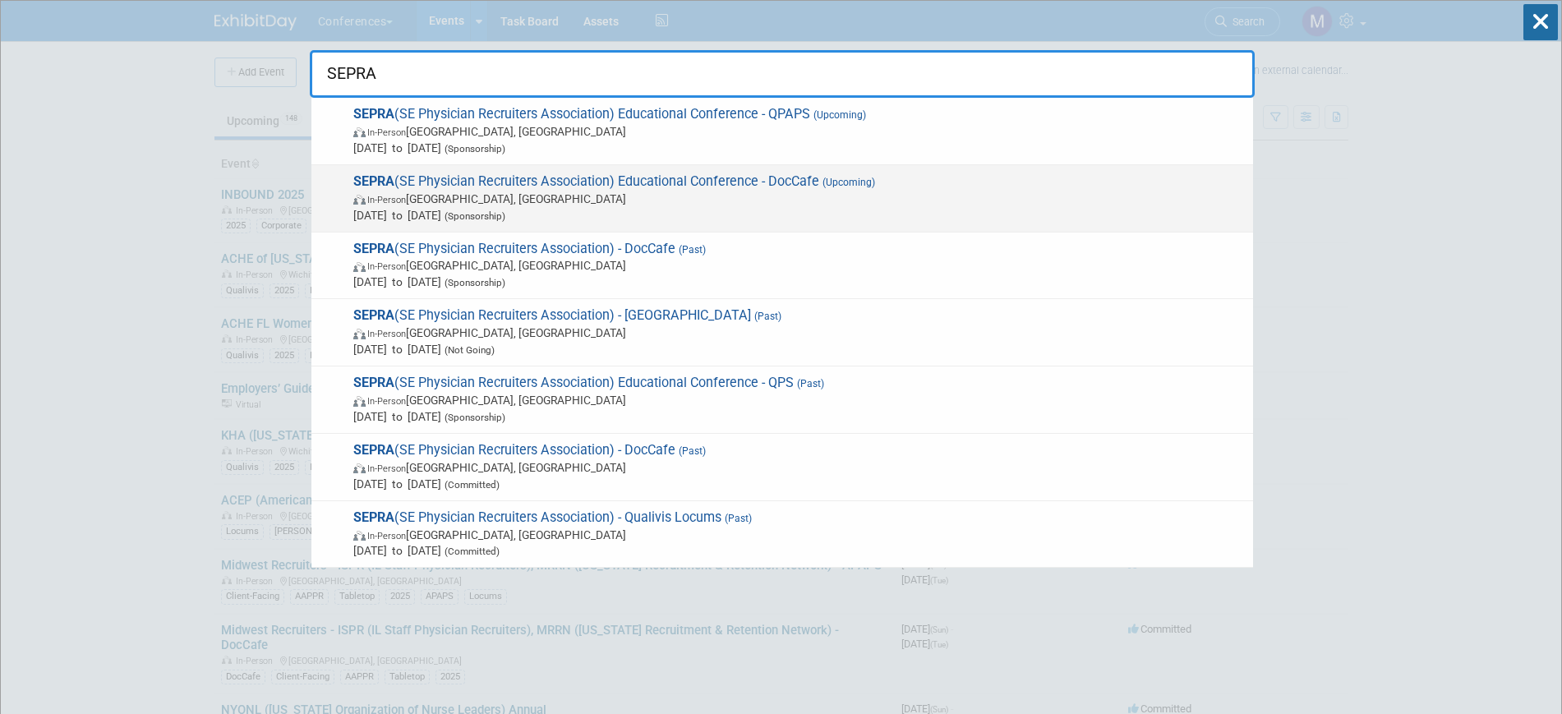
type input "SEPRA"
click at [498, 201] on span "In-Person FL, United States" at bounding box center [798, 199] width 891 height 16
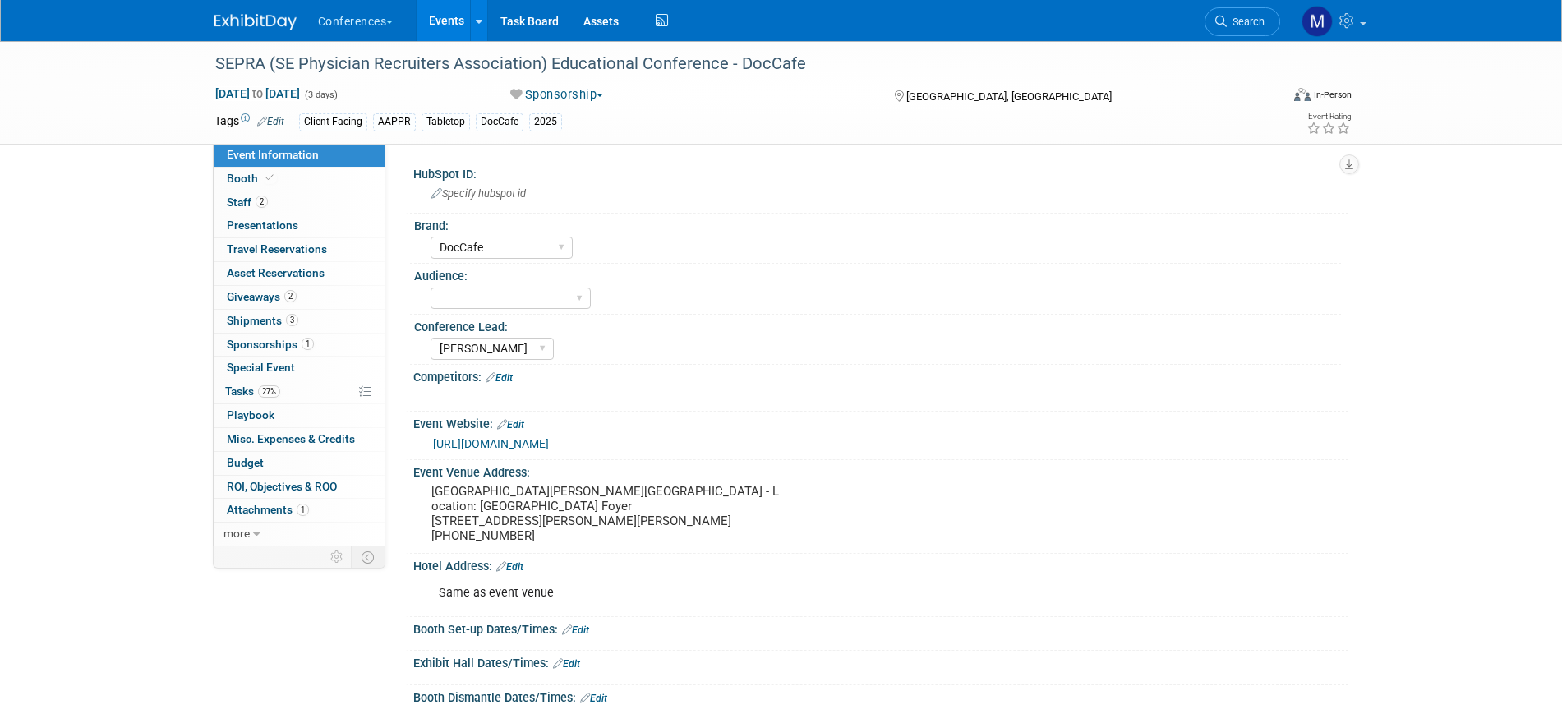
select select "DocCafe"
select select "[PERSON_NAME]"
click at [281, 394] on link "27% Tasks 27%" at bounding box center [299, 391] width 171 height 23
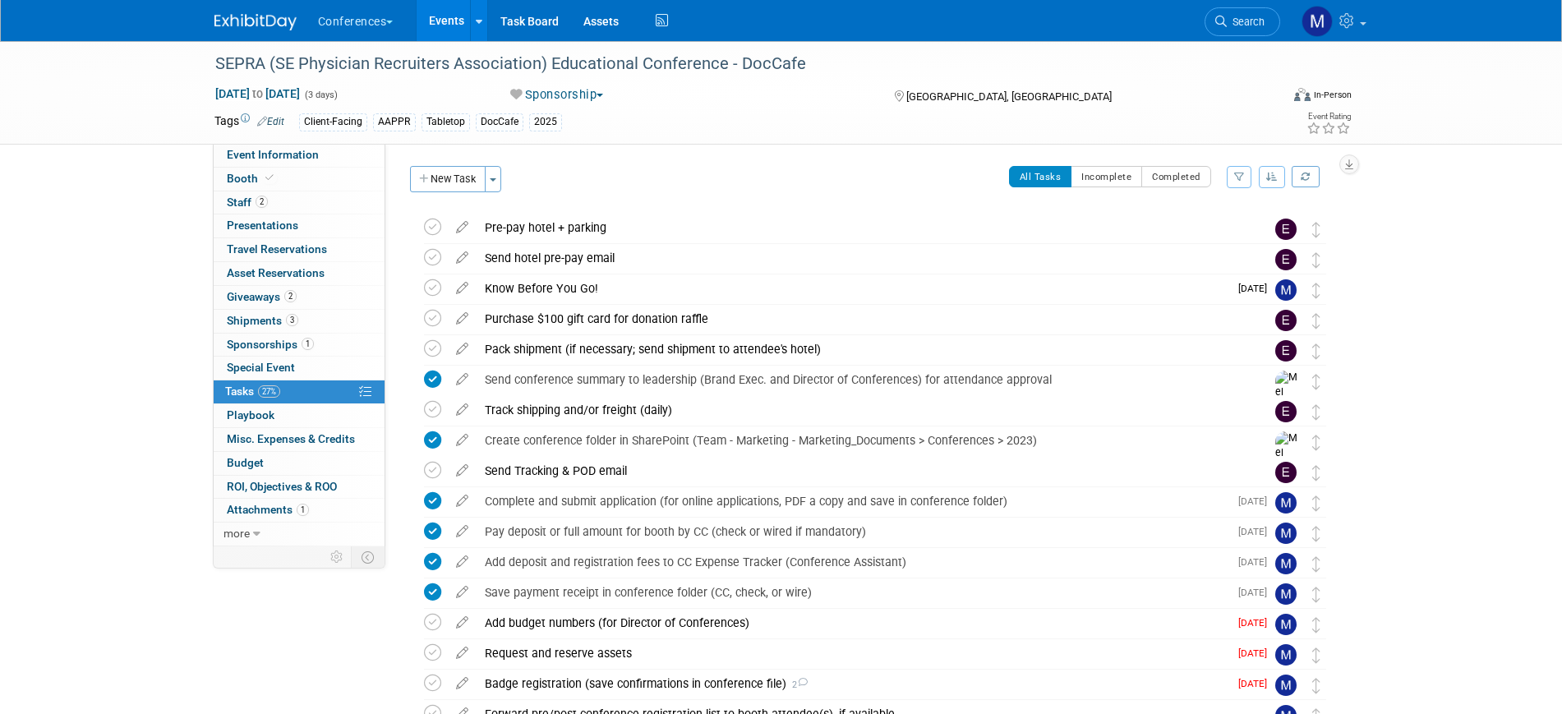
scroll to position [407, 0]
